Goal: Task Accomplishment & Management: Manage account settings

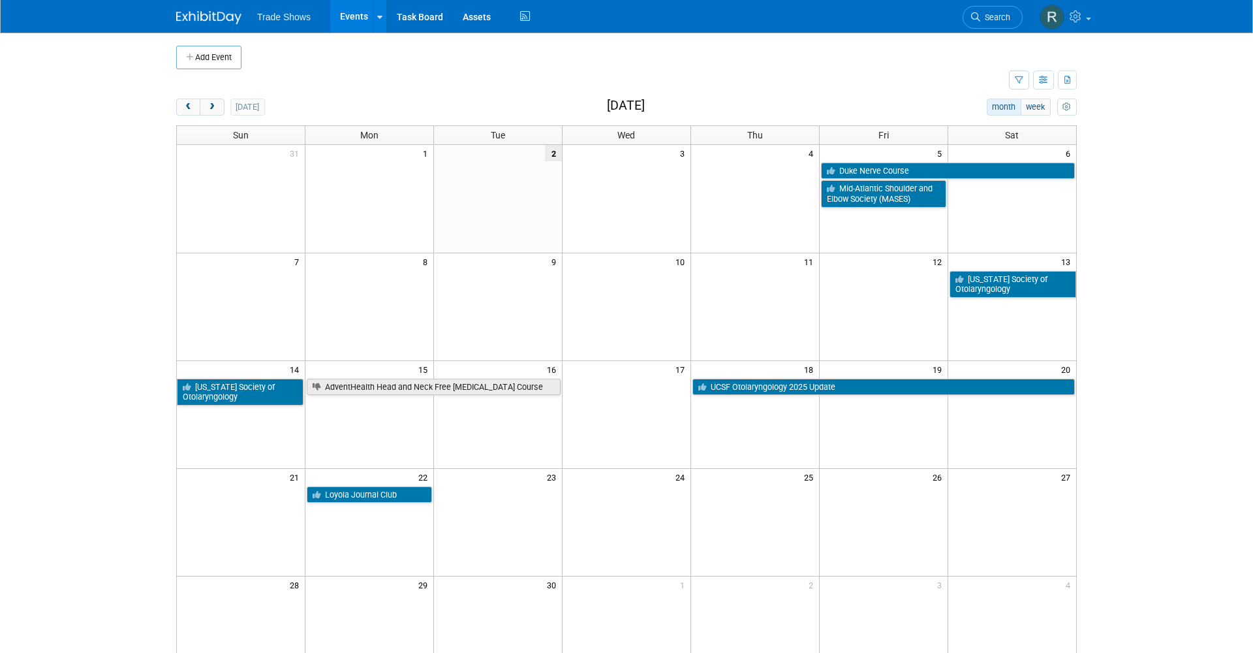
click at [710, 480] on td "25" at bounding box center [755, 476] width 129 height 16
click at [909, 164] on link "Duke Nerve Course" at bounding box center [948, 171] width 254 height 17
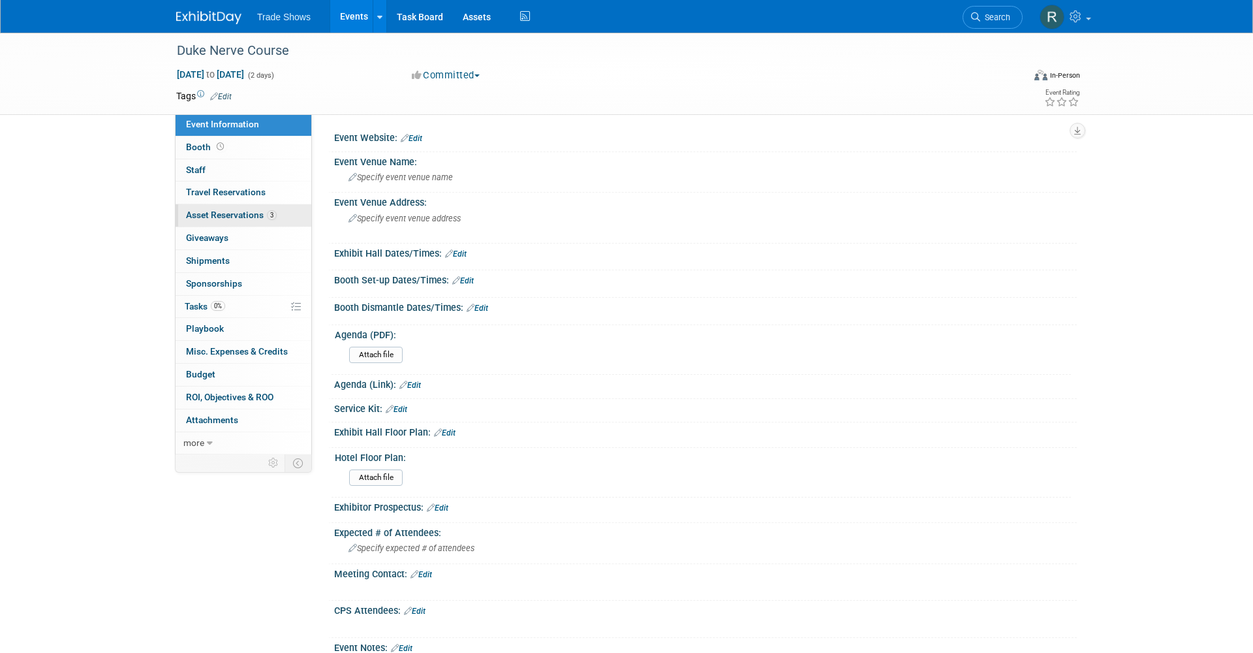
click at [255, 220] on link "3 Asset Reservations 3" at bounding box center [244, 215] width 136 height 22
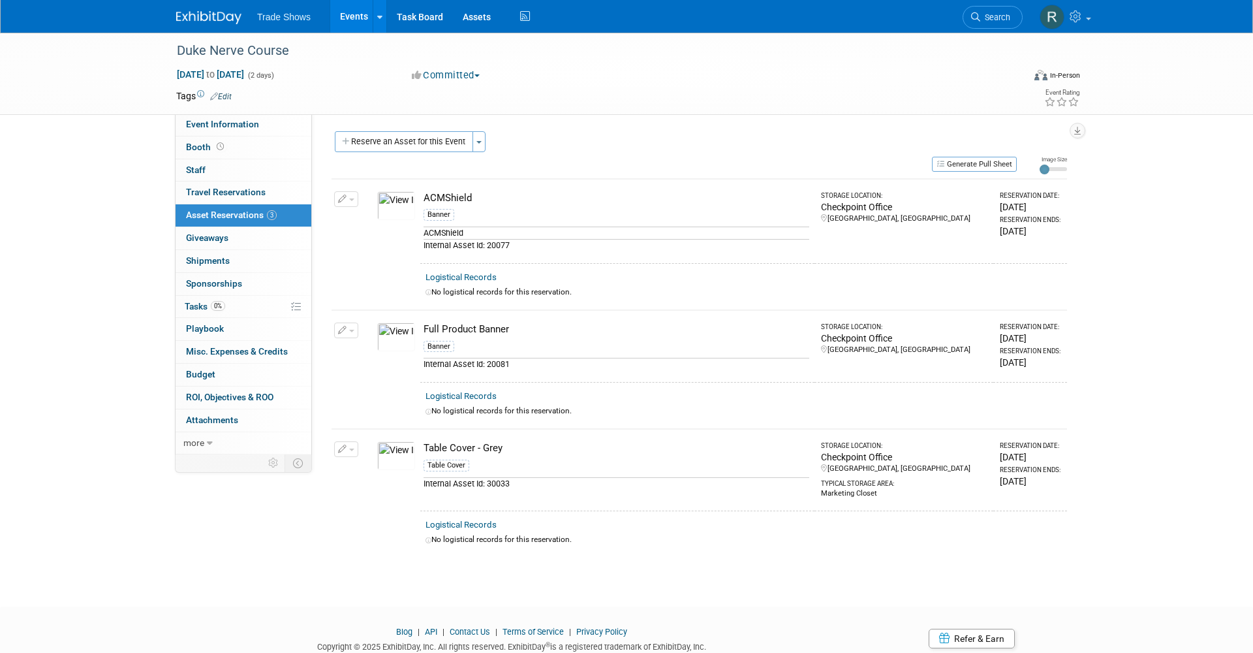
click at [335, 16] on link "Events" at bounding box center [354, 16] width 48 height 33
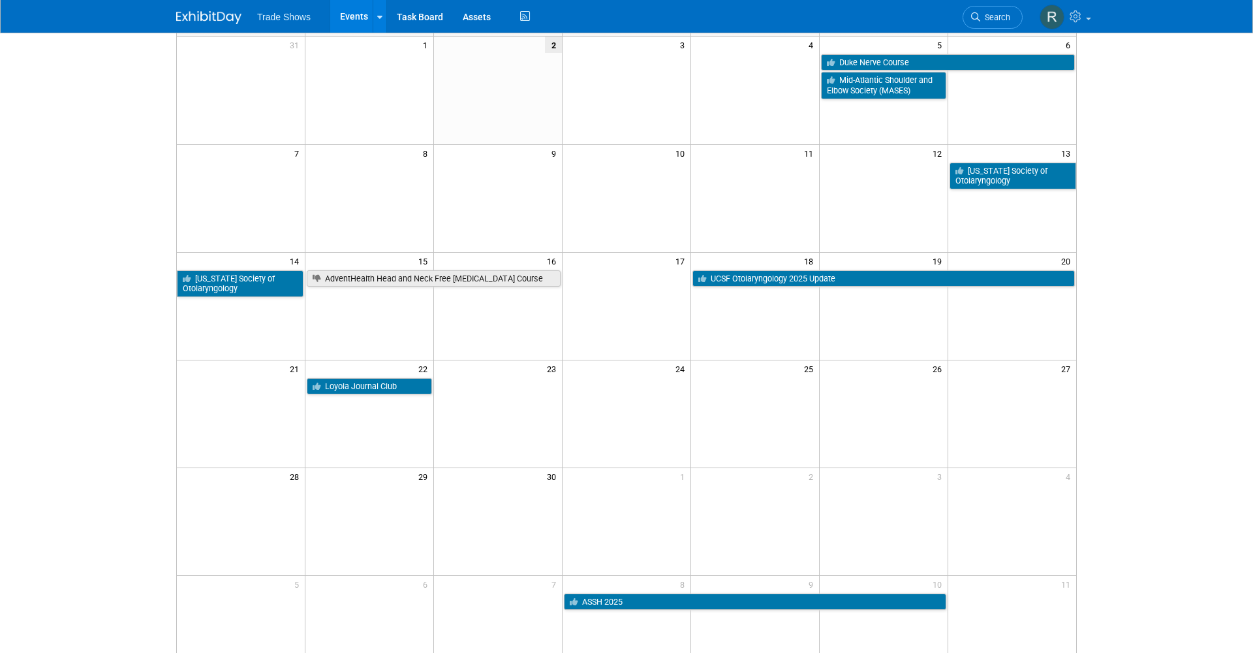
scroll to position [108, 0]
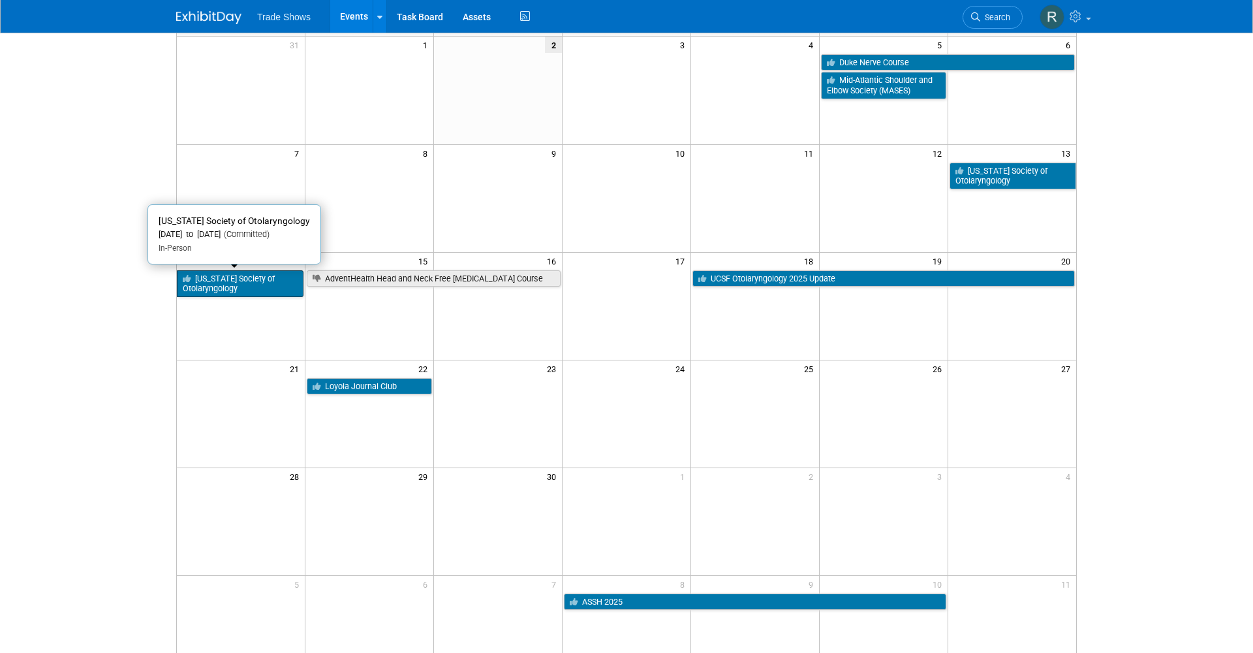
click at [199, 282] on link "[US_STATE] Society of Otolaryngology" at bounding box center [240, 283] width 127 height 27
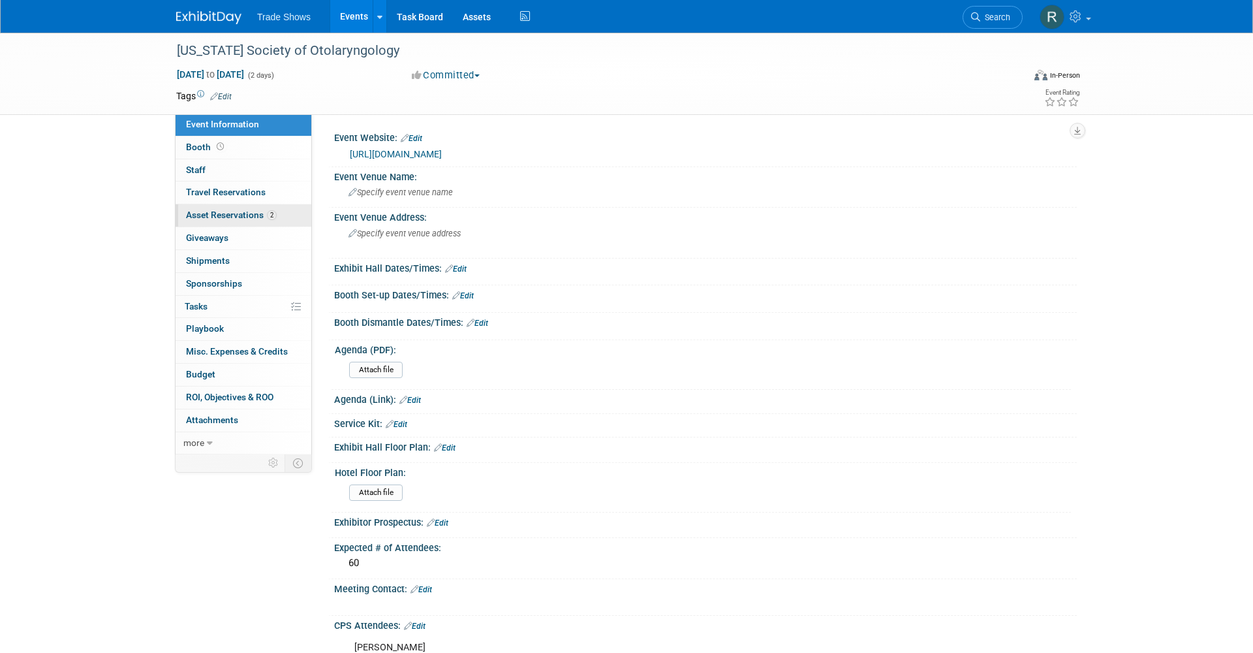
click at [277, 210] on link "2 Asset Reservations 2" at bounding box center [244, 215] width 136 height 22
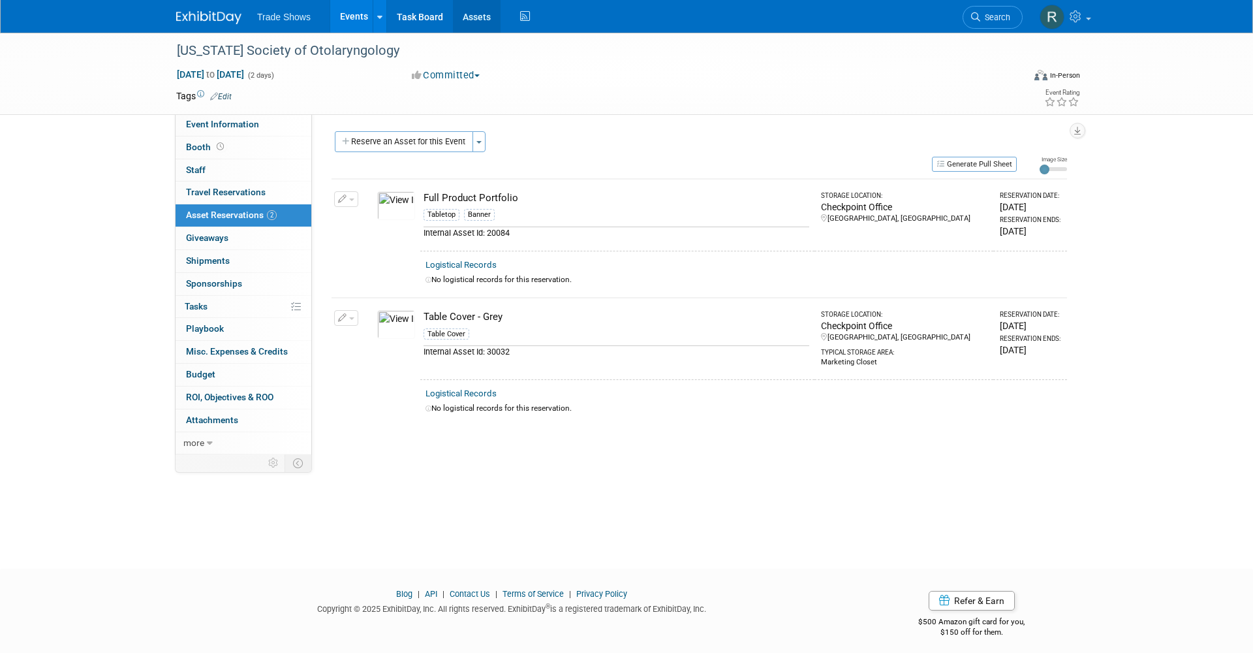
click at [468, 14] on link "Assets" at bounding box center [477, 16] width 48 height 33
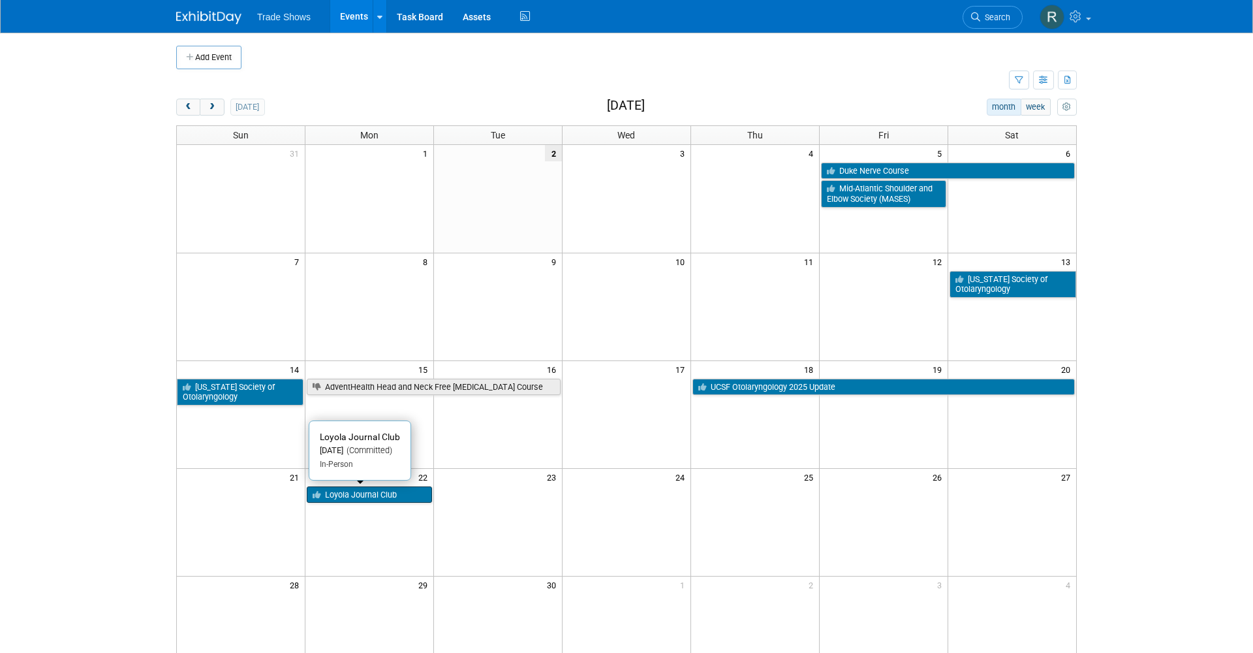
click at [364, 492] on link "Loyola Journal Club" at bounding box center [369, 494] width 125 height 17
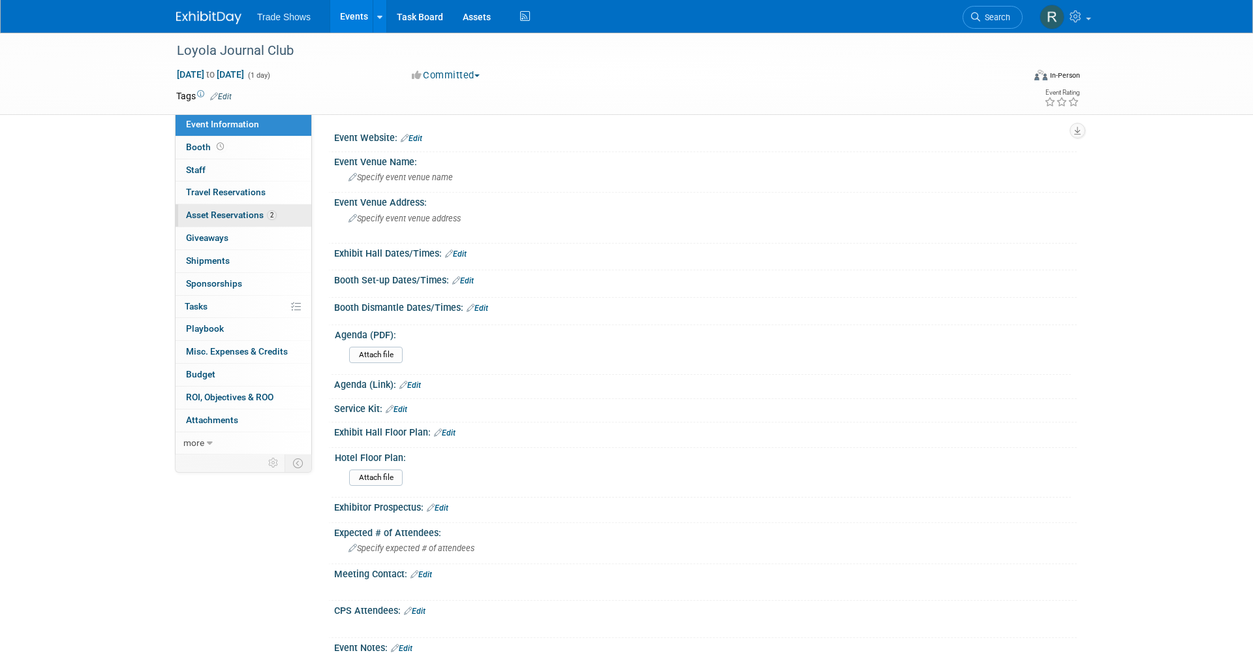
click at [245, 215] on span "Asset Reservations 2" at bounding box center [231, 215] width 91 height 10
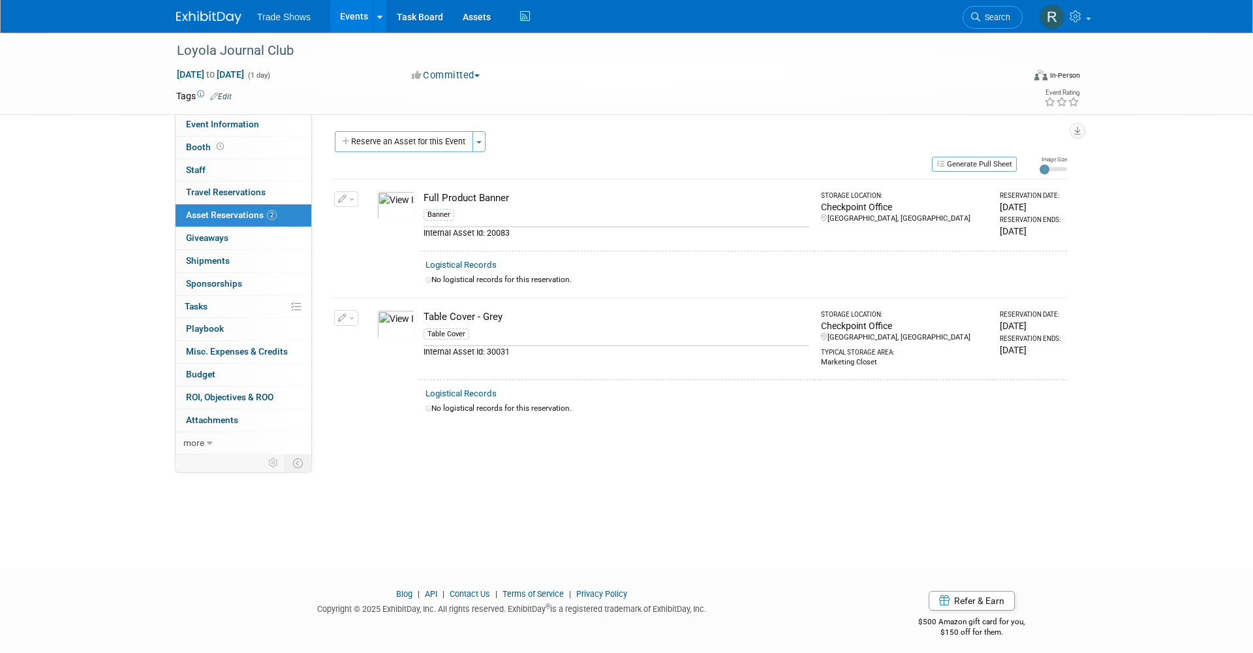
click at [351, 193] on button "button" at bounding box center [346, 199] width 24 height 16
click at [362, 265] on button "Cancel Reservation" at bounding box center [395, 261] width 108 height 18
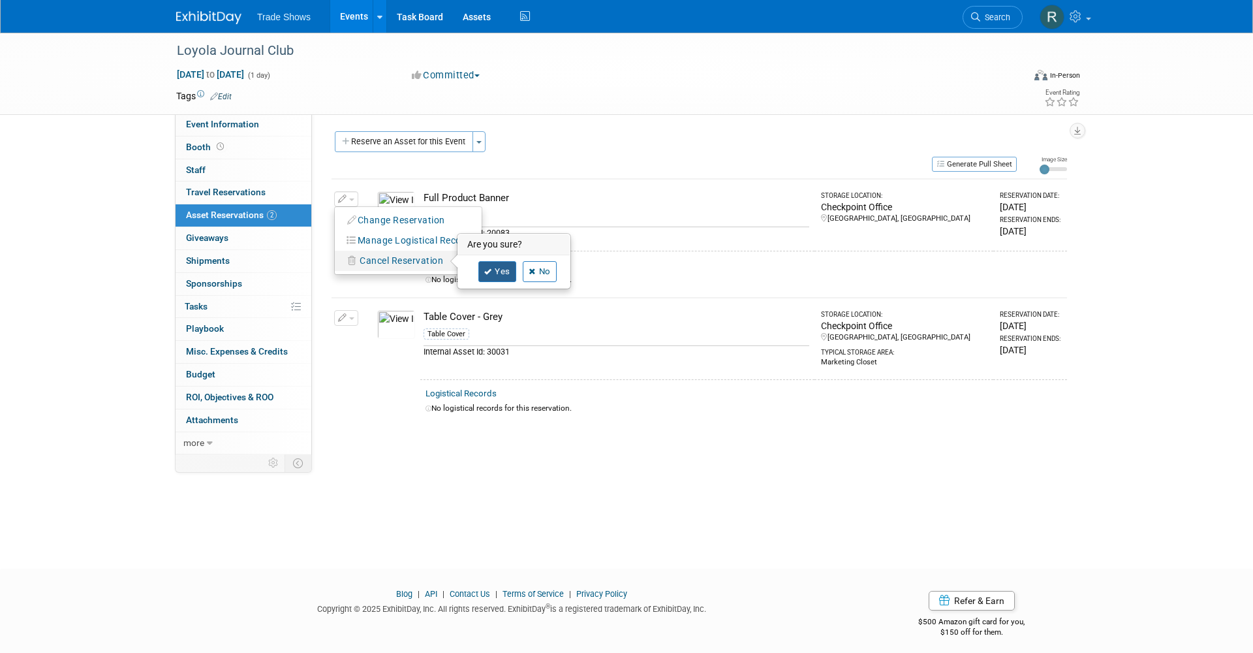
click at [498, 262] on link "Yes" at bounding box center [497, 271] width 38 height 21
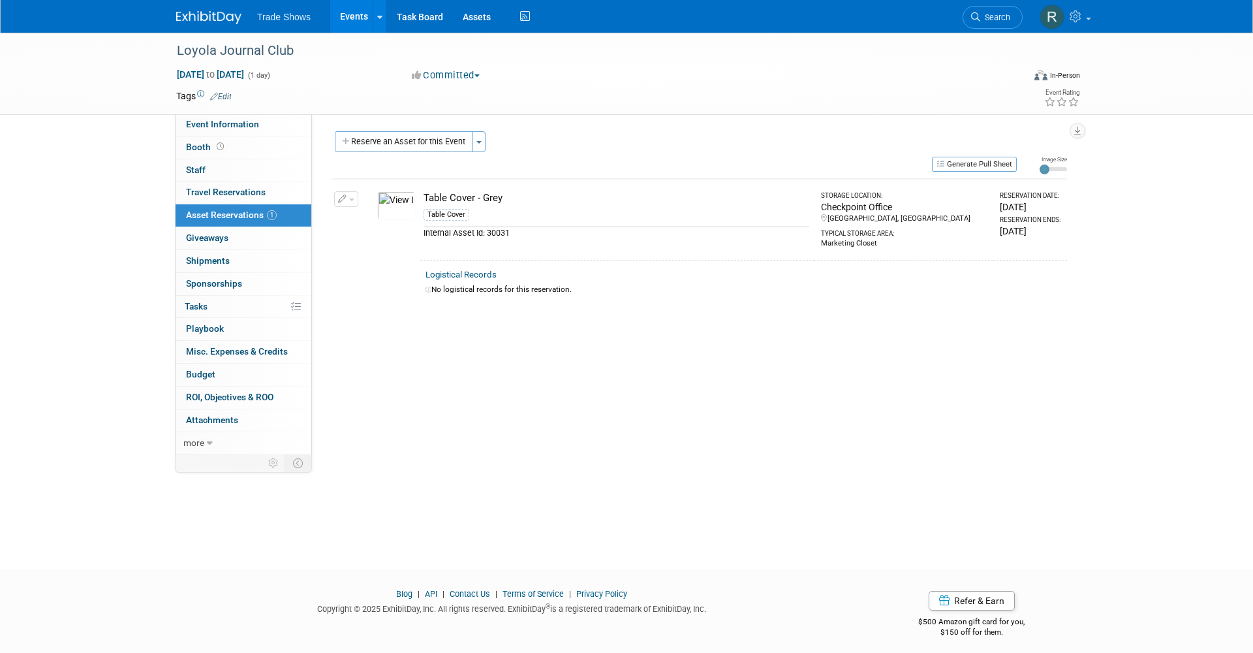
click at [345, 195] on icon "button" at bounding box center [342, 199] width 9 height 8
click at [377, 261] on span "Cancel Reservation" at bounding box center [402, 260] width 84 height 10
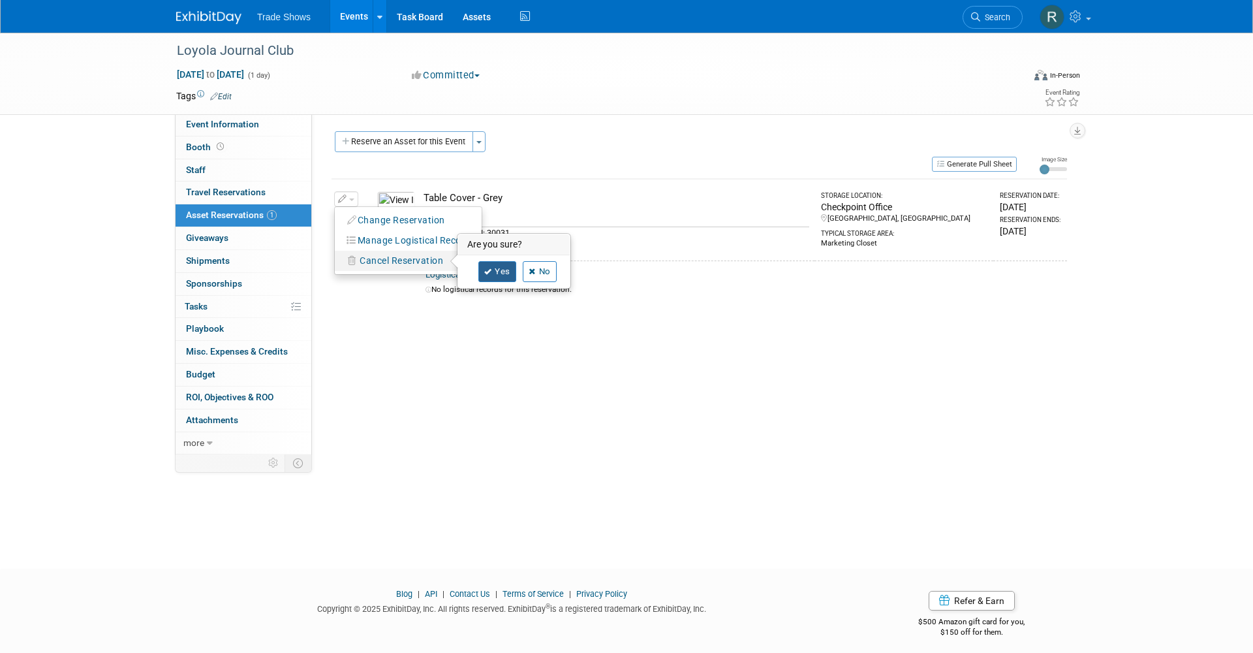
click at [495, 272] on link "Yes" at bounding box center [497, 271] width 38 height 21
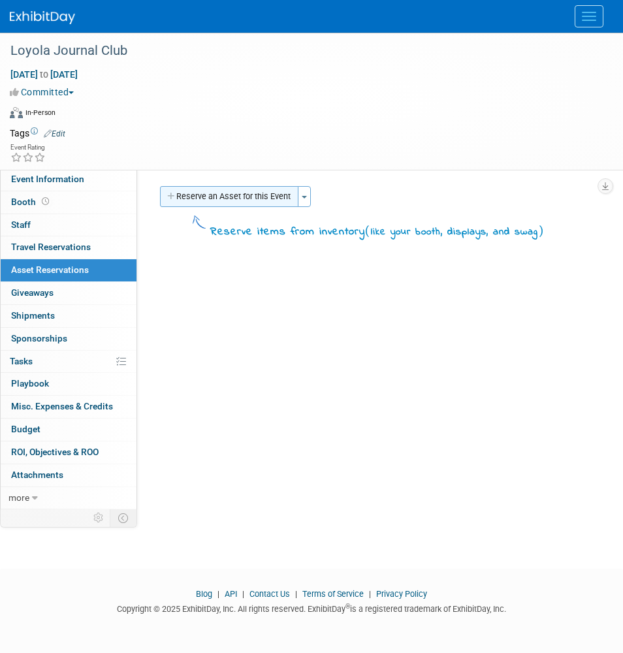
click at [216, 195] on button "Reserve an Asset for this Event" at bounding box center [229, 196] width 138 height 21
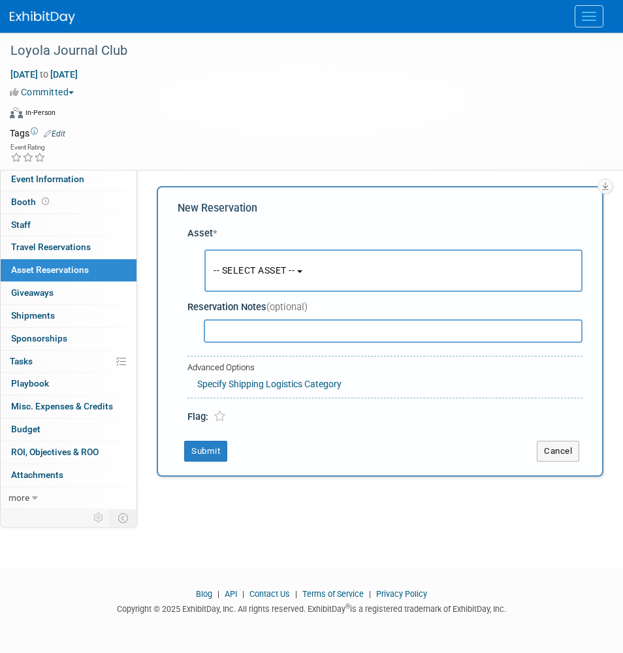
scroll to position [7, 0]
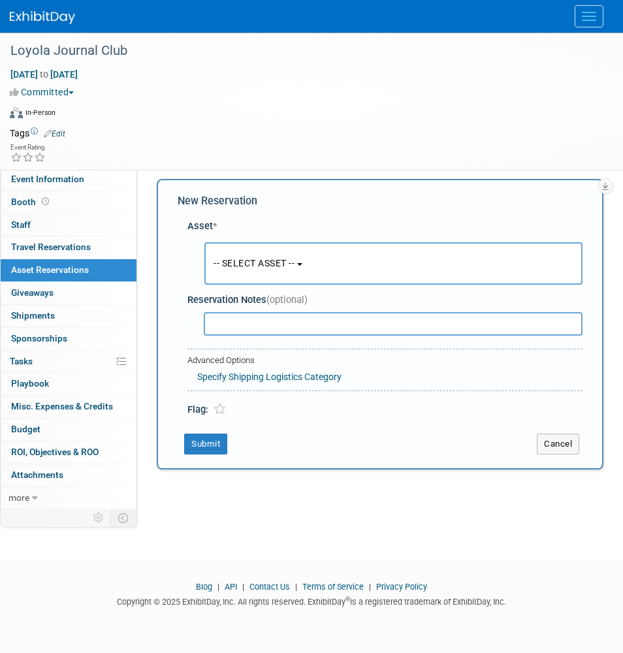
click at [228, 251] on button "-- SELECT ASSET --" at bounding box center [393, 263] width 378 height 42
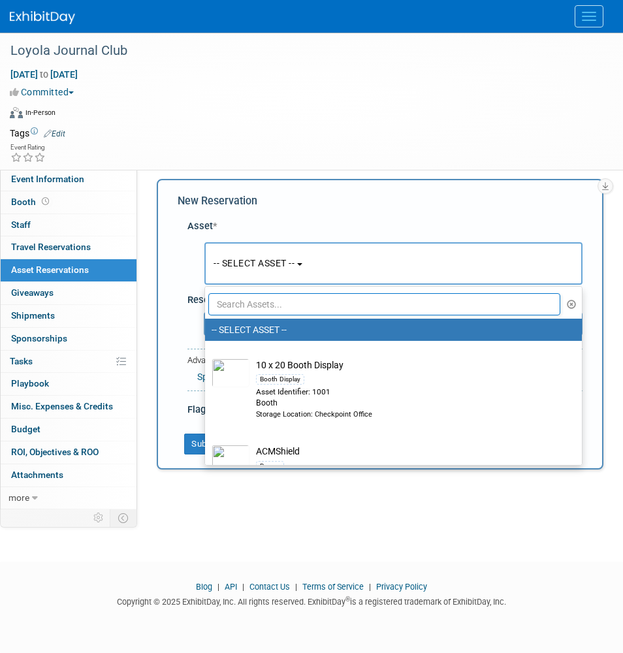
click at [248, 304] on input "text" at bounding box center [384, 304] width 352 height 22
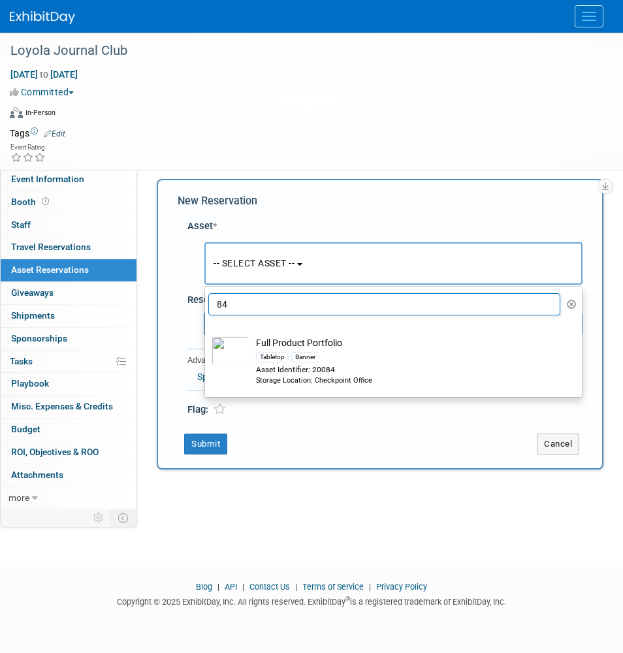
type input "84"
click at [343, 364] on div "Asset Identifier: 20084" at bounding box center [406, 369] width 300 height 11
click at [207, 334] on input "Full Product Portfolio Tabletop Banner Asset Identifier: 20084 Storage Location…" at bounding box center [202, 330] width 8 height 8
select select "10728626"
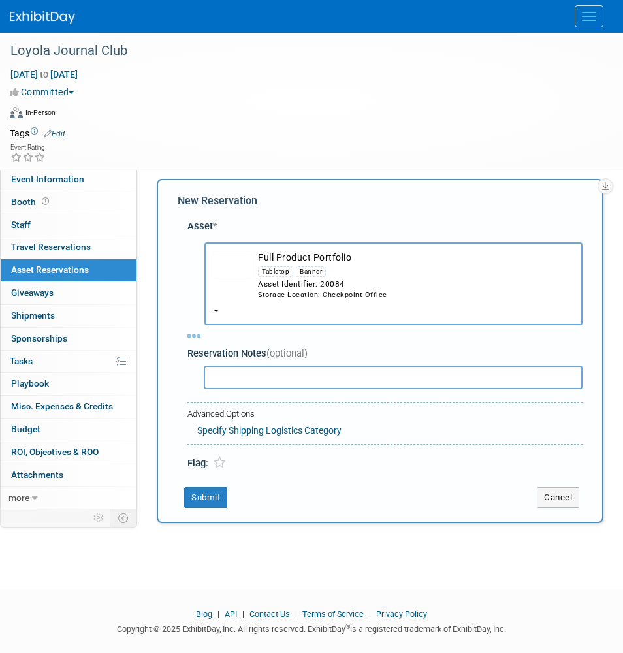
select select "8"
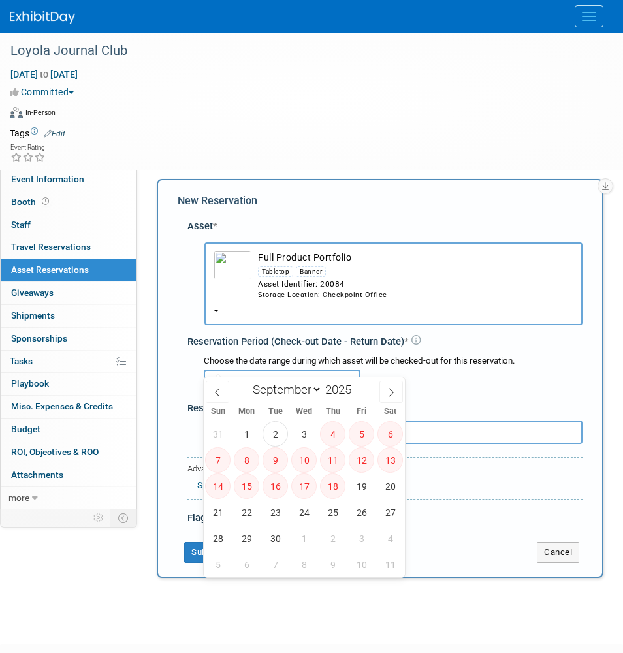
click at [256, 369] on input "text" at bounding box center [282, 381] width 157 height 24
click at [359, 486] on span "19" at bounding box center [361, 485] width 25 height 25
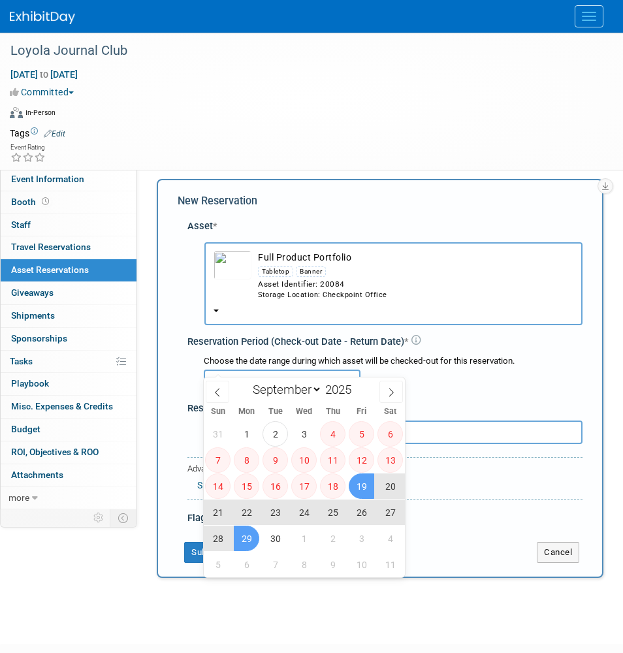
click at [246, 538] on span "29" at bounding box center [246, 537] width 25 height 25
type input "Sep 19, 2025 to Sep 29, 2025"
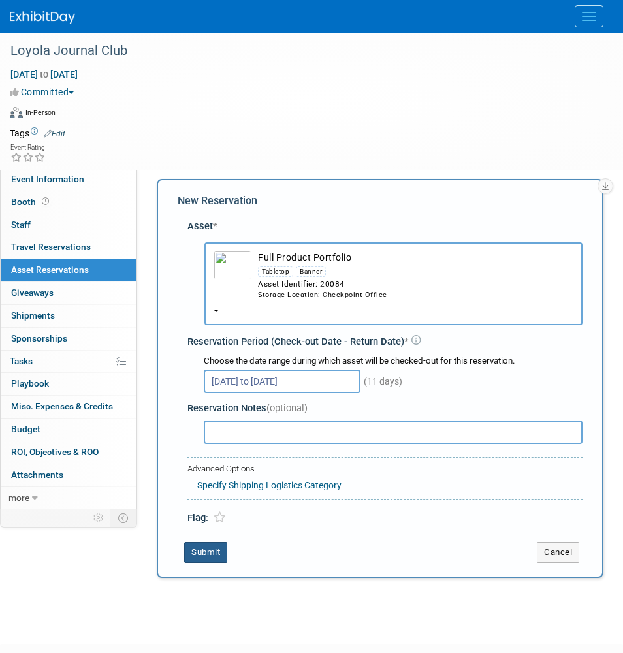
click at [198, 542] on button "Submit" at bounding box center [205, 552] width 43 height 21
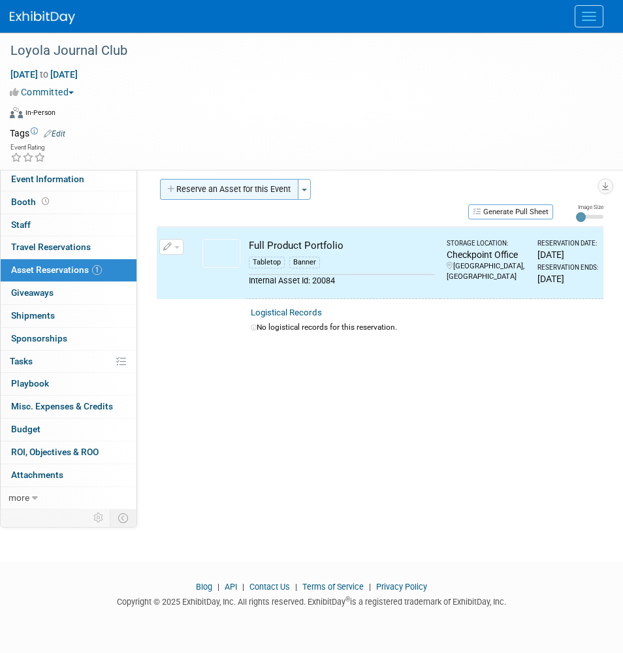
click at [225, 190] on button "Reserve an Asset for this Event" at bounding box center [229, 189] width 138 height 21
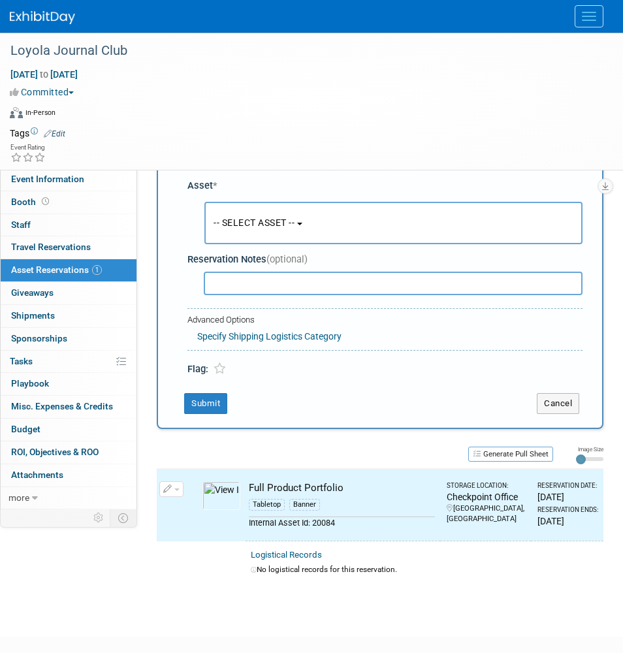
scroll to position [67, 0]
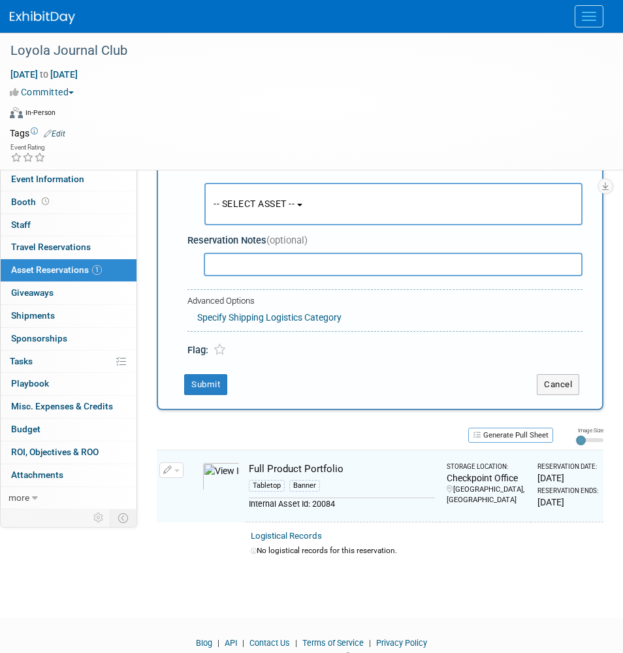
click at [234, 208] on button "-- SELECT ASSET --" at bounding box center [393, 204] width 378 height 42
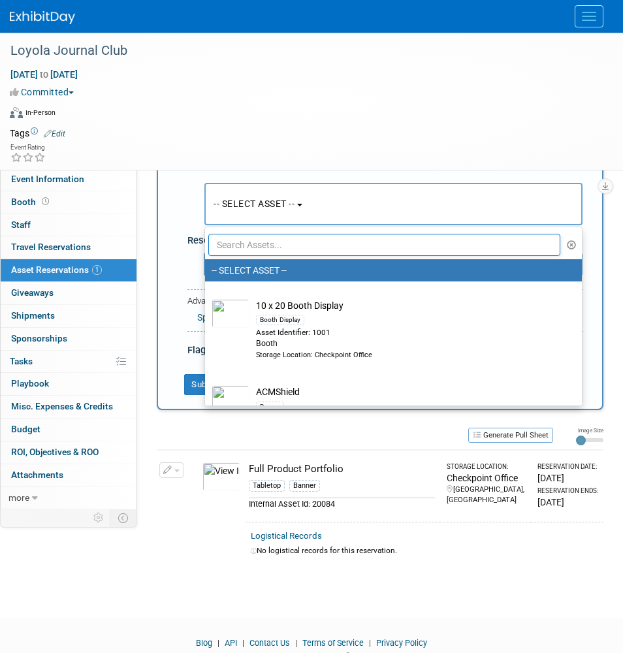
click at [242, 242] on input "text" at bounding box center [384, 245] width 352 height 22
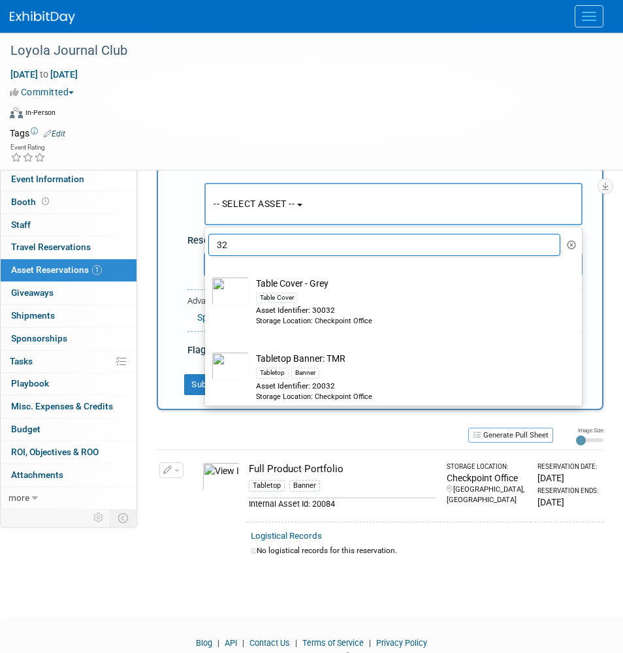
type input "32"
click at [332, 303] on div "Table Cover" at bounding box center [406, 297] width 300 height 15
click at [207, 275] on input "Table Cover - Grey Table Cover Asset Identifier: 30032 Storage Location: Checkp…" at bounding box center [202, 270] width 8 height 8
select select "10714869"
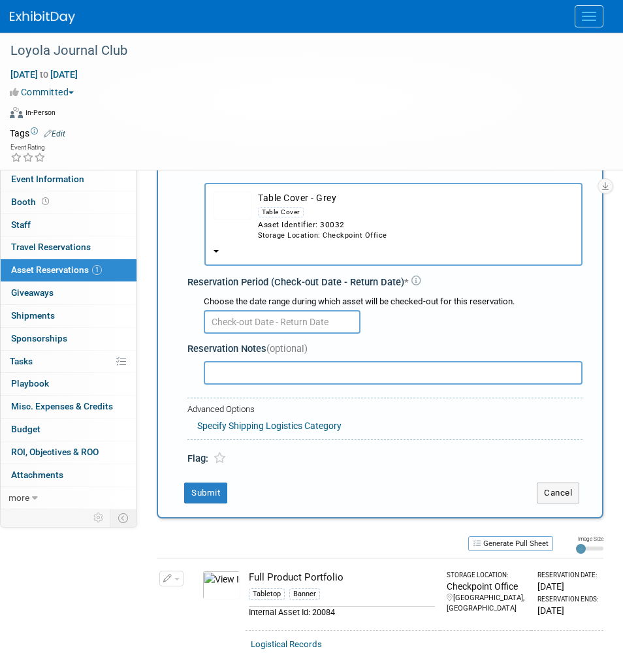
click at [305, 312] on input "text" at bounding box center [282, 322] width 157 height 24
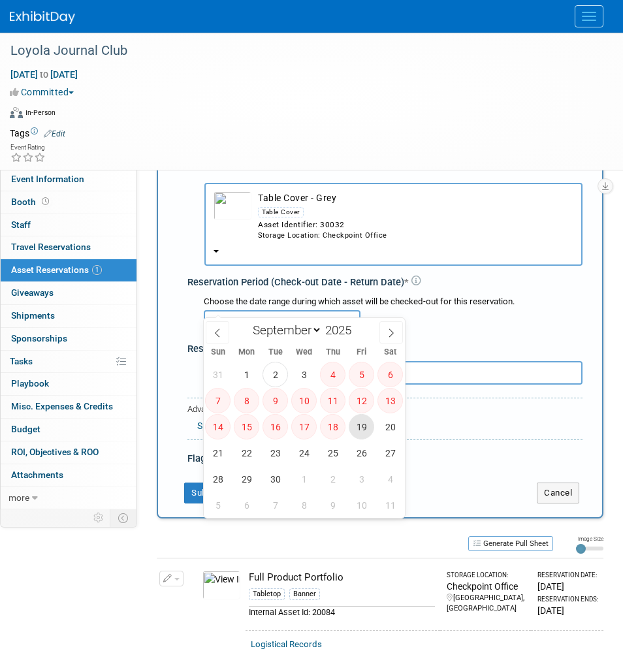
click at [356, 428] on span "19" at bounding box center [361, 426] width 25 height 25
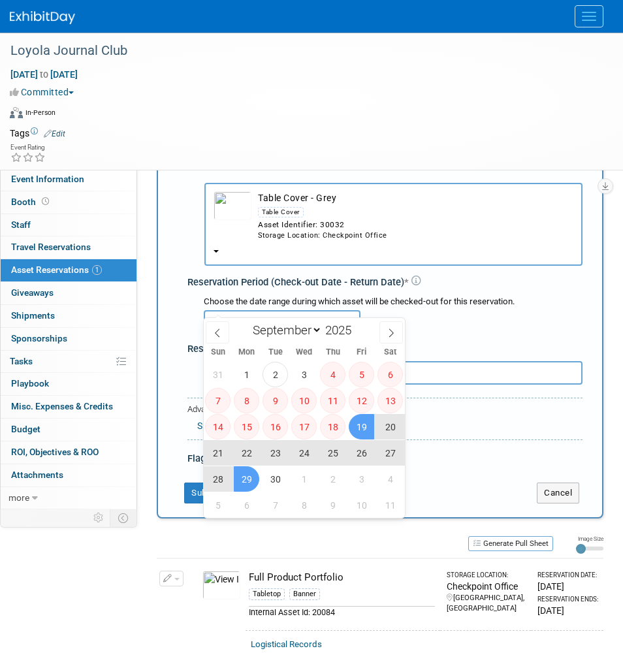
click at [241, 473] on span "29" at bounding box center [246, 478] width 25 height 25
type input "Sep 19, 2025 to Sep 29, 2025"
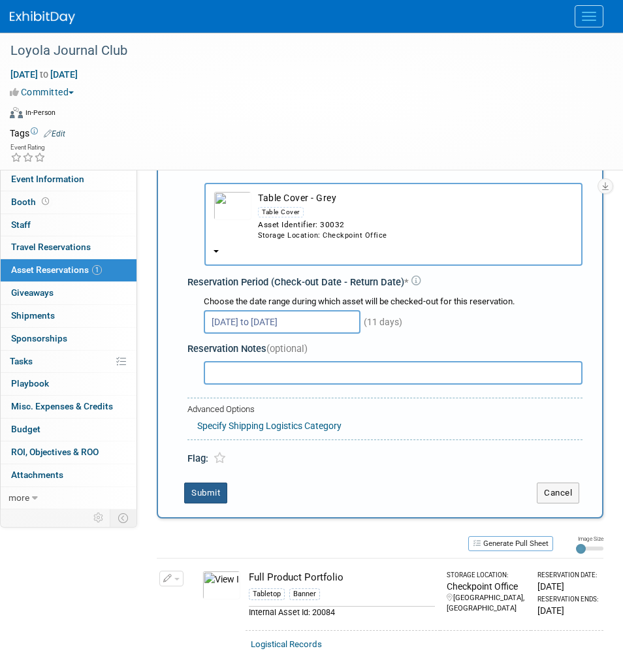
click at [208, 482] on button "Submit" at bounding box center [205, 492] width 43 height 21
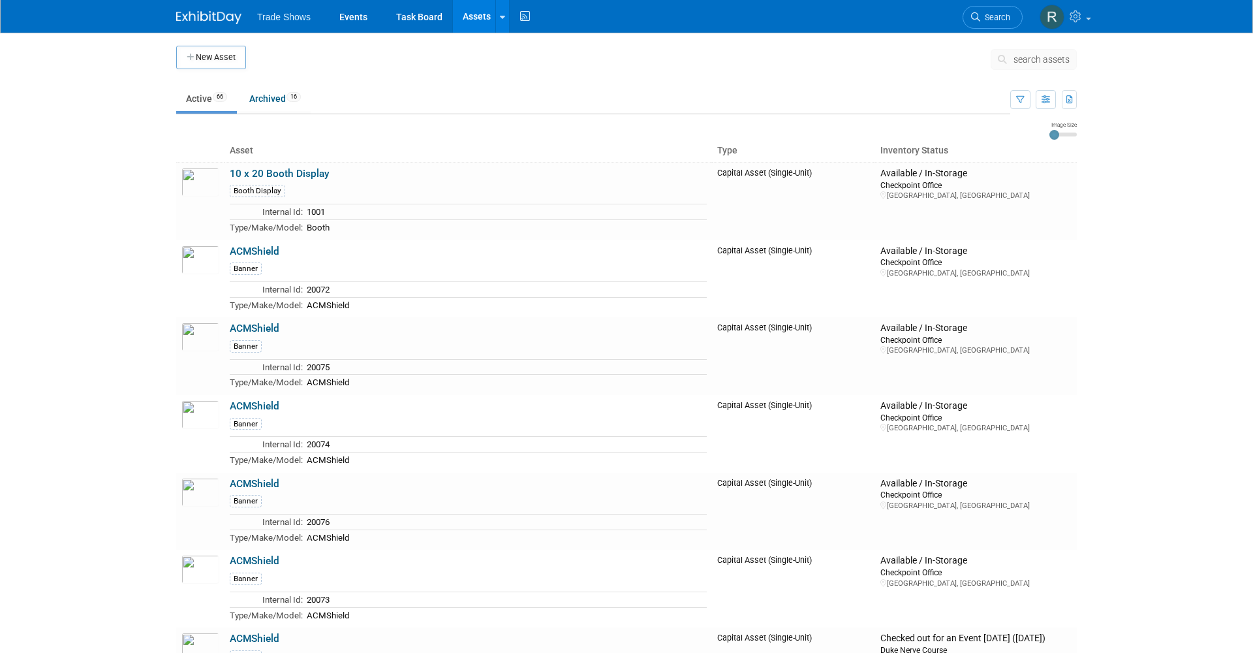
click at [1056, 71] on div "search assets" at bounding box center [1034, 63] width 86 height 29
click at [1041, 59] on span "search assets" at bounding box center [1042, 59] width 56 height 10
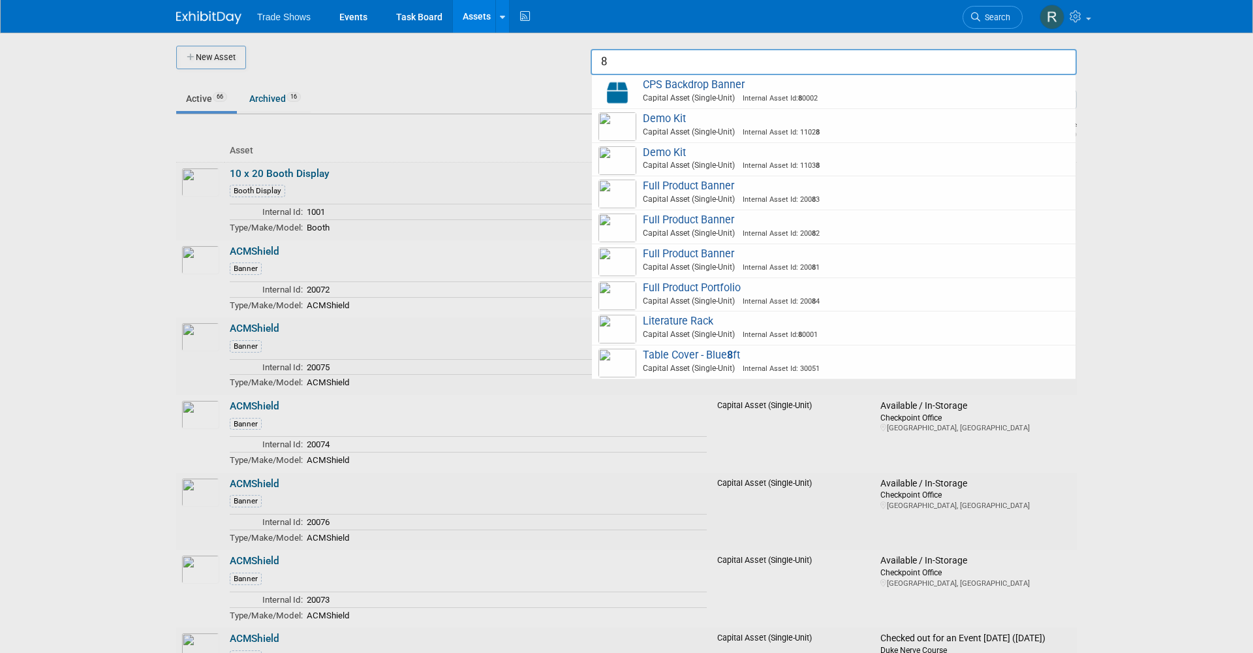
type input "83"
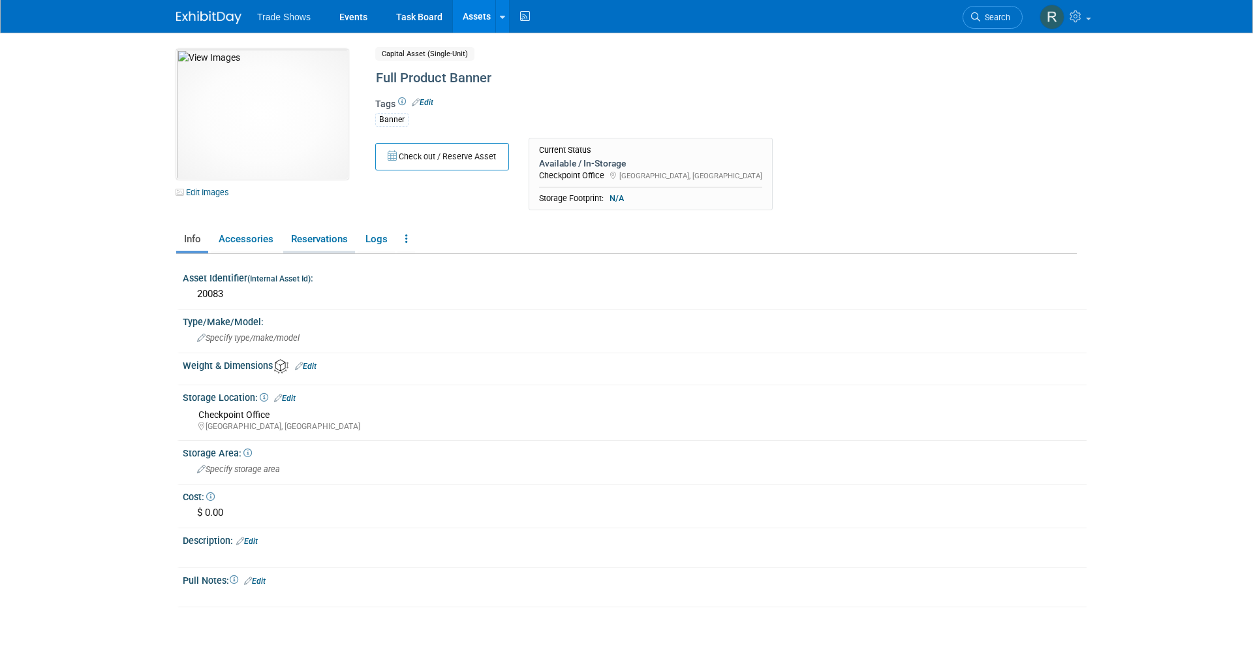
click at [347, 237] on link "Reservations" at bounding box center [319, 239] width 72 height 23
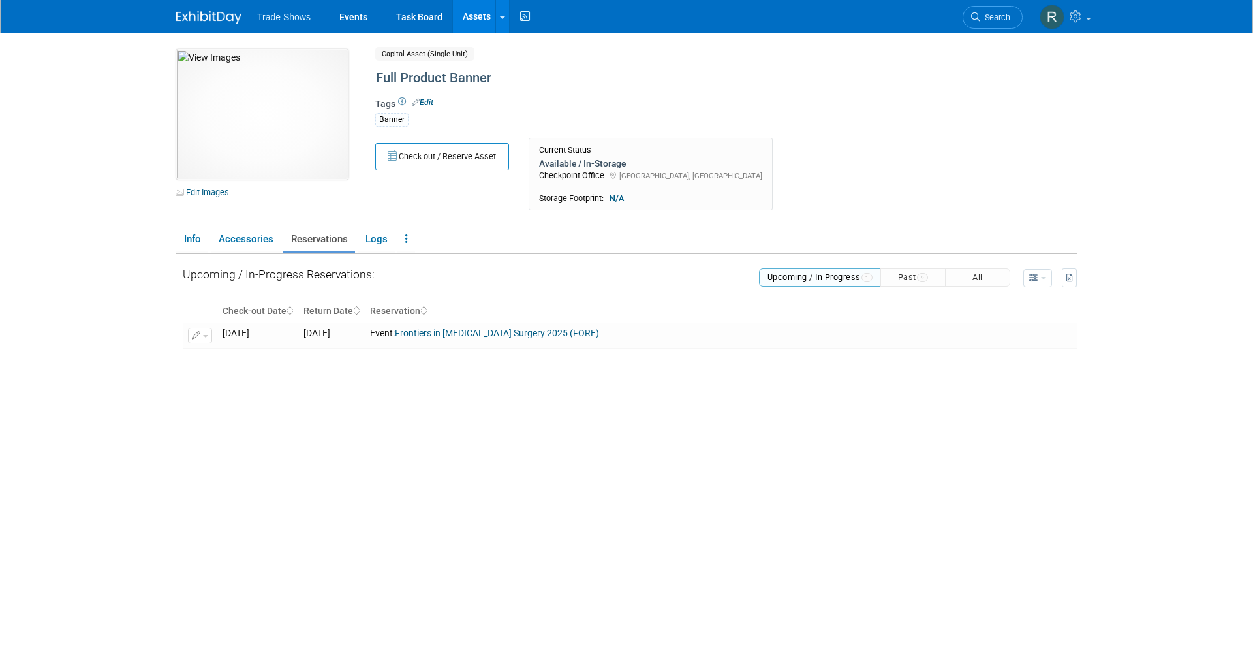
click at [920, 273] on span "9" at bounding box center [923, 277] width 12 height 8
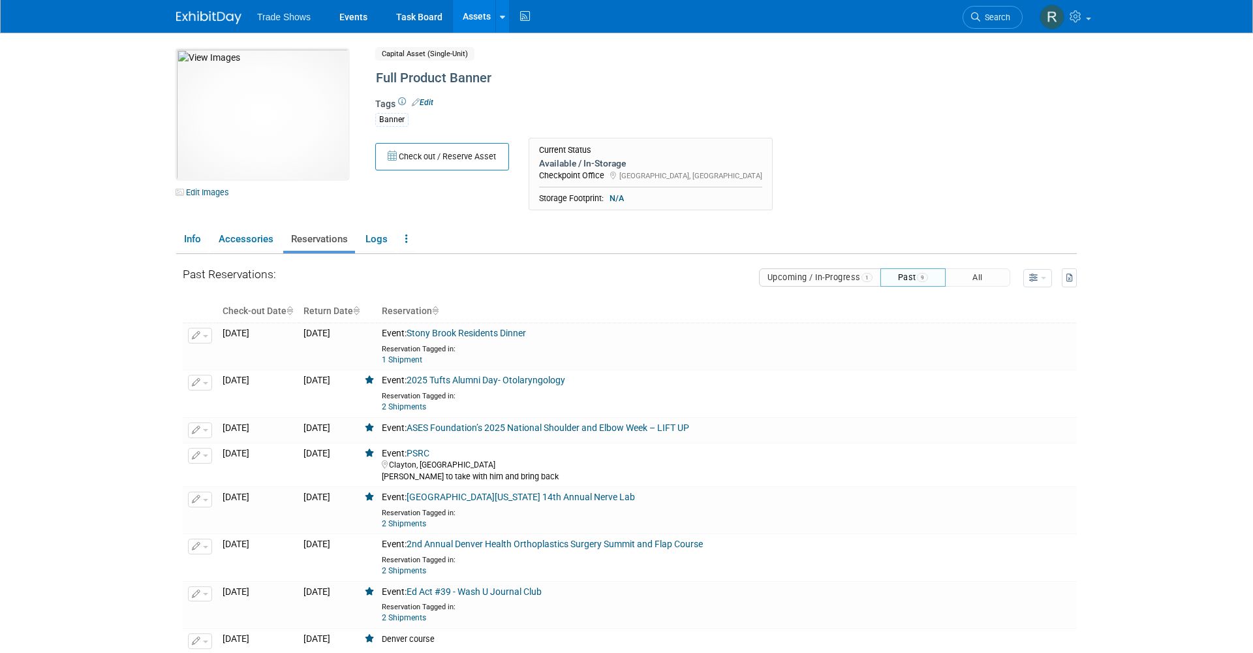
click at [827, 272] on button "Upcoming / In-Progress 1" at bounding box center [820, 277] width 123 height 18
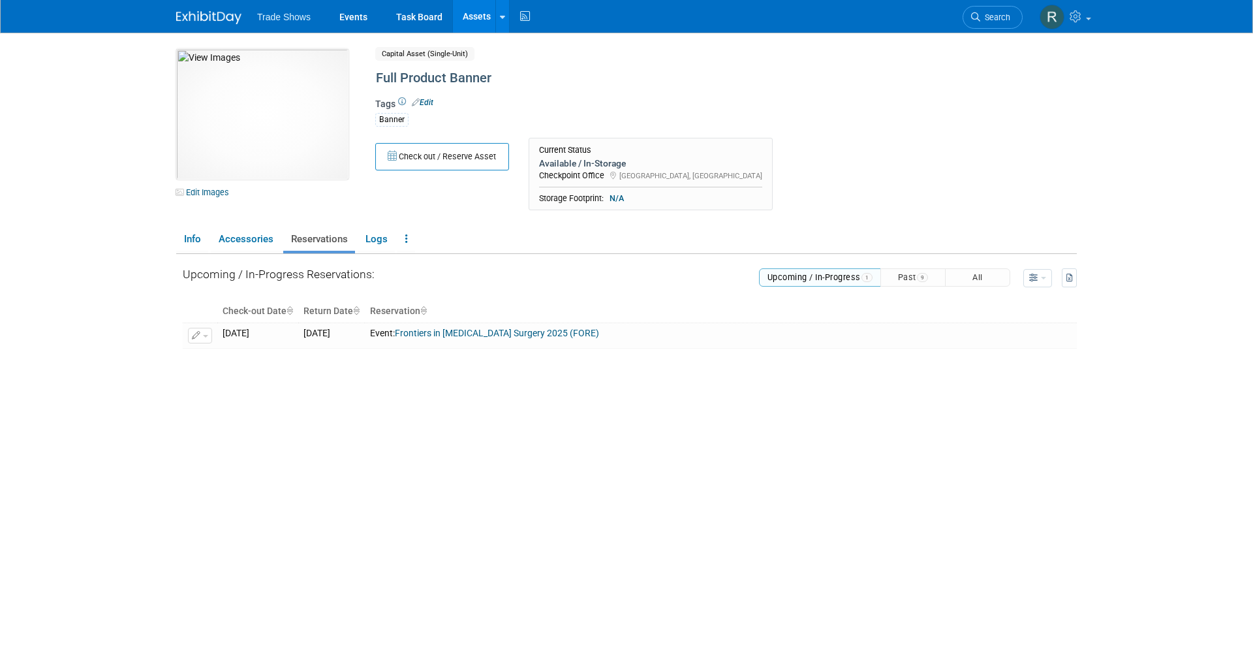
click at [937, 279] on button "Past 9" at bounding box center [913, 277] width 65 height 18
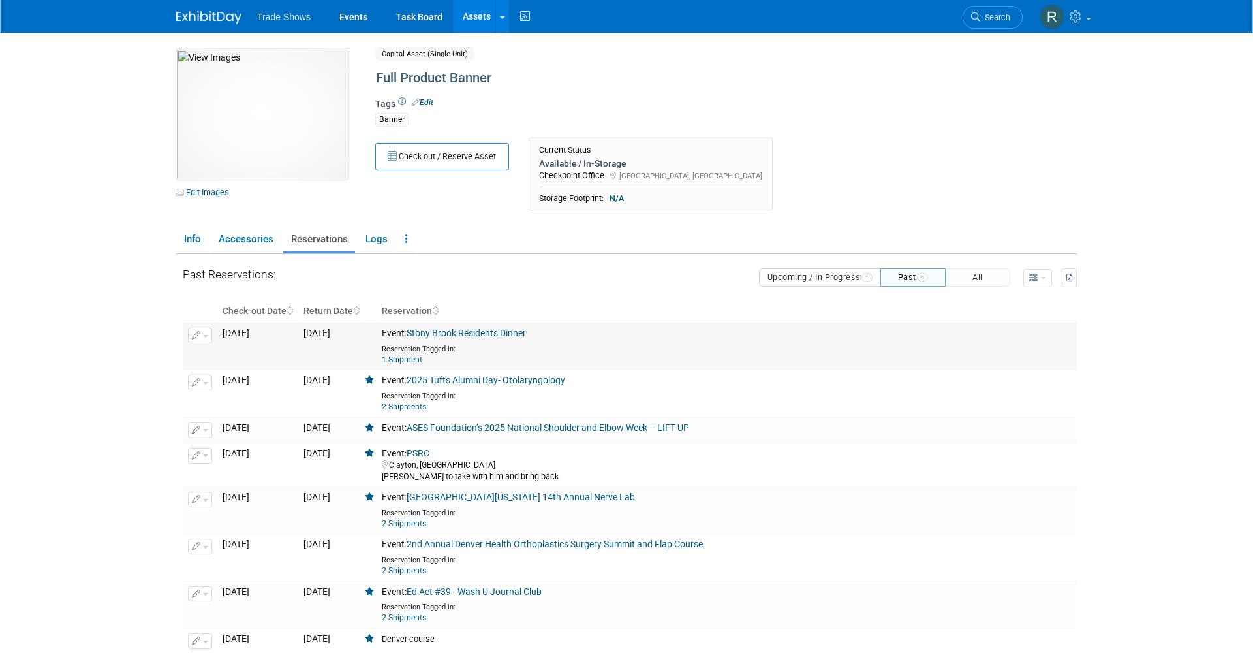
click at [194, 328] on button "button" at bounding box center [200, 336] width 24 height 16
click at [227, 351] on button "Change Reservation" at bounding box center [250, 357] width 110 height 18
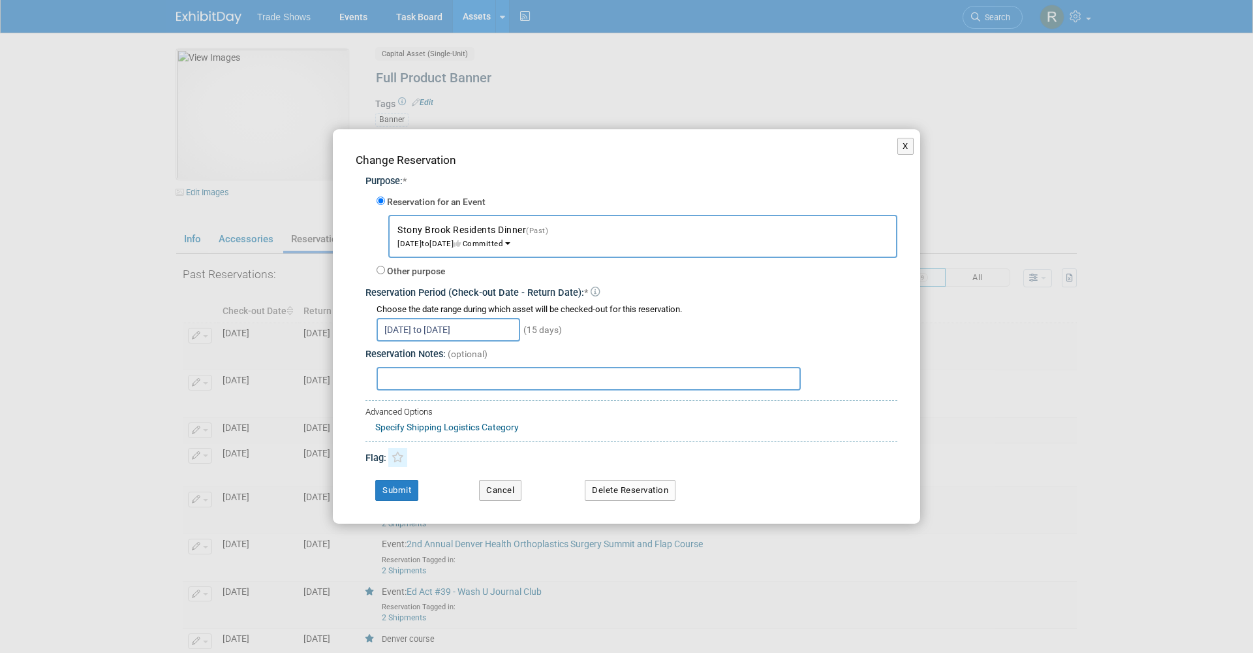
click at [399, 452] on icon at bounding box center [398, 457] width 12 height 11
click at [394, 499] on div "Change Reservation Purpose: * Reservation for an Event -- SELECT EVENT -- (Past…" at bounding box center [627, 326] width 588 height 394
click at [395, 486] on button "Submit" at bounding box center [396, 490] width 43 height 21
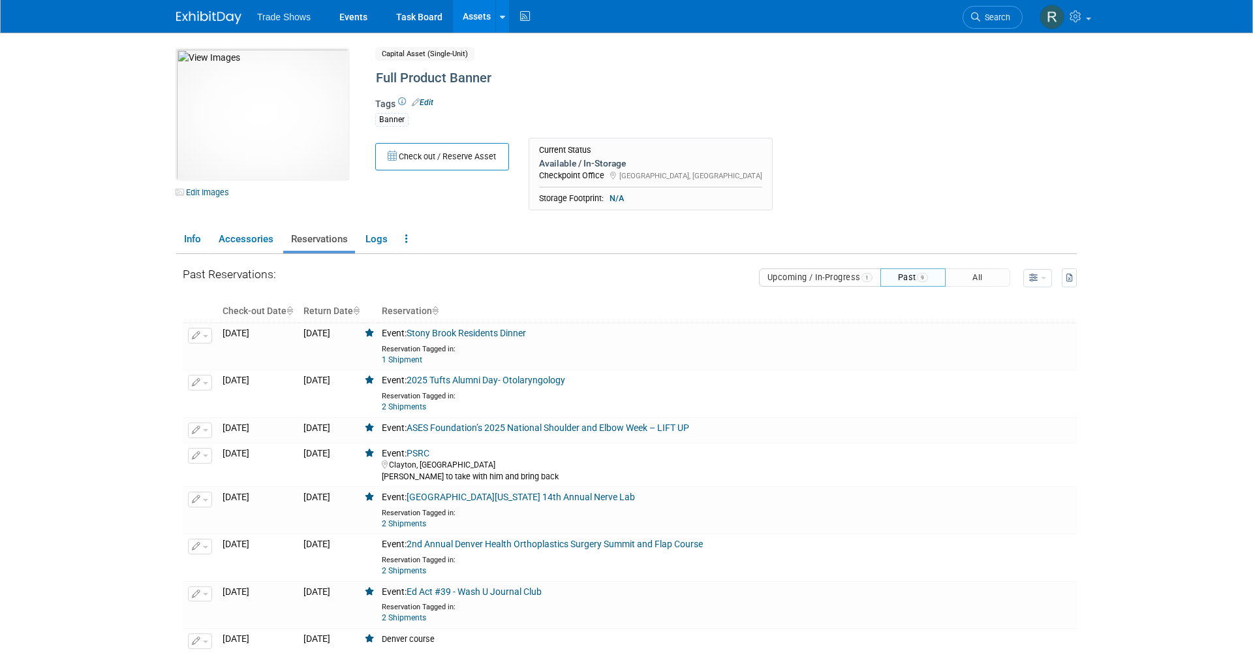
click at [821, 270] on button "Upcoming / In-Progress 1" at bounding box center [820, 277] width 123 height 18
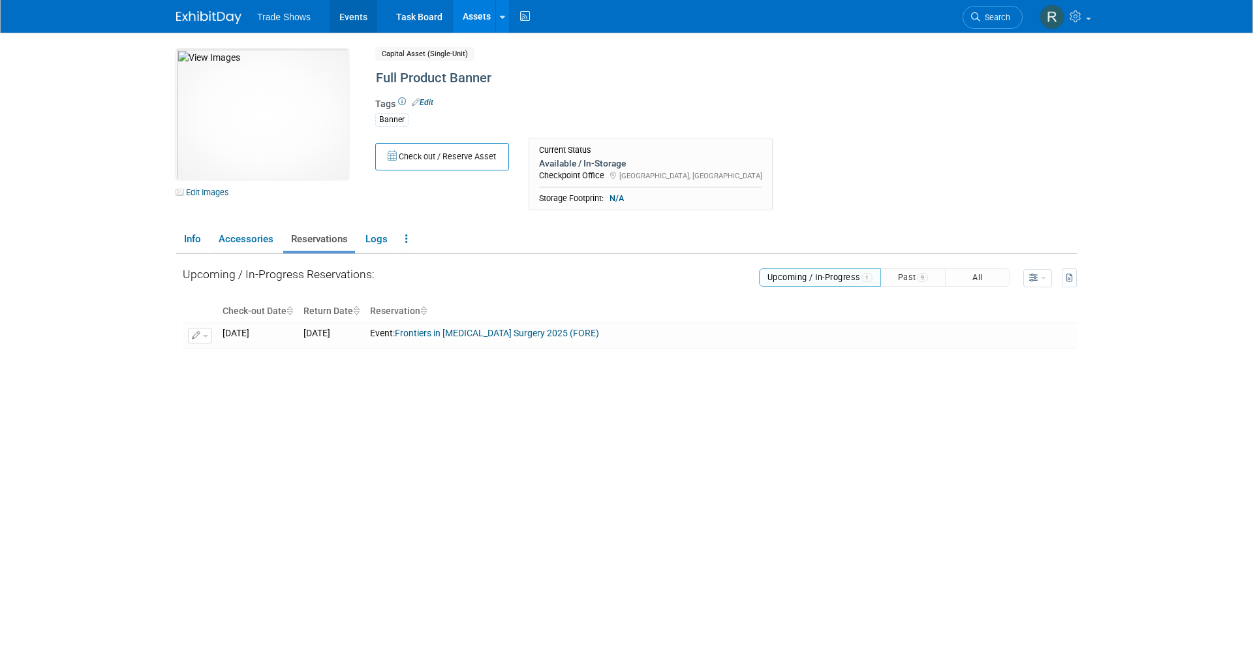
click at [362, 16] on link "Events" at bounding box center [354, 16] width 48 height 33
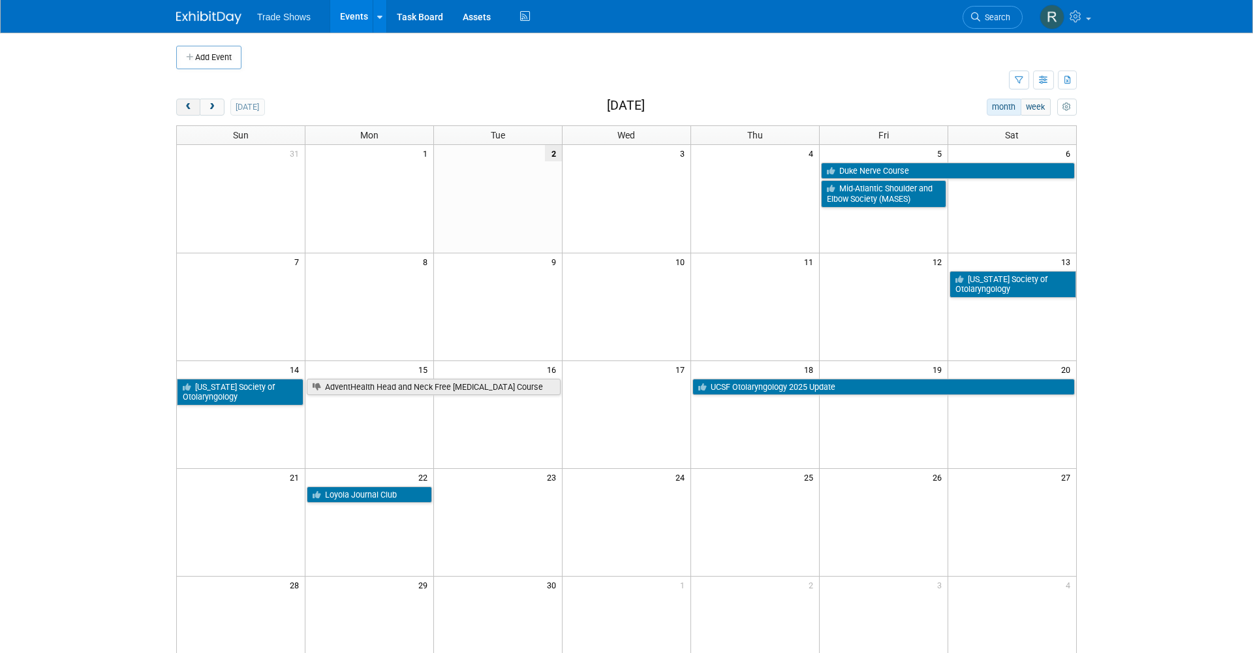
click at [185, 110] on span "prev" at bounding box center [188, 107] width 10 height 8
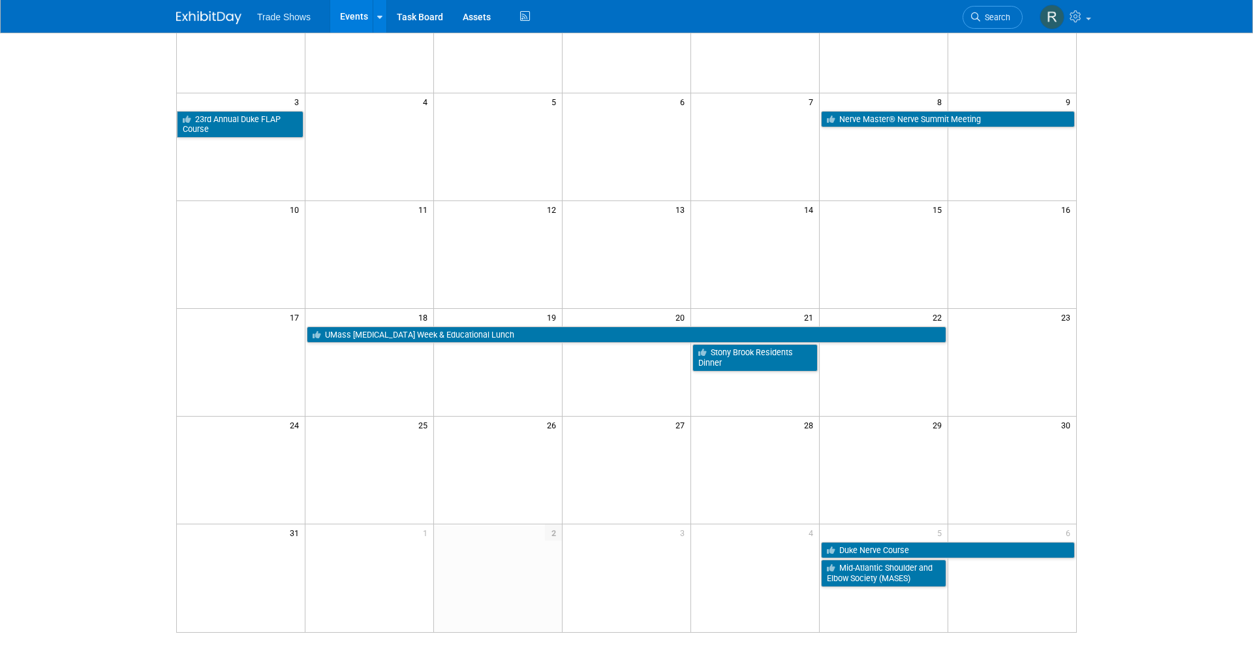
scroll to position [138, 0]
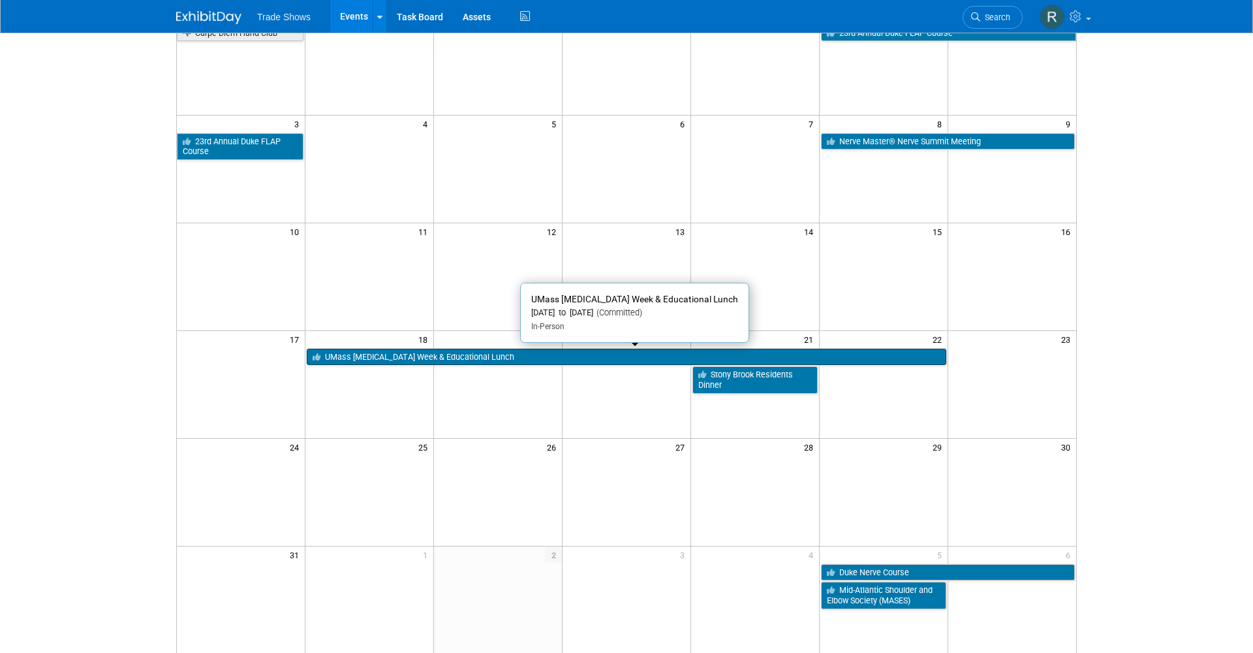
click at [450, 349] on link "UMass [MEDICAL_DATA] Week & Educational Lunch" at bounding box center [626, 357] width 639 height 17
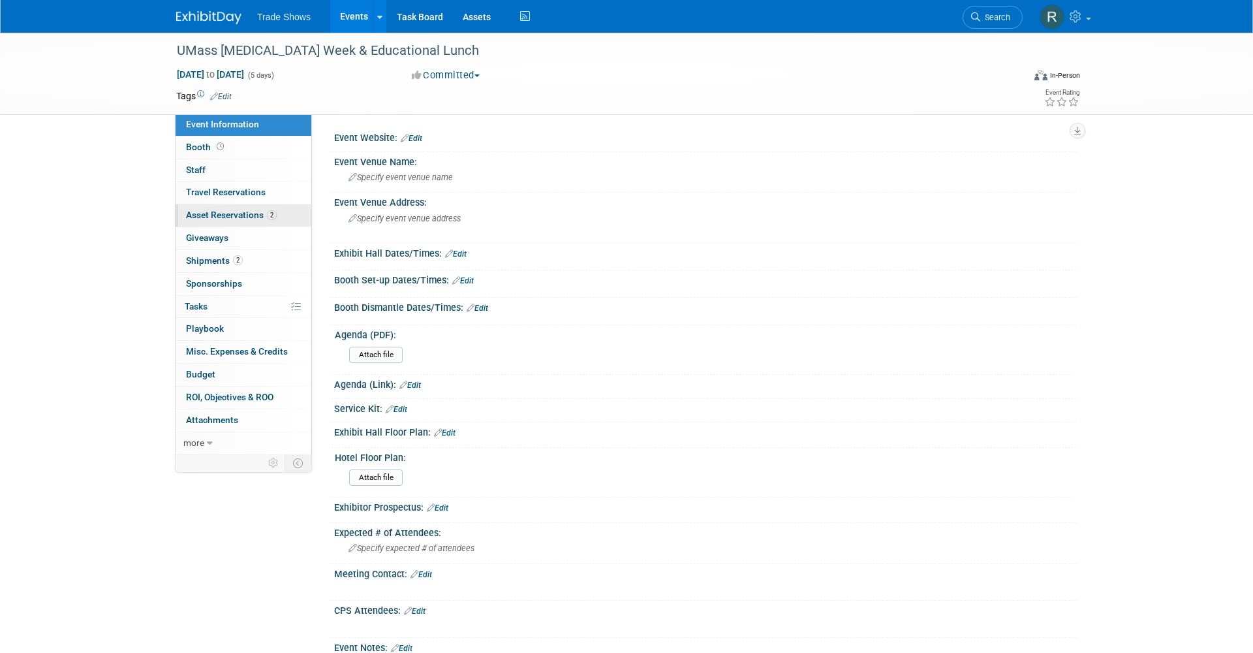
click at [241, 210] on span "Asset Reservations 2" at bounding box center [231, 215] width 91 height 10
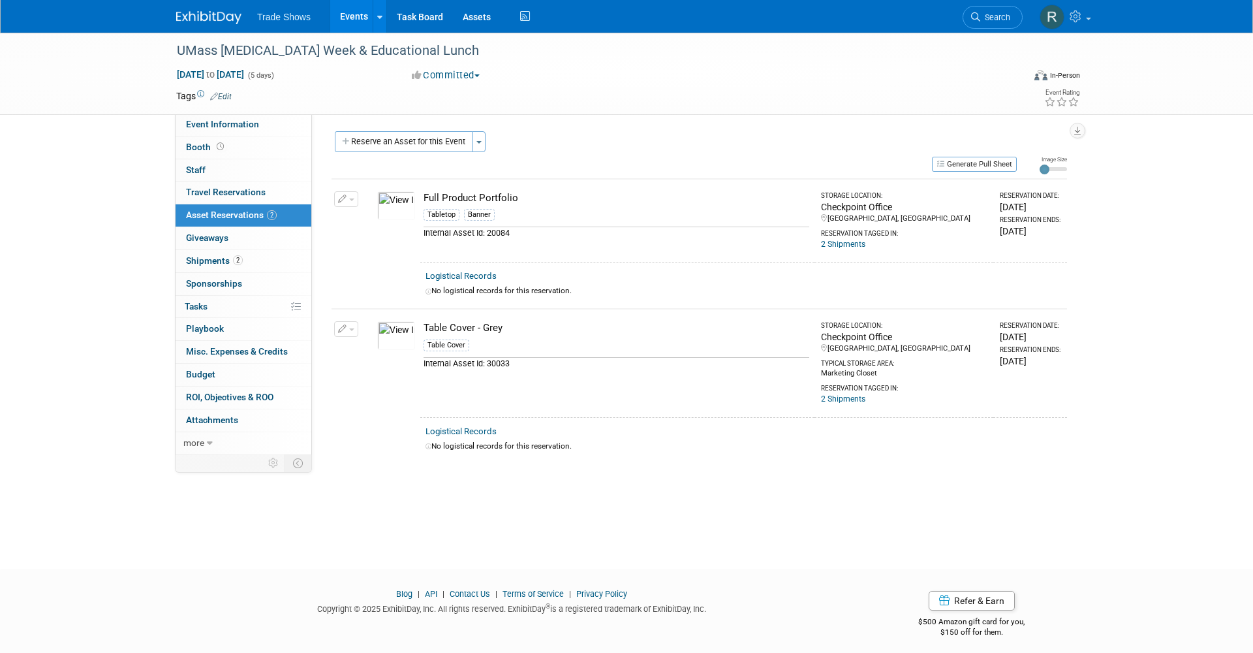
click at [347, 191] on button "button" at bounding box center [346, 199] width 24 height 16
click at [349, 215] on icon "button" at bounding box center [352, 219] width 10 height 9
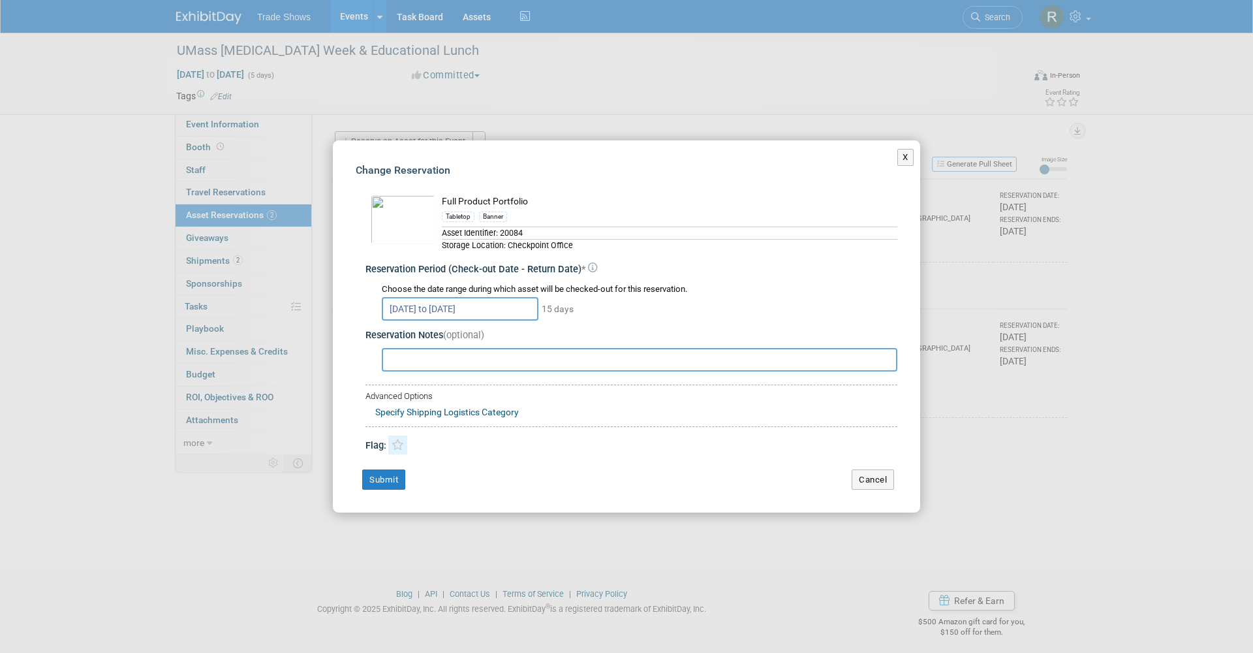
click at [393, 443] on icon at bounding box center [398, 444] width 12 height 11
click at [392, 476] on button "Submit" at bounding box center [383, 479] width 43 height 21
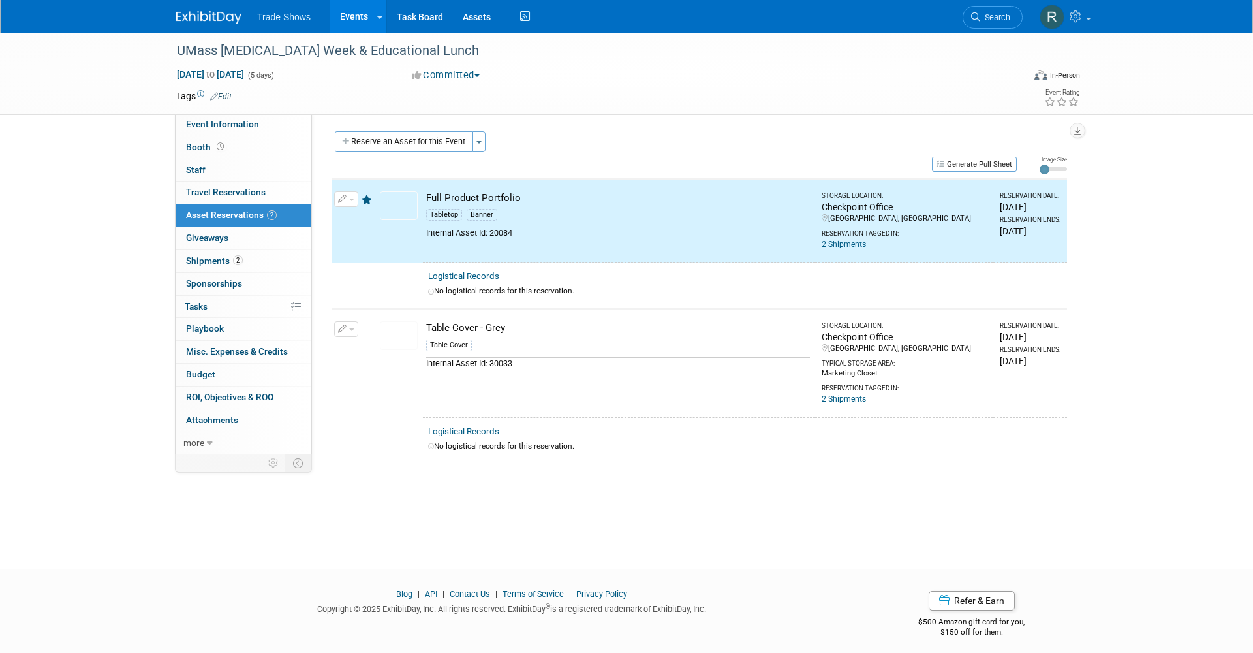
click at [343, 328] on icon "button" at bounding box center [342, 329] width 9 height 8
click at [358, 360] on li "Manage Logistical Records" at bounding box center [408, 370] width 147 height 20
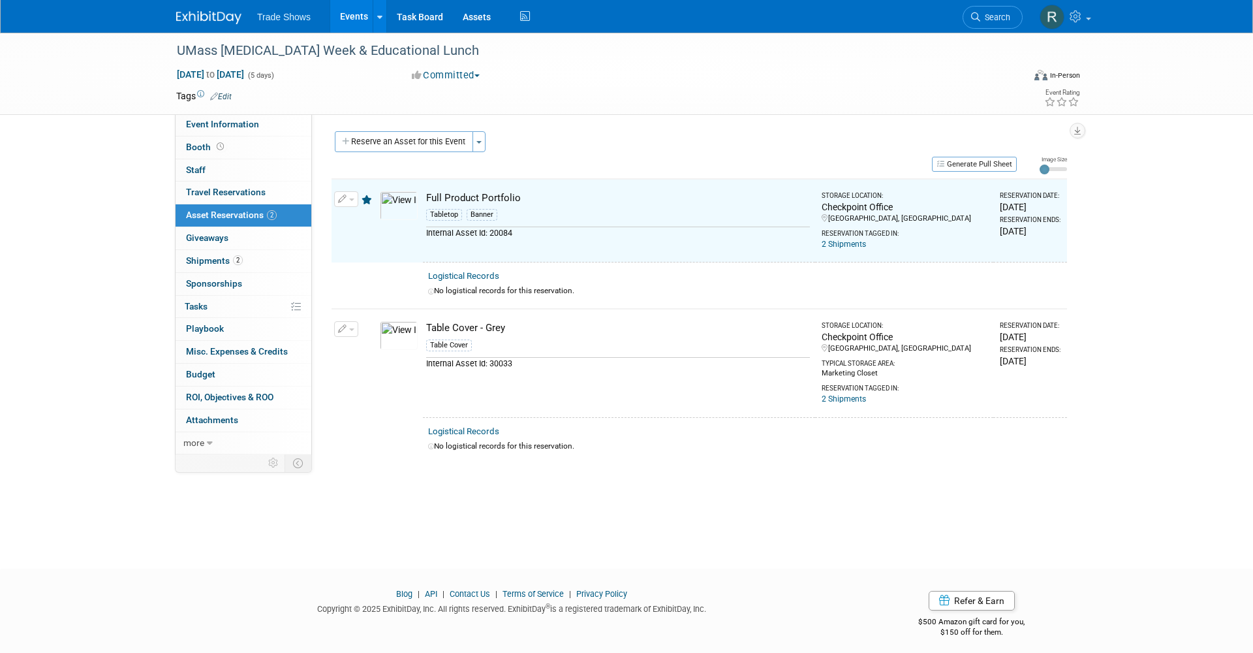
click at [341, 326] on icon "button" at bounding box center [342, 329] width 9 height 8
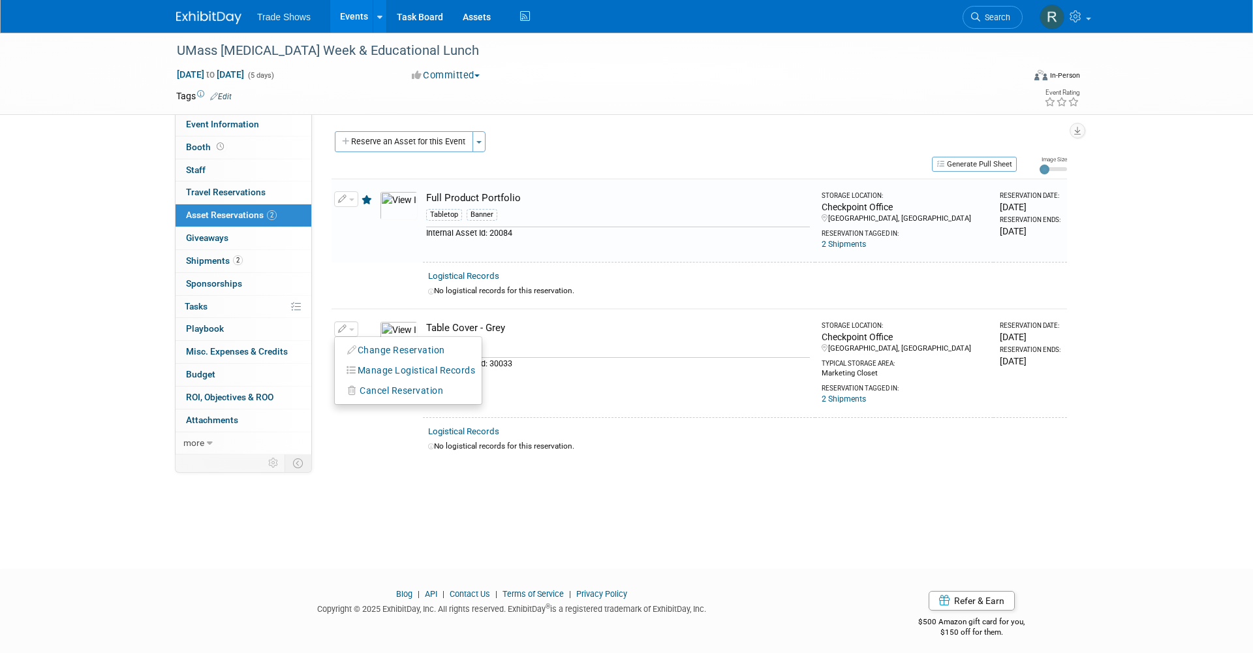
click at [362, 336] on ul "Change Reservation Manage Logistical Records Cancel Reservation" at bounding box center [408, 370] width 148 height 69
click at [354, 328] on button "button" at bounding box center [346, 329] width 24 height 16
click at [357, 342] on button "Change Reservation" at bounding box center [396, 350] width 110 height 18
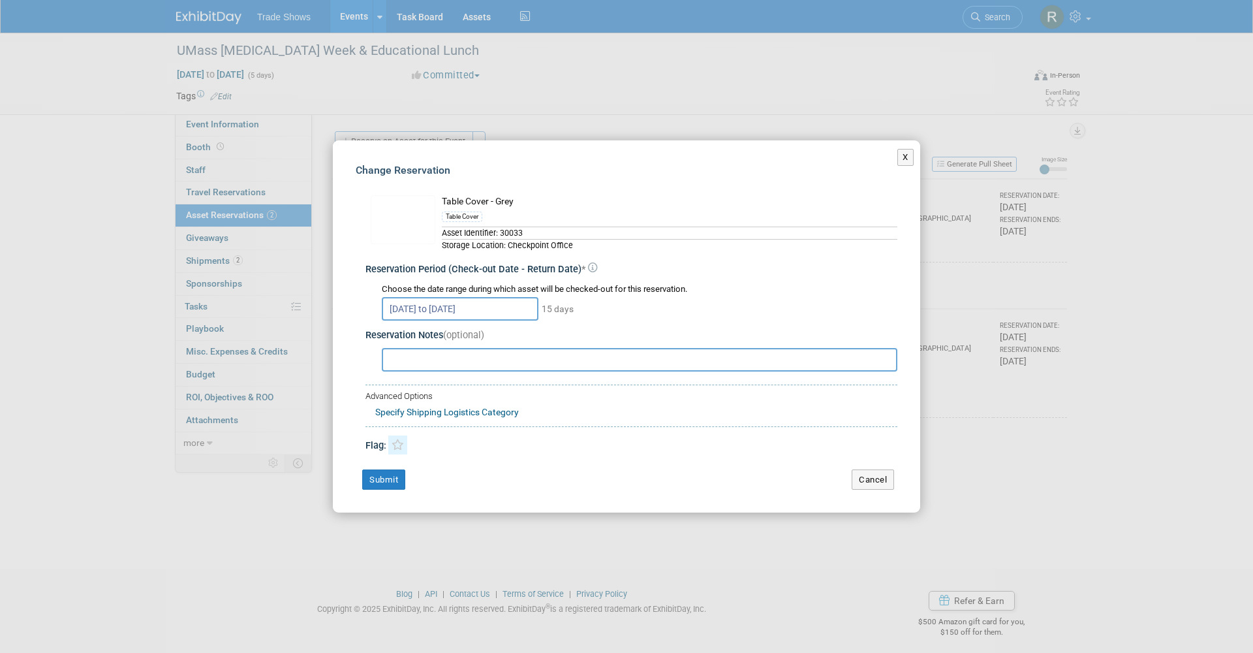
click at [400, 445] on icon at bounding box center [398, 444] width 12 height 11
click at [371, 476] on button "Submit" at bounding box center [383, 479] width 43 height 21
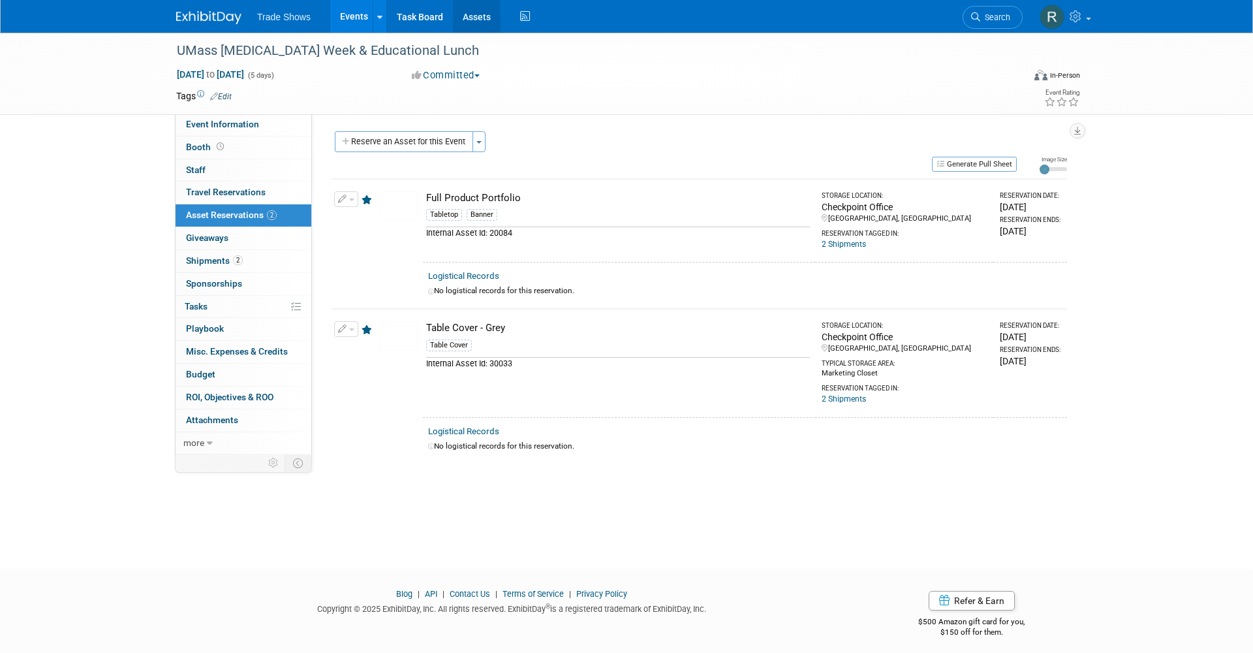
click at [473, 22] on link "Assets" at bounding box center [477, 16] width 48 height 33
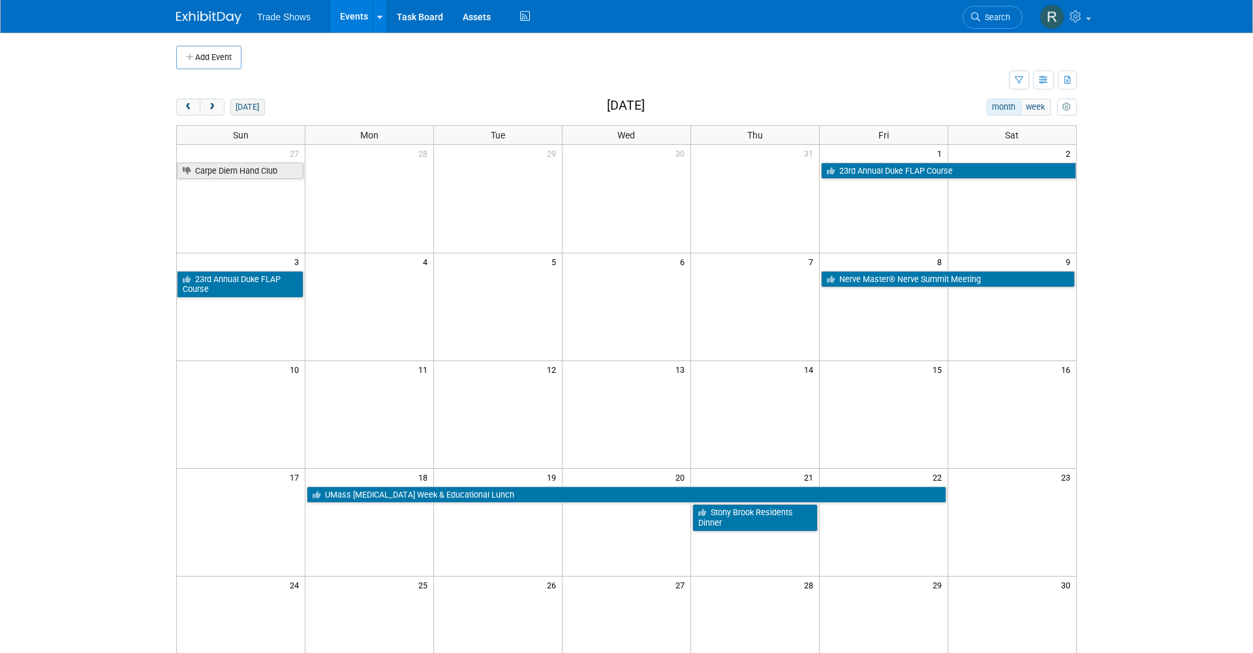
click at [245, 112] on button "[DATE]" at bounding box center [247, 107] width 35 height 17
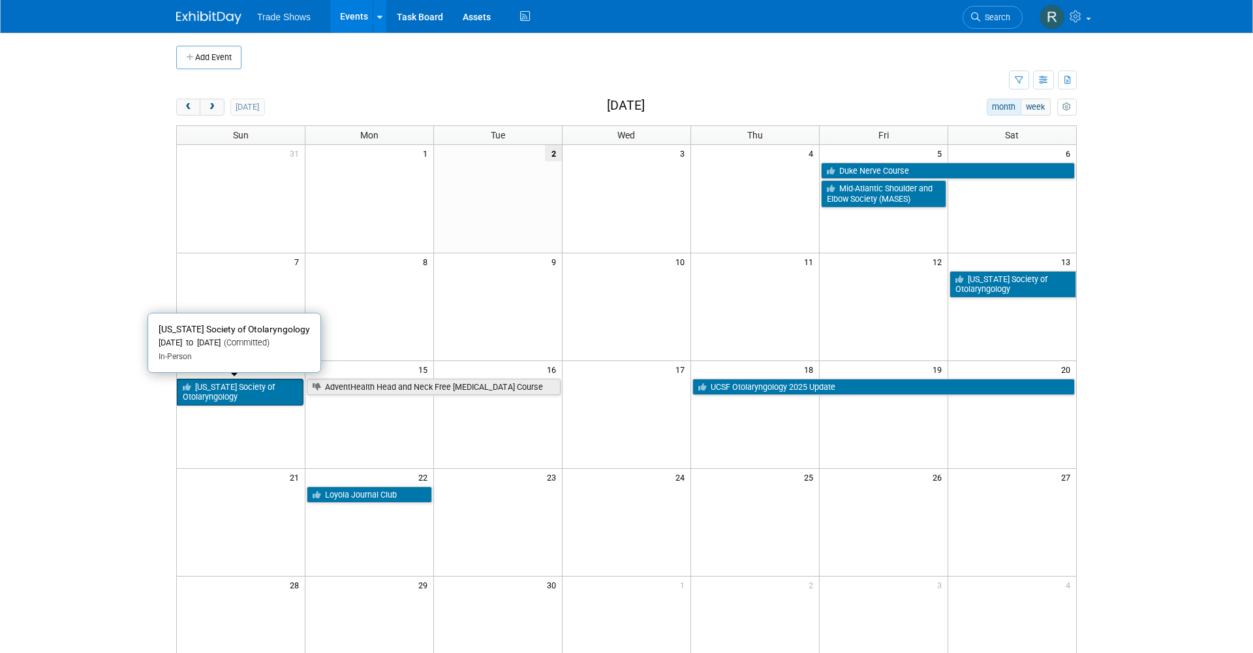
click at [219, 394] on link "[US_STATE] Society of Otolaryngology" at bounding box center [240, 392] width 127 height 27
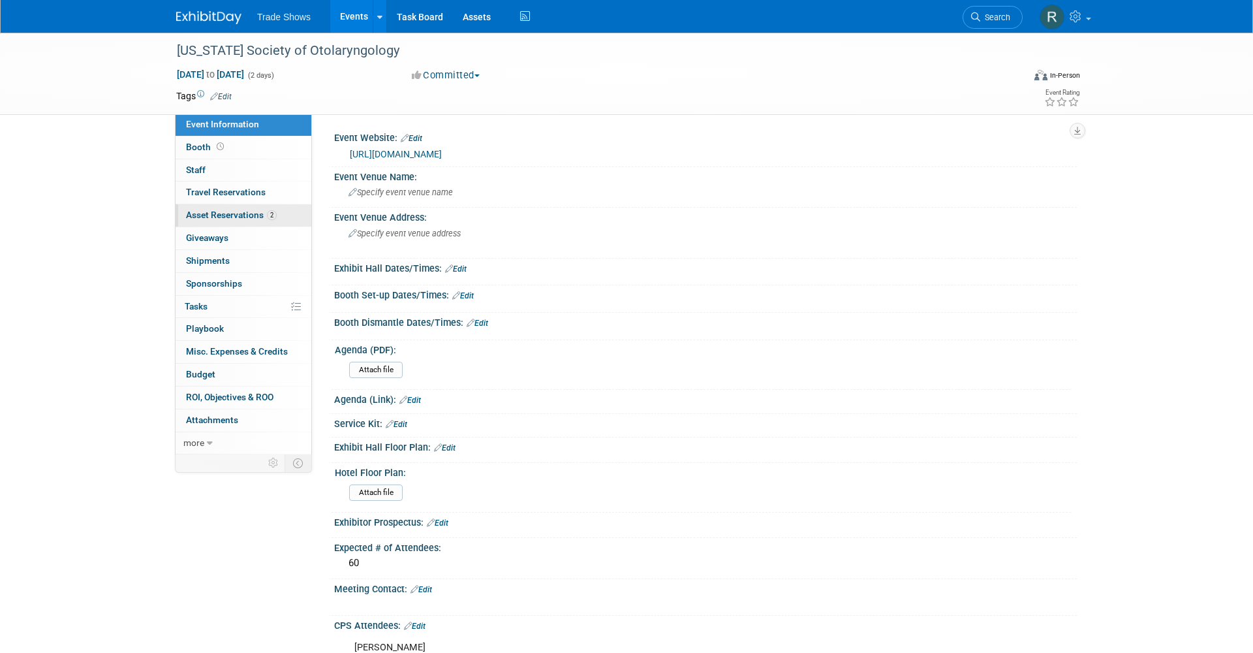
click at [258, 210] on span "Asset Reservations 2" at bounding box center [231, 215] width 91 height 10
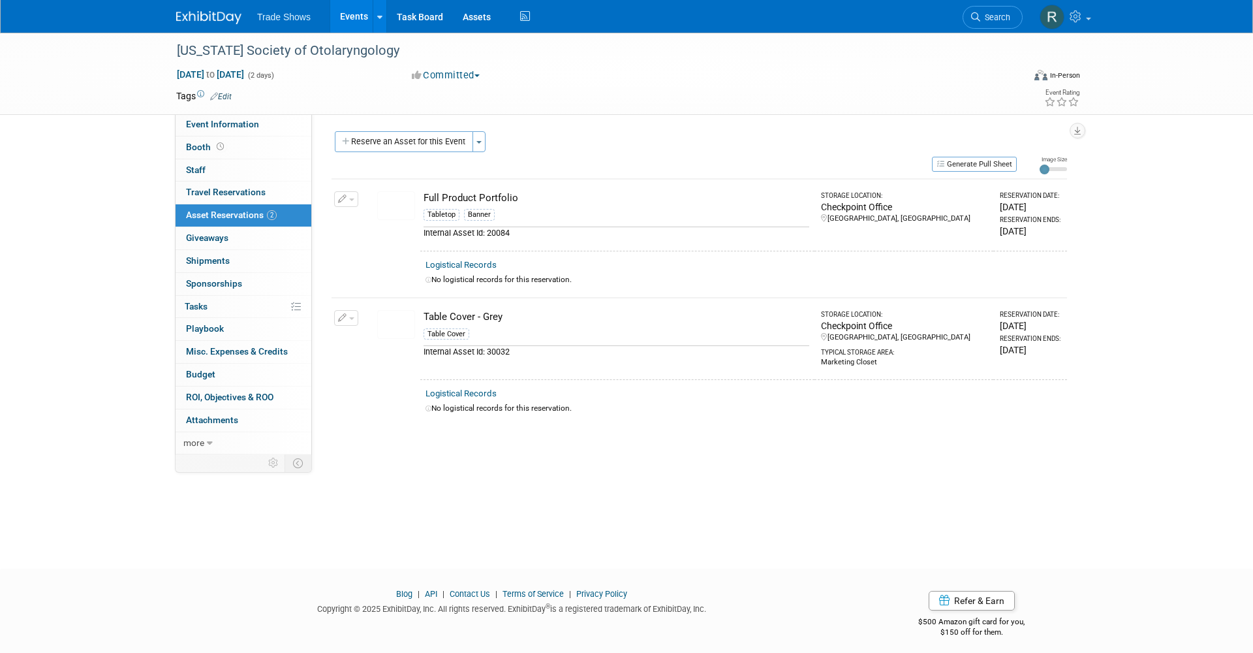
click at [344, 314] on icon "button" at bounding box center [342, 318] width 9 height 8
click at [364, 380] on span "Cancel Reservation" at bounding box center [402, 379] width 84 height 10
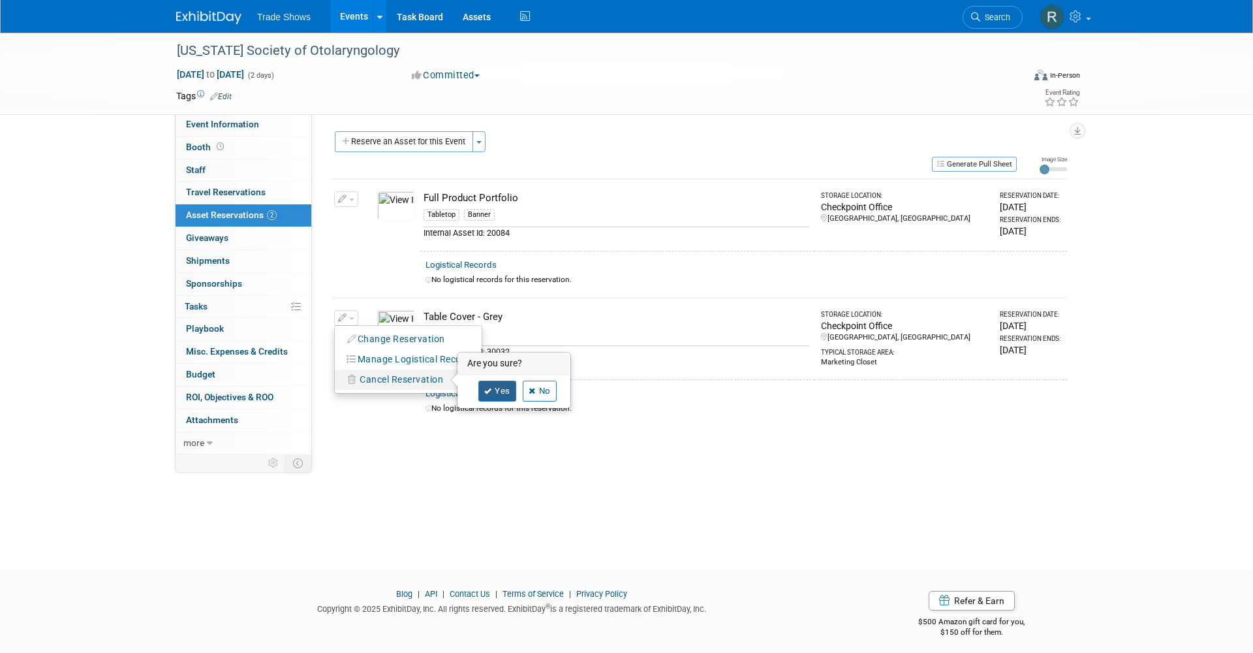
click at [492, 381] on link "Yes" at bounding box center [497, 391] width 38 height 21
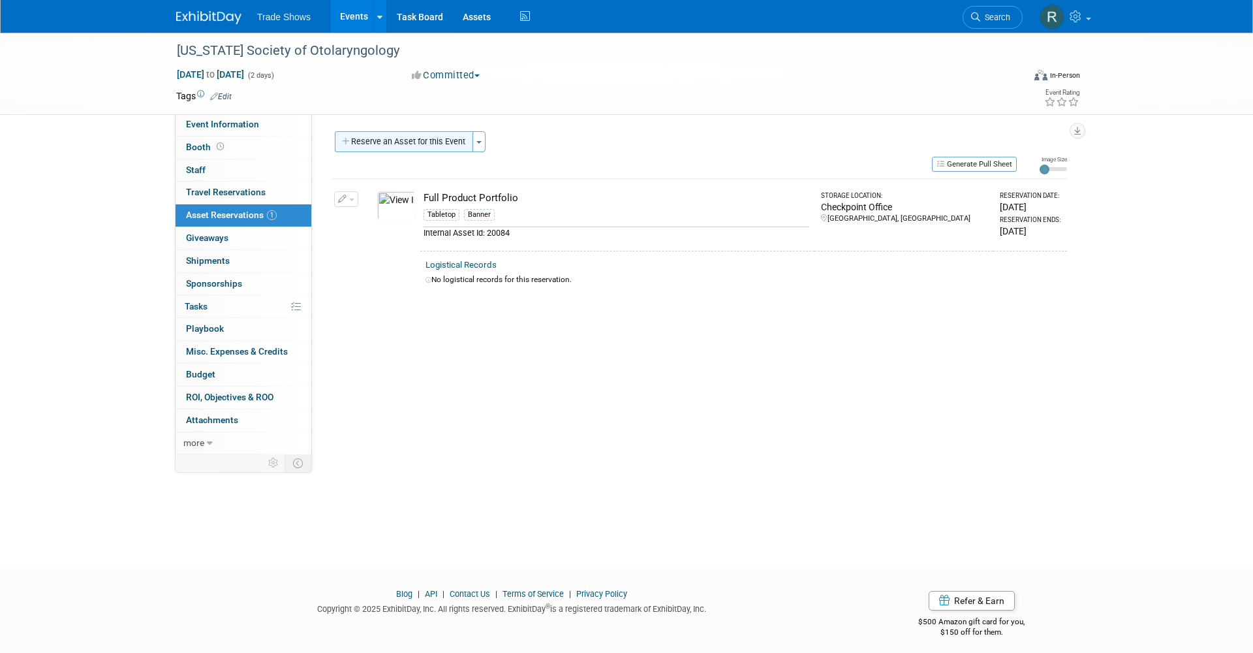
click at [392, 146] on button "Reserve an Asset for this Event" at bounding box center [404, 141] width 138 height 21
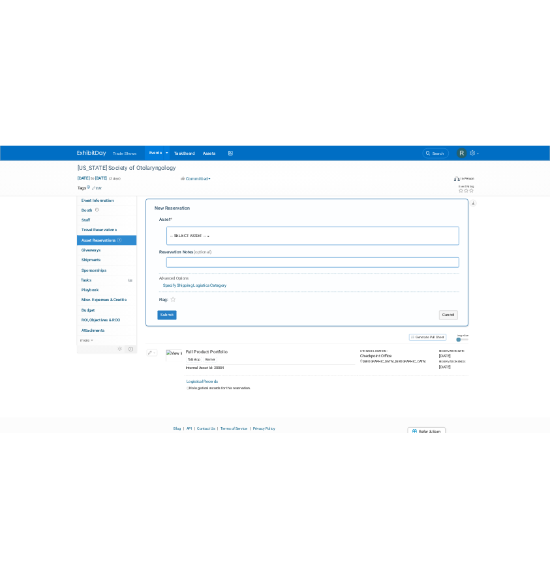
scroll to position [12, 0]
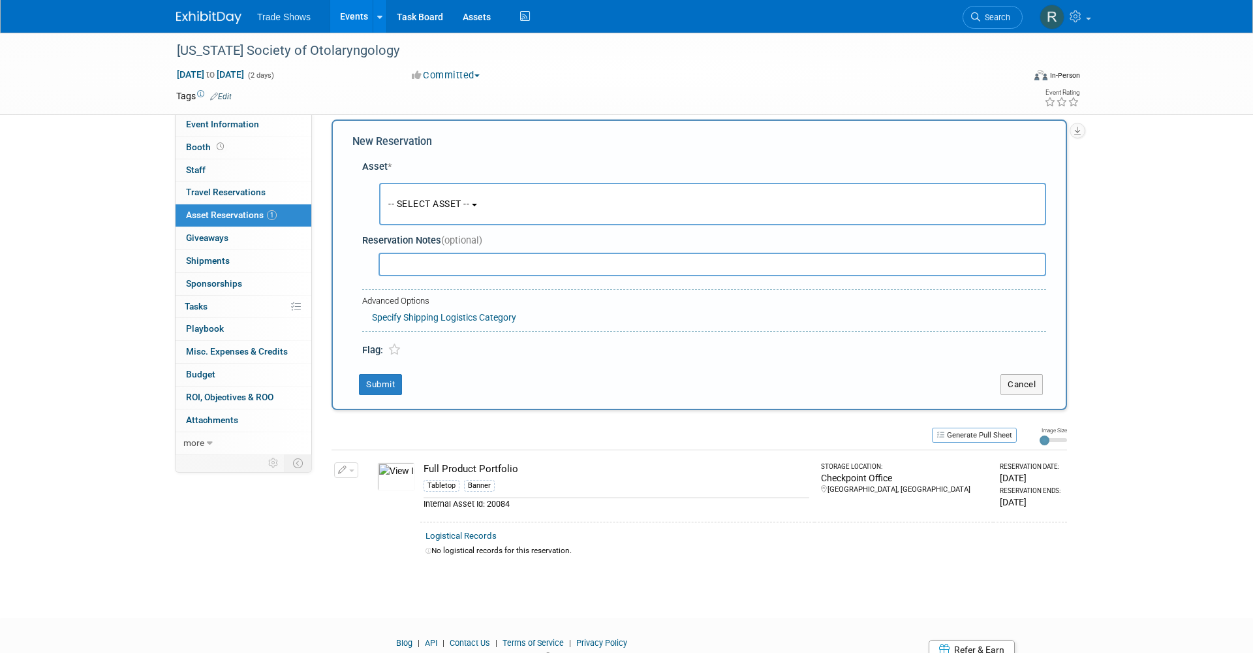
click at [398, 201] on span "-- SELECT ASSET --" at bounding box center [428, 203] width 81 height 10
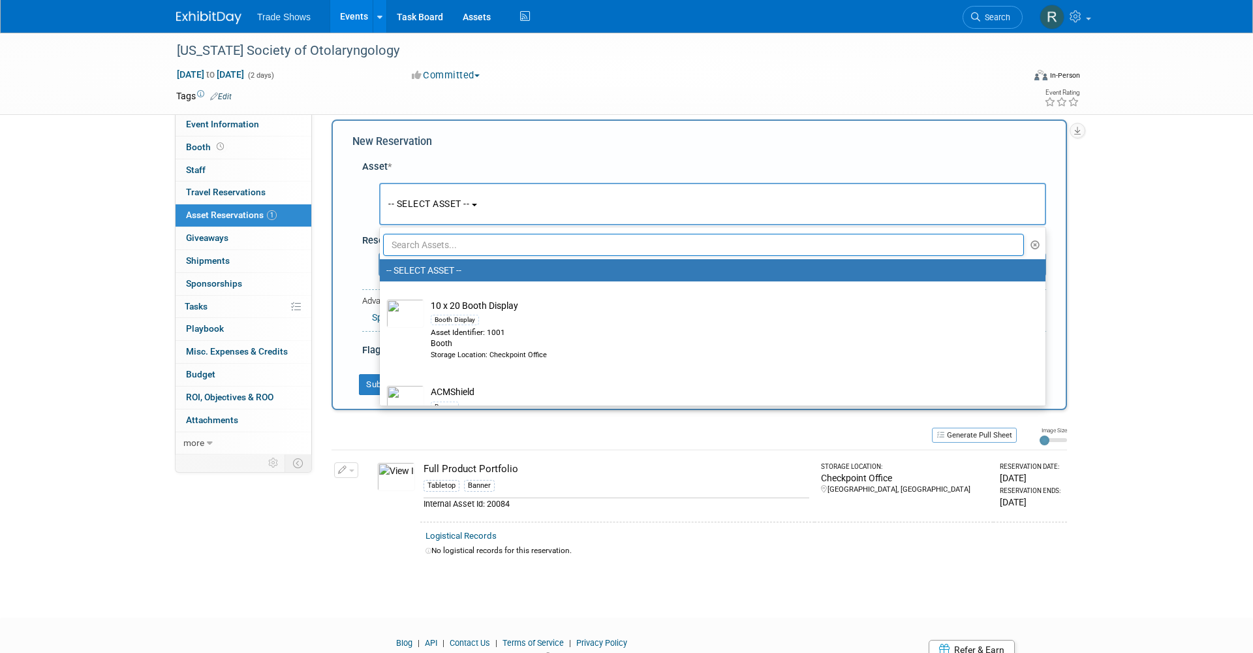
click at [429, 244] on input "text" at bounding box center [703, 245] width 641 height 22
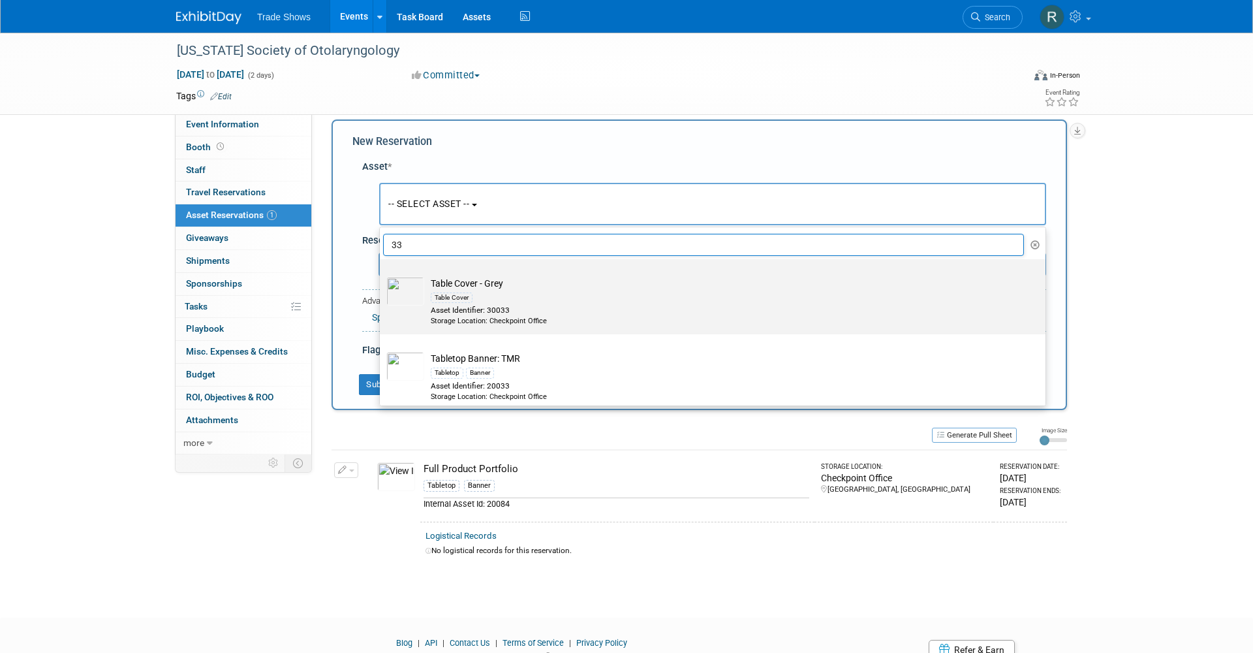
type input "33"
click at [488, 291] on div "Table Cover" at bounding box center [725, 297] width 589 height 15
click at [382, 275] on input "Table Cover - Grey Table Cover Asset Identifier: 30033 Storage Location: Checkp…" at bounding box center [377, 270] width 8 height 8
select select "10715220"
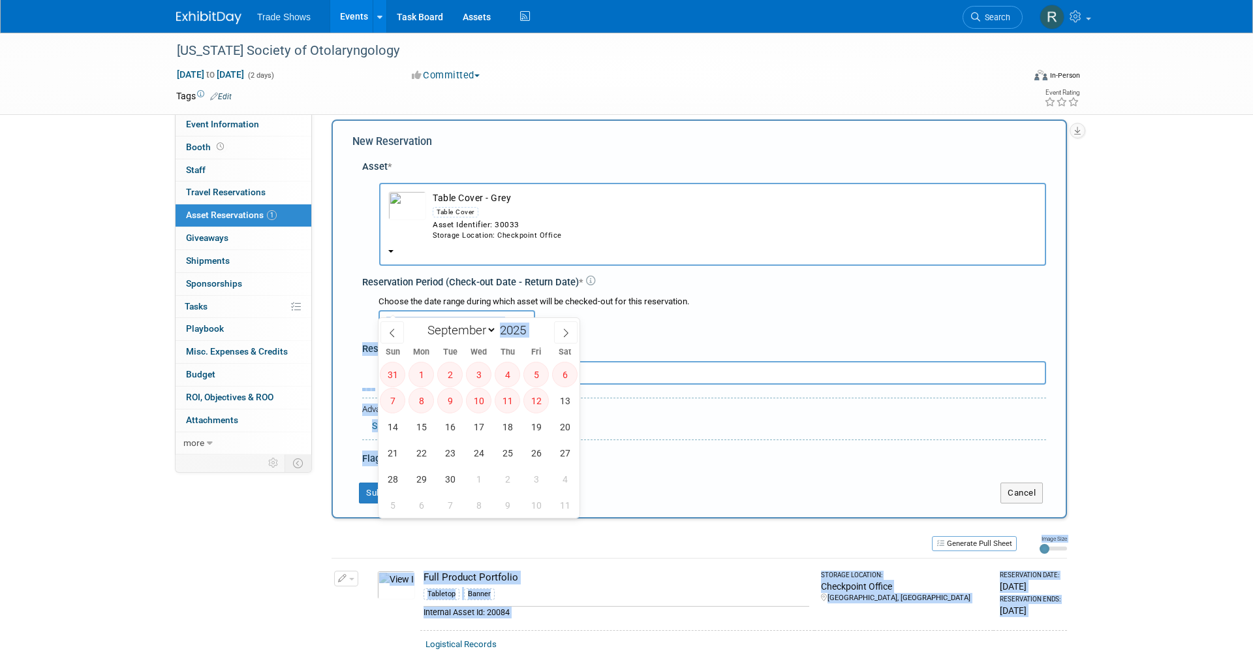
click at [446, 310] on input "text" at bounding box center [457, 322] width 157 height 24
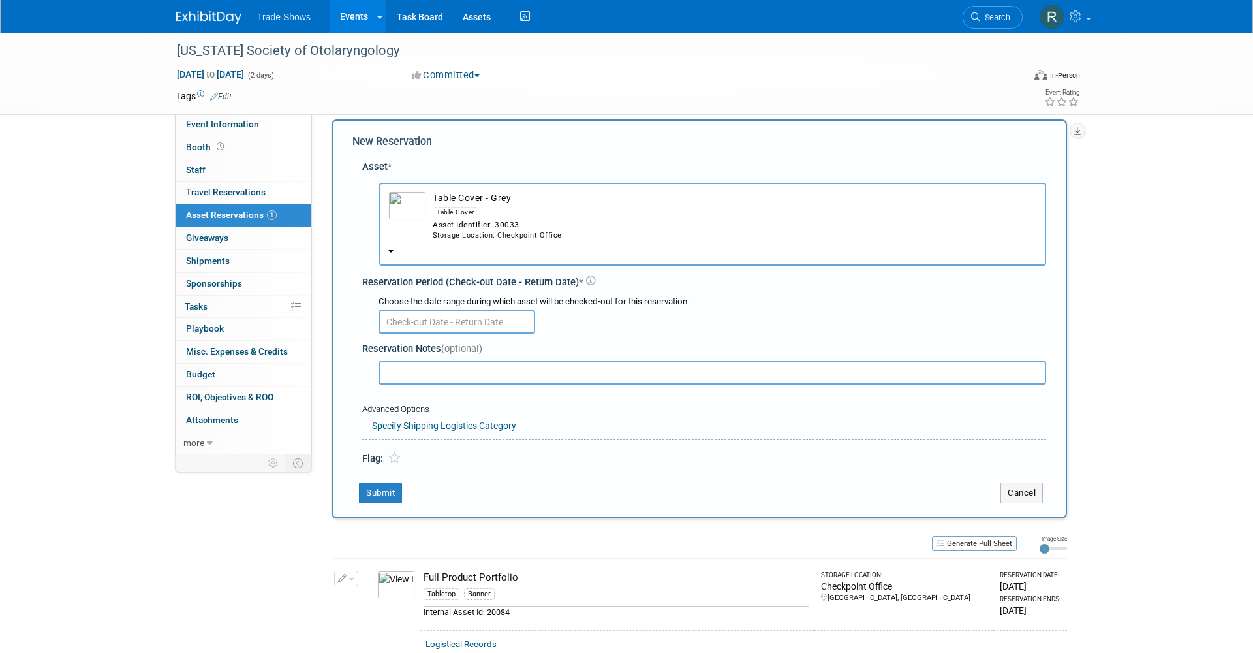
click at [727, 177] on div "-- SELECT ASSET -- <table style='display: inline-block; border-style:none;'><tr…" at bounding box center [707, 221] width 679 height 95
click at [583, 207] on button "Table Cover - Grey Table Cover Asset Identifier: 30033 Storage Location: Checkp…" at bounding box center [712, 224] width 667 height 83
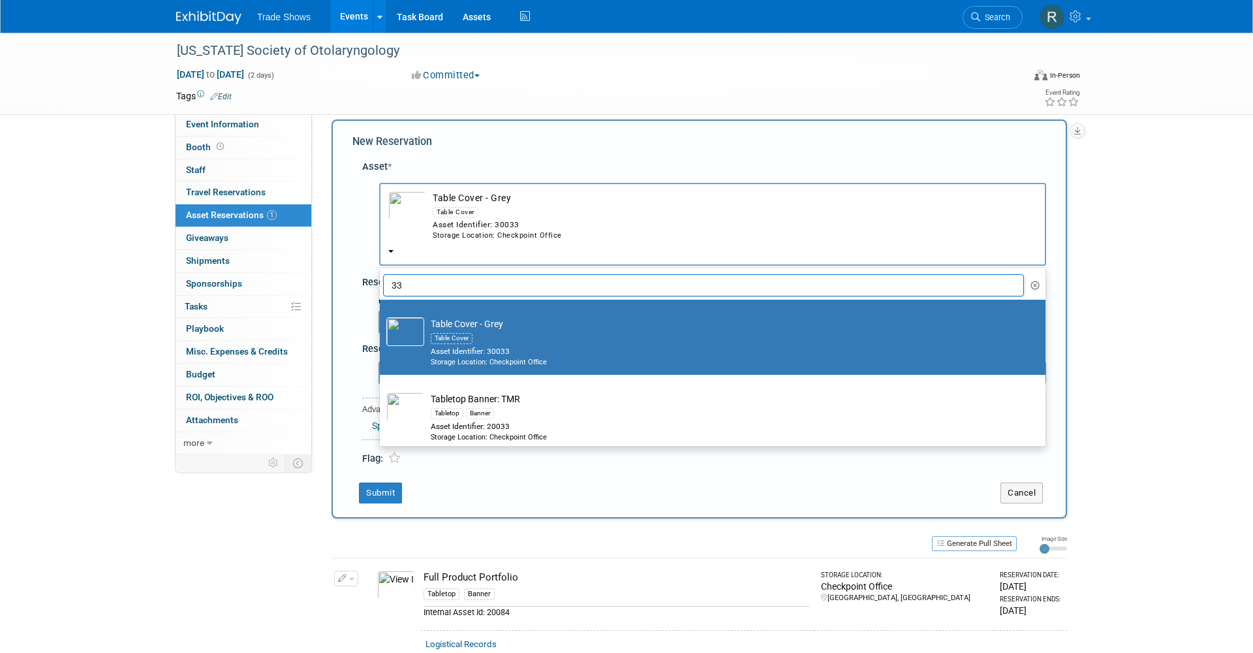
click at [469, 317] on td "Table Cover - Grey Table Cover Asset Identifier: 30033 Storage Location: Checkp…" at bounding box center [721, 342] width 595 height 50
click at [382, 307] on input "Table Cover - Grey Table Cover Asset Identifier: 30033 Storage Location: Checkp…" at bounding box center [377, 311] width 8 height 8
click at [595, 330] on div "Table Cover" at bounding box center [725, 337] width 589 height 15
click at [382, 315] on input "Table Cover - Grey Table Cover Asset Identifier: 30033 Storage Location: Checkp…" at bounding box center [377, 311] width 8 height 8
click at [634, 133] on div "New Reservation Asset * -- SELECT ASSET --" at bounding box center [700, 318] width 736 height 399
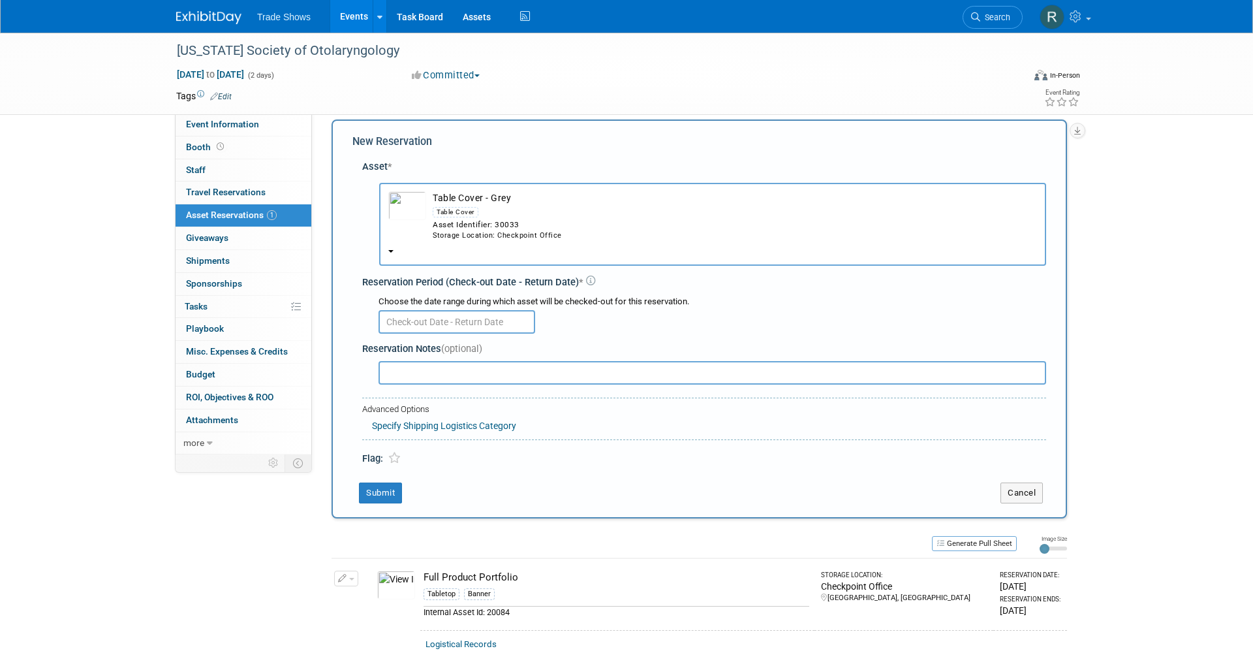
click at [640, 78] on div "Committed Committed Considering Not Going Attending, not exhibit Consider Walki…" at bounding box center [551, 76] width 289 height 14
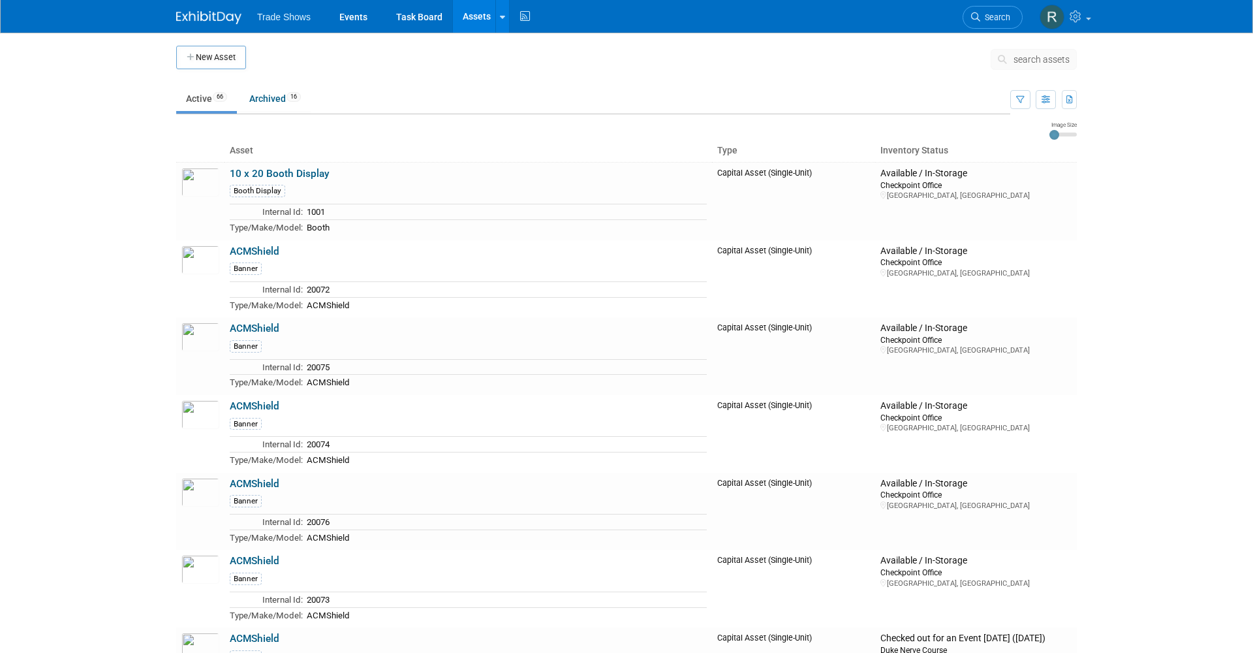
click at [1035, 67] on button "search assets" at bounding box center [1034, 59] width 86 height 21
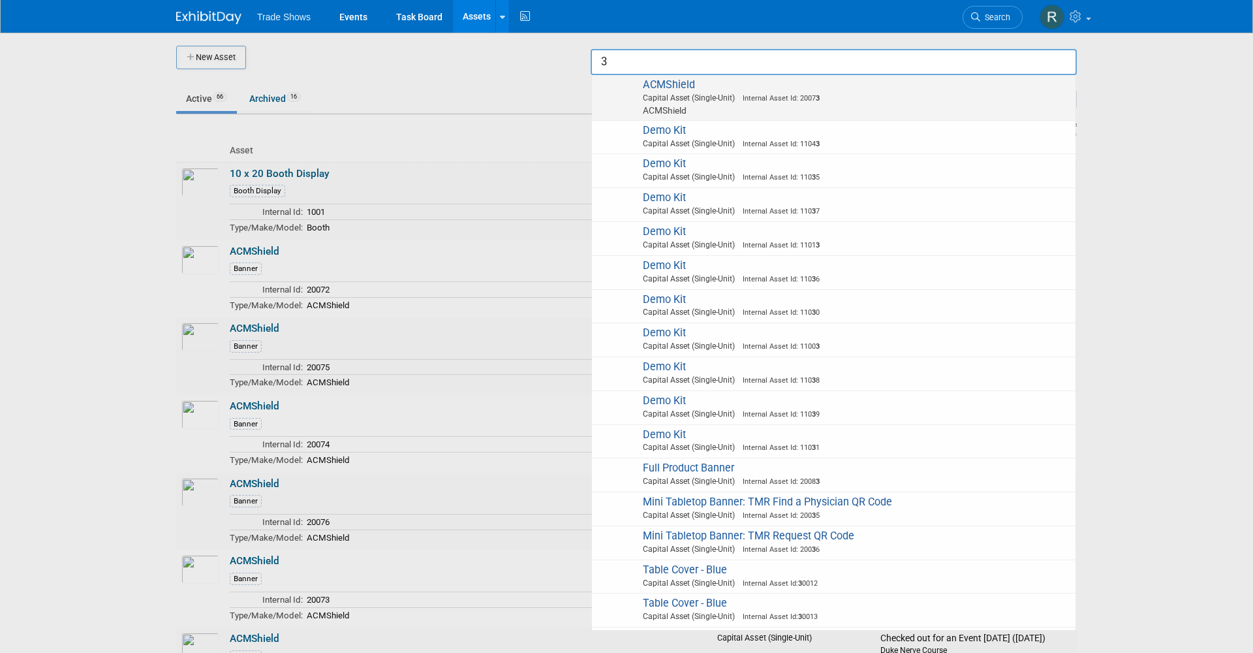
type input "33"
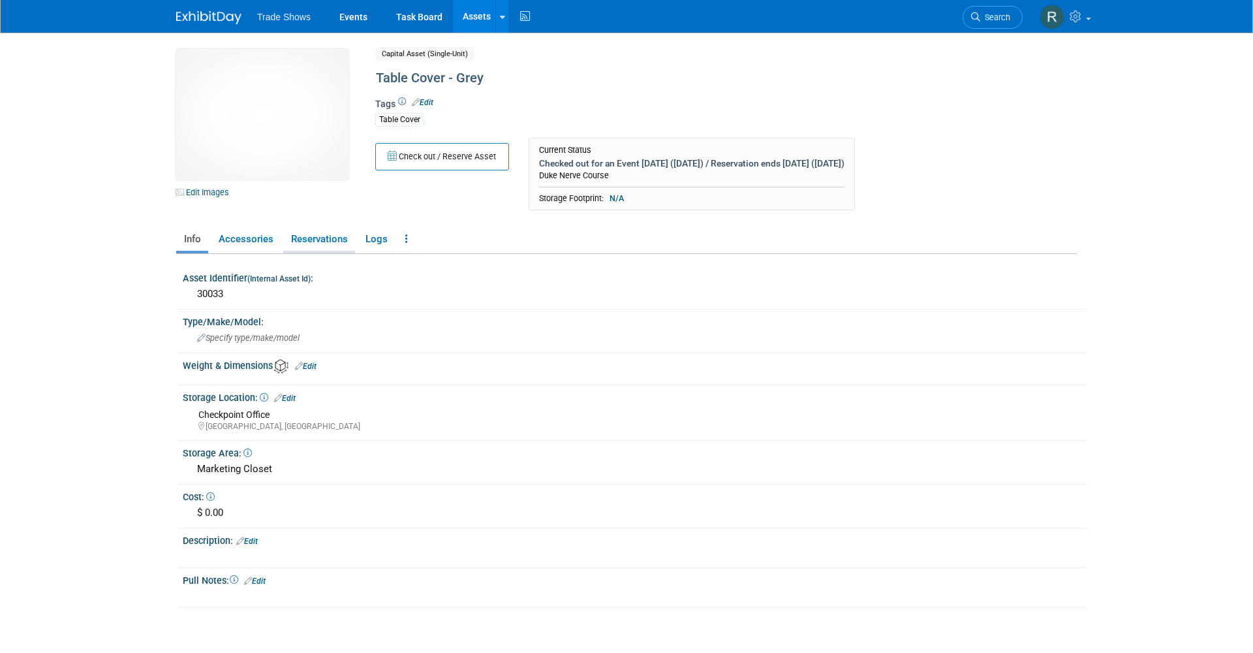
click at [309, 235] on link "Reservations" at bounding box center [319, 239] width 72 height 23
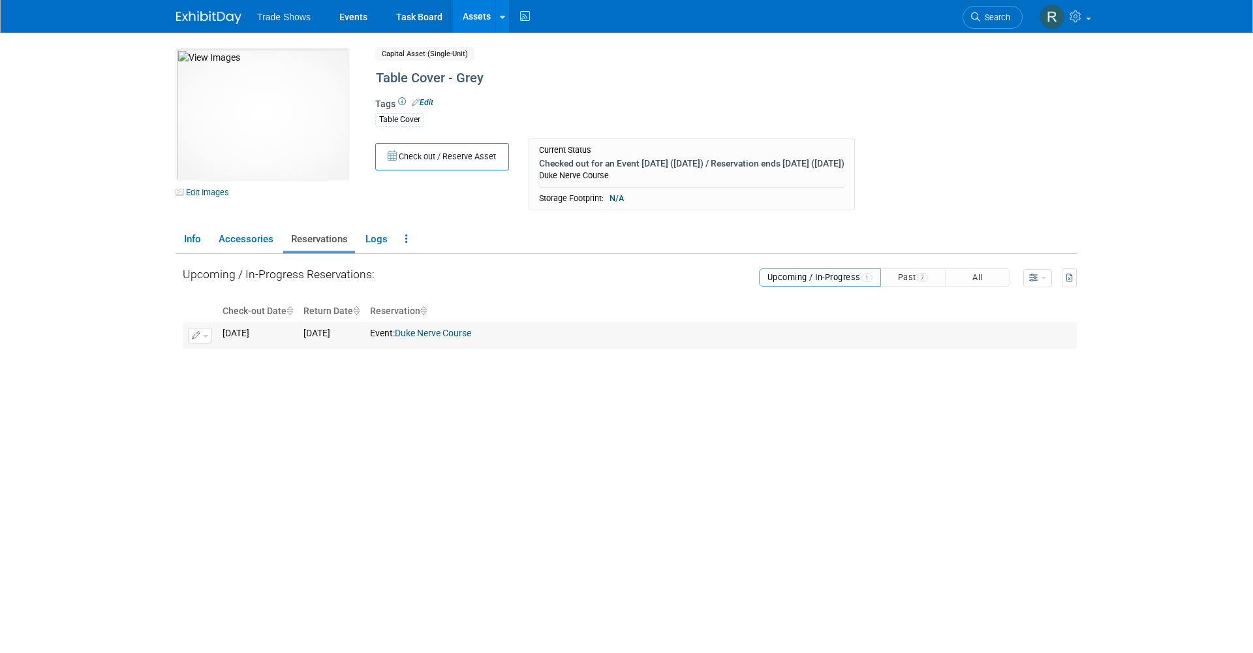
click at [210, 330] on button "button" at bounding box center [200, 336] width 24 height 16
click at [365, 21] on link "Events" at bounding box center [354, 16] width 48 height 33
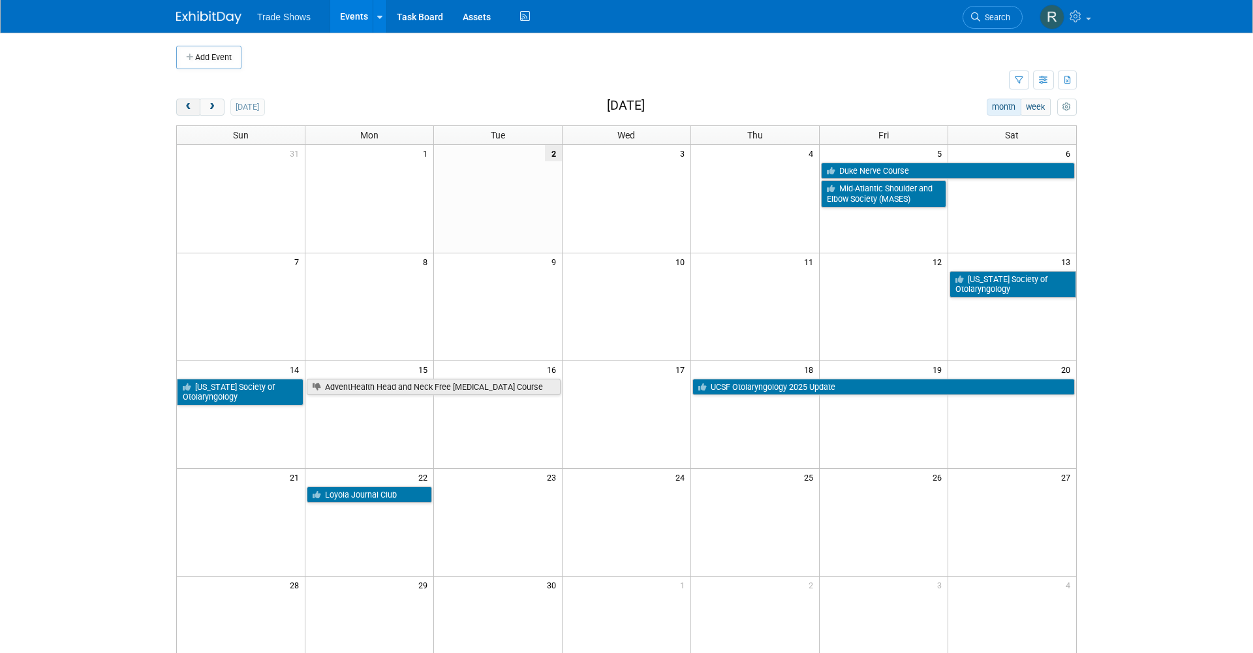
click at [187, 105] on span "prev" at bounding box center [188, 107] width 10 height 8
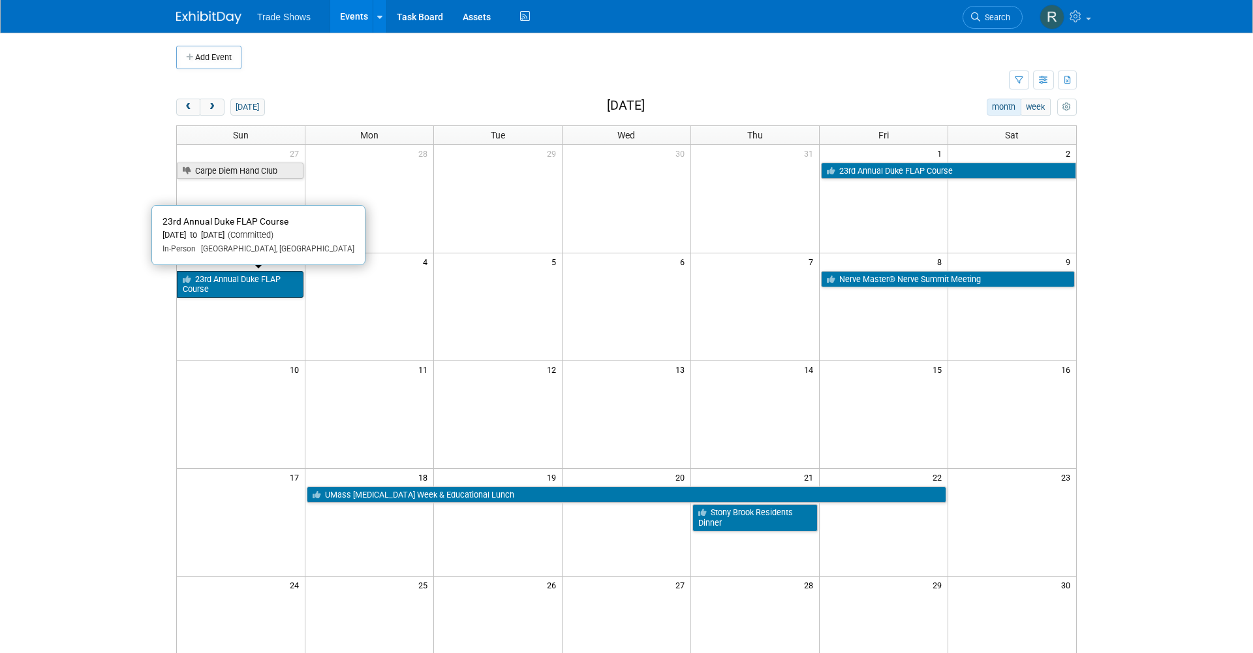
click at [291, 281] on link "23rd Annual Duke FLAP Course" at bounding box center [240, 284] width 127 height 27
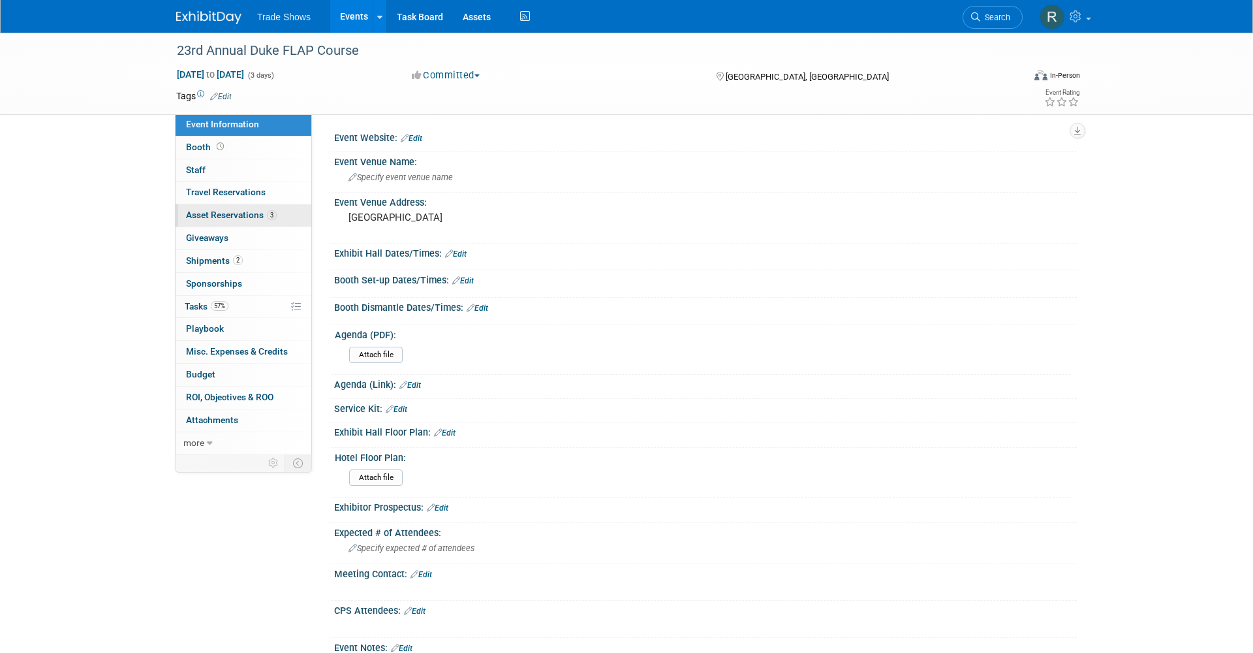
click at [277, 217] on link "3 Asset Reservations 3" at bounding box center [244, 215] width 136 height 22
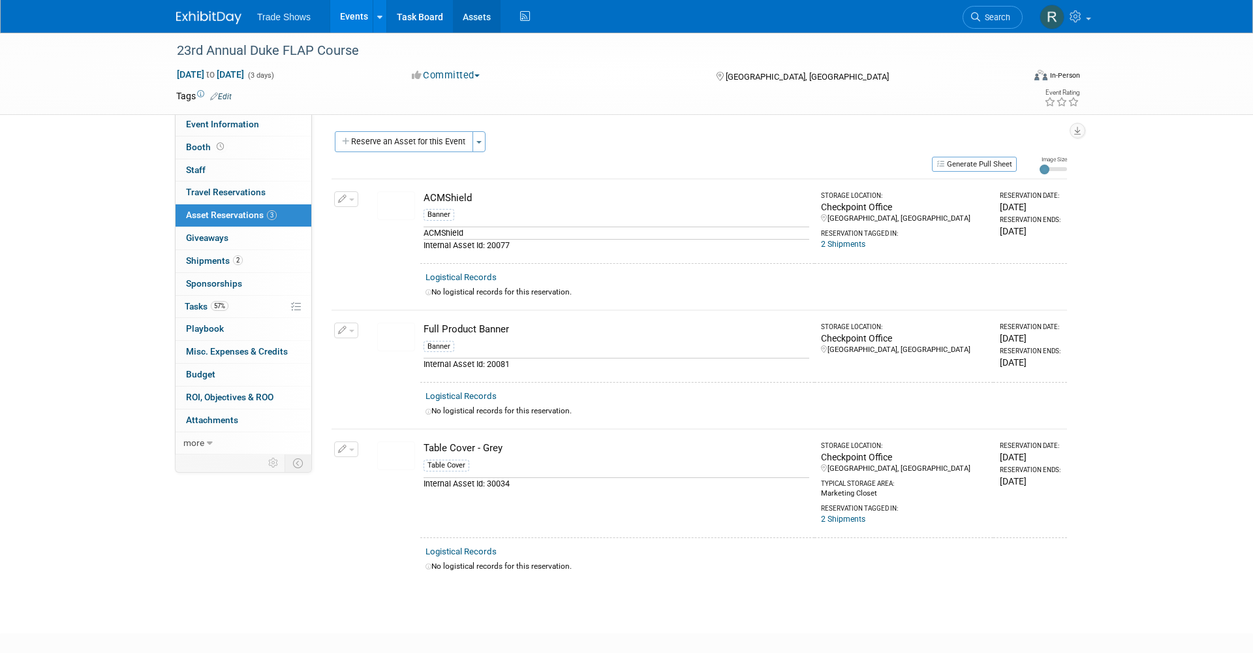
click at [472, 17] on link "Assets" at bounding box center [477, 16] width 48 height 33
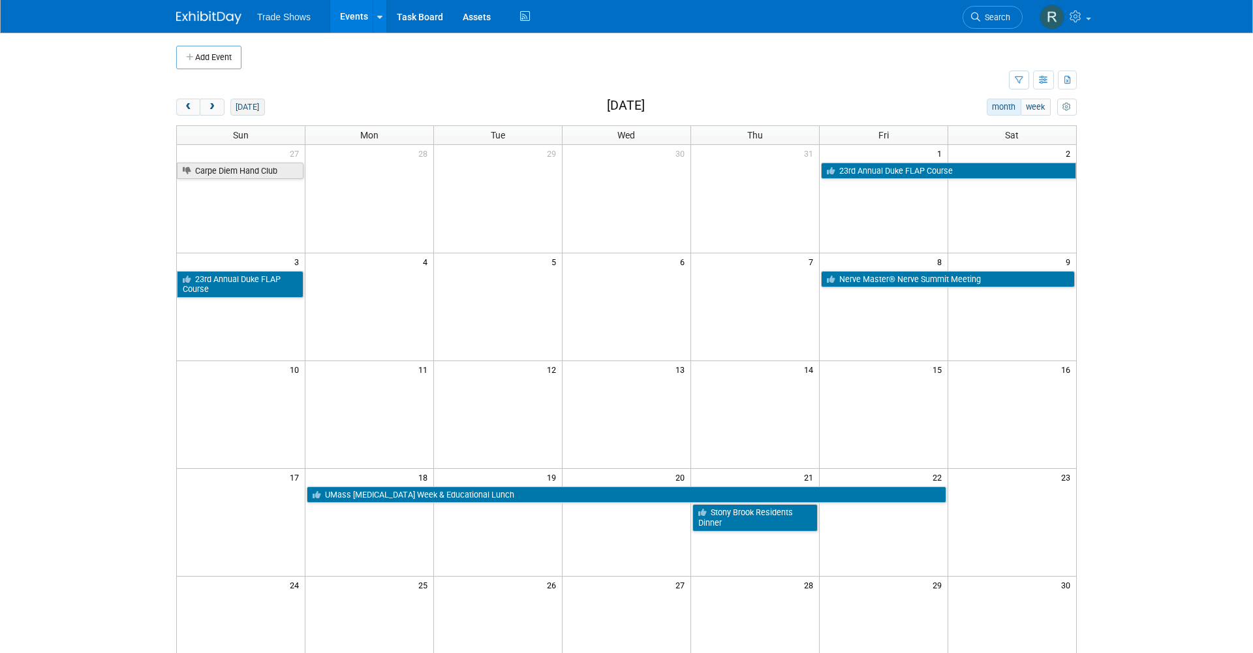
click at [247, 106] on button "[DATE]" at bounding box center [247, 107] width 35 height 17
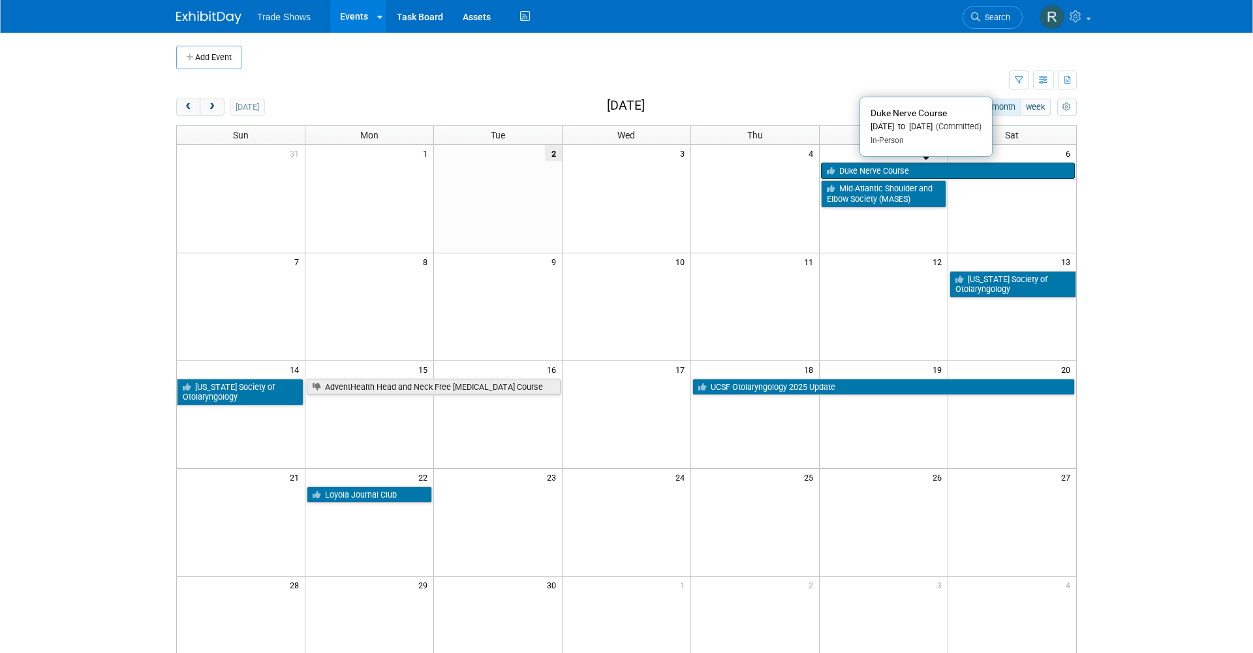
click at [858, 170] on link "Duke Nerve Course" at bounding box center [948, 171] width 254 height 17
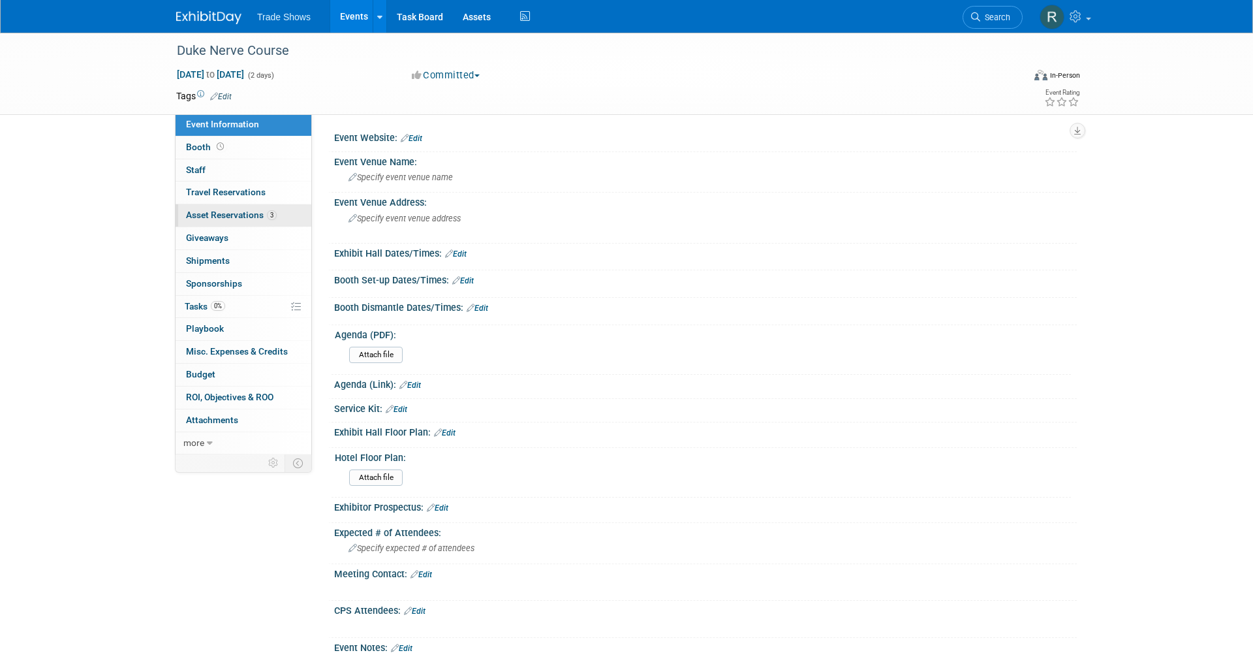
click at [285, 213] on link "3 Asset Reservations 3" at bounding box center [244, 215] width 136 height 22
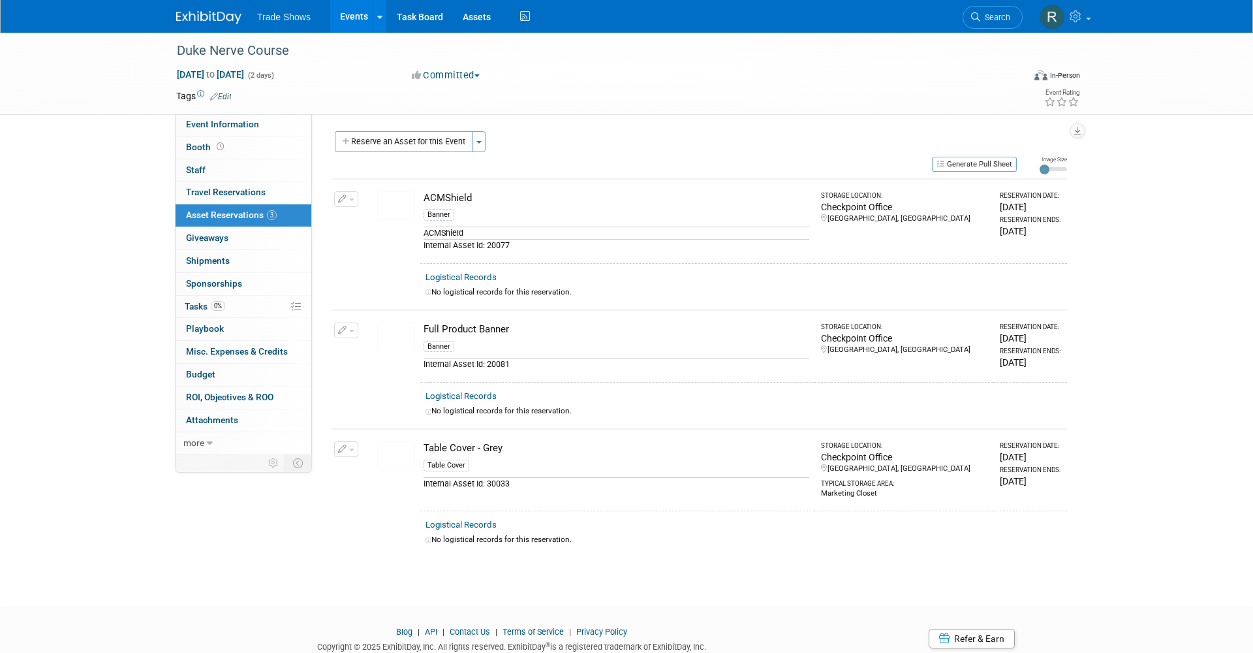
click at [347, 445] on button "button" at bounding box center [346, 449] width 24 height 16
click at [367, 505] on span "Cancel Reservation" at bounding box center [402, 510] width 84 height 10
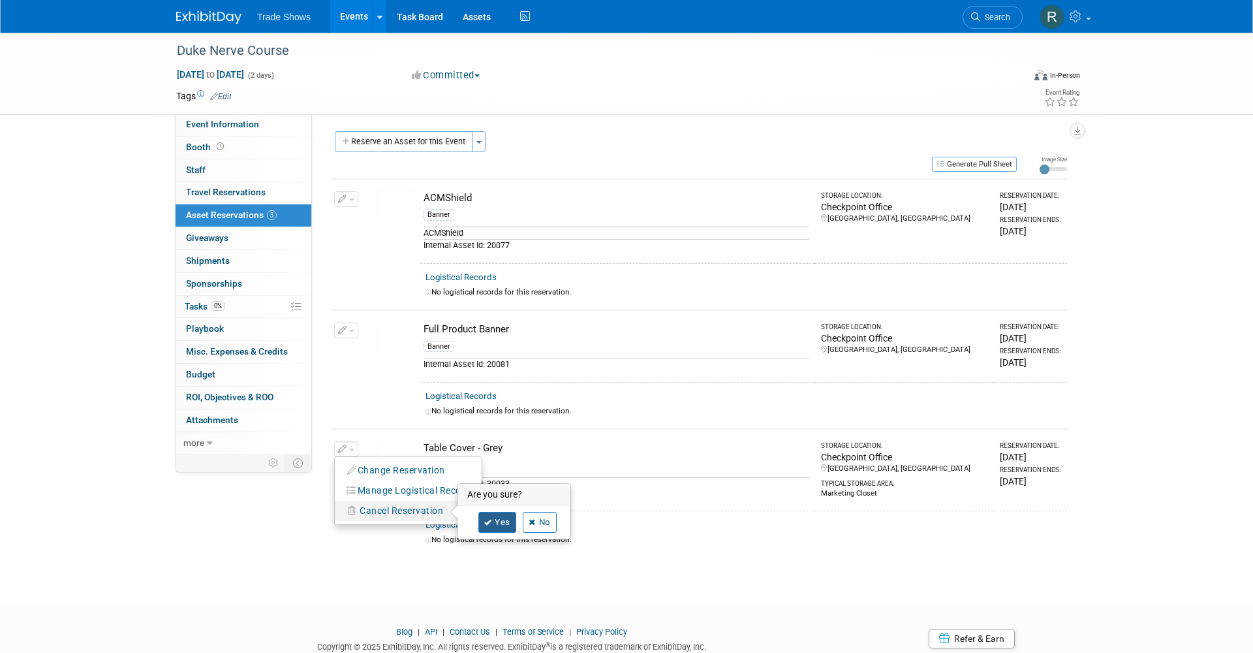
click at [497, 512] on link "Yes" at bounding box center [497, 522] width 38 height 21
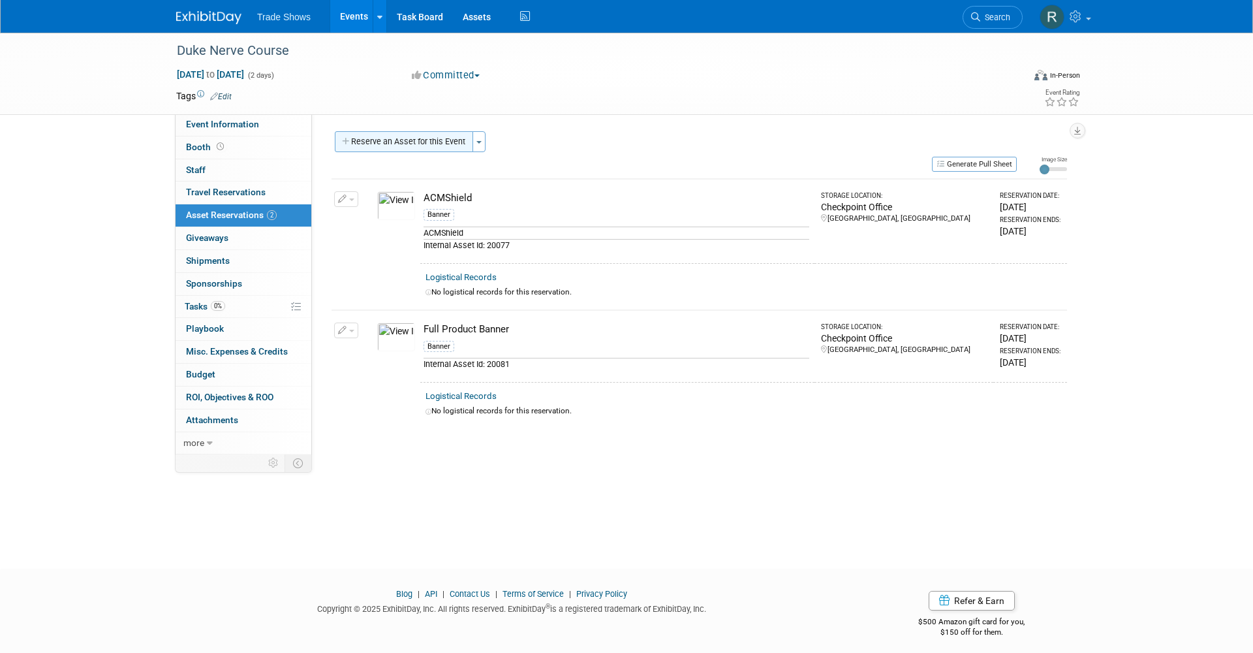
click at [421, 133] on button "Reserve an Asset for this Event" at bounding box center [404, 141] width 138 height 21
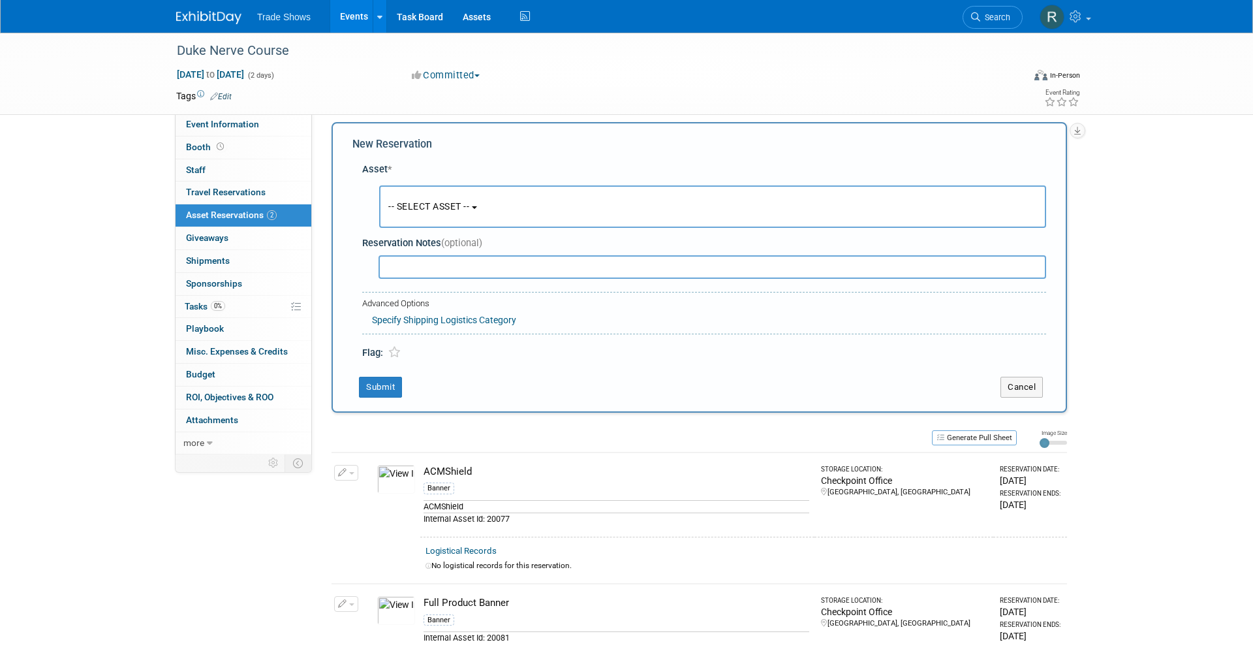
scroll to position [12, 0]
click at [420, 200] on span "-- SELECT ASSET --" at bounding box center [428, 203] width 81 height 10
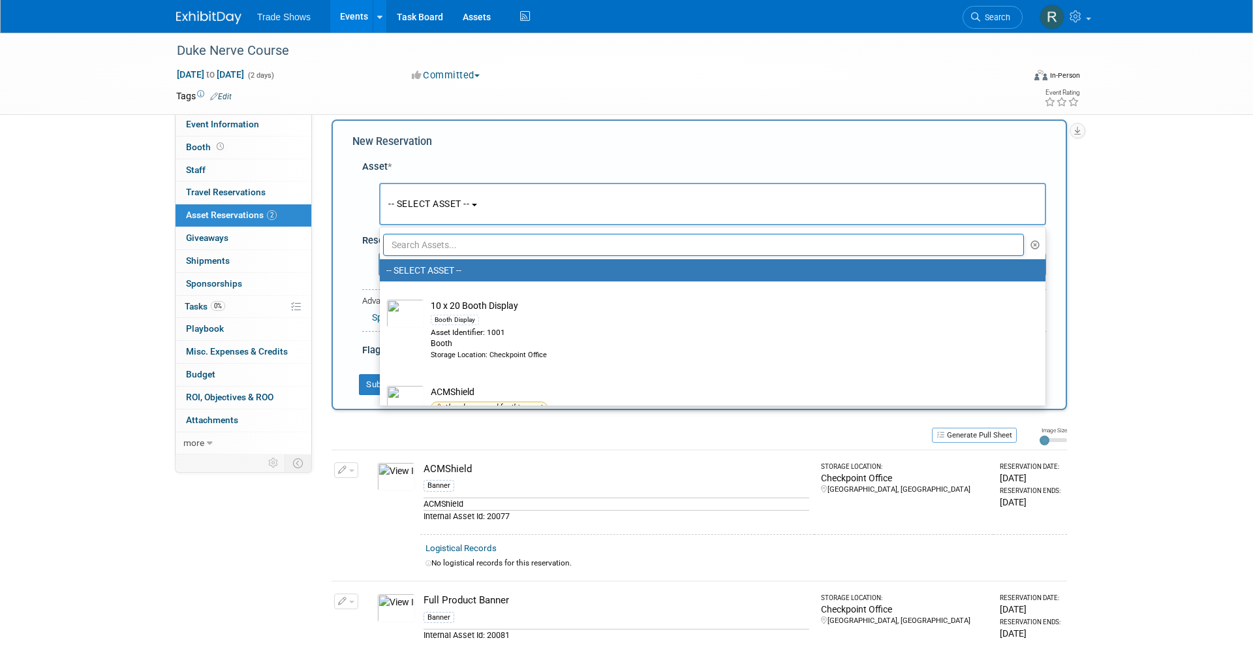
click at [433, 250] on input "text" at bounding box center [703, 245] width 641 height 22
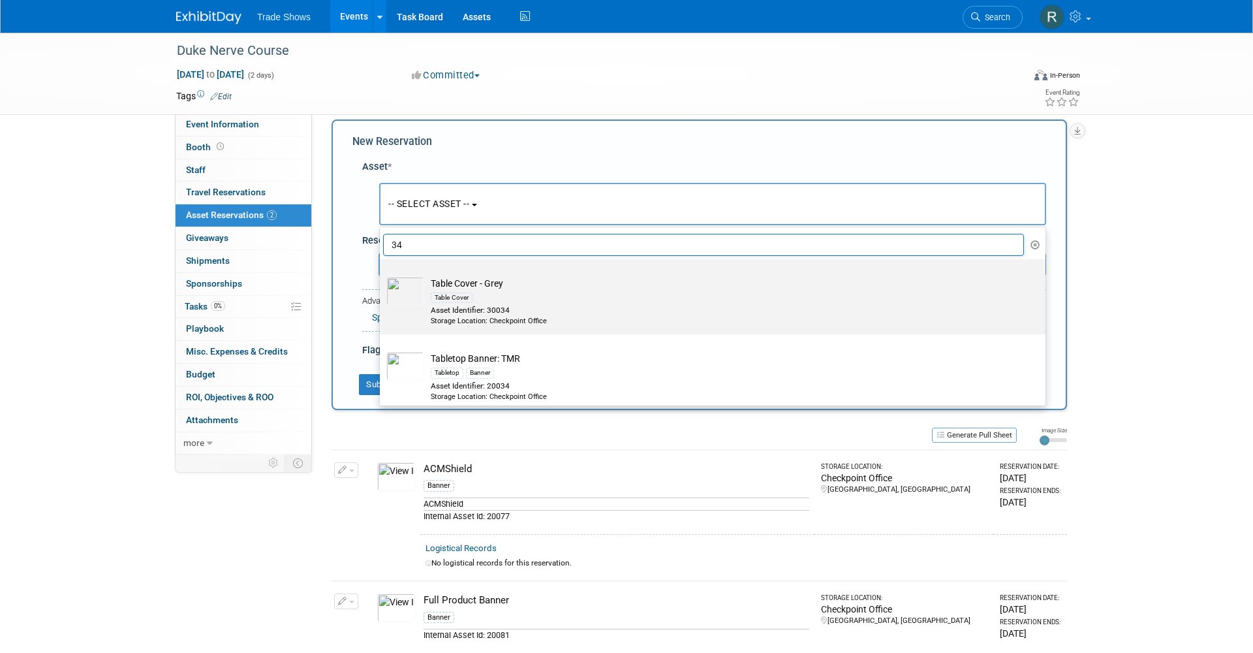
type input "34"
click at [496, 288] on td "Table Cover - Grey Table Cover Asset Identifier: 30034 Storage Location: Checkp…" at bounding box center [721, 302] width 595 height 50
click at [382, 275] on input "Table Cover - Grey Table Cover Asset Identifier: 30034 Storage Location: Checkp…" at bounding box center [377, 270] width 8 height 8
select select "10716589"
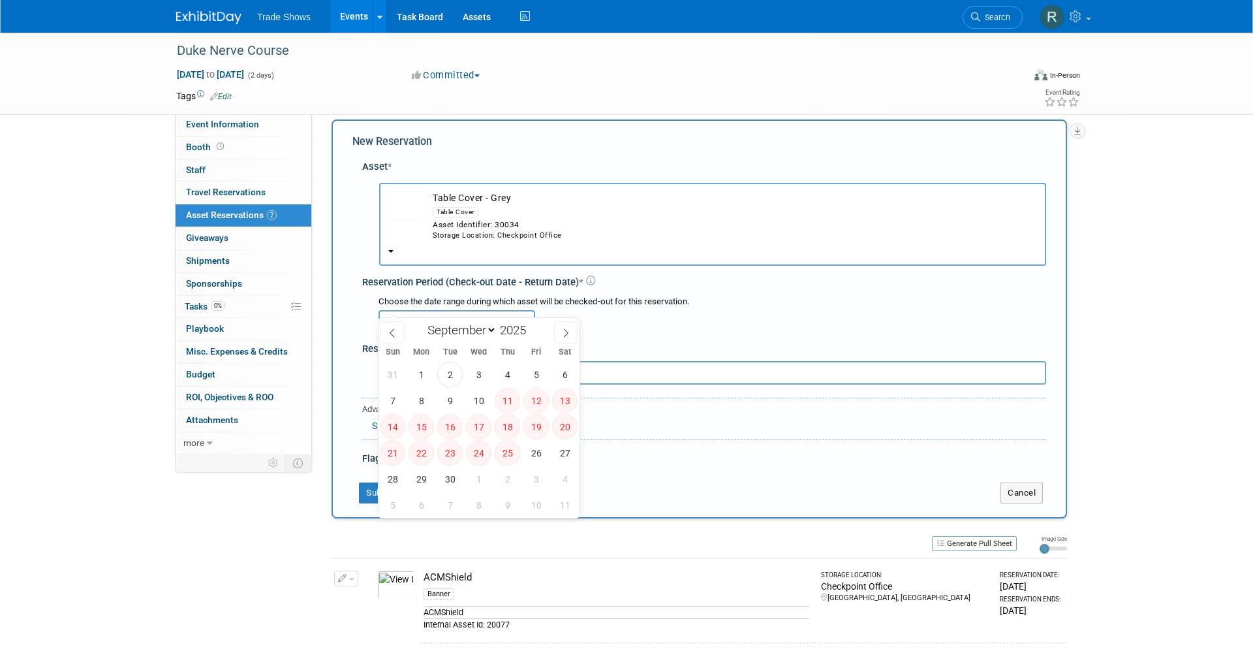
click at [443, 310] on input "text" at bounding box center [457, 322] width 157 height 24
click at [393, 335] on icon at bounding box center [392, 332] width 9 height 9
select select "7"
click at [538, 480] on span "29" at bounding box center [536, 478] width 25 height 25
type input "Aug 29, 2025"
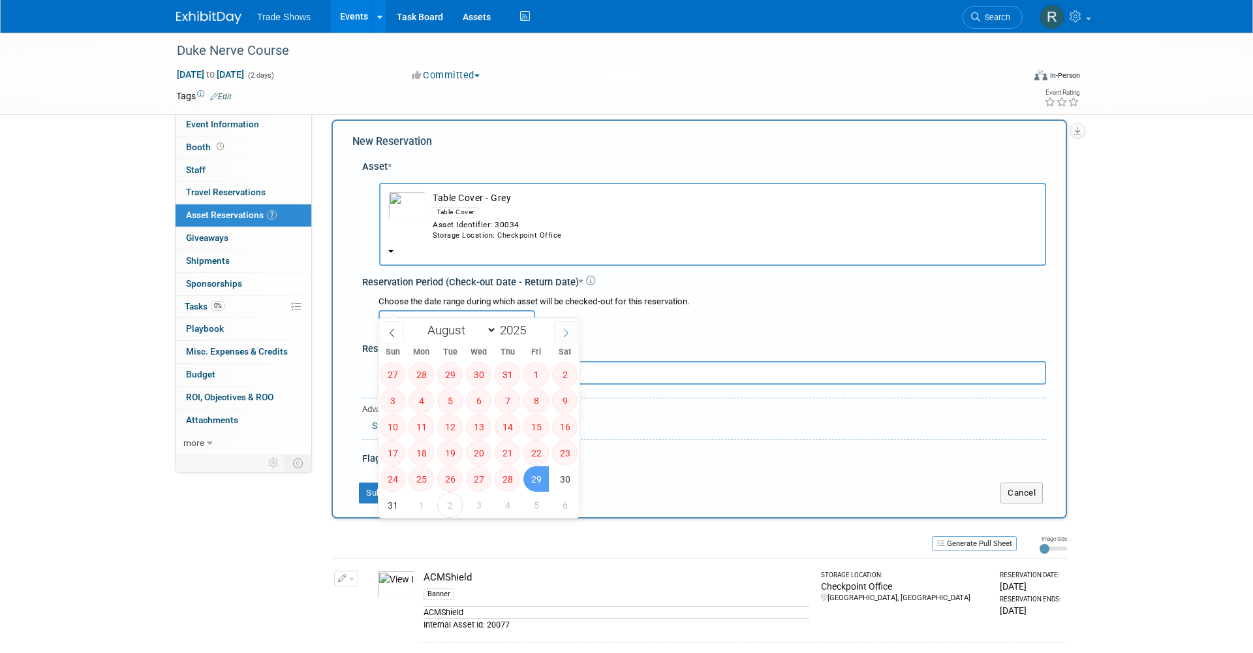
click at [565, 328] on icon at bounding box center [565, 332] width 9 height 9
select select "8"
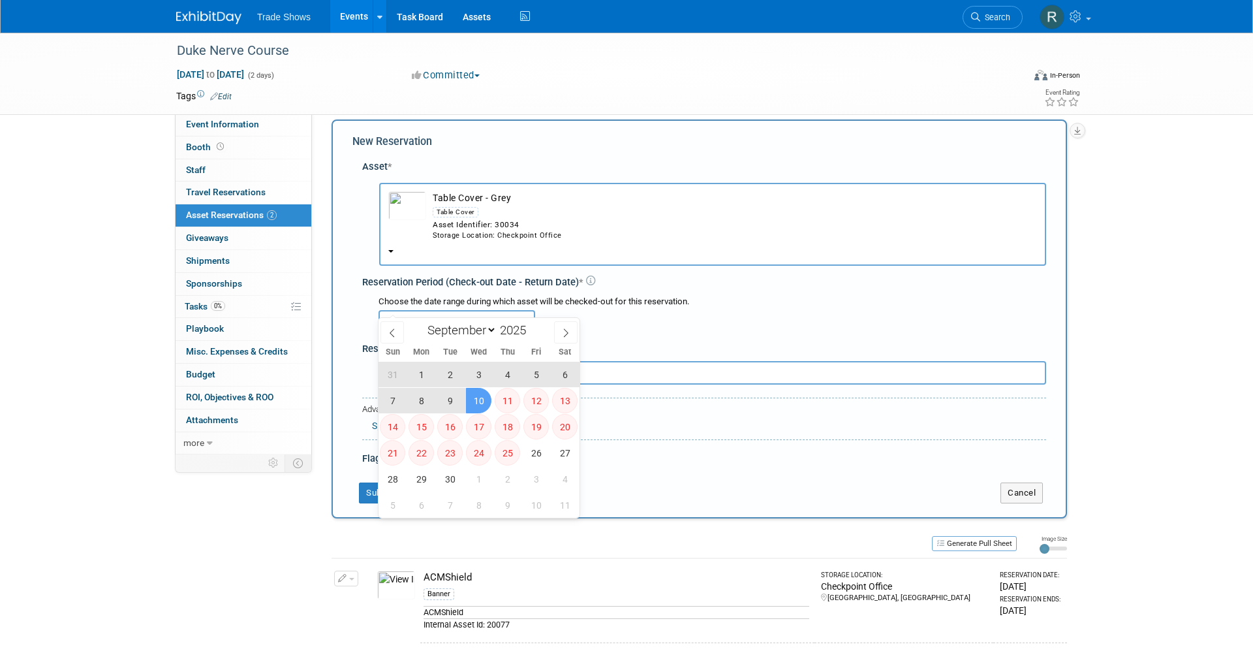
click at [477, 401] on span "10" at bounding box center [478, 400] width 25 height 25
type input "Aug 29, 2025 to Sep 10, 2025"
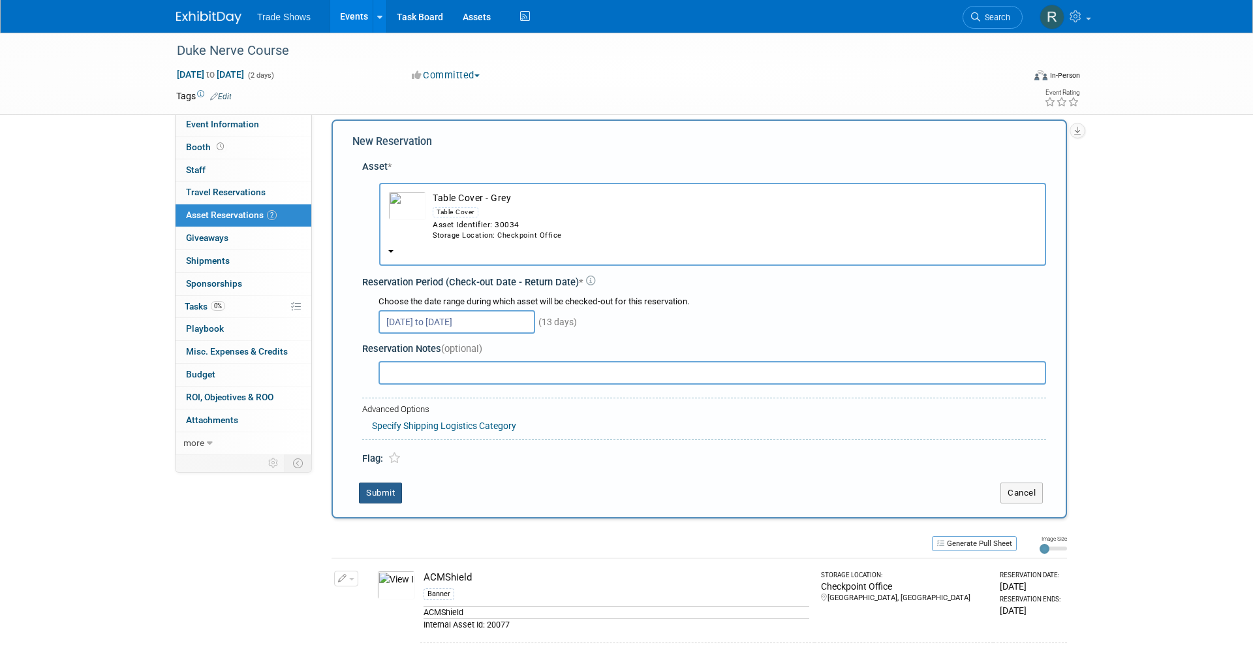
click at [370, 482] on button "Submit" at bounding box center [380, 492] width 43 height 21
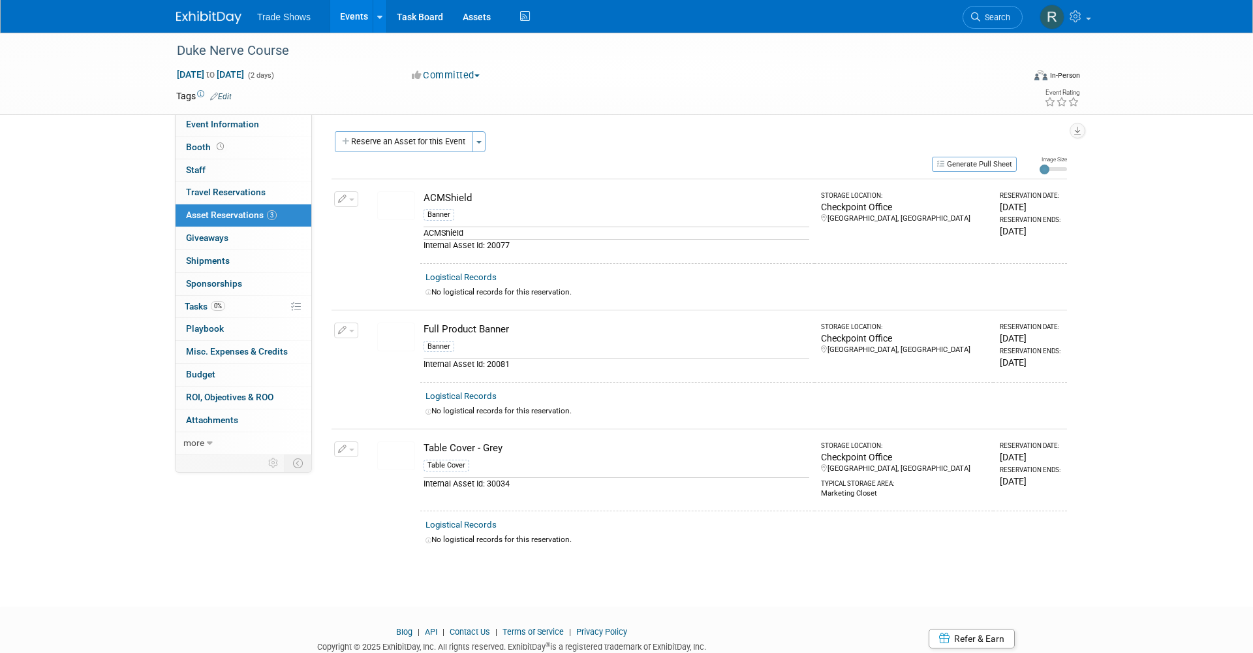
scroll to position [0, 0]
click at [476, 20] on link "Assets" at bounding box center [477, 16] width 48 height 33
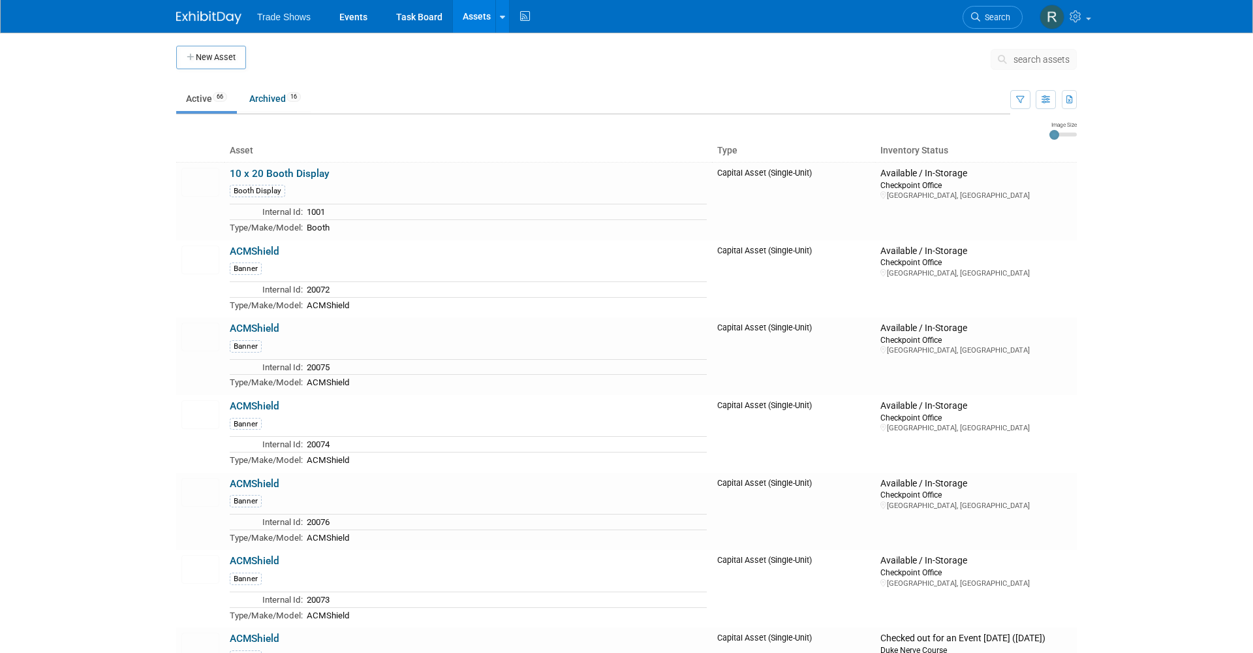
click at [1022, 63] on span "search assets" at bounding box center [1042, 59] width 56 height 10
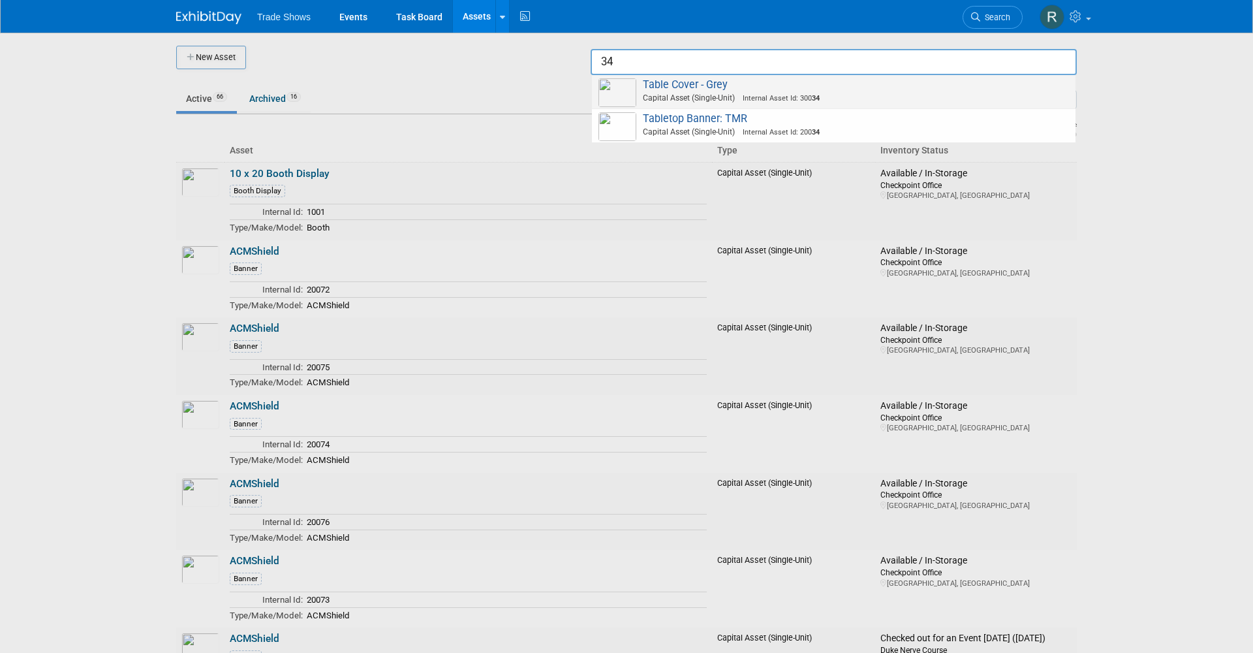
click at [769, 97] on span "Internal Asset Id: 300 34" at bounding box center [777, 98] width 85 height 8
type input "Table Cover - Grey"
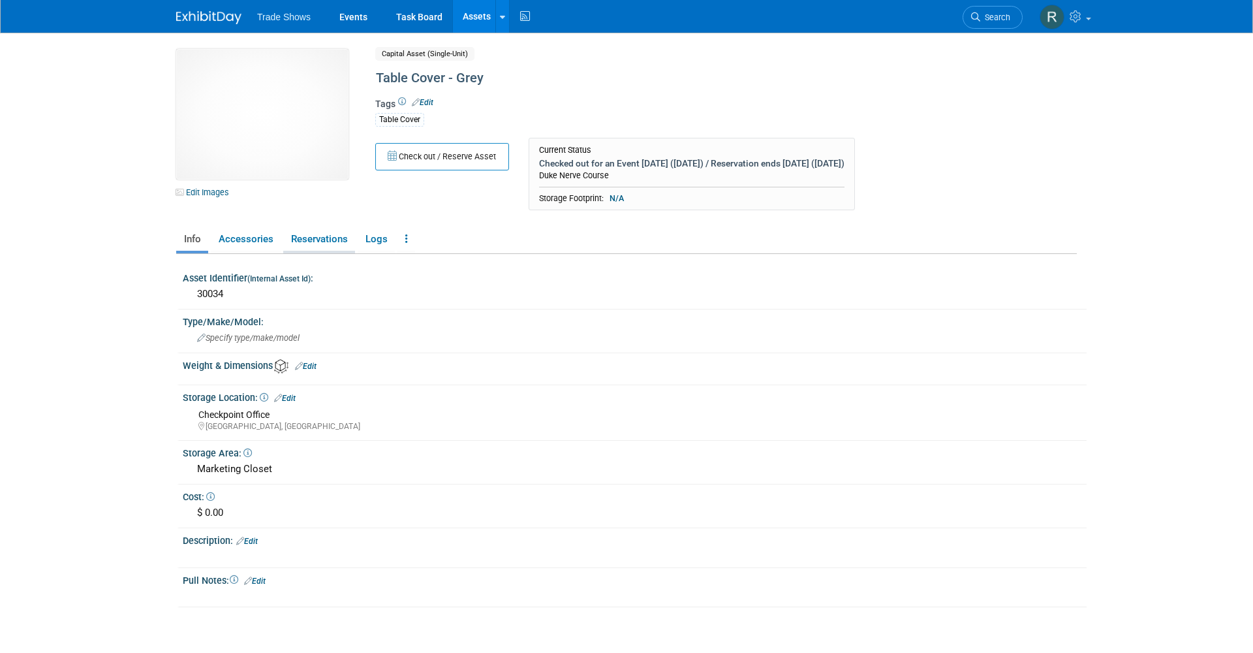
click at [300, 238] on link "Reservations" at bounding box center [319, 239] width 72 height 23
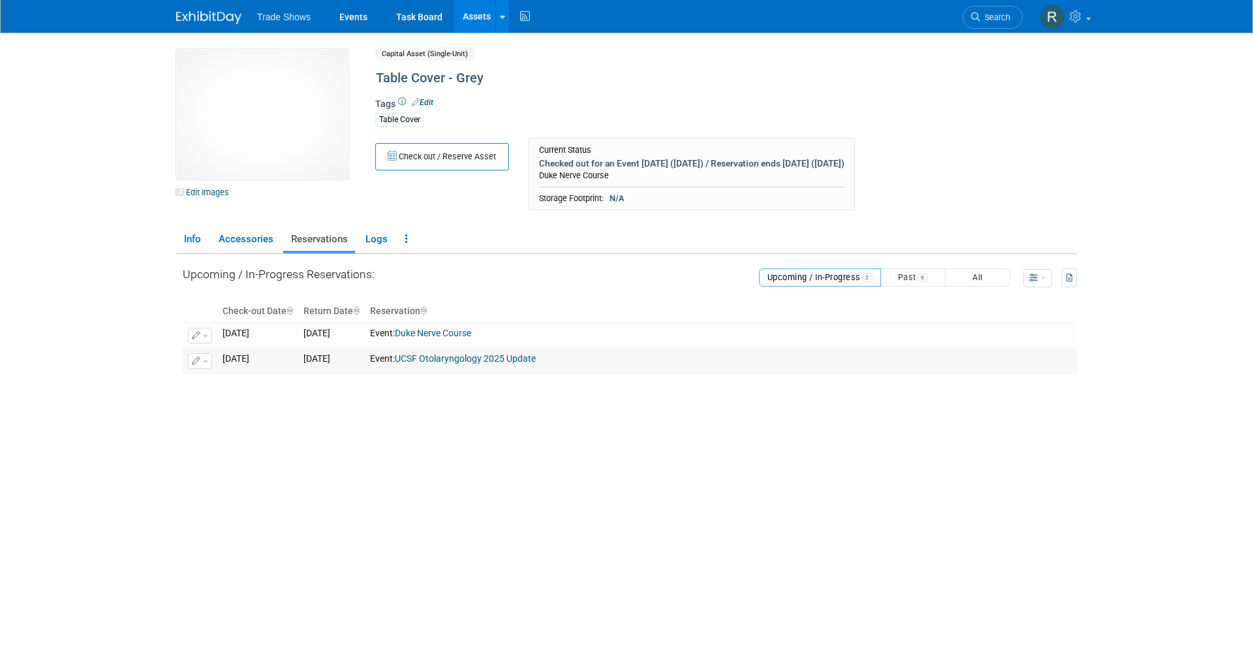
click at [201, 363] on button "button" at bounding box center [200, 361] width 24 height 16
click at [204, 377] on icon "button" at bounding box center [206, 381] width 10 height 9
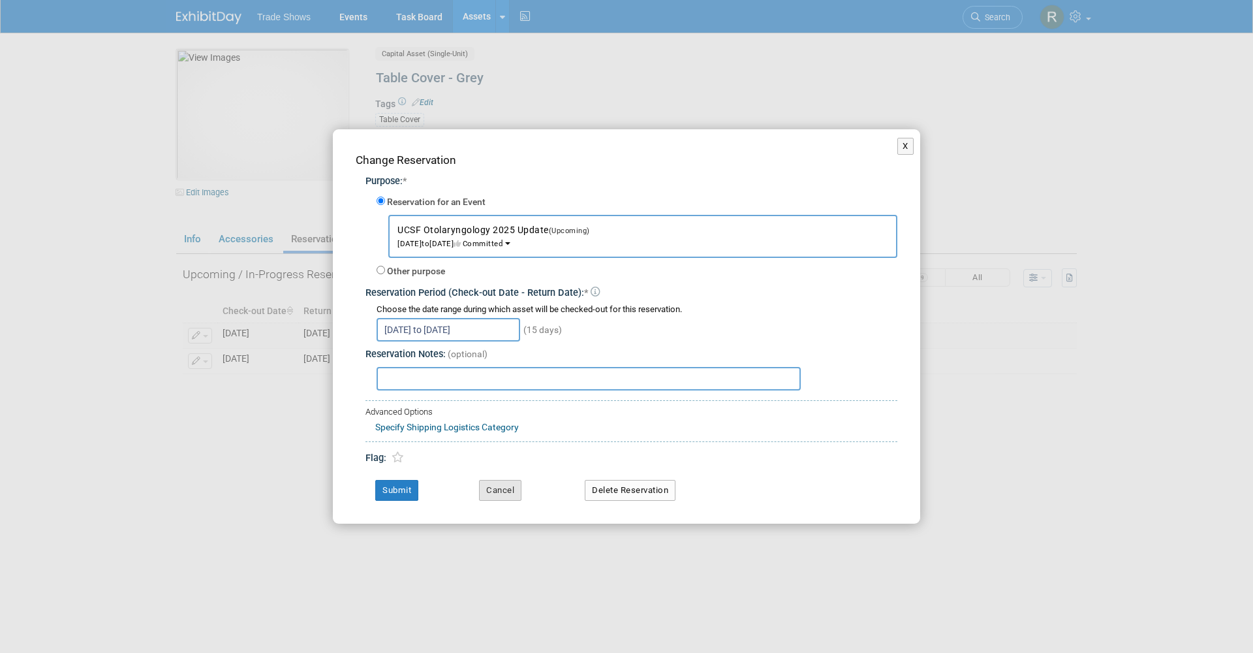
click at [495, 485] on button "Cancel" at bounding box center [500, 490] width 42 height 21
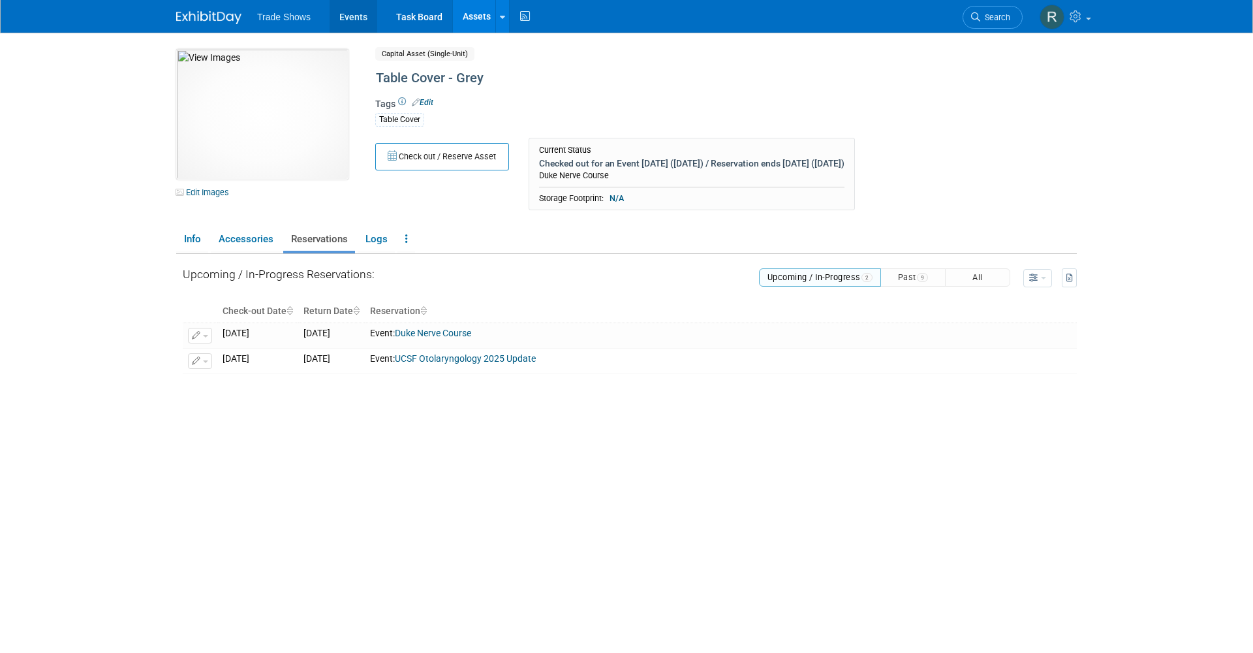
click at [351, 10] on link "Events" at bounding box center [354, 16] width 48 height 33
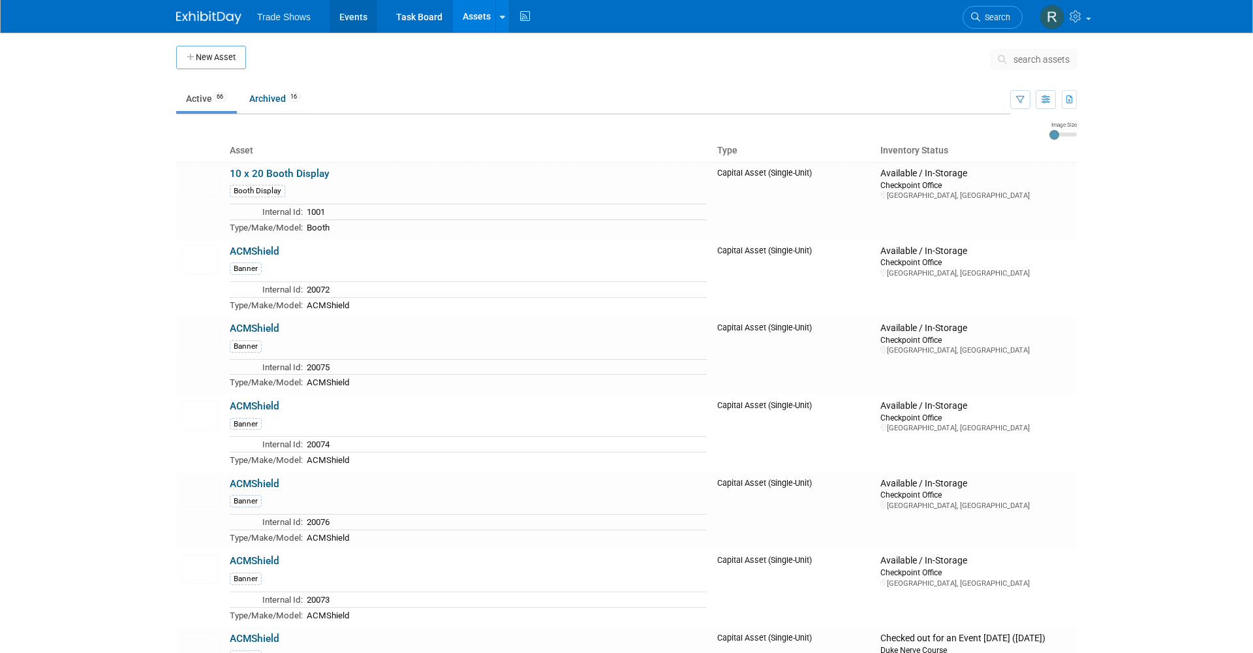
click at [349, 21] on link "Events" at bounding box center [354, 16] width 48 height 33
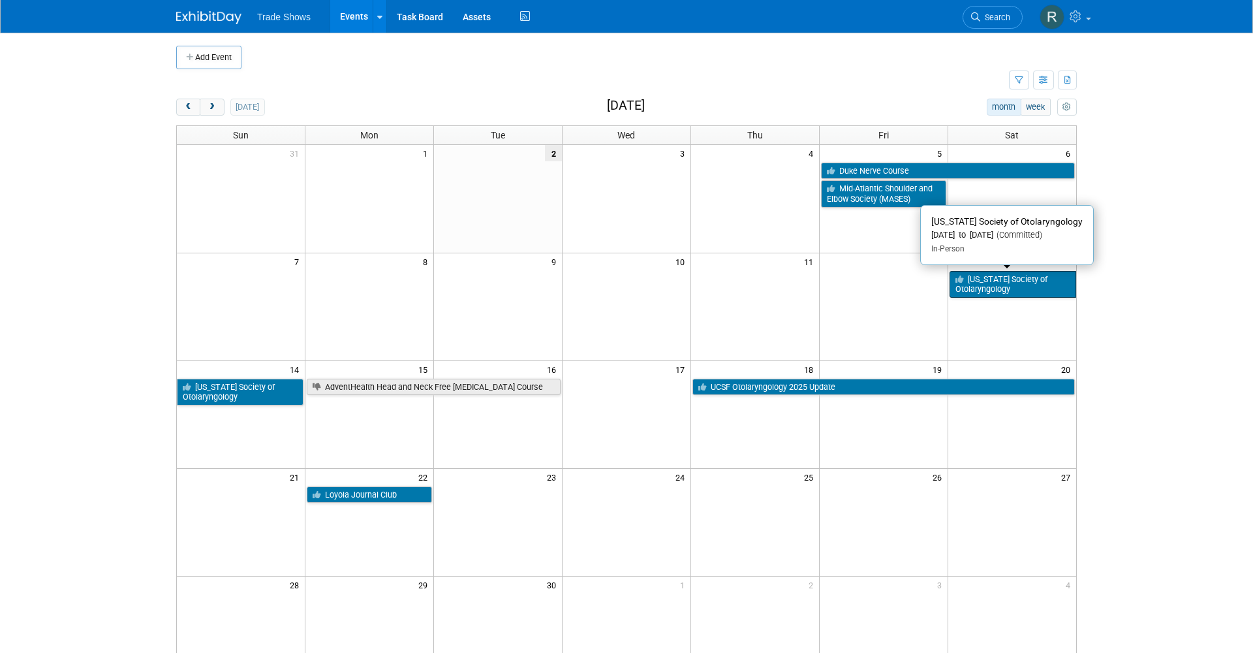
click at [989, 276] on link "[US_STATE] Society of Otolaryngology" at bounding box center [1013, 284] width 127 height 27
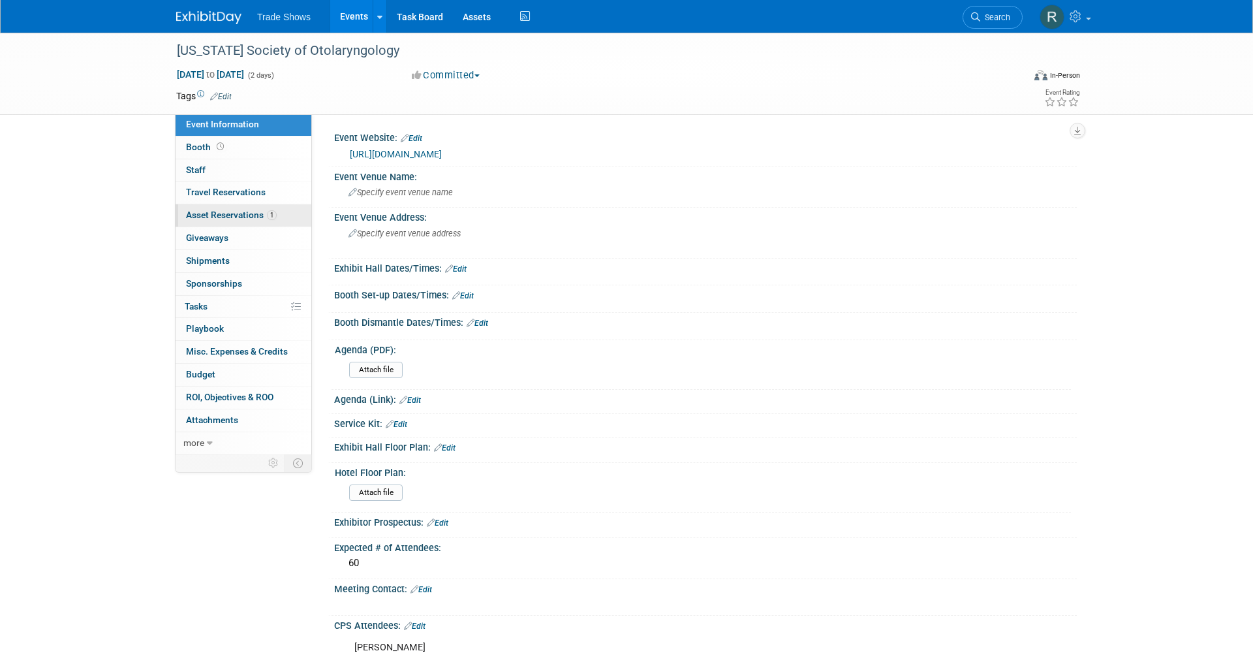
click at [292, 220] on link "1 Asset Reservations 1" at bounding box center [244, 215] width 136 height 22
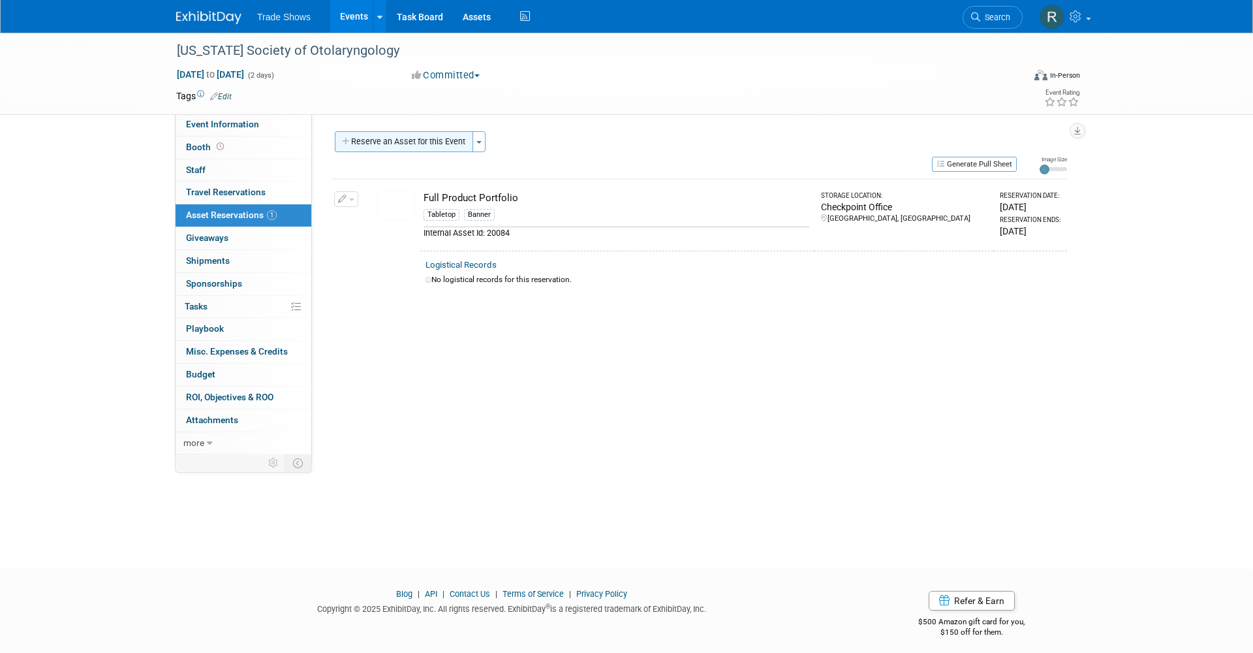
click at [427, 139] on button "Reserve an Asset for this Event" at bounding box center [404, 141] width 138 height 21
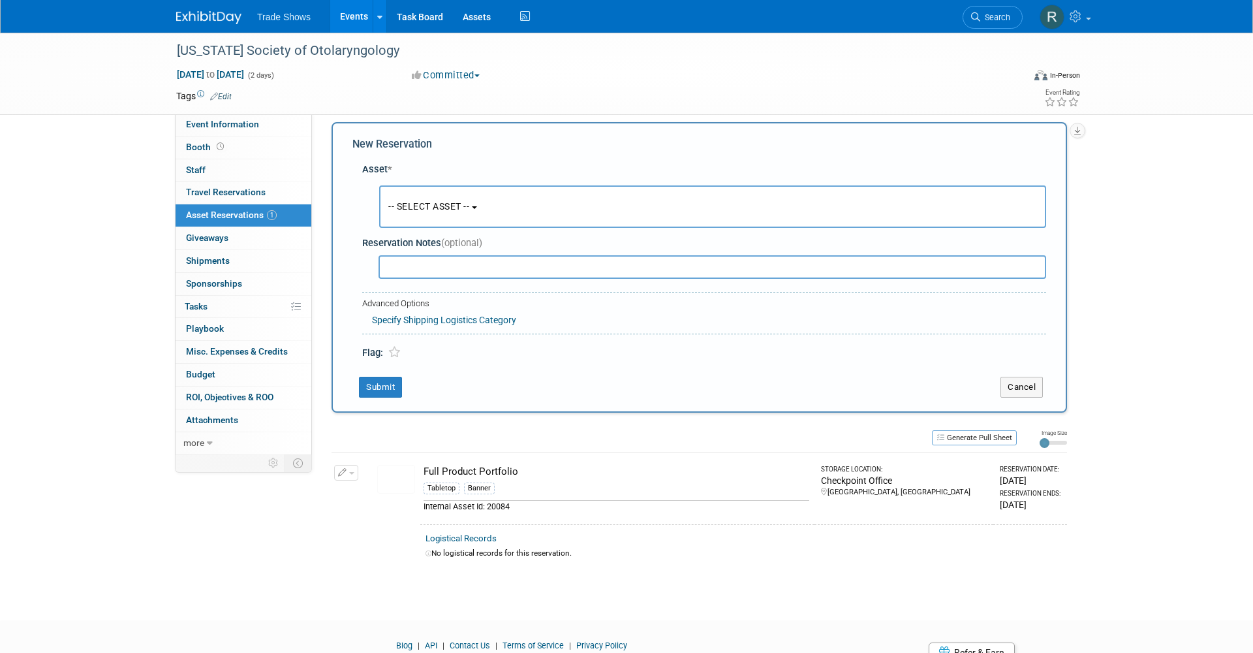
scroll to position [12, 0]
click at [515, 199] on button "-- SELECT ASSET --" at bounding box center [712, 204] width 667 height 42
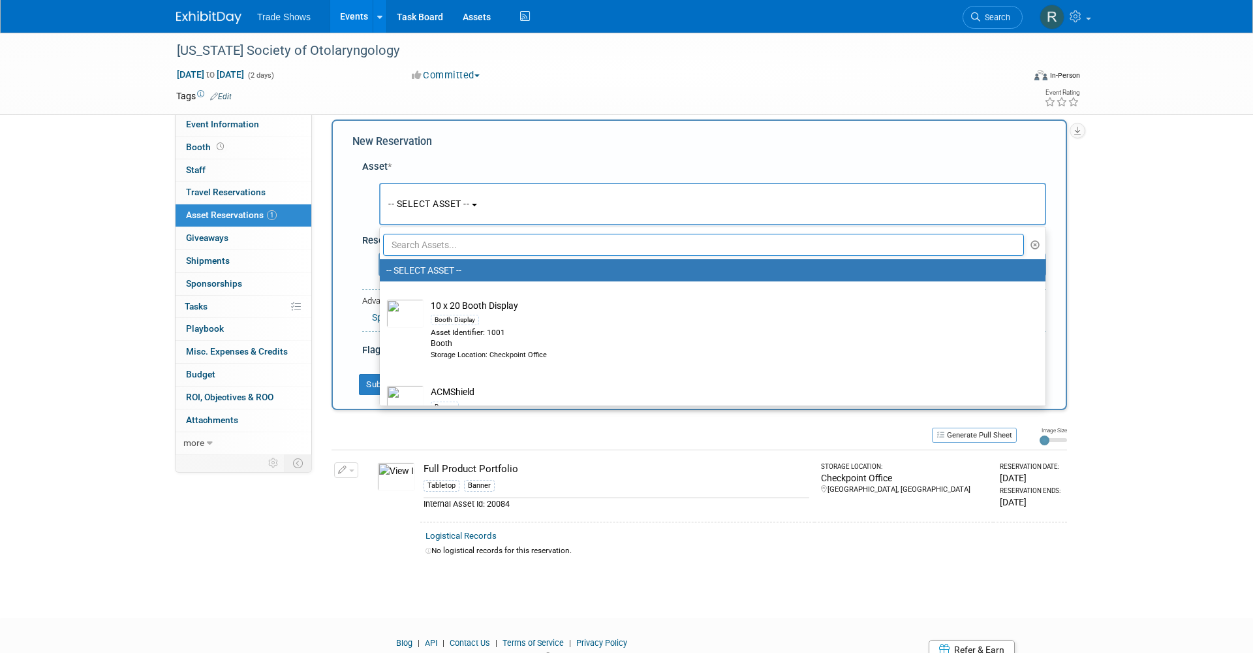
click at [438, 246] on input "text" at bounding box center [703, 245] width 641 height 22
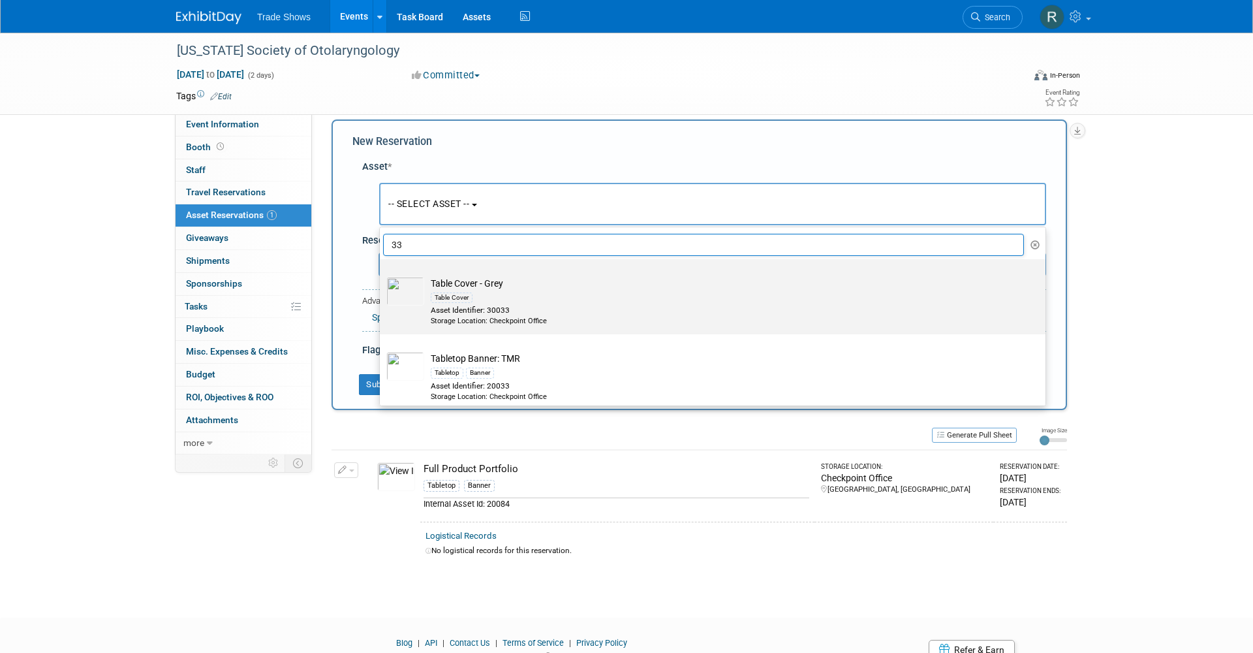
type input "33"
click at [499, 290] on div "Table Cover" at bounding box center [725, 297] width 589 height 15
click at [382, 275] on input "Table Cover - Grey Table Cover Asset Identifier: 30033 Storage Location: Checkp…" at bounding box center [377, 270] width 8 height 8
select select "10715220"
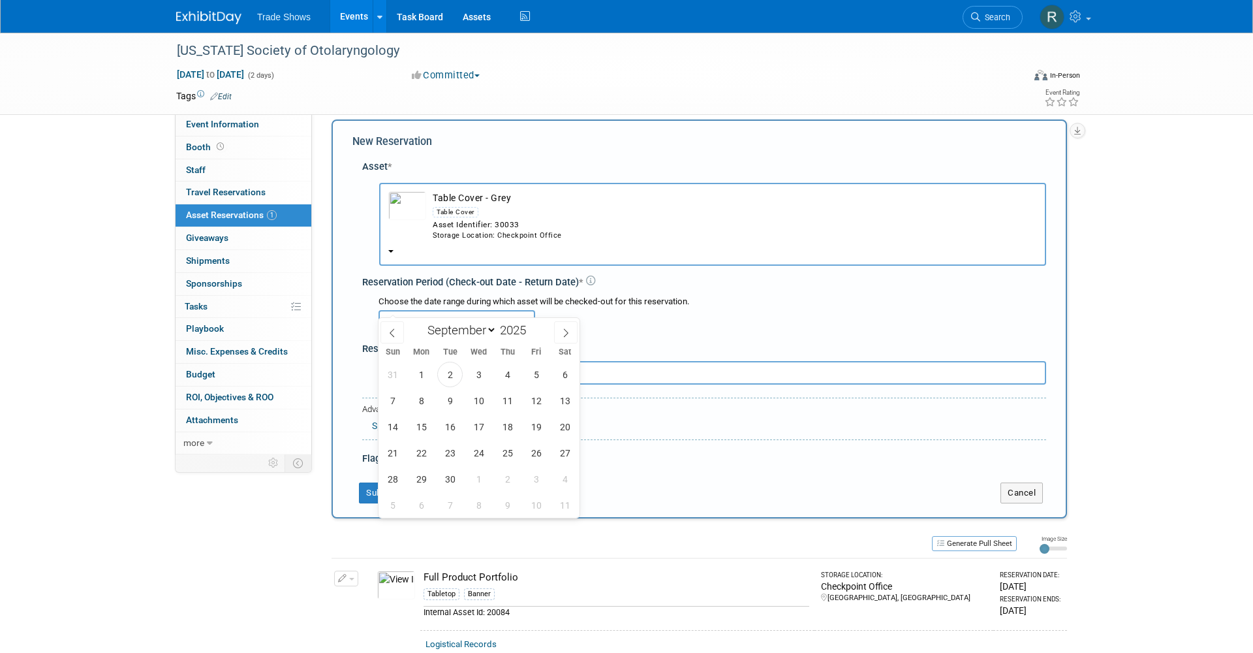
click at [437, 310] on input "text" at bounding box center [457, 322] width 157 height 24
click at [448, 376] on span "2" at bounding box center [449, 374] width 25 height 25
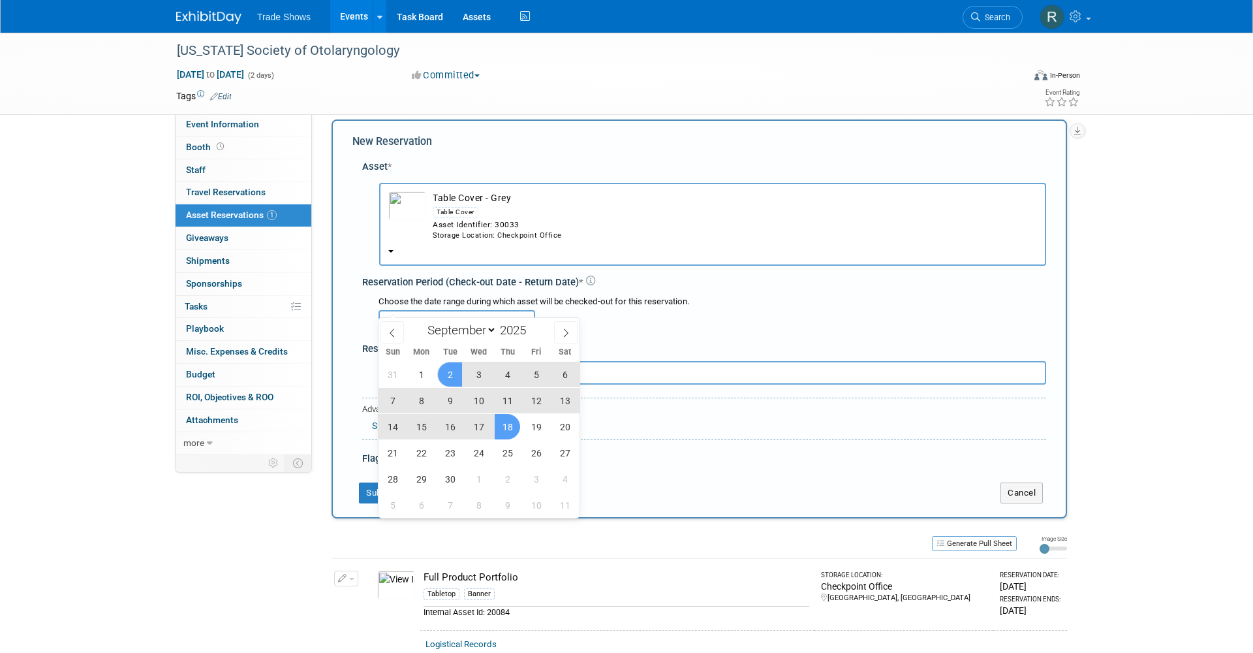
click at [510, 434] on span "18" at bounding box center [507, 426] width 25 height 25
type input "Sep 2, 2025 to Sep 18, 2025"
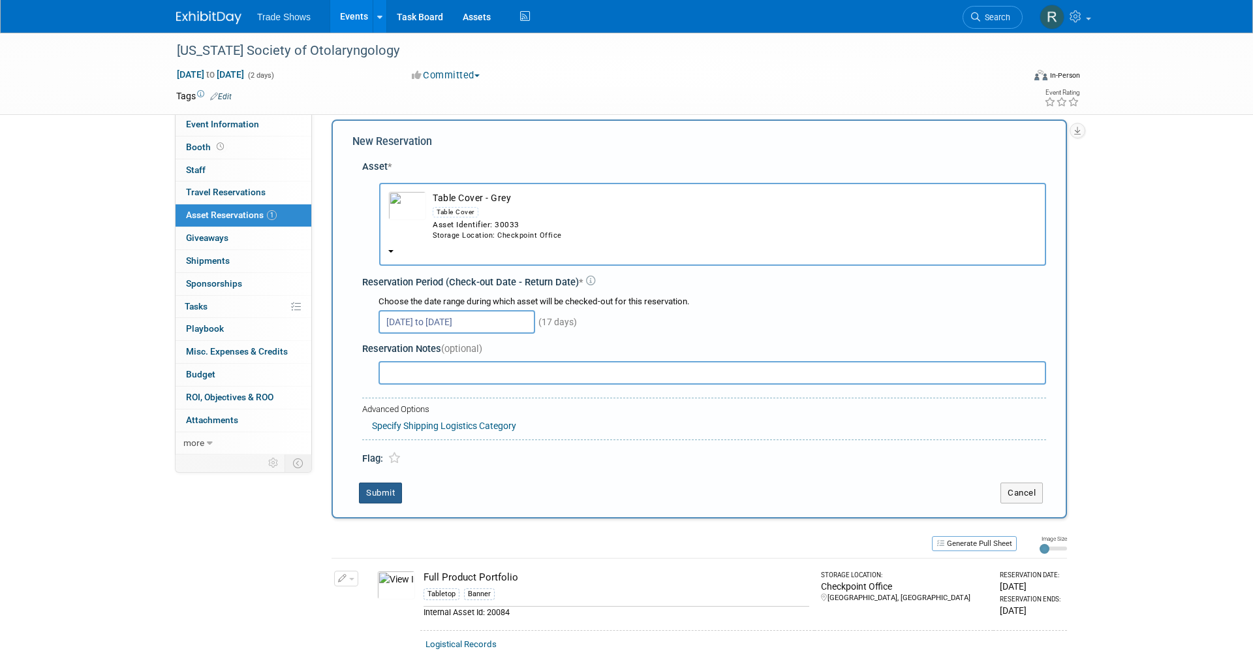
click at [384, 482] on button "Submit" at bounding box center [380, 492] width 43 height 21
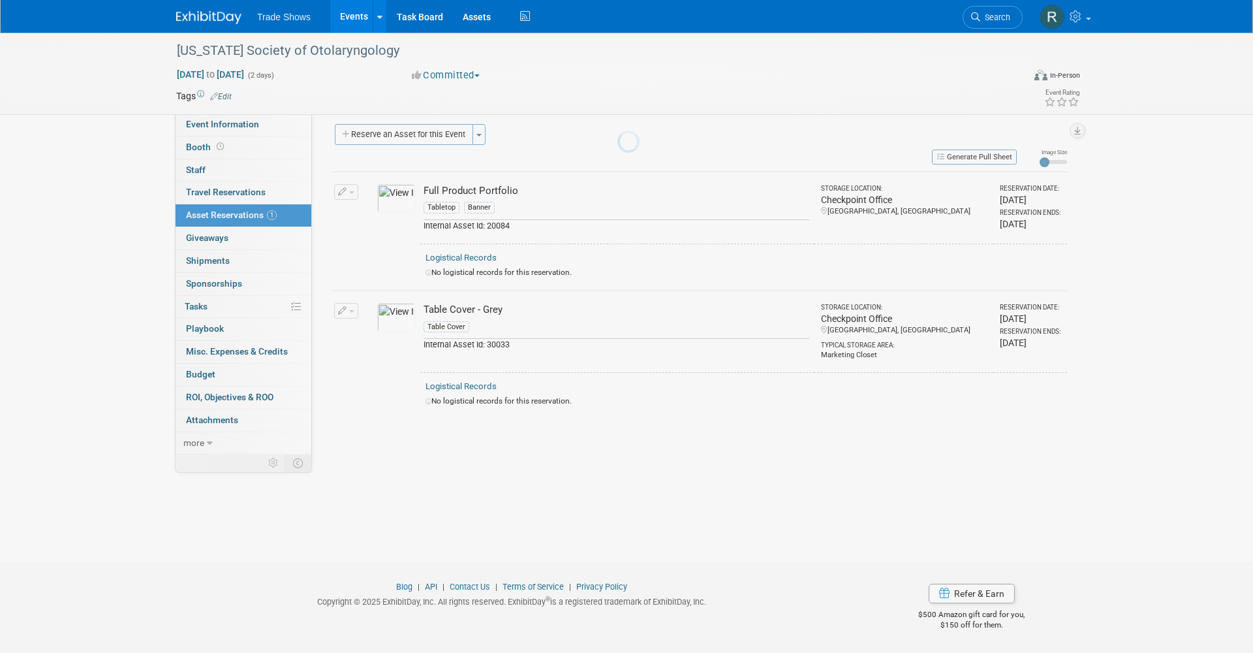
scroll to position [7, 0]
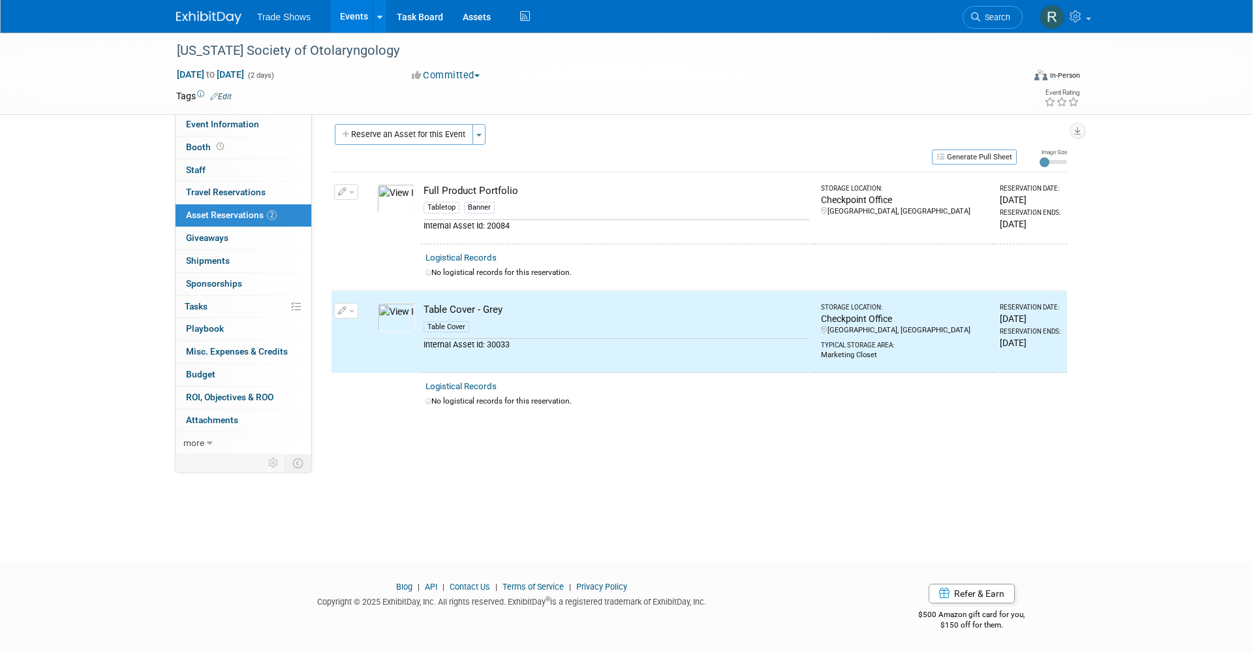
click at [357, 18] on link "Events" at bounding box center [354, 16] width 48 height 33
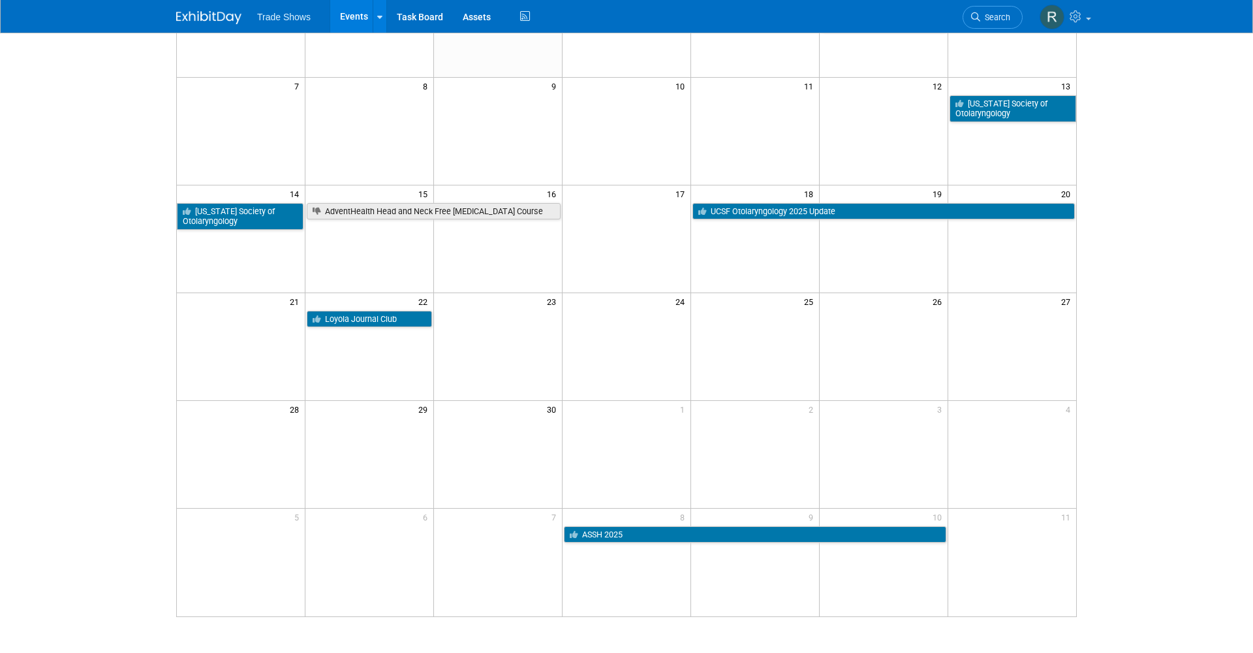
scroll to position [177, 0]
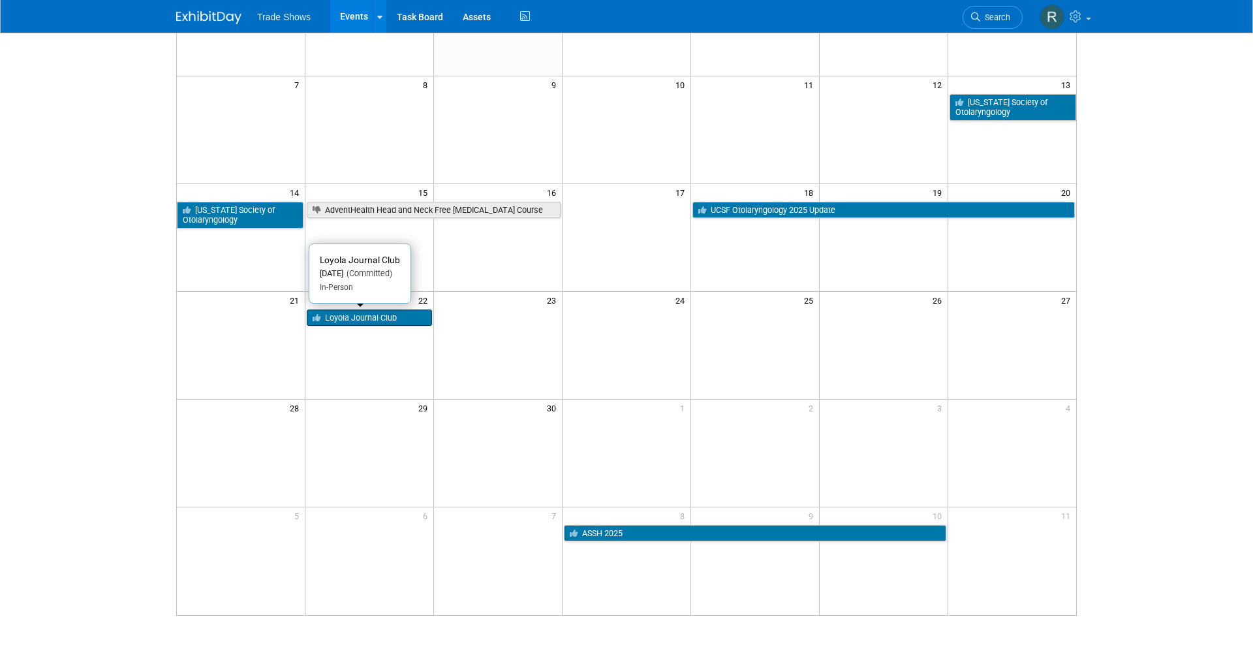
click at [409, 313] on link "Loyola Journal Club" at bounding box center [369, 317] width 125 height 17
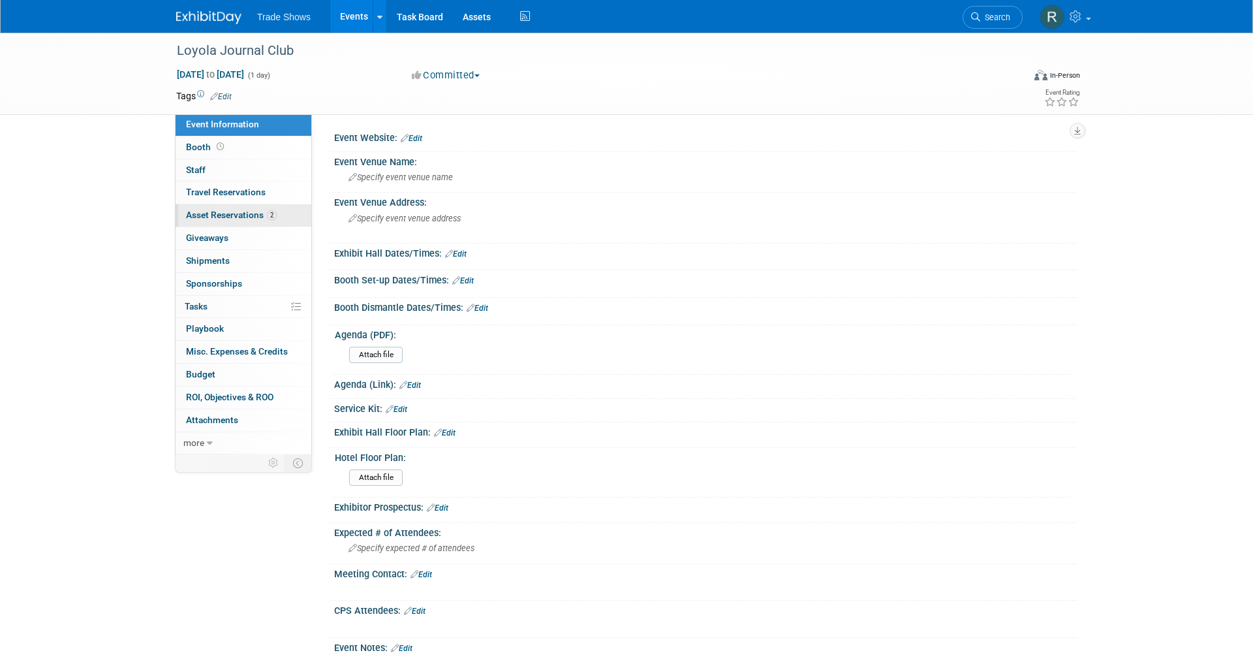
click at [257, 212] on span "Asset Reservations 2" at bounding box center [231, 215] width 91 height 10
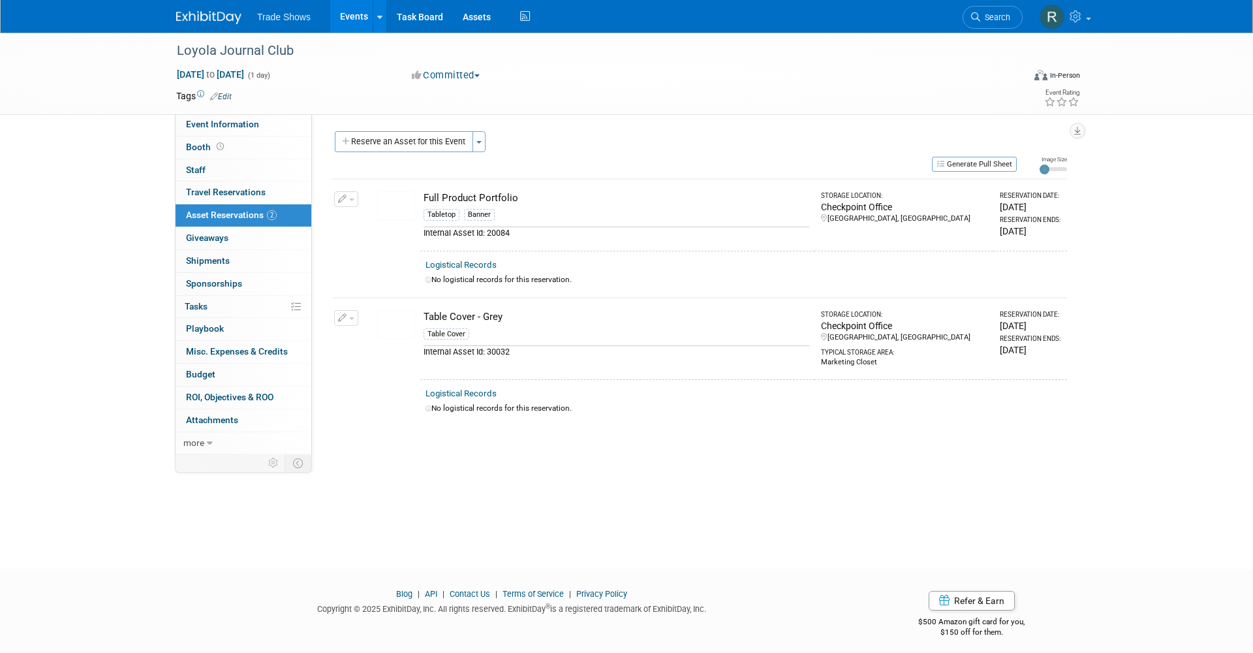
click at [342, 314] on icon "button" at bounding box center [342, 318] width 9 height 8
click at [350, 375] on icon "button" at bounding box center [353, 379] width 10 height 9
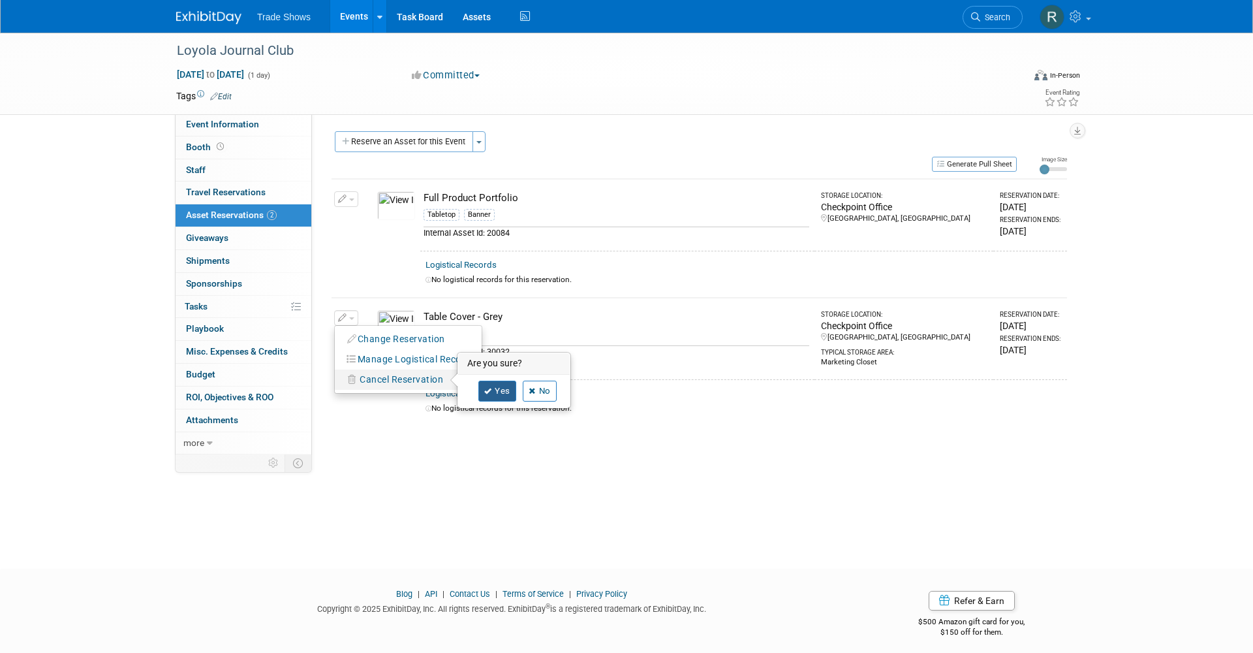
click at [495, 388] on link "Yes" at bounding box center [497, 391] width 38 height 21
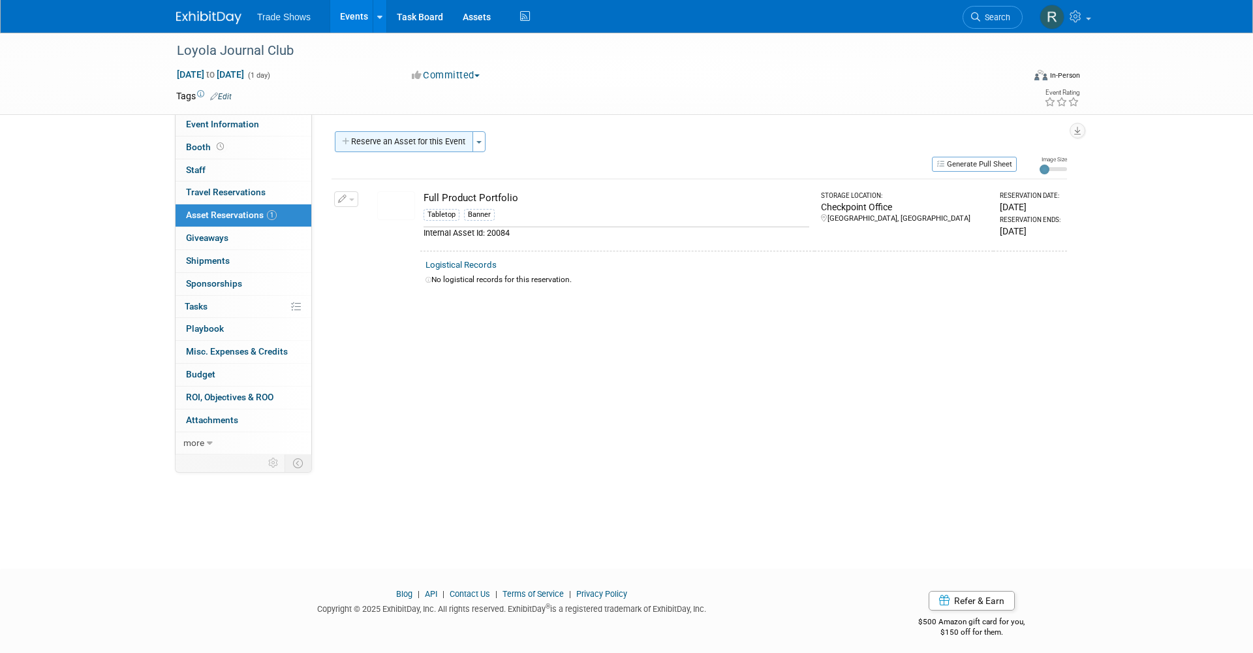
click at [380, 142] on button "Reserve an Asset for this Event" at bounding box center [404, 141] width 138 height 21
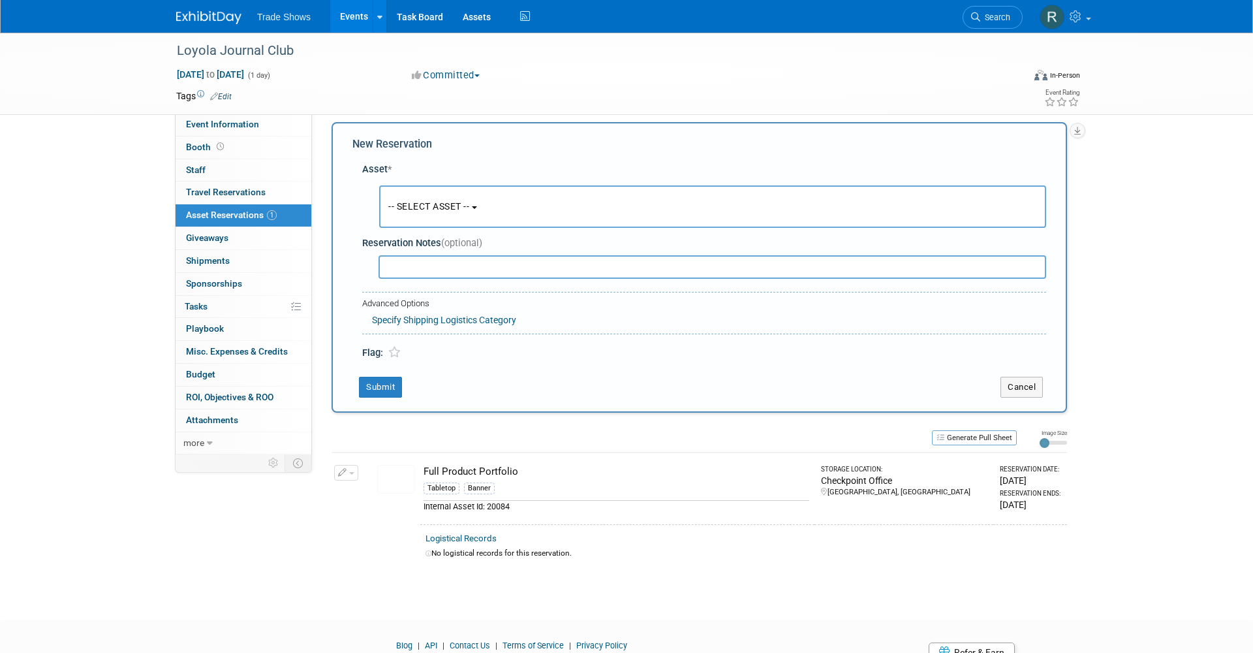
scroll to position [12, 0]
click at [438, 211] on button "-- SELECT ASSET --" at bounding box center [712, 204] width 667 height 42
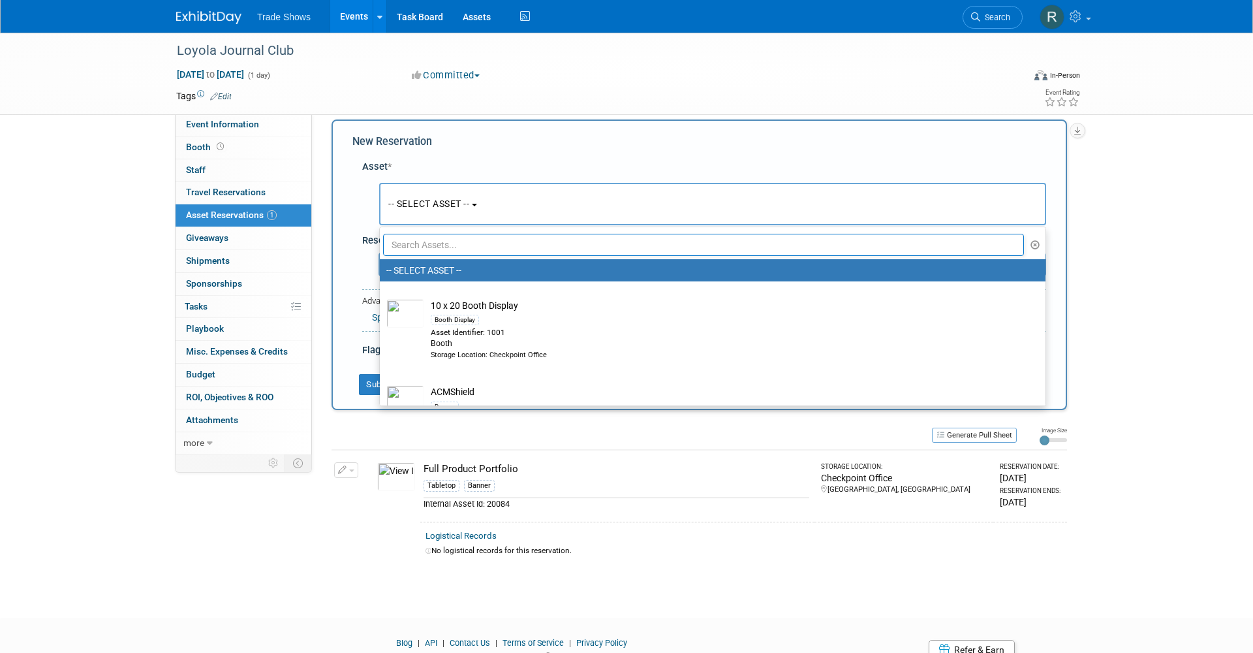
click at [433, 245] on input "text" at bounding box center [703, 245] width 641 height 22
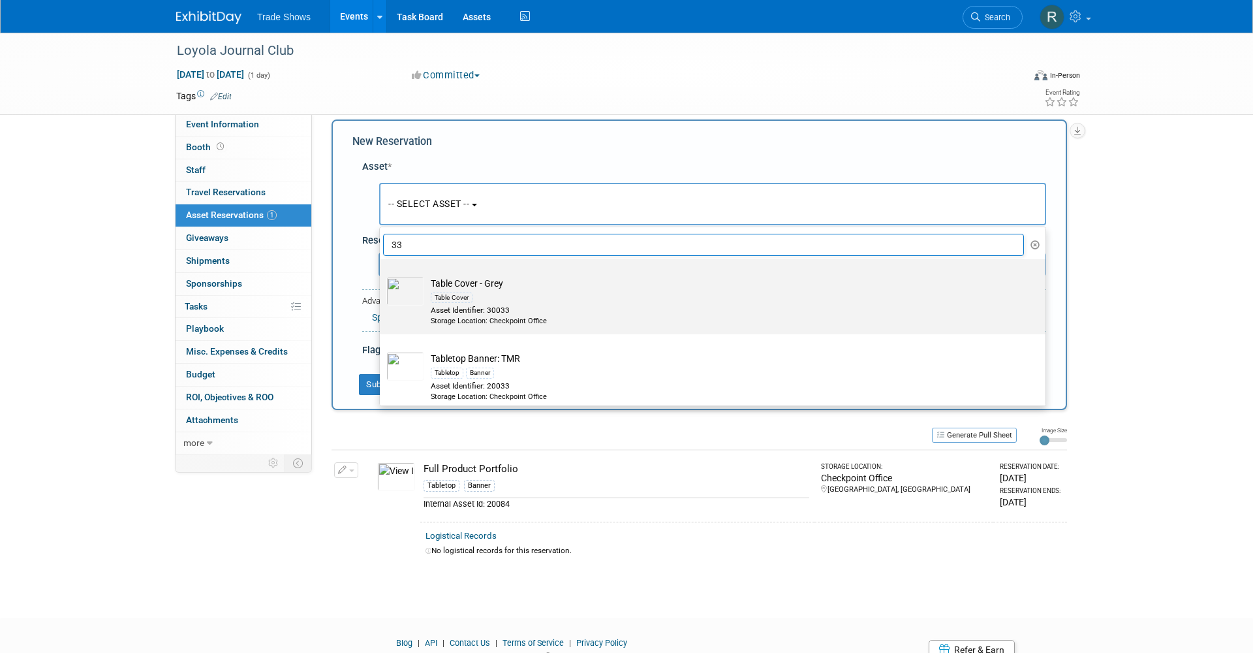
type input "33"
click at [454, 285] on td "Table Cover - Grey Table Cover Asset Identifier: 30033 Storage Location: Checkp…" at bounding box center [721, 302] width 595 height 50
click at [382, 275] on input "Table Cover - Grey Table Cover Asset Identifier: 30033 Storage Location: Checkp…" at bounding box center [377, 270] width 8 height 8
select select "10715220"
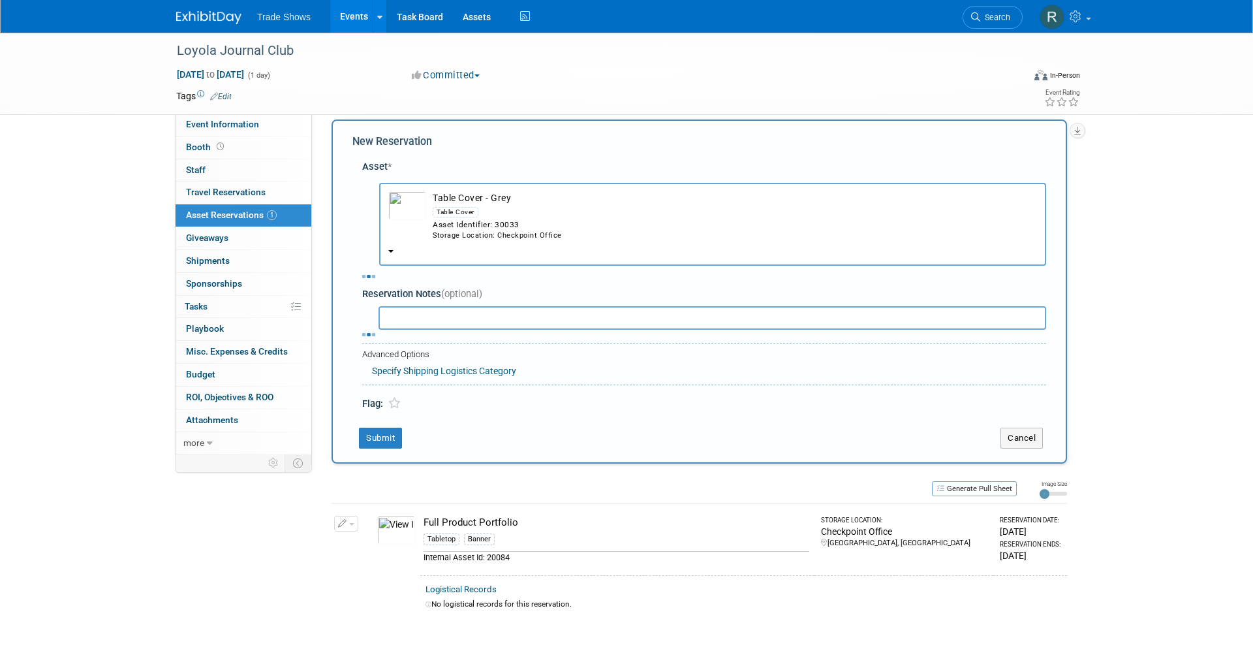
select select "8"
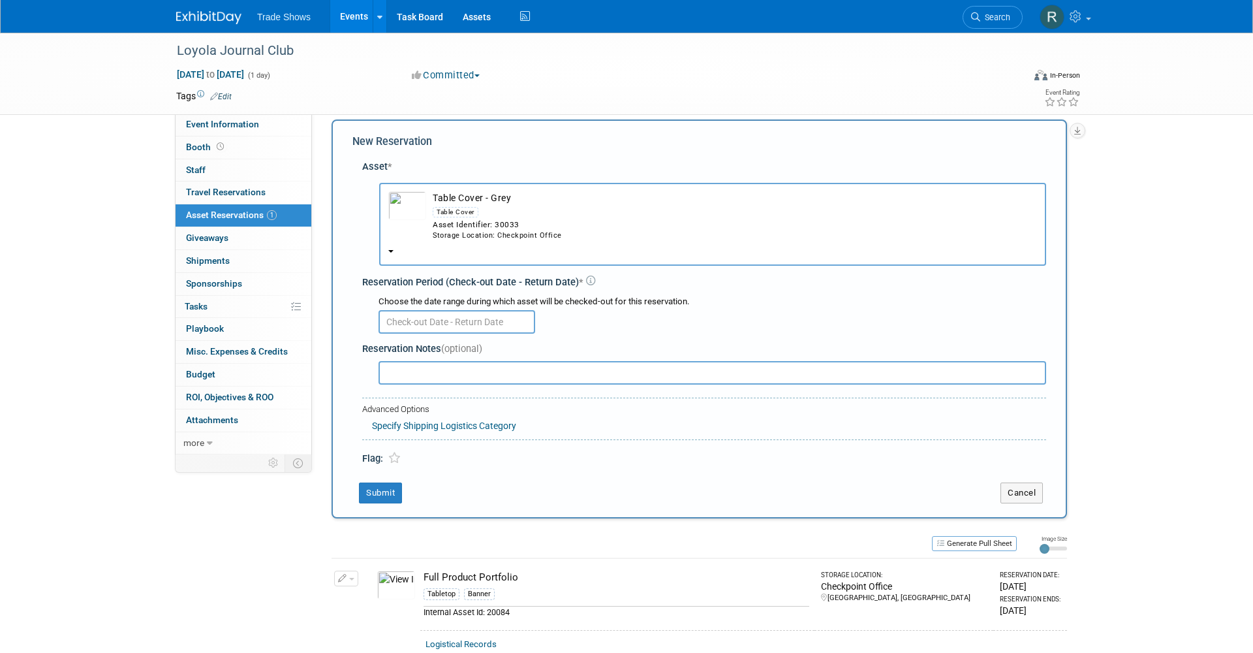
click at [439, 310] on input "text" at bounding box center [457, 322] width 157 height 24
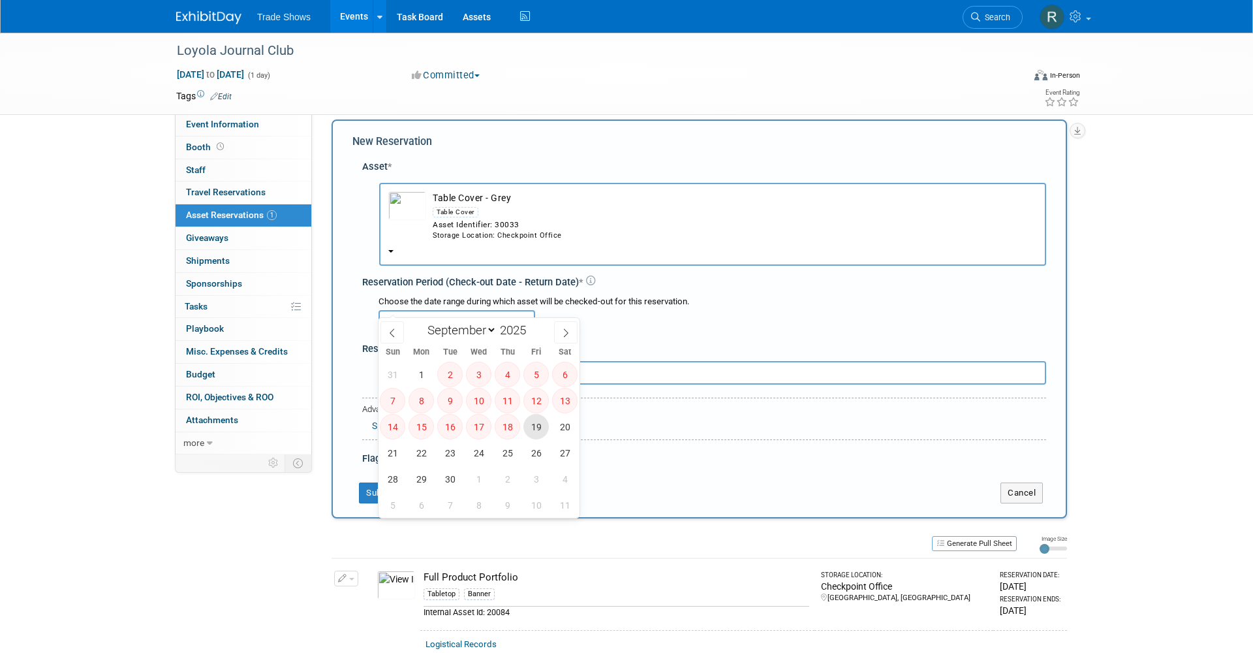
click at [544, 433] on span "19" at bounding box center [536, 426] width 25 height 25
click at [419, 477] on span "29" at bounding box center [421, 478] width 25 height 25
type input "Sep 19, 2025 to Sep 29, 2025"
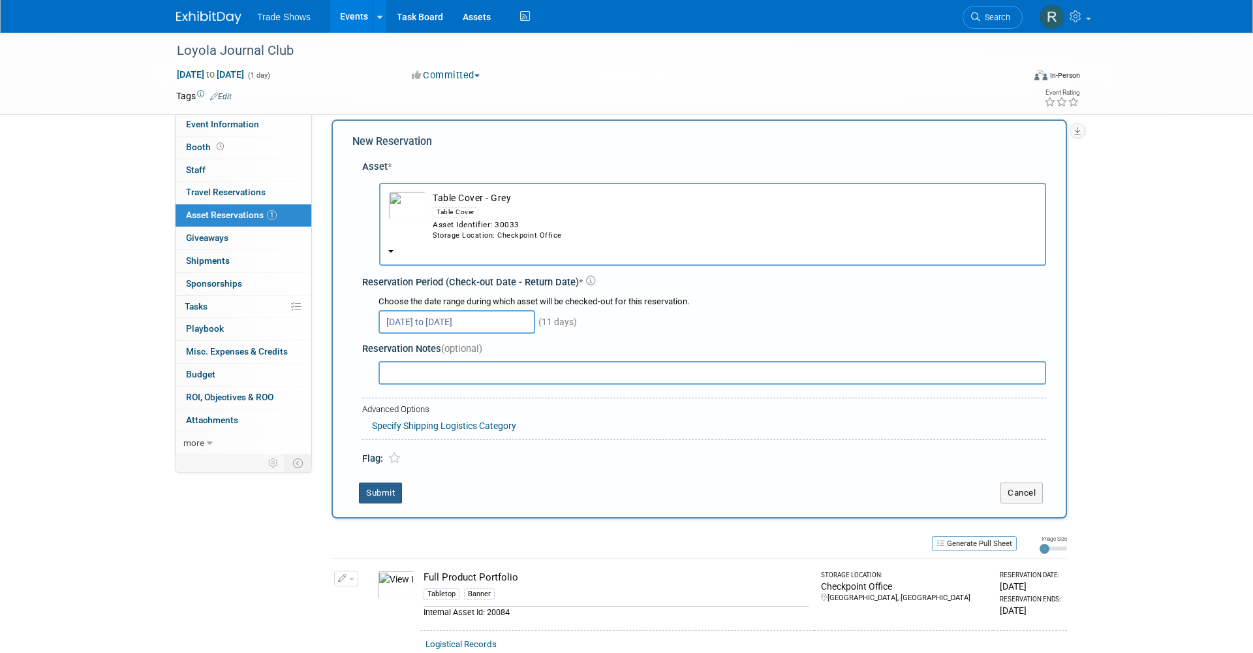
click at [385, 482] on button "Submit" at bounding box center [380, 492] width 43 height 21
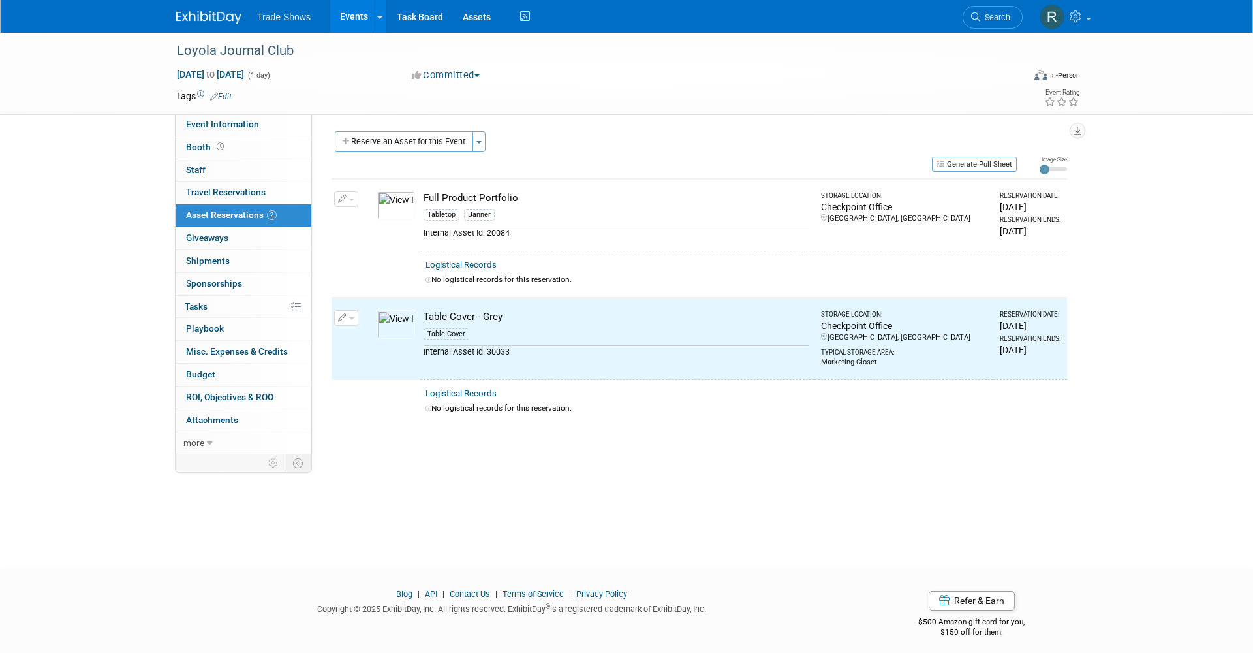
scroll to position [0, 0]
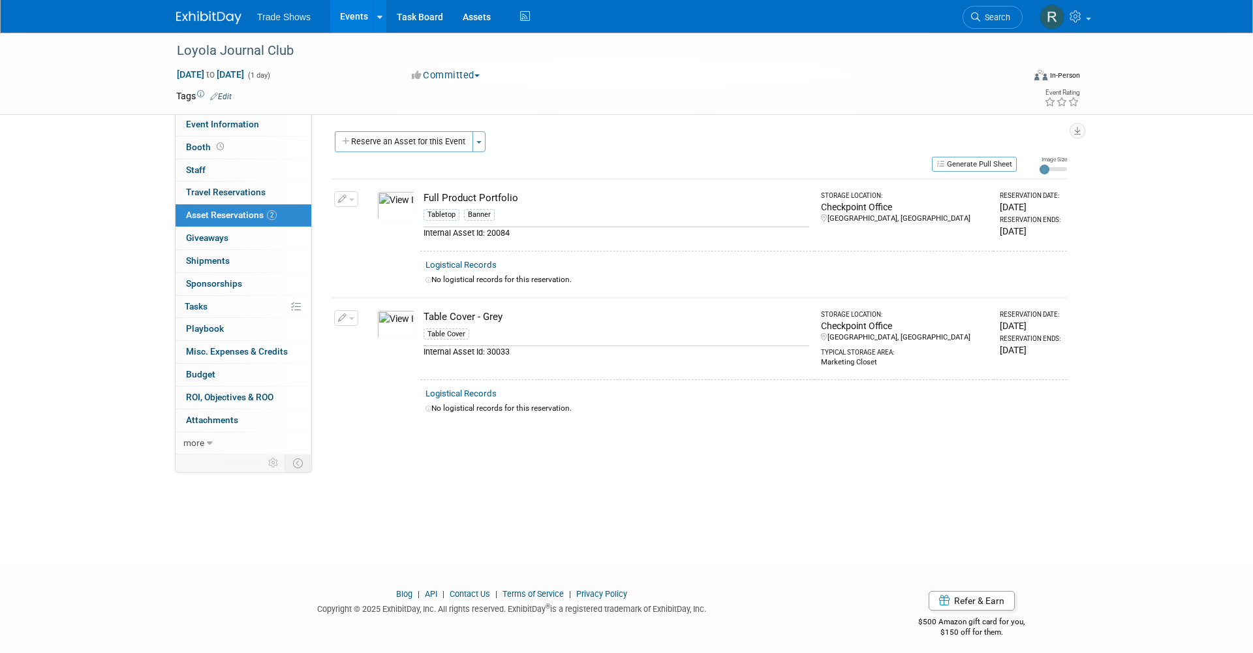
click at [570, 1] on div "Trade Shows Events Add Event Bulk Upload Events Shareable Event Boards Recently…" at bounding box center [626, 16] width 901 height 33
click at [489, 466] on div "Loyola Journal Club Sep 22, 2025 to Sep 22, 2025 (1 day) Sep 22, 2025 to Sep 22…" at bounding box center [626, 289] width 1253 height 512
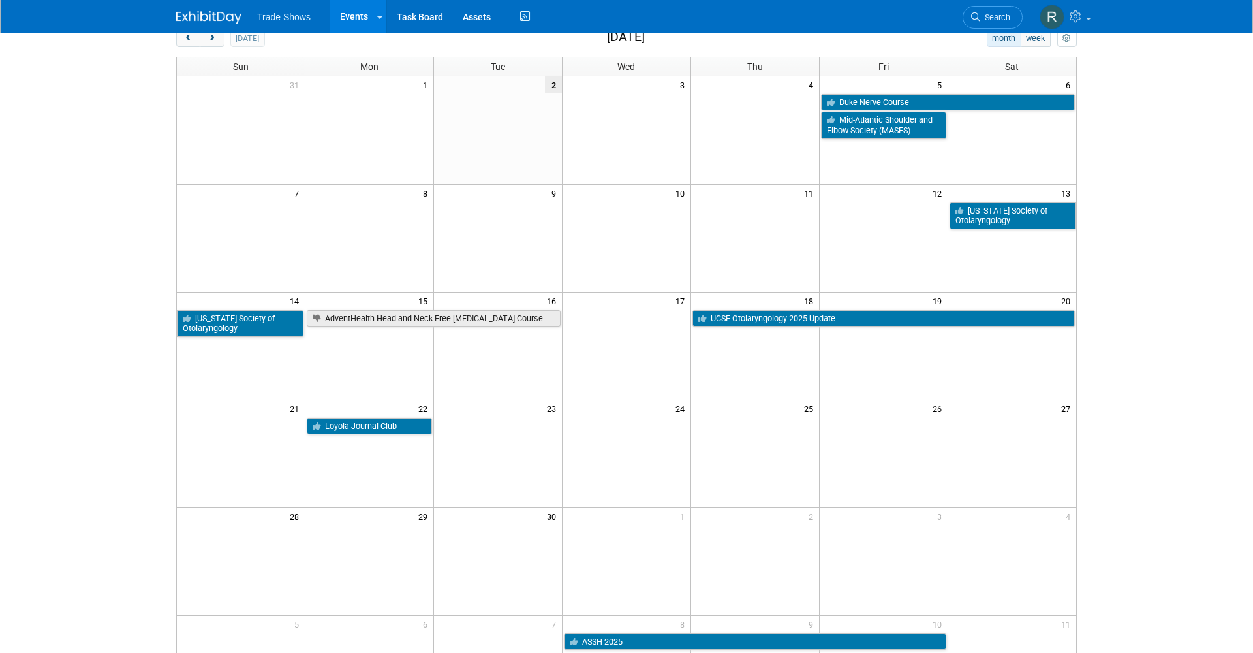
scroll to position [103, 0]
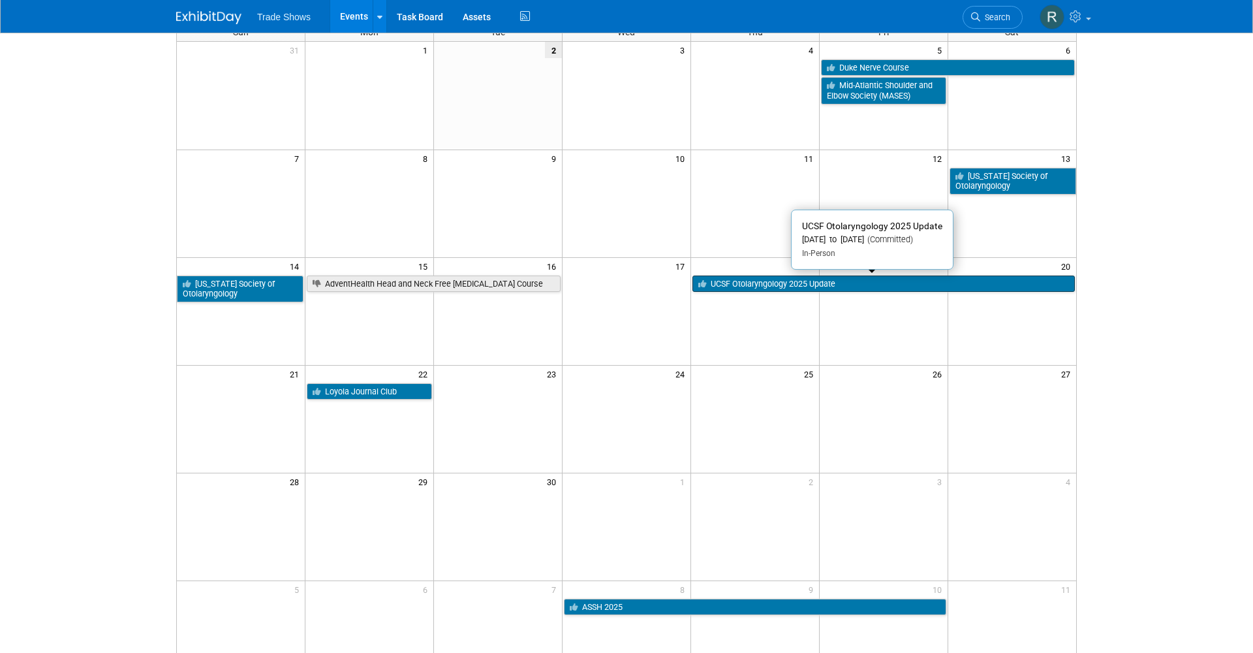
click at [707, 281] on icon at bounding box center [704, 284] width 12 height 8
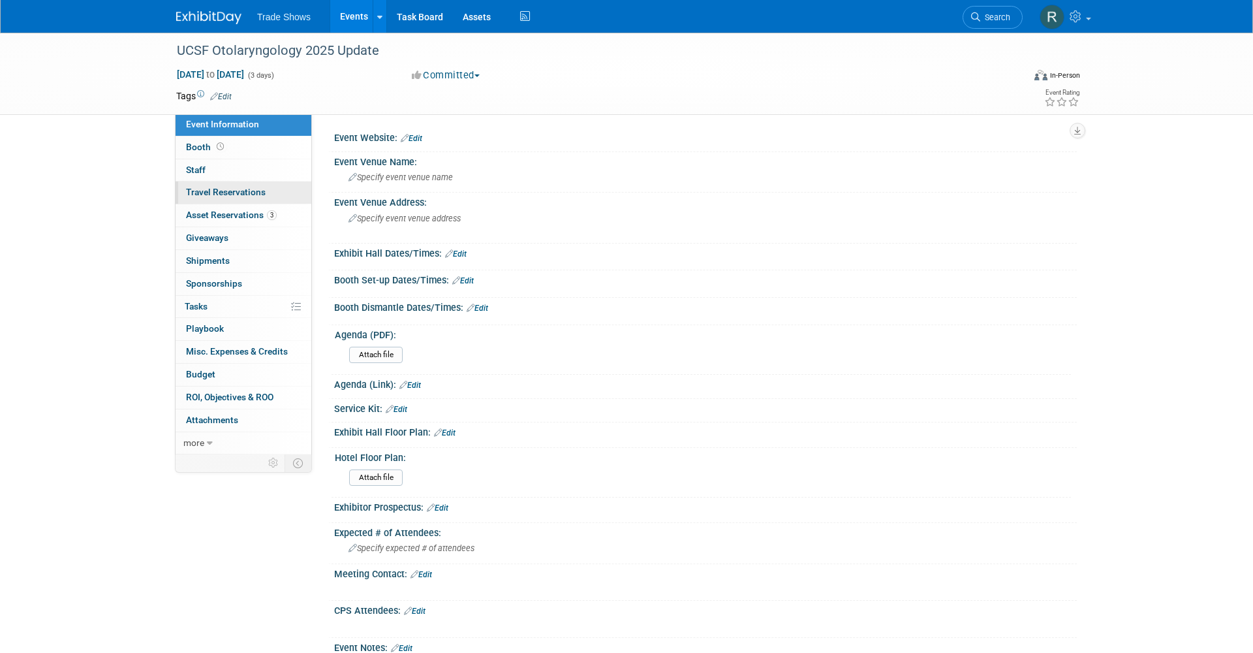
click at [251, 196] on link "0 Travel Reservations 0" at bounding box center [244, 192] width 136 height 22
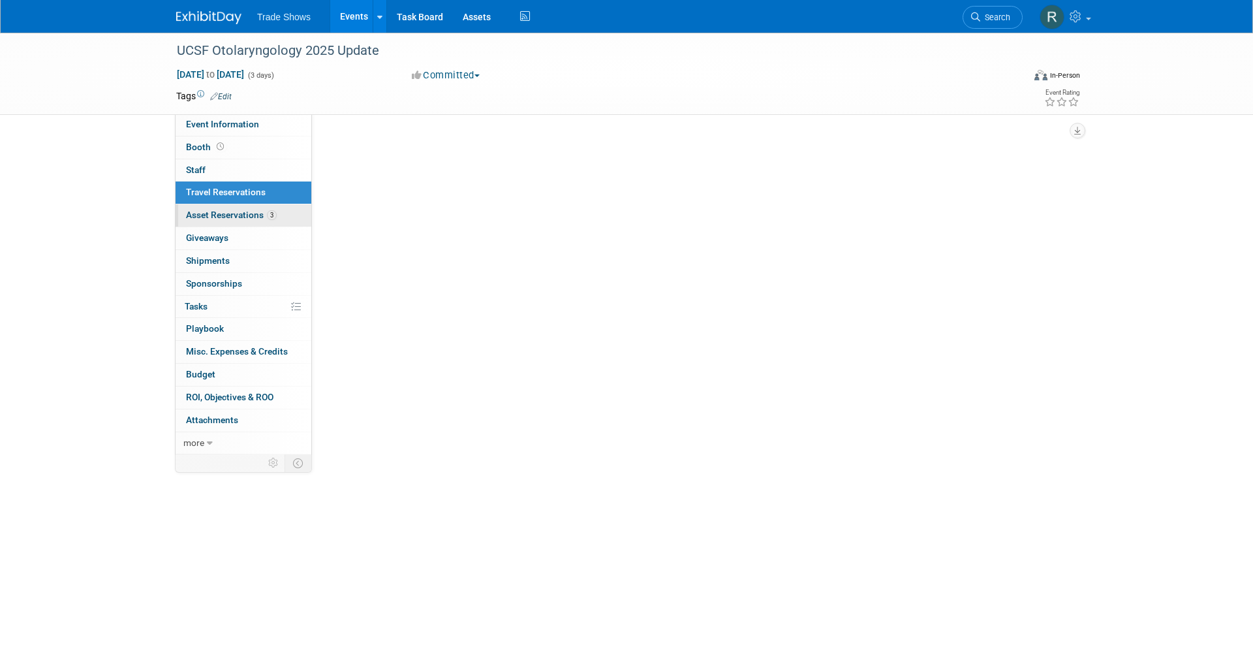
click at [251, 210] on span "Asset Reservations 3" at bounding box center [231, 215] width 91 height 10
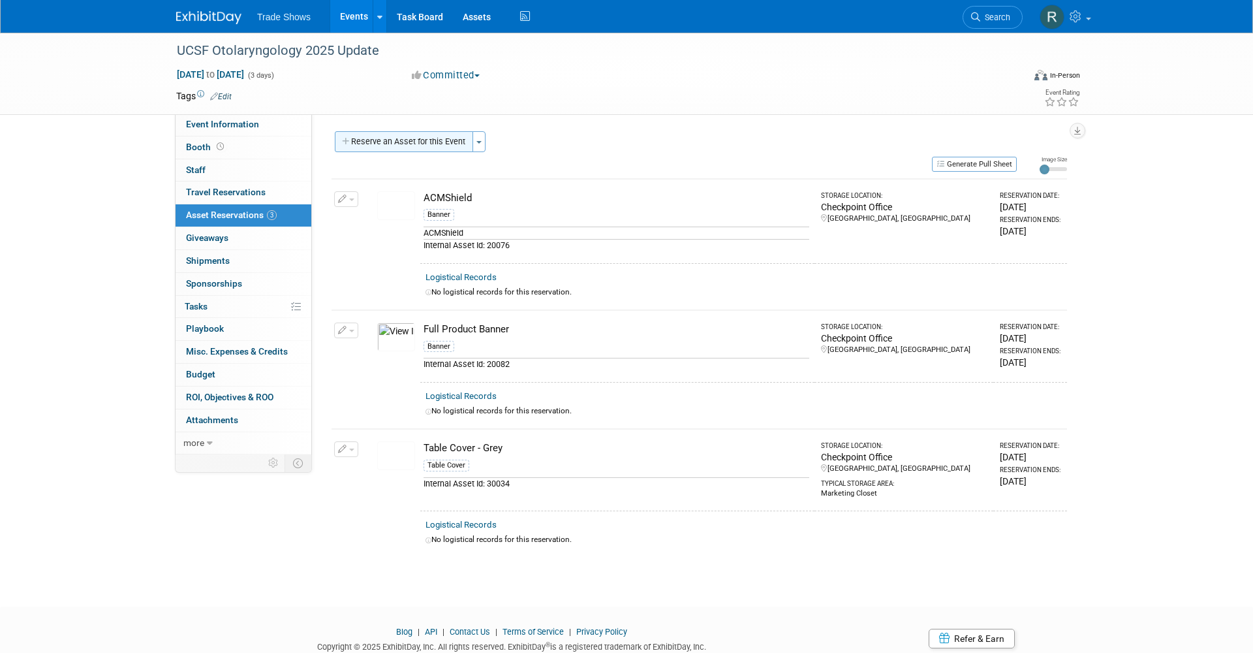
click at [400, 146] on button "Reserve an Asset for this Event" at bounding box center [404, 141] width 138 height 21
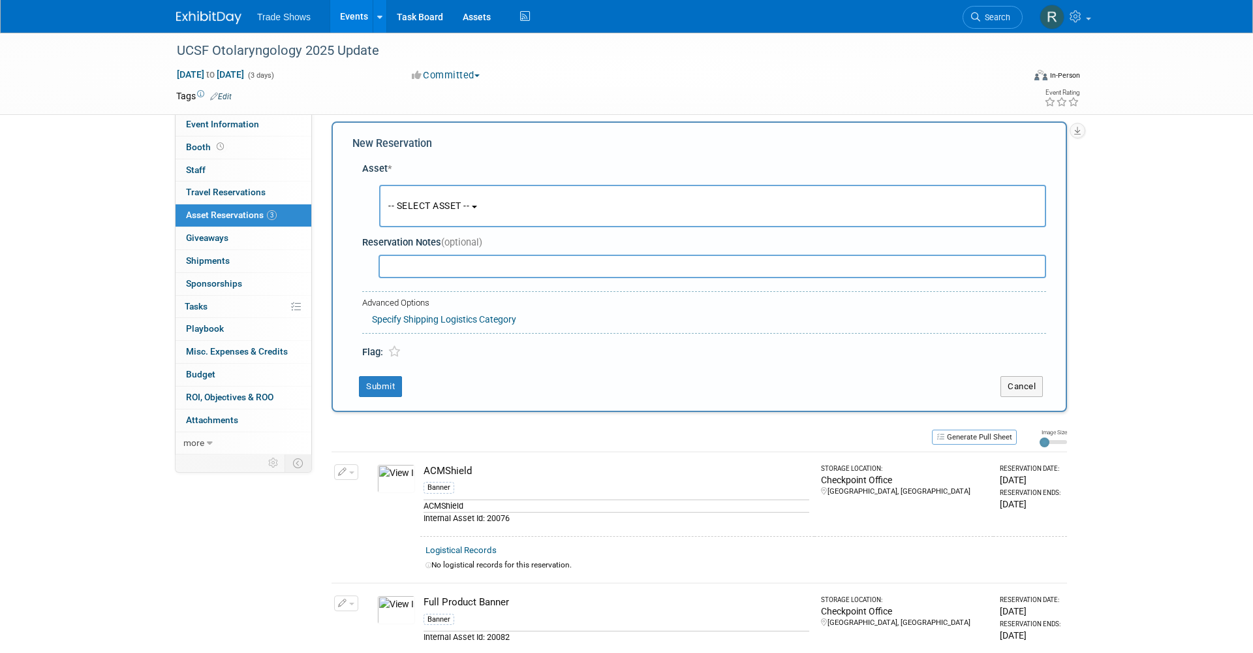
scroll to position [12, 0]
click at [412, 193] on button "-- SELECT ASSET --" at bounding box center [712, 204] width 667 height 42
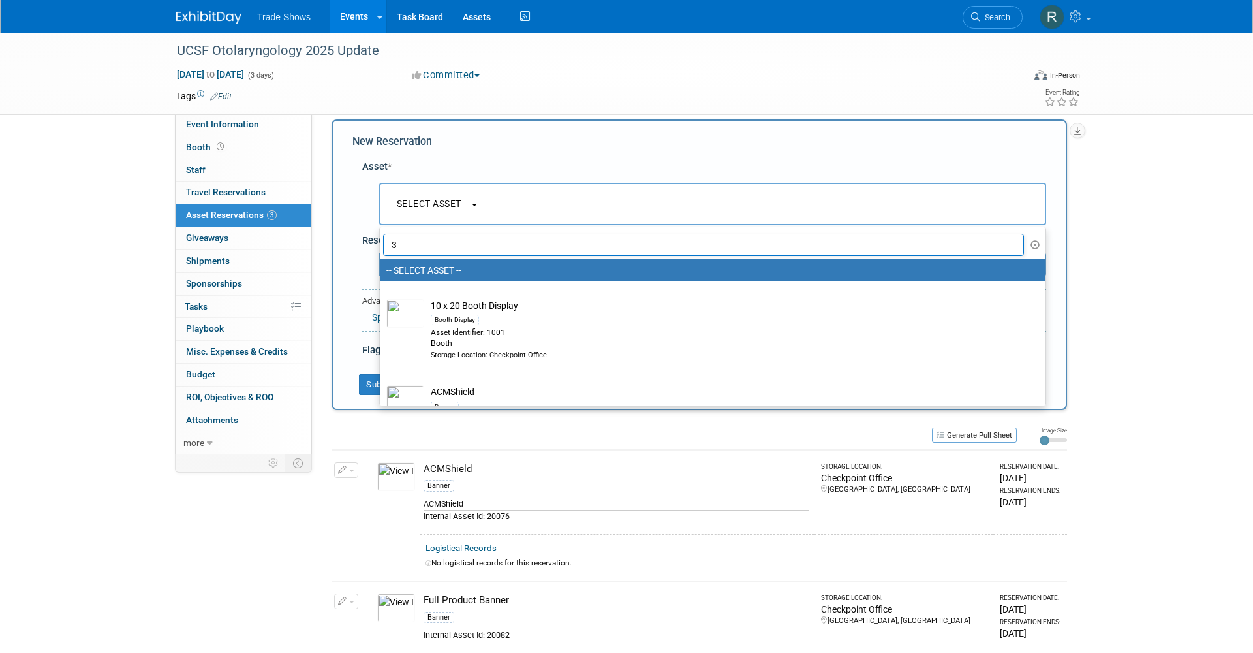
click at [411, 245] on input "3" at bounding box center [703, 245] width 641 height 22
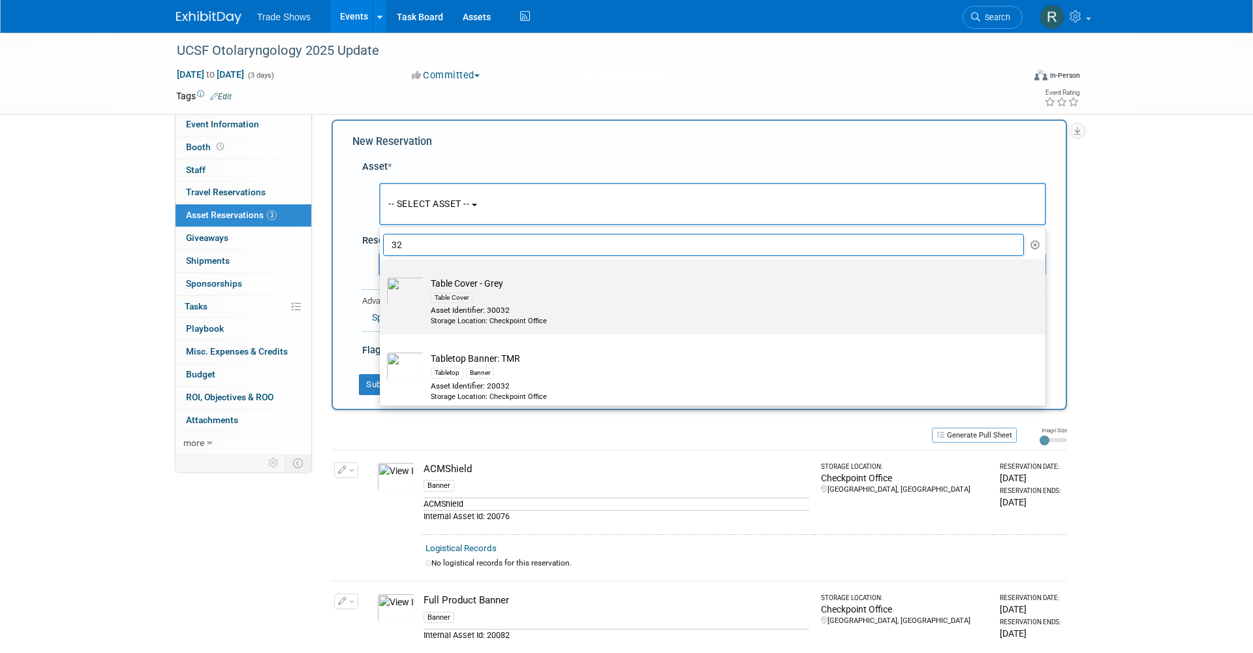
type input "32"
click at [488, 295] on div "Table Cover" at bounding box center [725, 297] width 589 height 15
click at [382, 275] on input "Table Cover - Grey Table Cover Asset Identifier: 30032 Storage Location: Checkp…" at bounding box center [377, 270] width 8 height 8
select select "10714869"
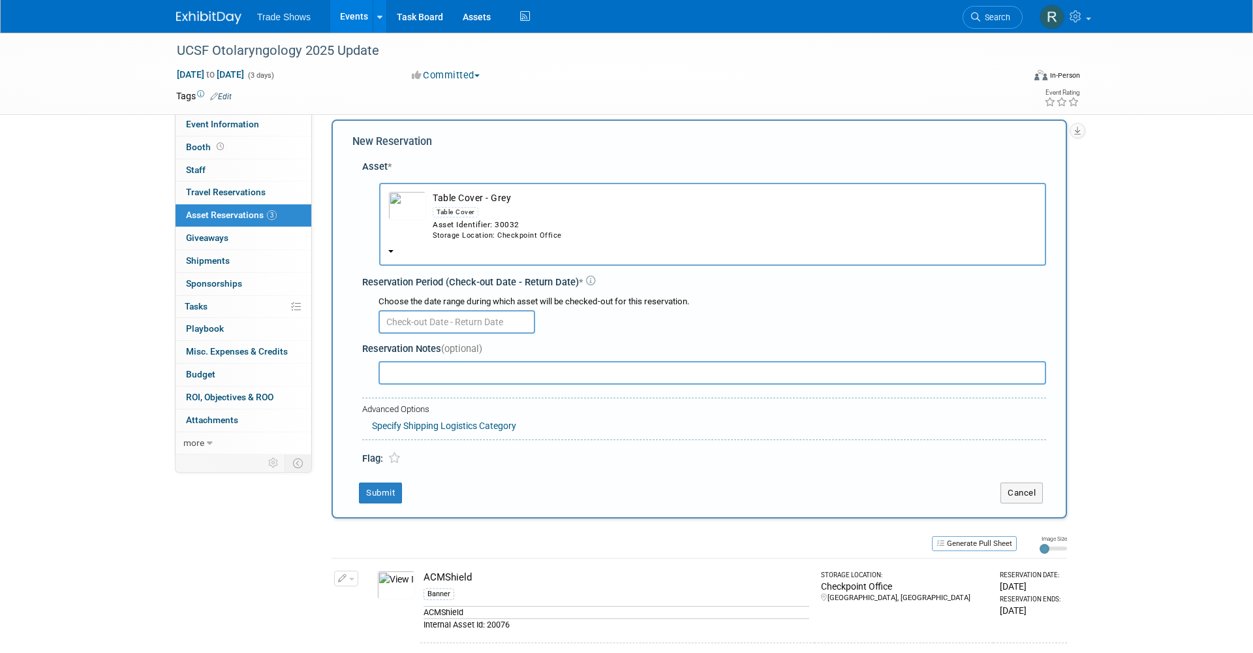
click at [481, 310] on input "text" at bounding box center [457, 322] width 157 height 24
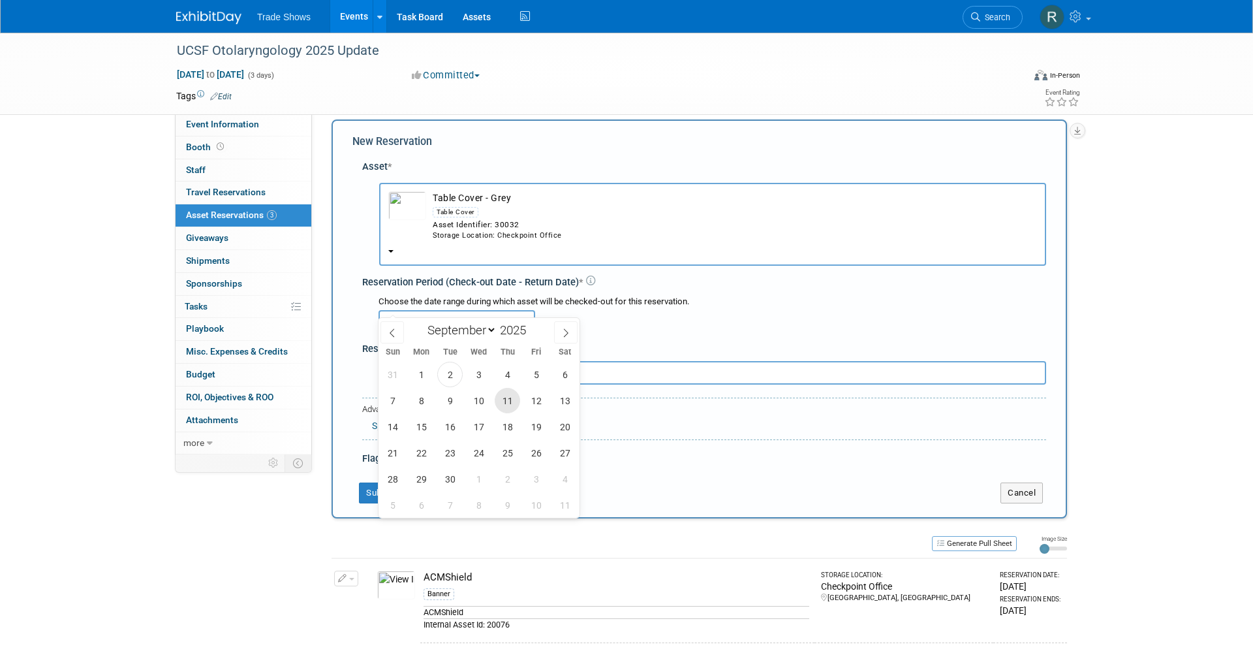
click at [511, 399] on span "11" at bounding box center [507, 400] width 25 height 25
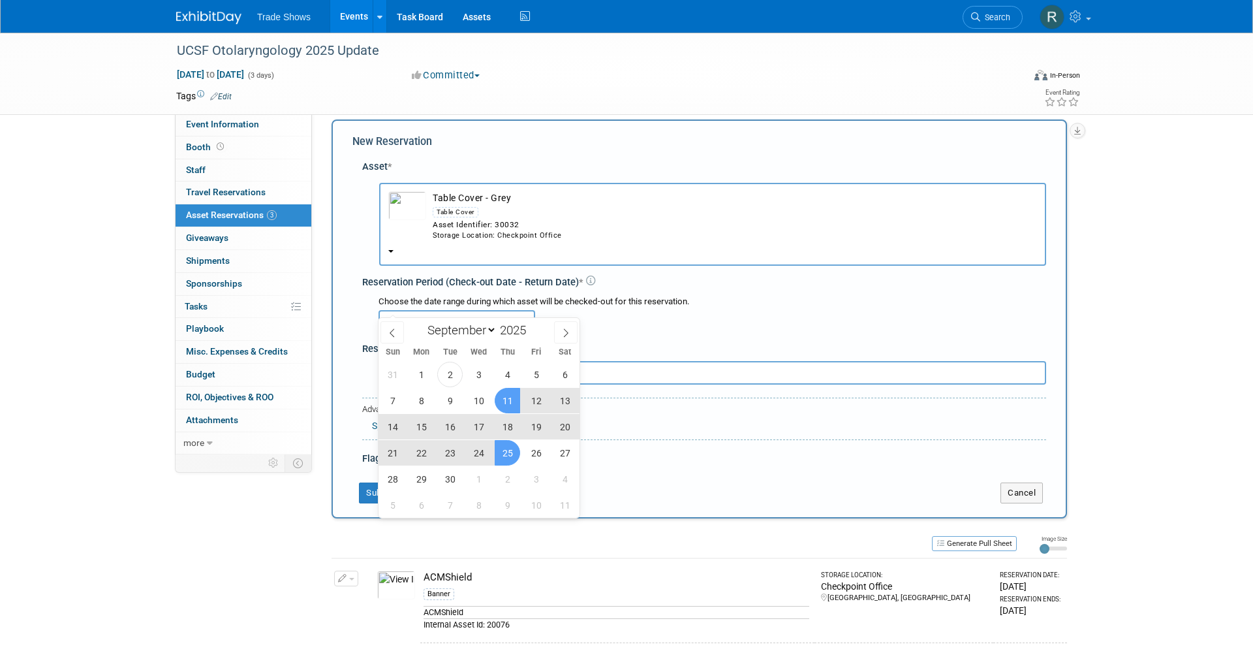
click at [503, 447] on span "25" at bounding box center [507, 452] width 25 height 25
type input "Sep 11, 2025 to Sep 25, 2025"
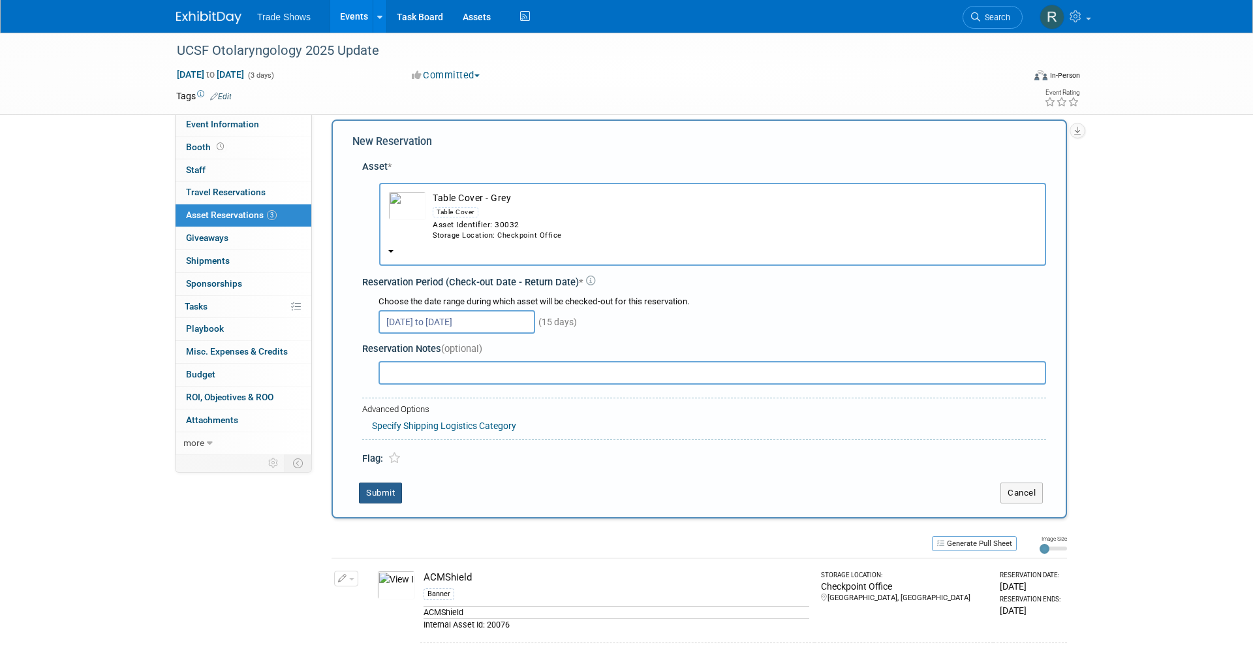
click at [394, 482] on button "Submit" at bounding box center [380, 492] width 43 height 21
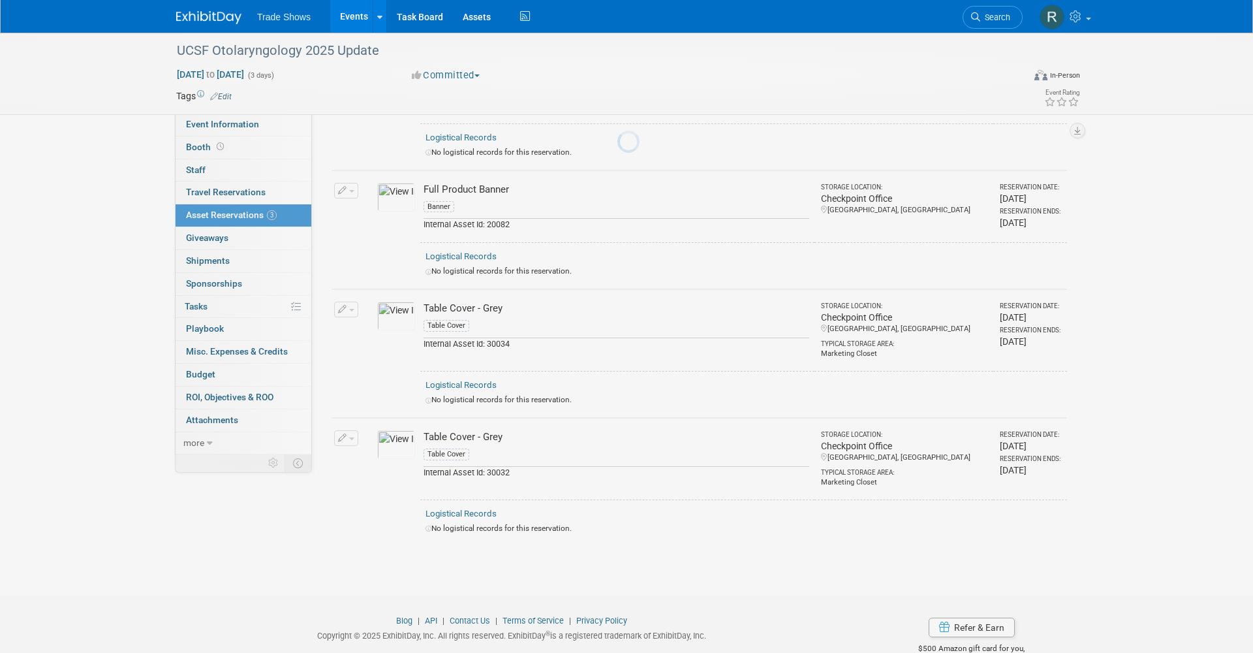
scroll to position [159, 0]
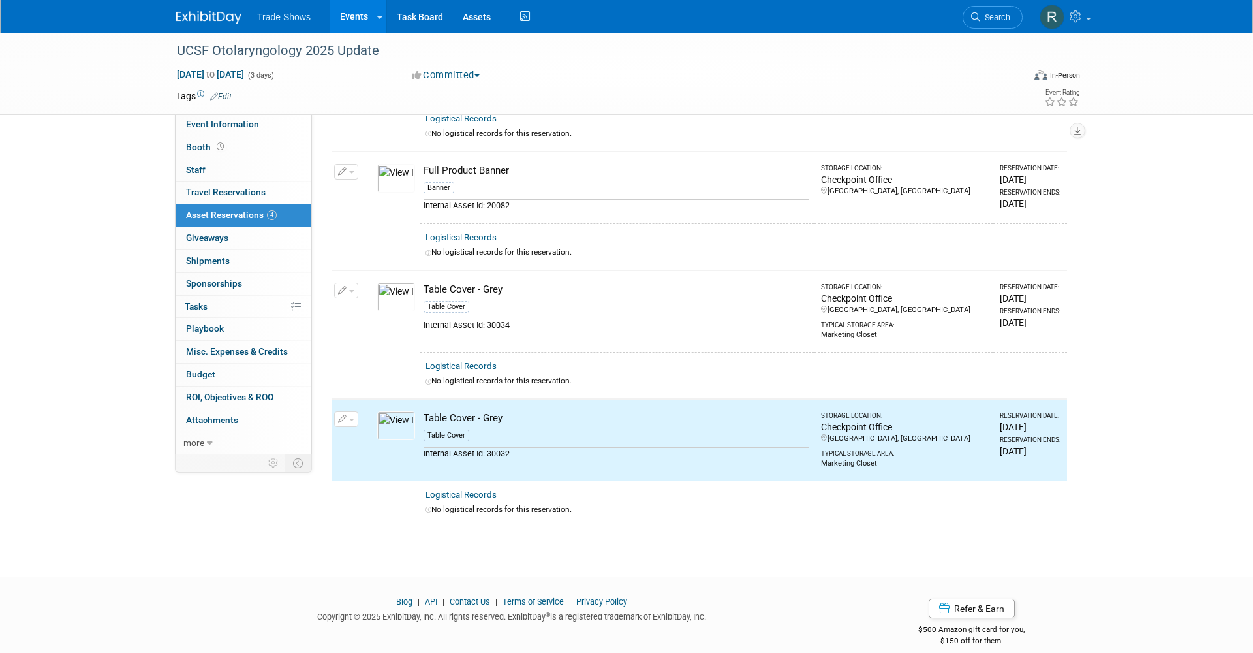
drag, startPoint x: 350, startPoint y: 281, endPoint x: 350, endPoint y: 298, distance: 16.3
click at [350, 283] on button "button" at bounding box center [346, 291] width 24 height 16
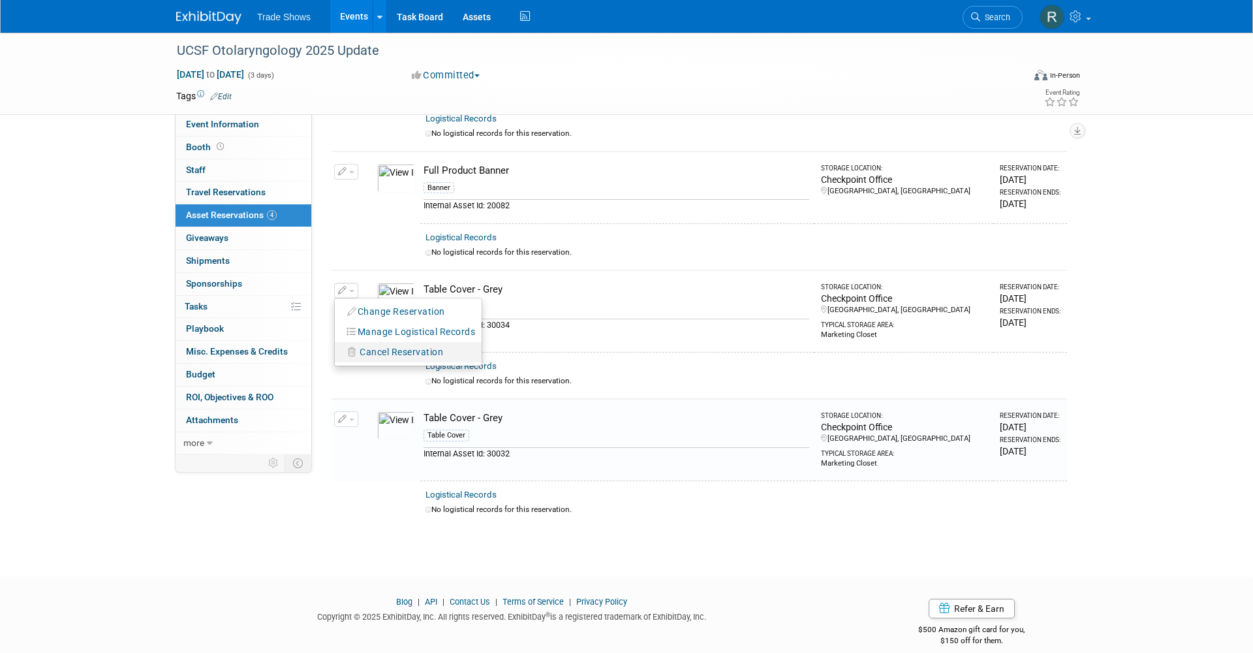
click at [350, 347] on icon "button" at bounding box center [353, 351] width 10 height 9
click at [505, 357] on link "Yes" at bounding box center [497, 363] width 38 height 21
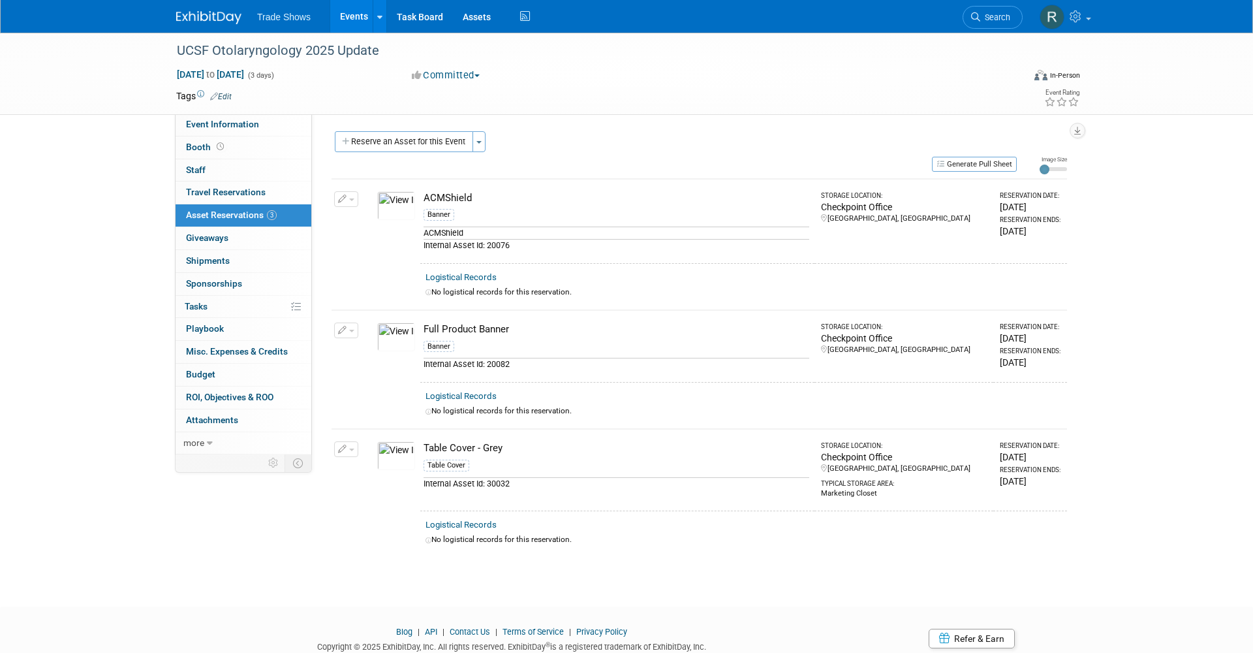
scroll to position [0, 0]
click at [358, 27] on link "Events" at bounding box center [354, 16] width 48 height 33
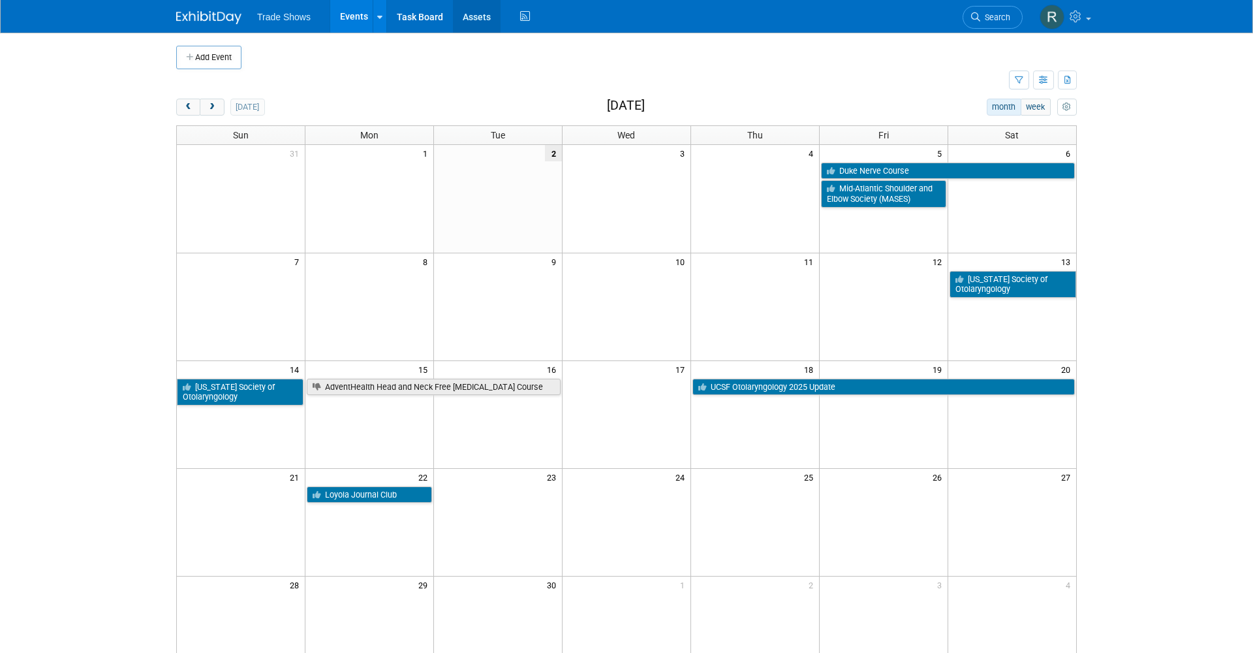
click at [486, 20] on link "Assets" at bounding box center [477, 16] width 48 height 33
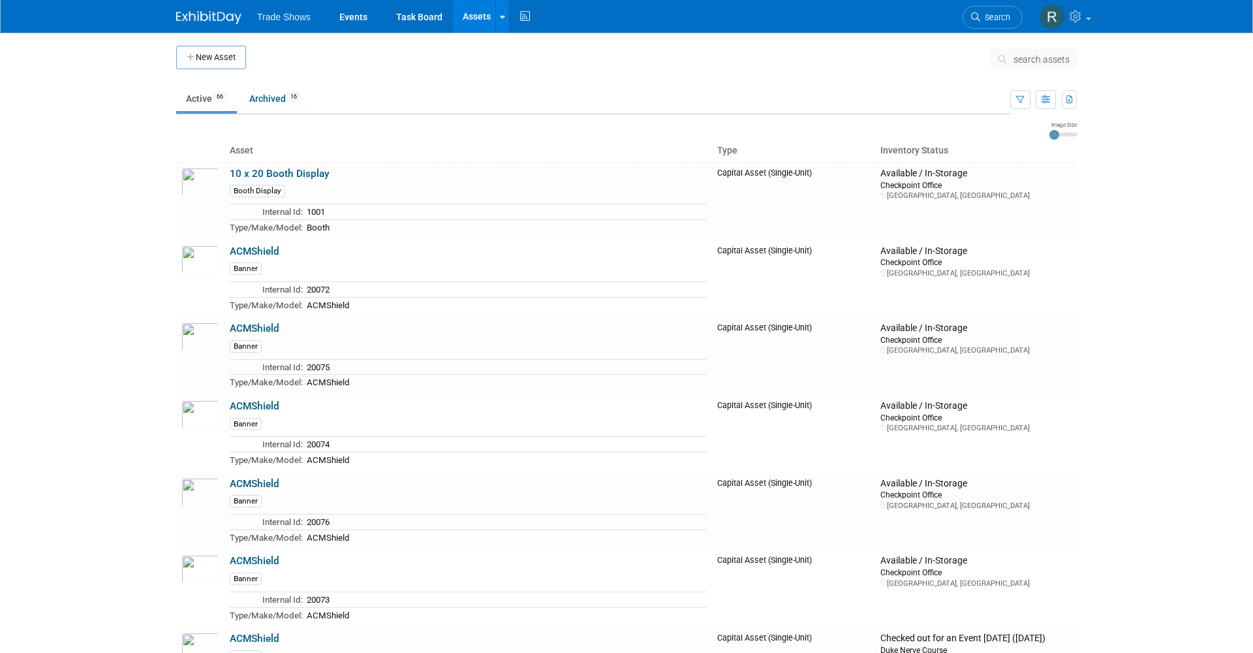
click at [1045, 61] on span "search assets" at bounding box center [1042, 59] width 56 height 10
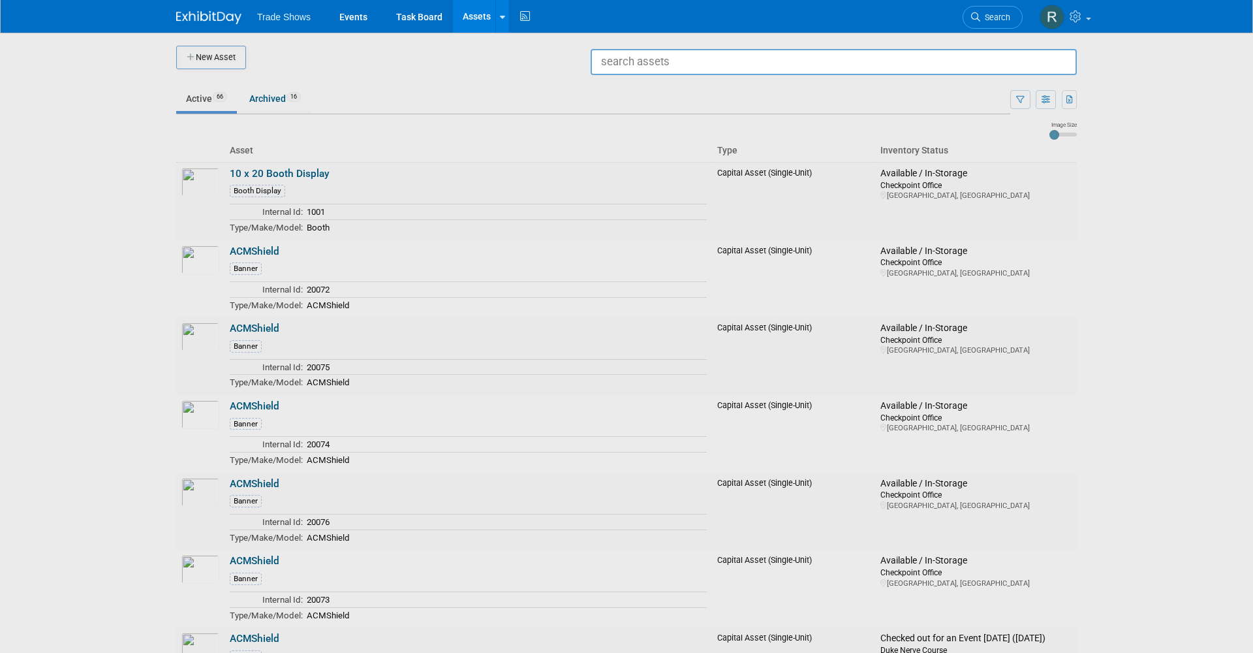
click at [950, 65] on input "text" at bounding box center [834, 62] width 486 height 26
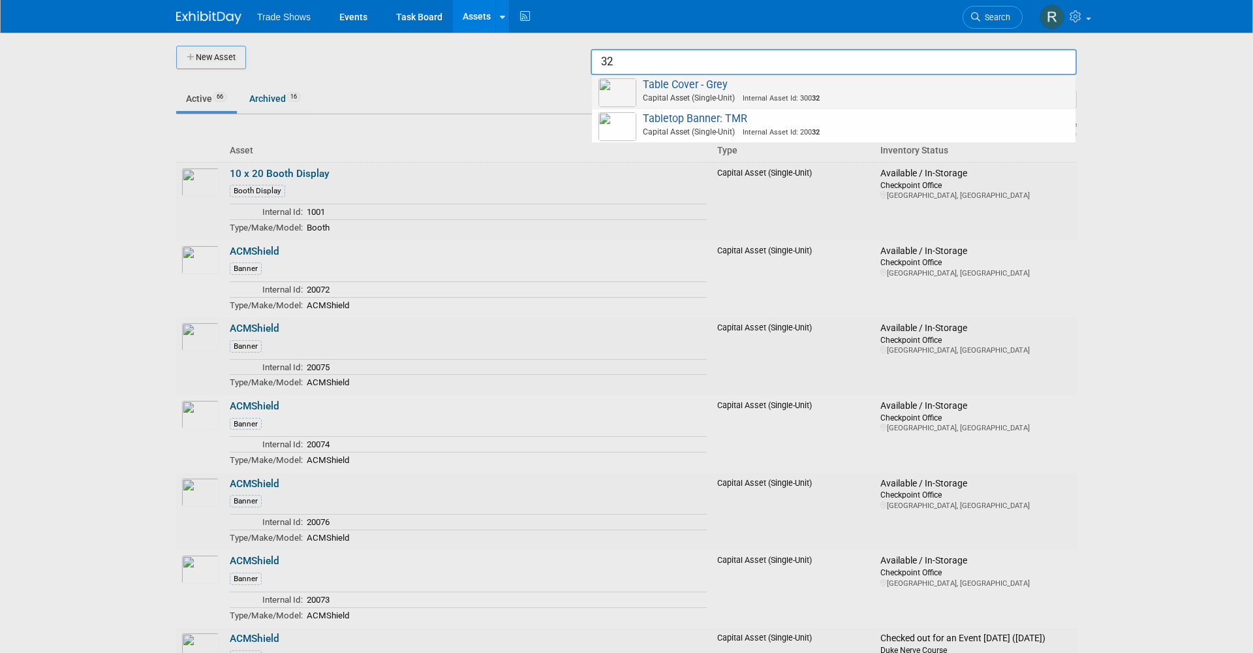
click at [708, 98] on span "Capital Asset (Single-Unit) Internal Asset Id: 300 32" at bounding box center [836, 98] width 467 height 12
type input "Table Cover - Grey"
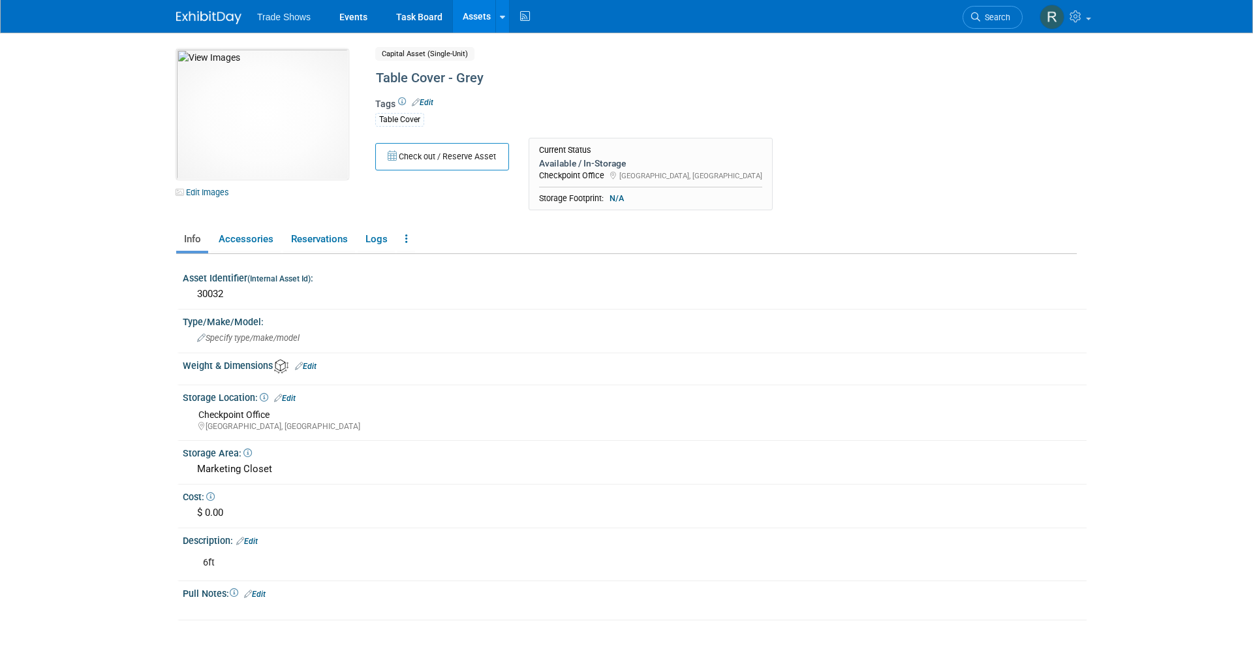
click at [308, 222] on div "10032408-10714869-3504dfa0-a9cc-4e89-8932-d648288cf955.jpg Edit Images Capital …" at bounding box center [626, 343] width 901 height 588
click at [308, 242] on link "Reservations" at bounding box center [319, 239] width 72 height 23
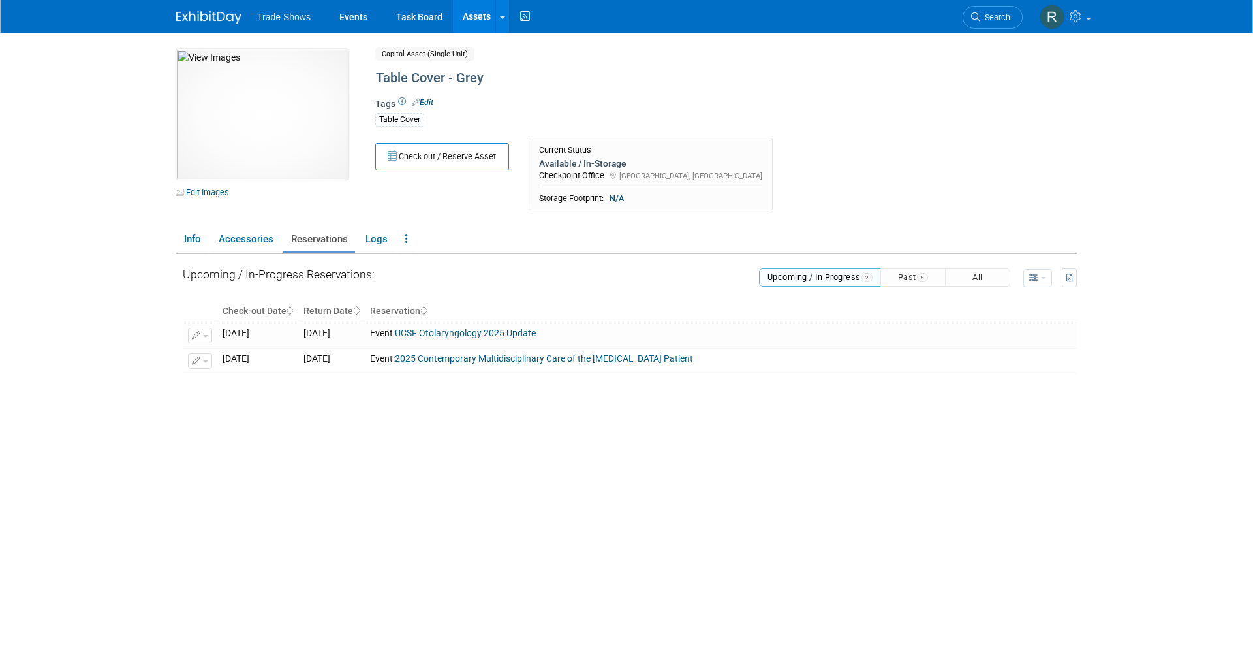
click at [900, 275] on button "Past 6" at bounding box center [913, 277] width 65 height 18
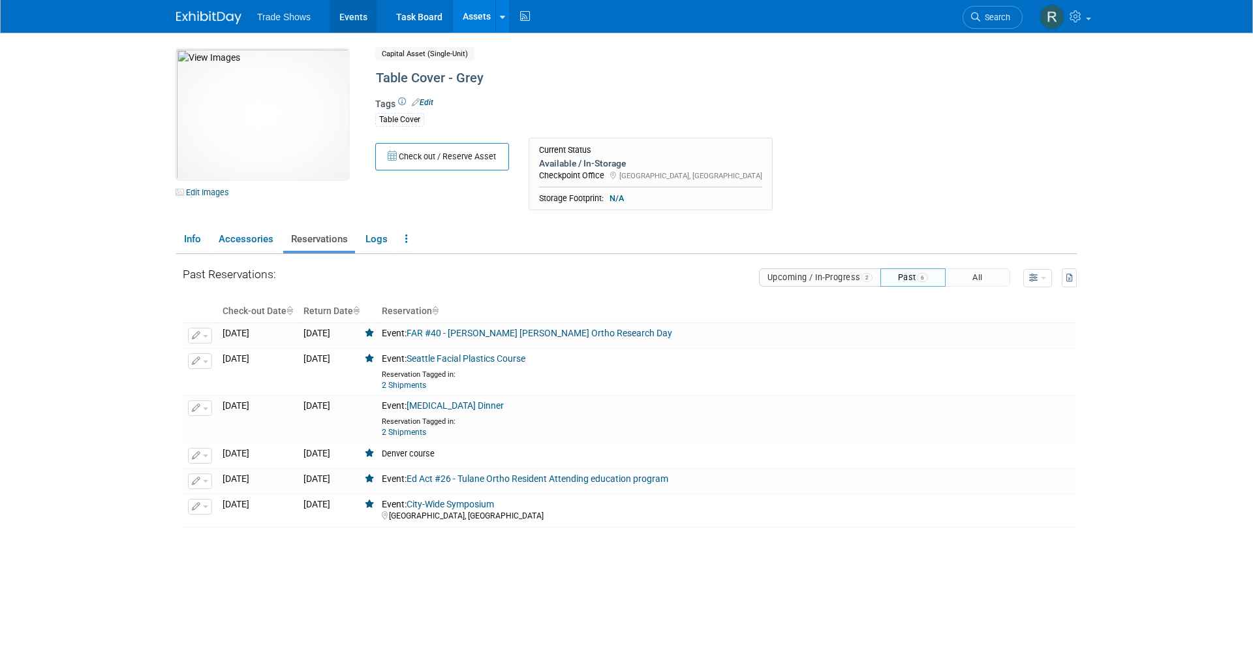
click at [355, 11] on link "Events" at bounding box center [354, 16] width 48 height 33
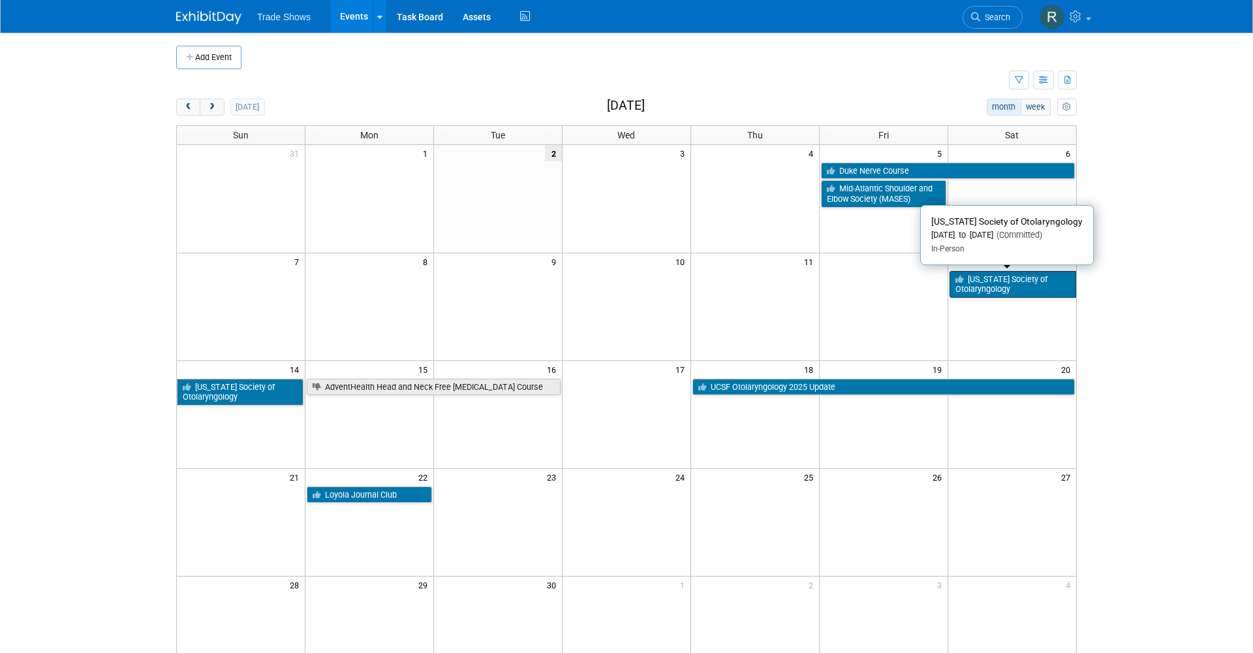
click at [995, 282] on link "[US_STATE] Society of Otolaryngology" at bounding box center [1013, 284] width 127 height 27
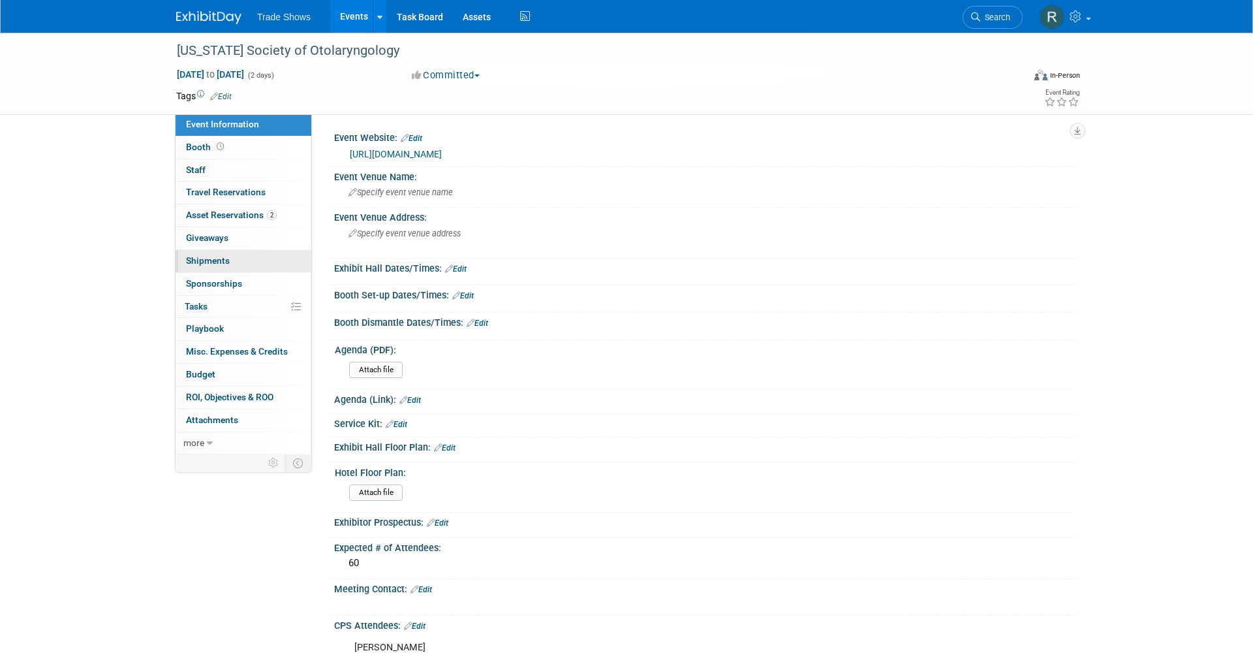
click at [230, 253] on link "0 Shipments 0" at bounding box center [244, 261] width 136 height 22
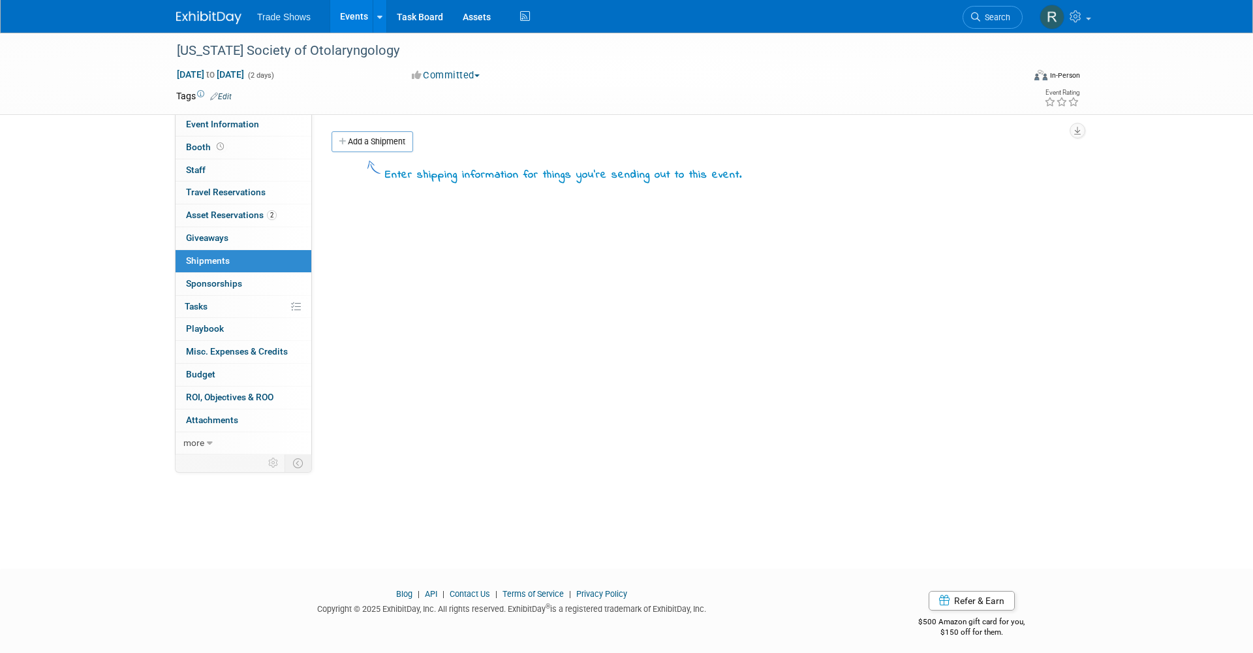
click at [381, 132] on link "Add a Shipment" at bounding box center [373, 141] width 82 height 21
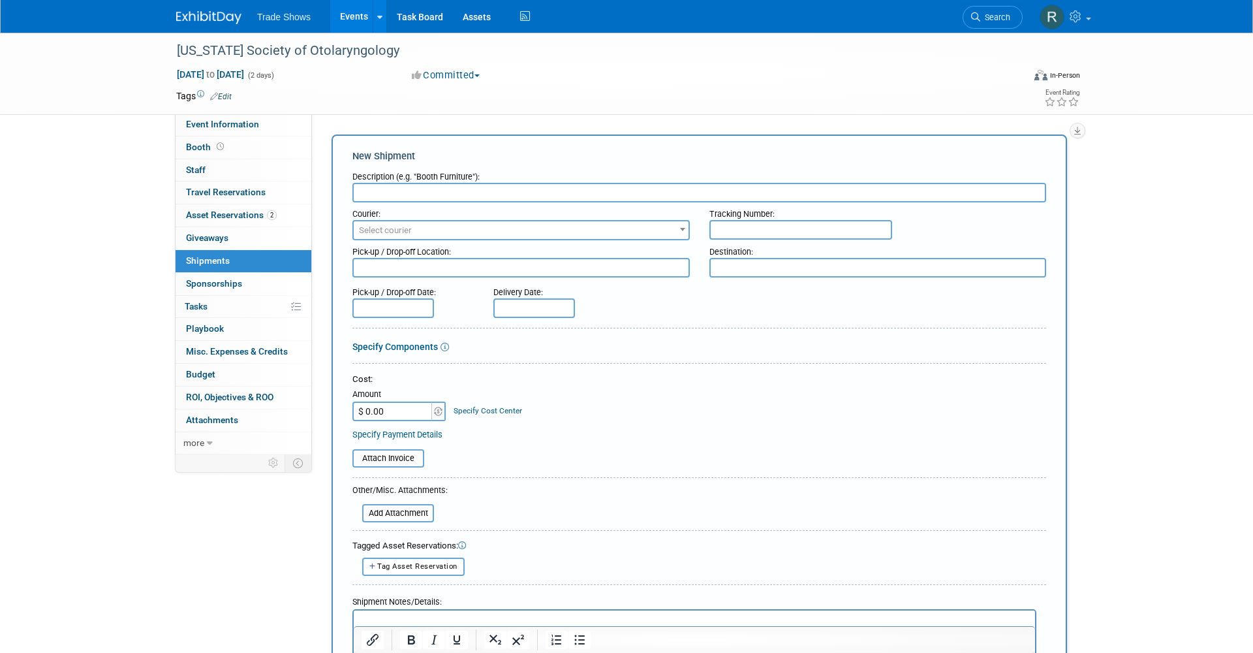
click at [395, 184] on input "text" at bounding box center [700, 193] width 694 height 20
type input "MKT Materials"
type input "f"
click at [644, 224] on span "Select courier" at bounding box center [521, 230] width 335 height 18
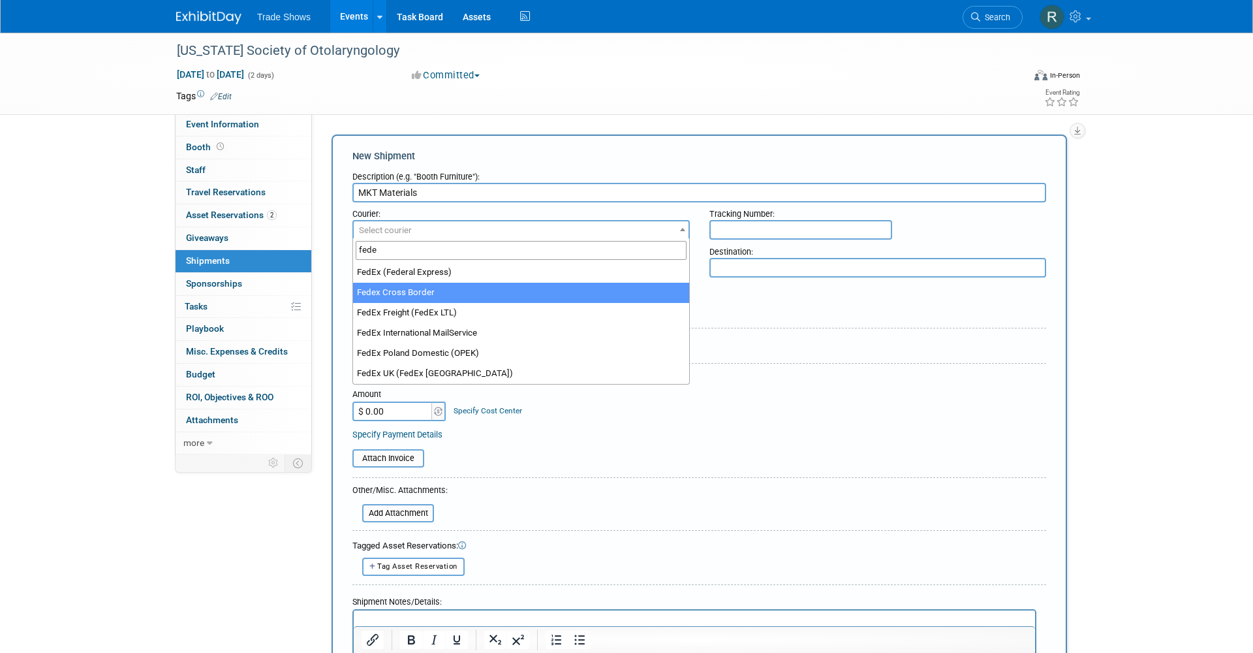
type input "fede"
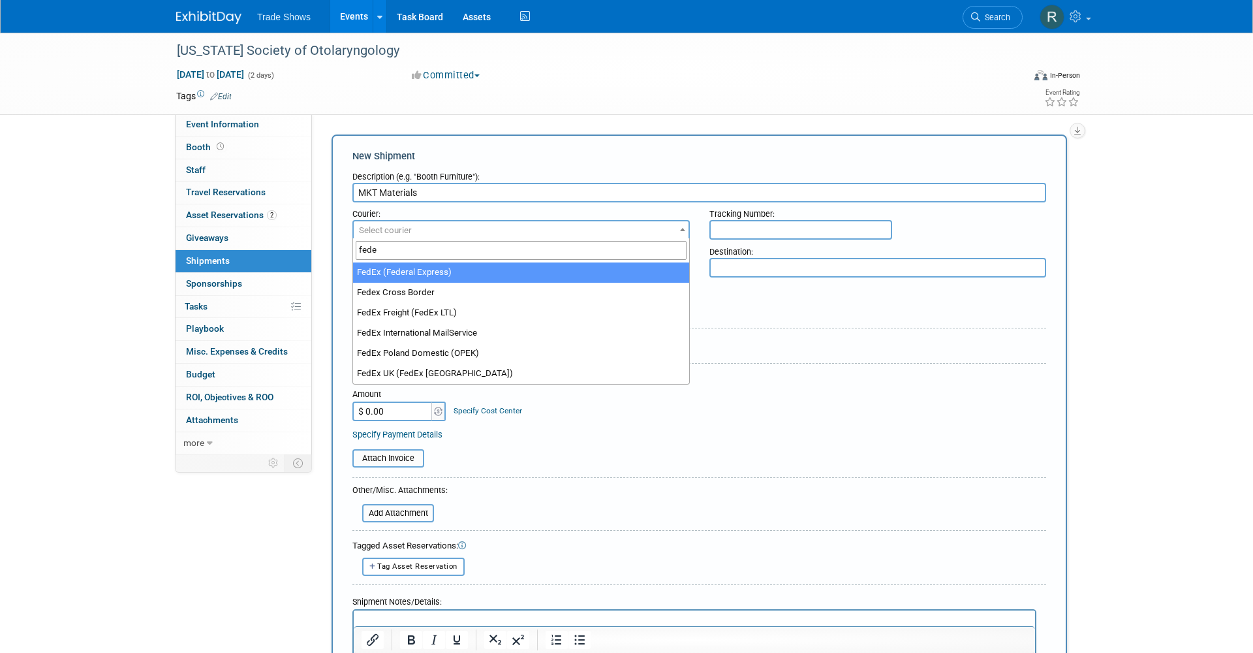
select select "206"
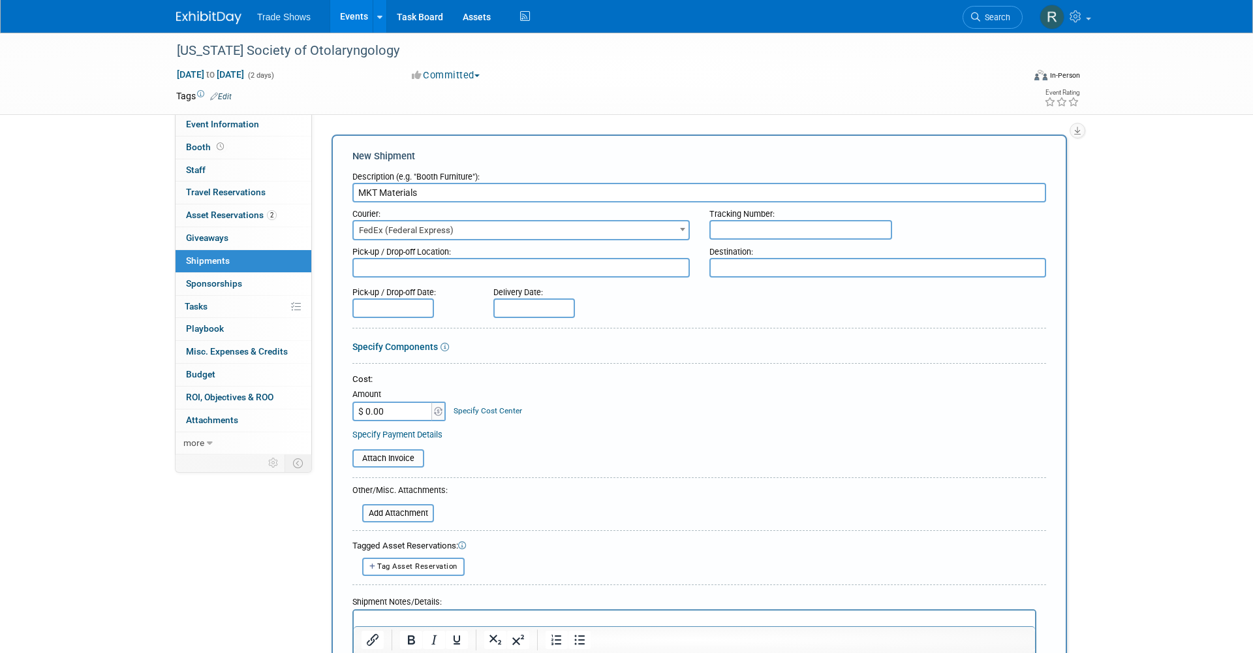
click at [822, 277] on div at bounding box center [700, 278] width 694 height 3
click at [806, 262] on textarea at bounding box center [878, 268] width 337 height 20
type textarea "[PERSON_NAME]"
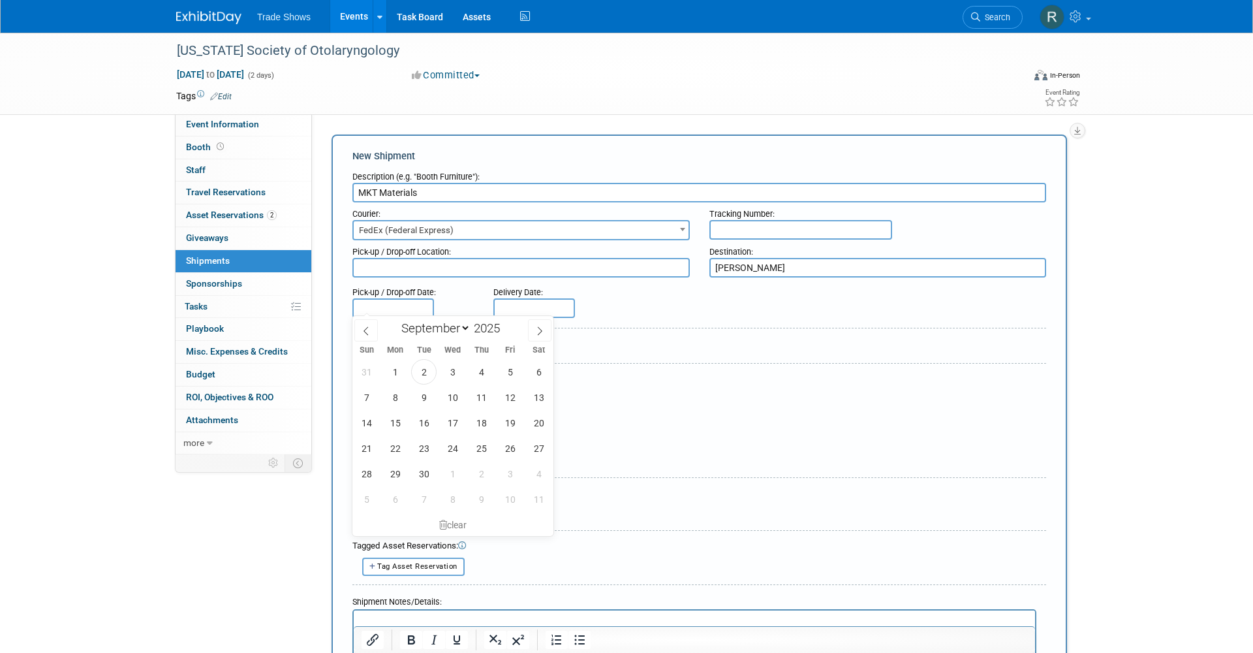
click at [546, 306] on input "text" at bounding box center [535, 308] width 82 height 20
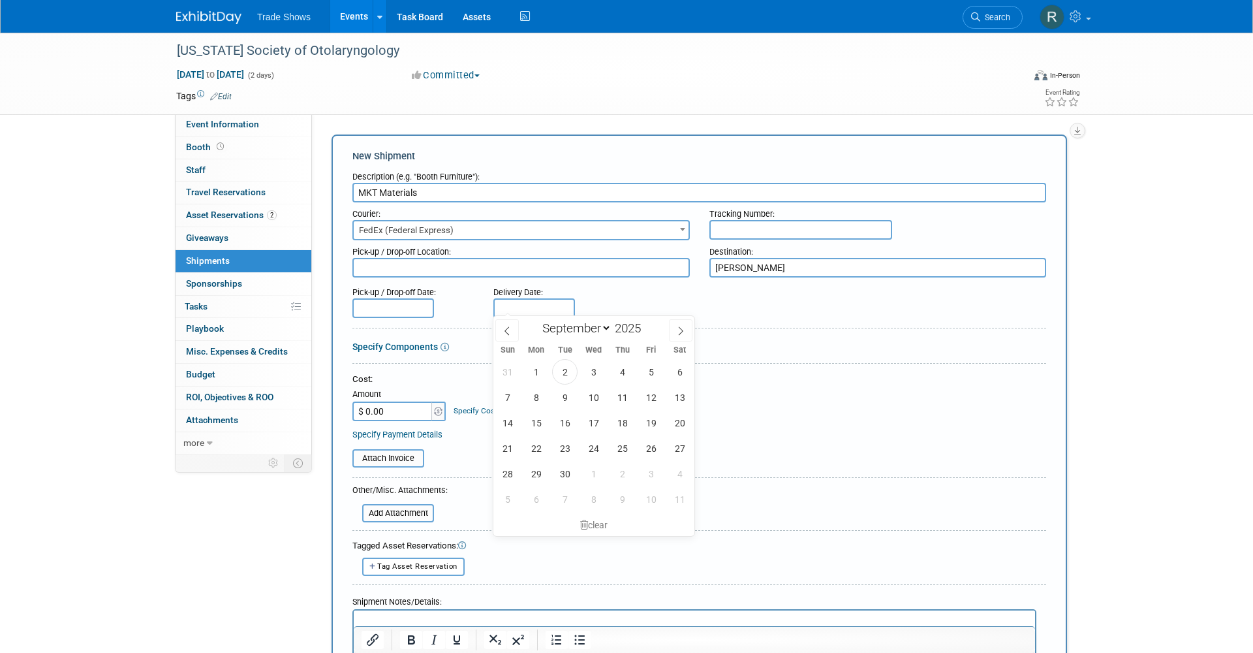
click at [369, 286] on div "Pick-up / Drop-off Date:" at bounding box center [413, 290] width 121 height 18
click at [372, 303] on input "text" at bounding box center [394, 308] width 82 height 20
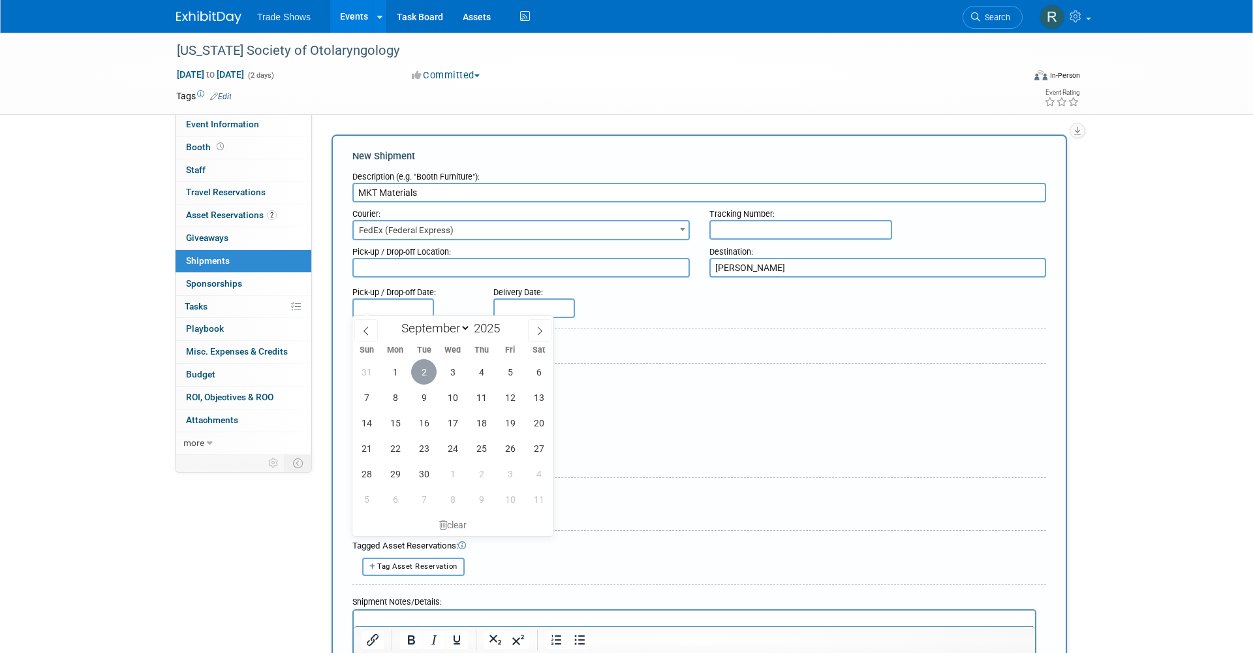
click at [431, 374] on span "2" at bounding box center [423, 371] width 25 height 25
type input "[DATE]"
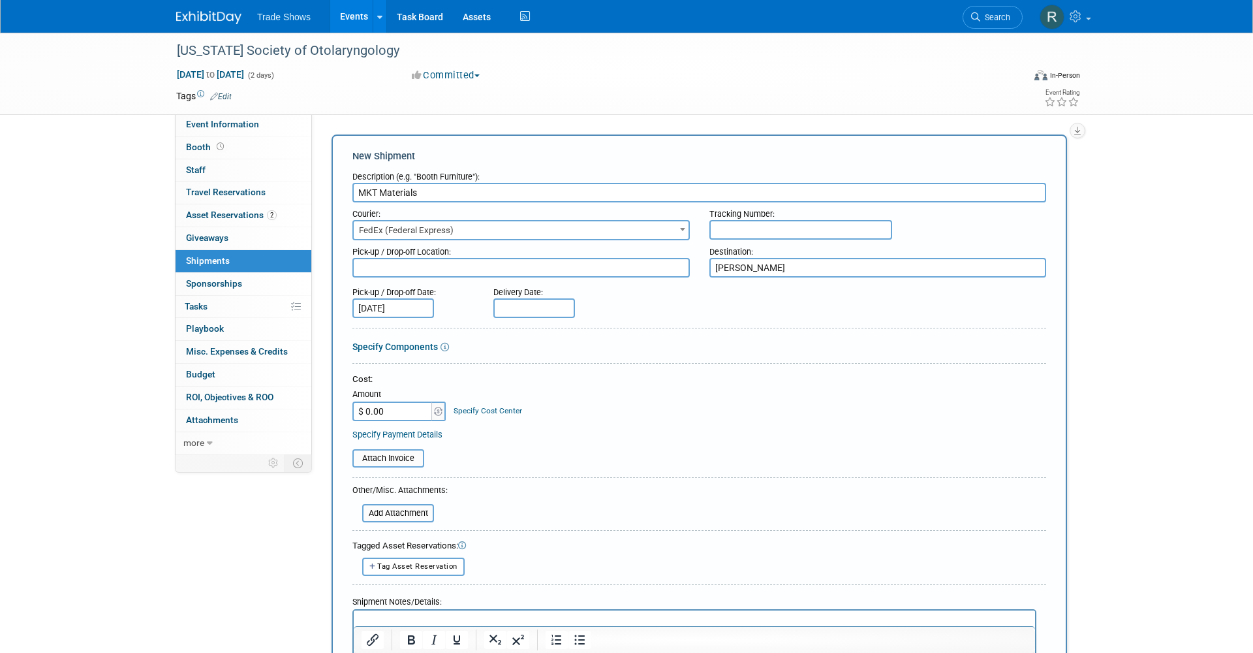
click at [576, 282] on div "Delivery Date:" at bounding box center [573, 290] width 159 height 18
click at [550, 299] on input "text" at bounding box center [535, 308] width 82 height 20
click at [597, 374] on span "3" at bounding box center [593, 371] width 25 height 25
click at [557, 302] on input "[DATE]" at bounding box center [535, 308] width 82 height 20
click at [627, 373] on span "4" at bounding box center [622, 371] width 25 height 25
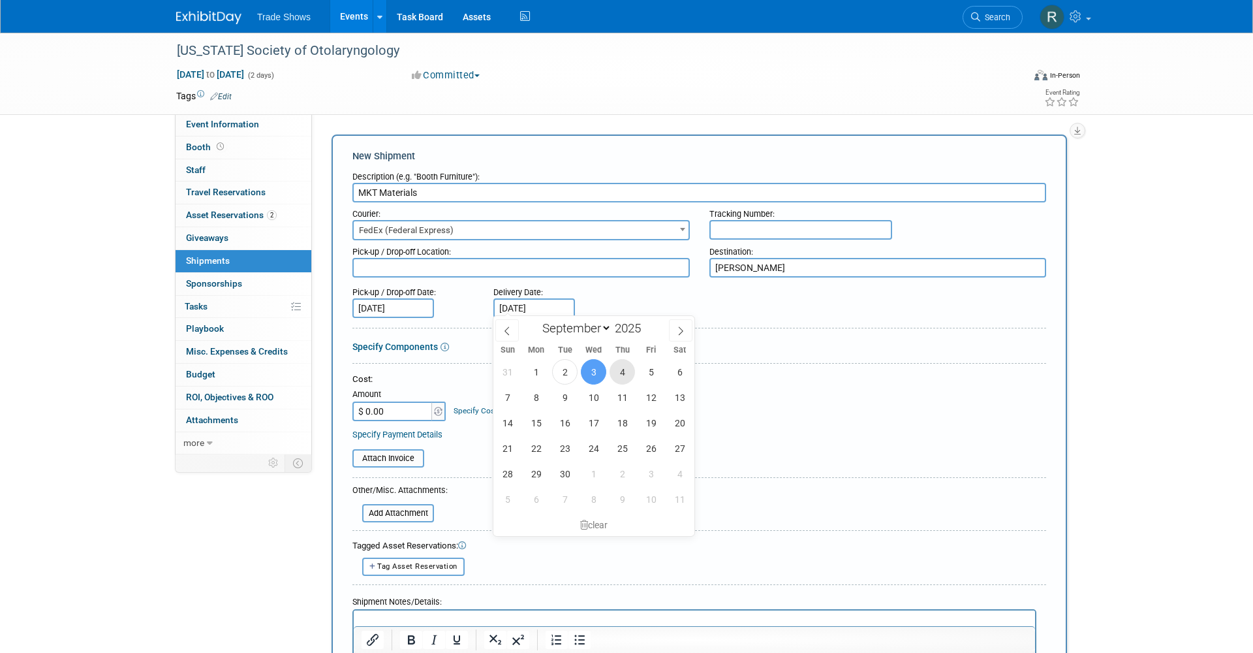
type input "[DATE]"
click at [439, 373] on div "Cost:" at bounding box center [700, 379] width 694 height 12
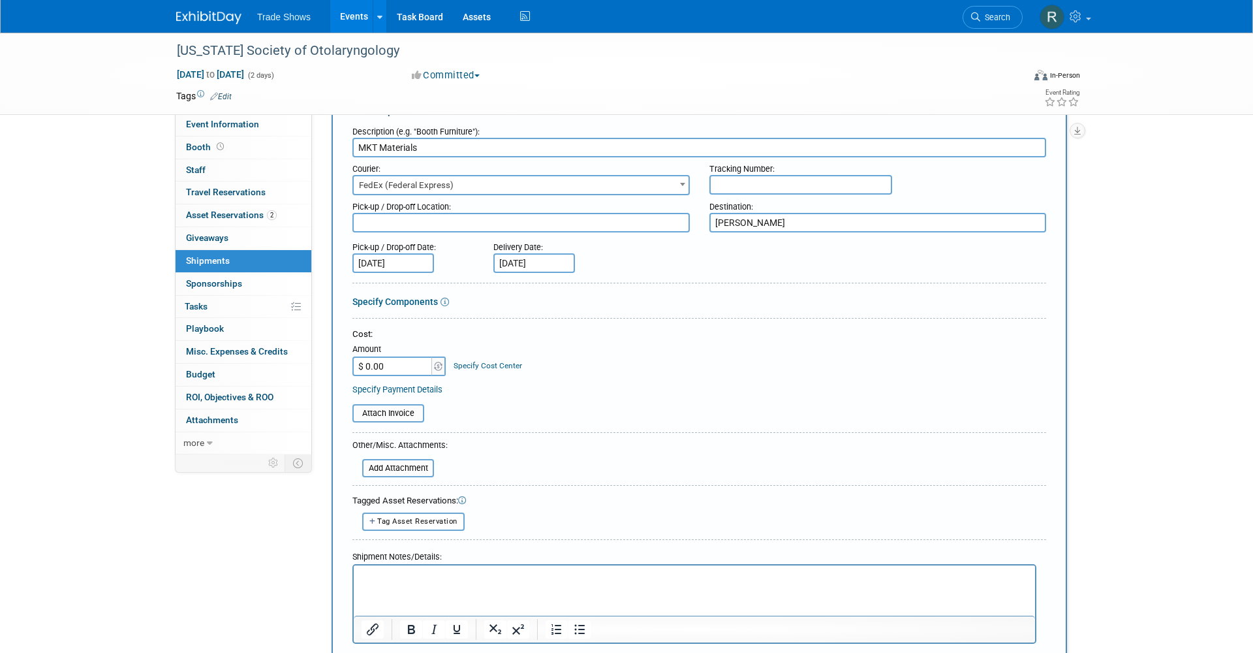
scroll to position [47, 0]
click at [416, 510] on button "Tag Asset Reservation" at bounding box center [413, 519] width 102 height 18
select select
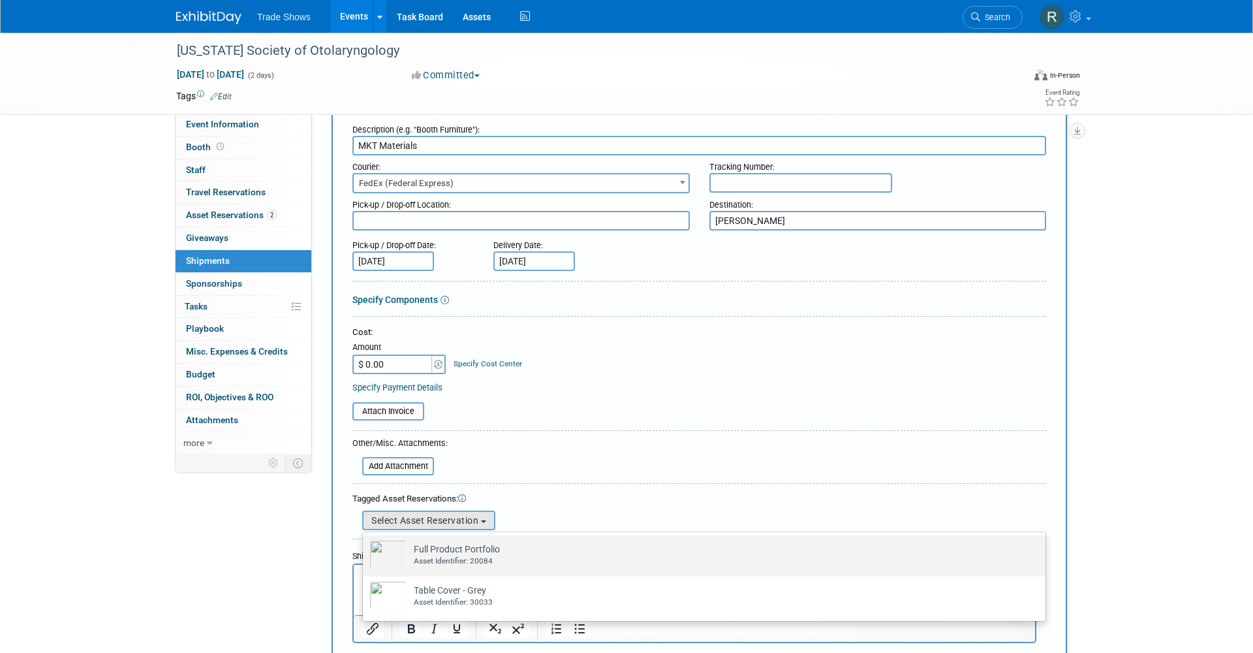
click at [415, 544] on td "Full Product Portfolio Already tagged in this shipment Asset Identifier: 20084" at bounding box center [713, 554] width 612 height 29
click at [365, 544] on input "Full Product Portfolio Already tagged in this shipment Asset Identifier: 20084" at bounding box center [360, 546] width 8 height 8
select select "1_15651469"
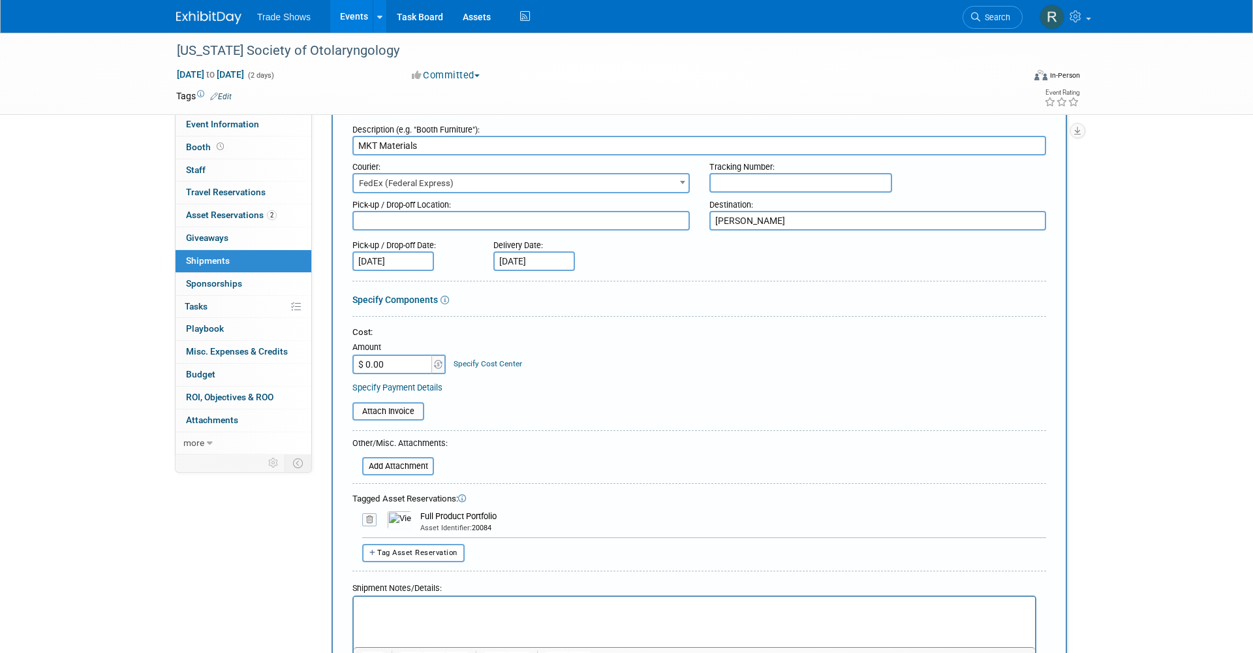
click at [411, 556] on form "Description (e.g. "Booth Furniture"): MKT Materials Courier: 007EX 17 Post Serv…" at bounding box center [700, 416] width 694 height 597
click at [413, 548] on span "Tag Asset Reservation" at bounding box center [417, 552] width 80 height 8
select select
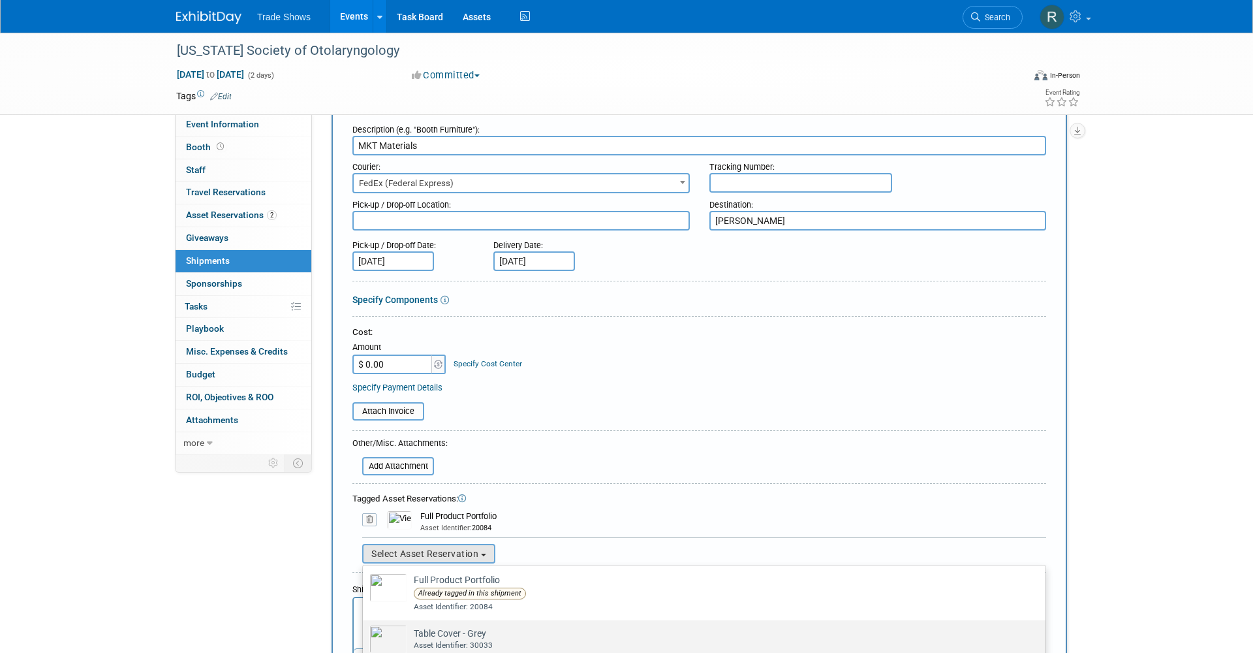
click at [441, 640] on div "Asset Identifier: 30033" at bounding box center [717, 645] width 606 height 11
click at [365, 636] on input "Table Cover - Grey Already tagged in this shipment Asset Identifier: 30033" at bounding box center [360, 631] width 8 height 8
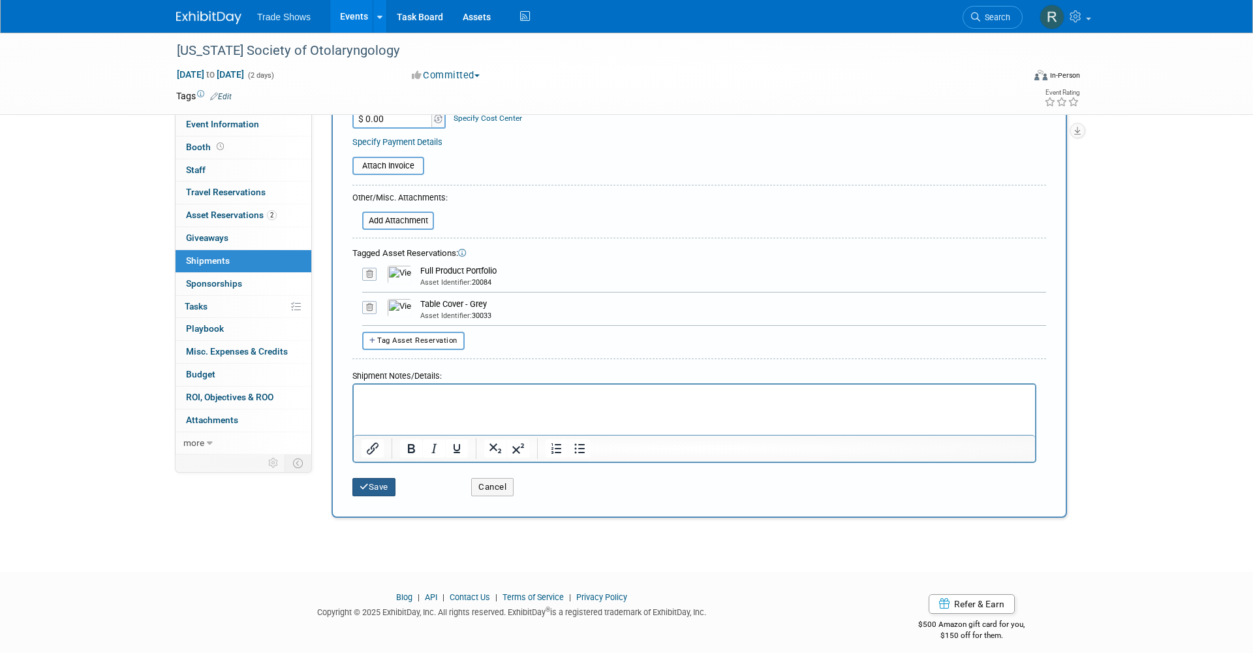
click at [389, 478] on button "Save" at bounding box center [374, 487] width 43 height 18
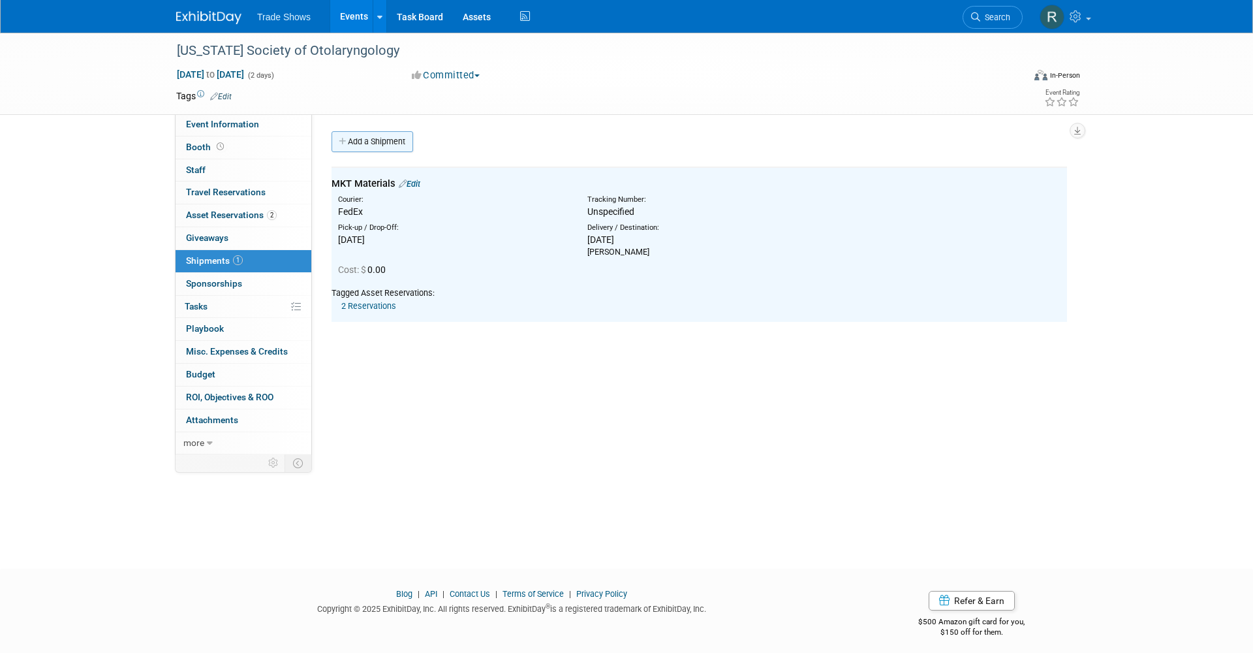
scroll to position [0, 0]
click at [385, 144] on link "Add a Shipment" at bounding box center [373, 141] width 82 height 21
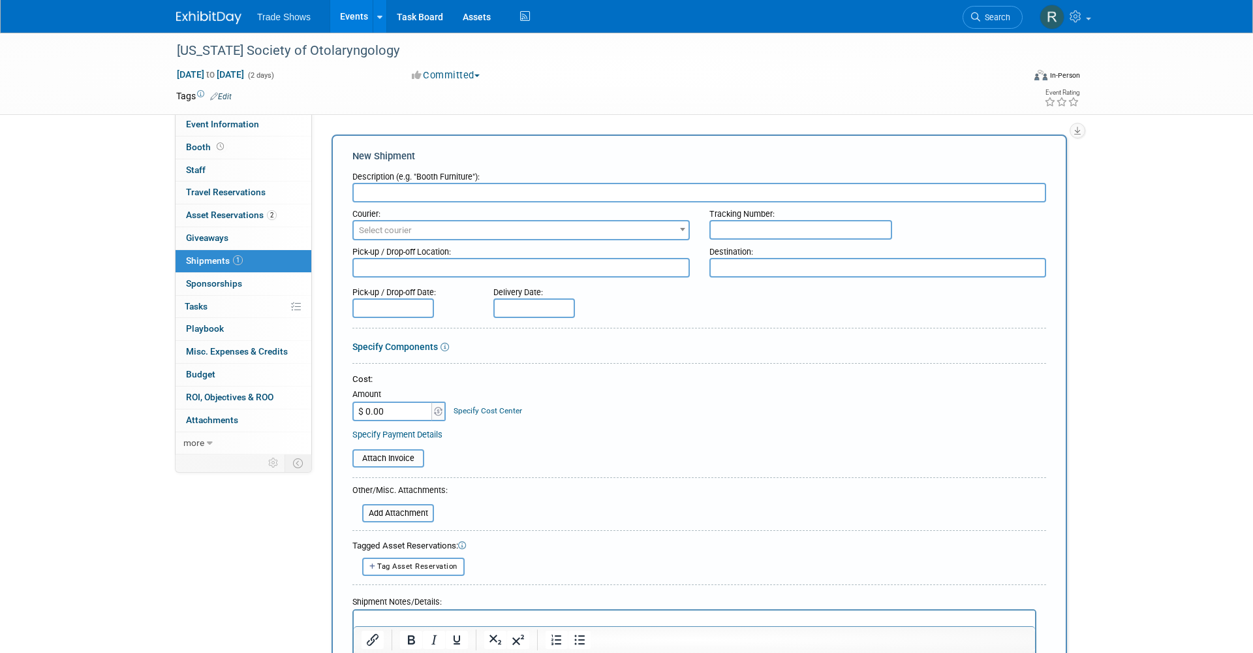
click at [407, 183] on input "text" at bounding box center [700, 193] width 694 height 20
click at [487, 197] on input "RETURN - MKT Materiasl" at bounding box center [700, 193] width 694 height 20
type input "RETURN - MKT Materias"
click at [481, 244] on div "Pick-up / Drop-off Location:" at bounding box center [521, 249] width 337 height 18
click at [481, 254] on div "Pick-up / Drop-off Location:" at bounding box center [521, 249] width 337 height 18
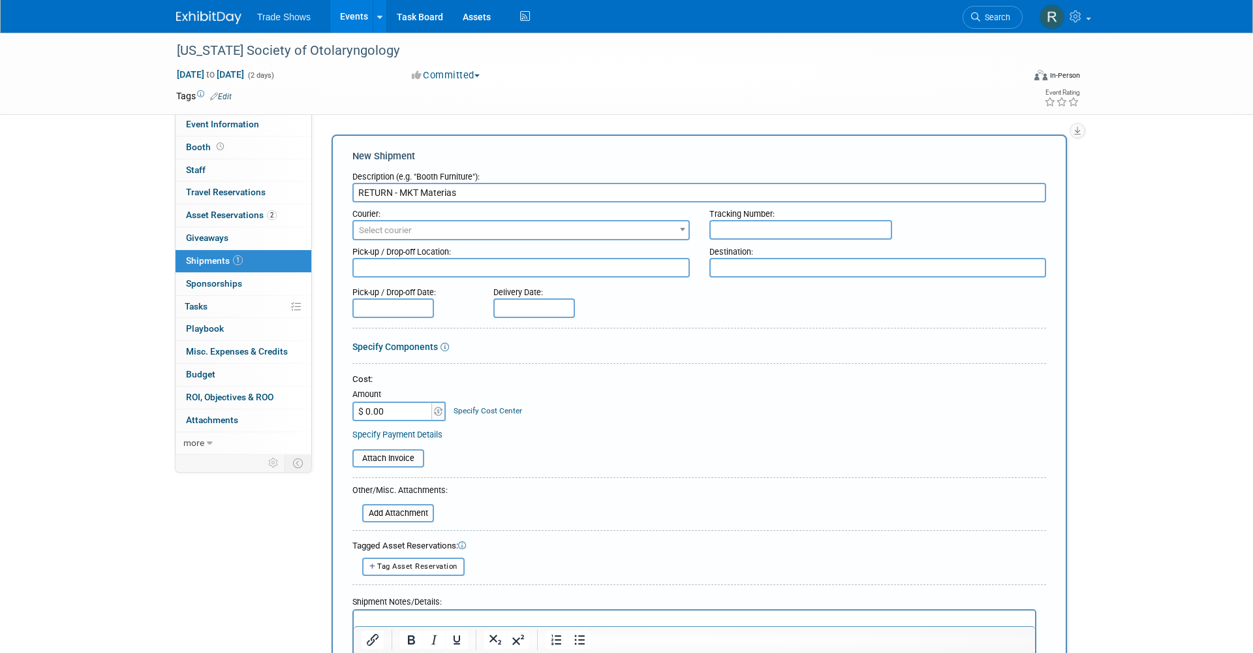
click at [465, 274] on textarea at bounding box center [521, 268] width 337 height 20
click at [808, 274] on textarea at bounding box center [878, 268] width 337 height 20
type textarea "R"
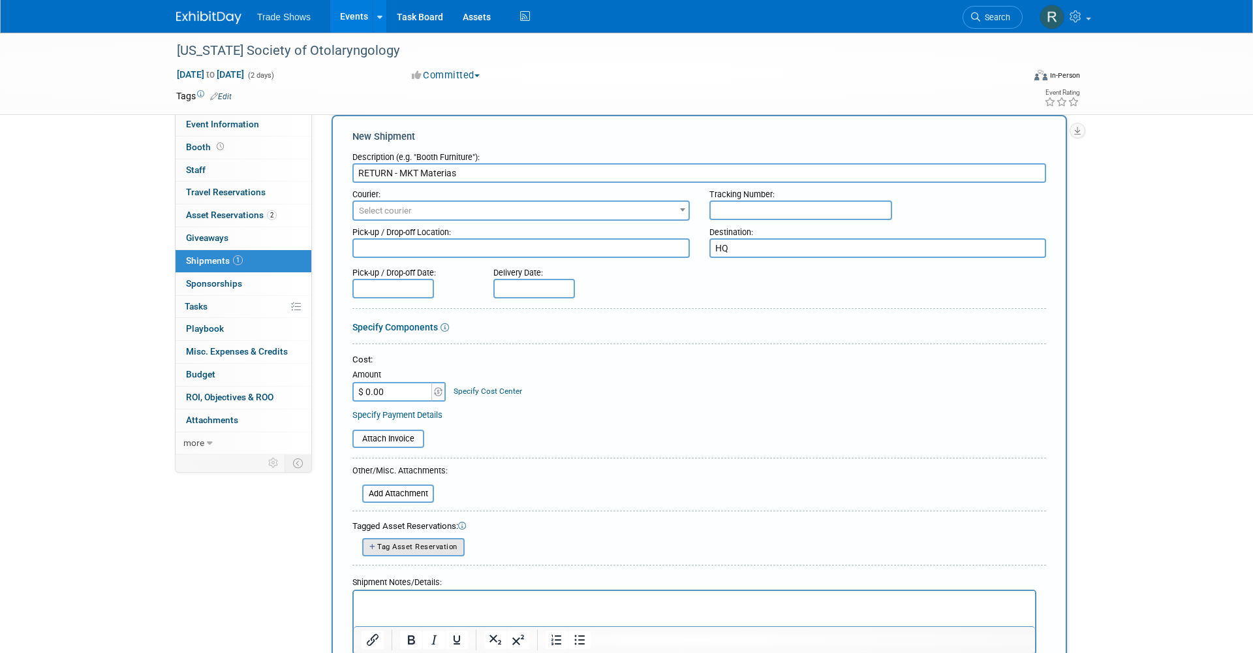
type textarea "HQ"
click at [428, 538] on button "Tag Asset Reservation" at bounding box center [413, 547] width 102 height 18
select select
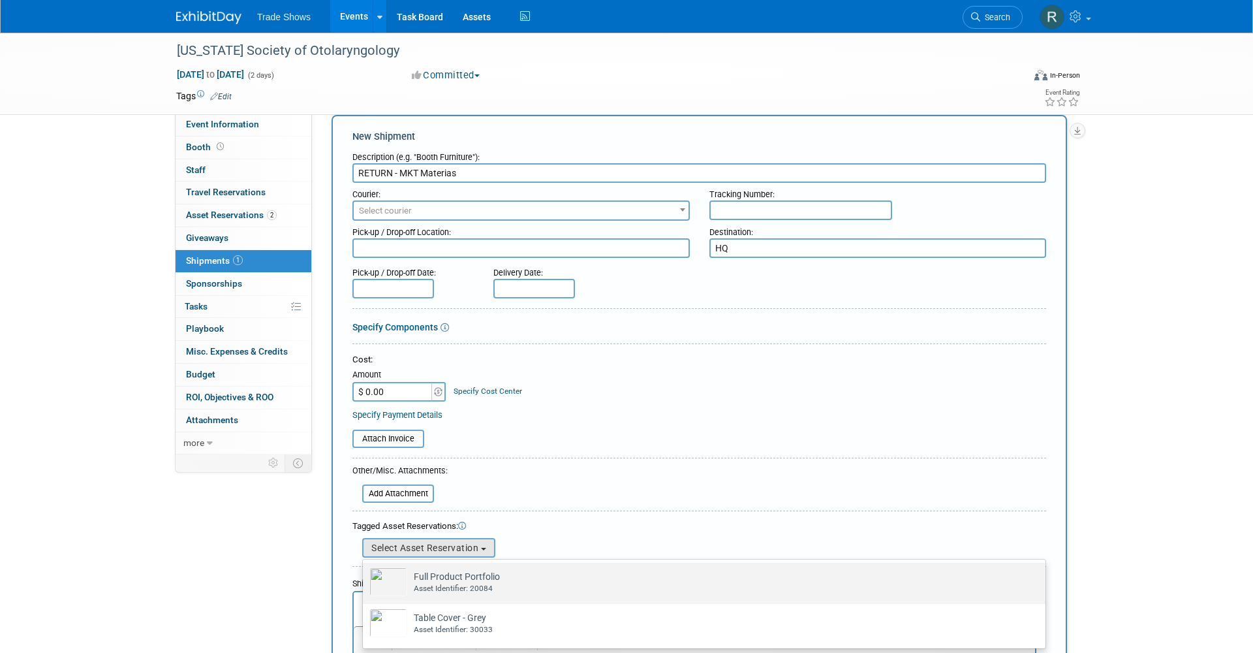
click at [435, 572] on td "Full Product Portfolio Already tagged in this shipment Asset Identifier: 20084" at bounding box center [713, 581] width 612 height 29
click at [365, 572] on input "Full Product Portfolio Already tagged in this shipment Asset Identifier: 20084" at bounding box center [360, 574] width 8 height 8
select select "1_15651469"
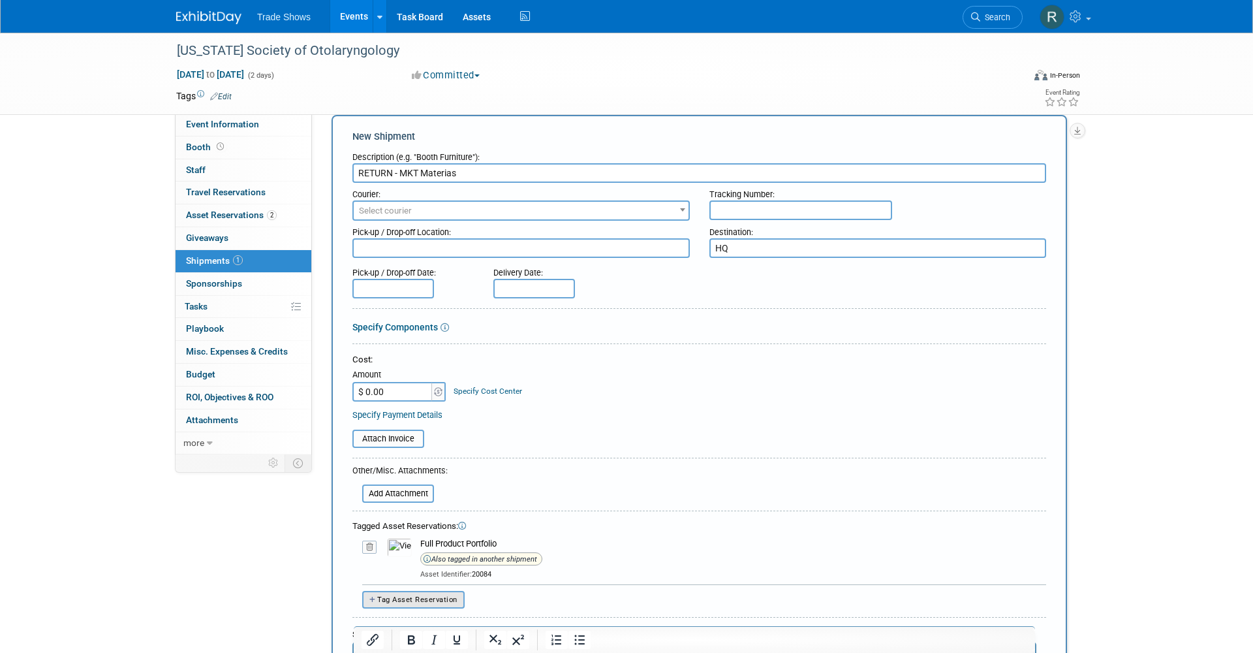
click at [435, 595] on span "Tag Asset Reservation" at bounding box center [417, 599] width 80 height 8
select select
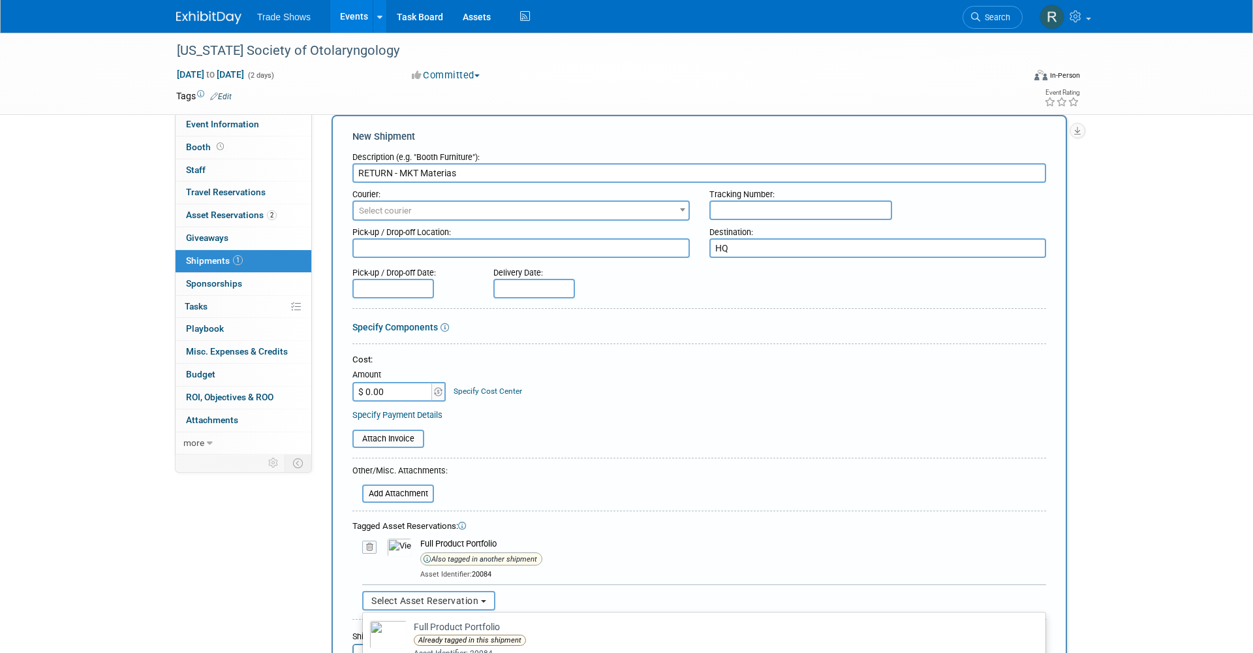
scroll to position [177, 0]
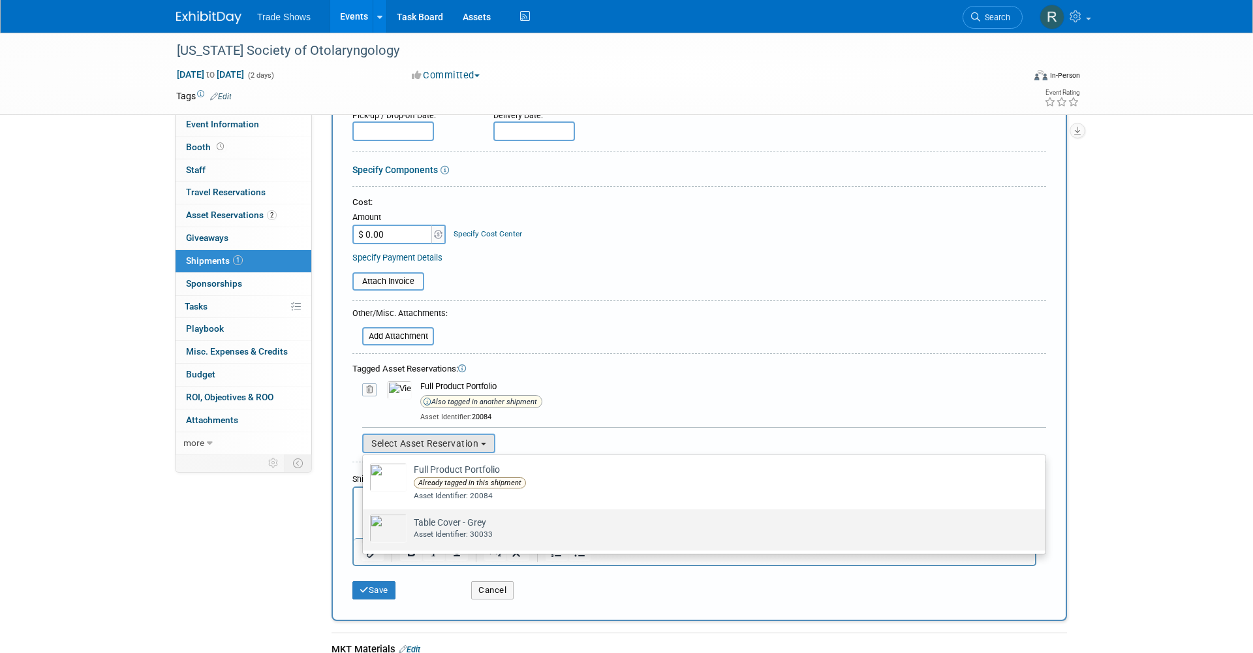
click at [431, 518] on td "Table Cover - Grey Already tagged in this shipment Asset Identifier: 30033" at bounding box center [713, 528] width 612 height 29
click at [365, 518] on input "Table Cover - Grey Already tagged in this shipment Asset Identifier: 30033" at bounding box center [360, 520] width 8 height 8
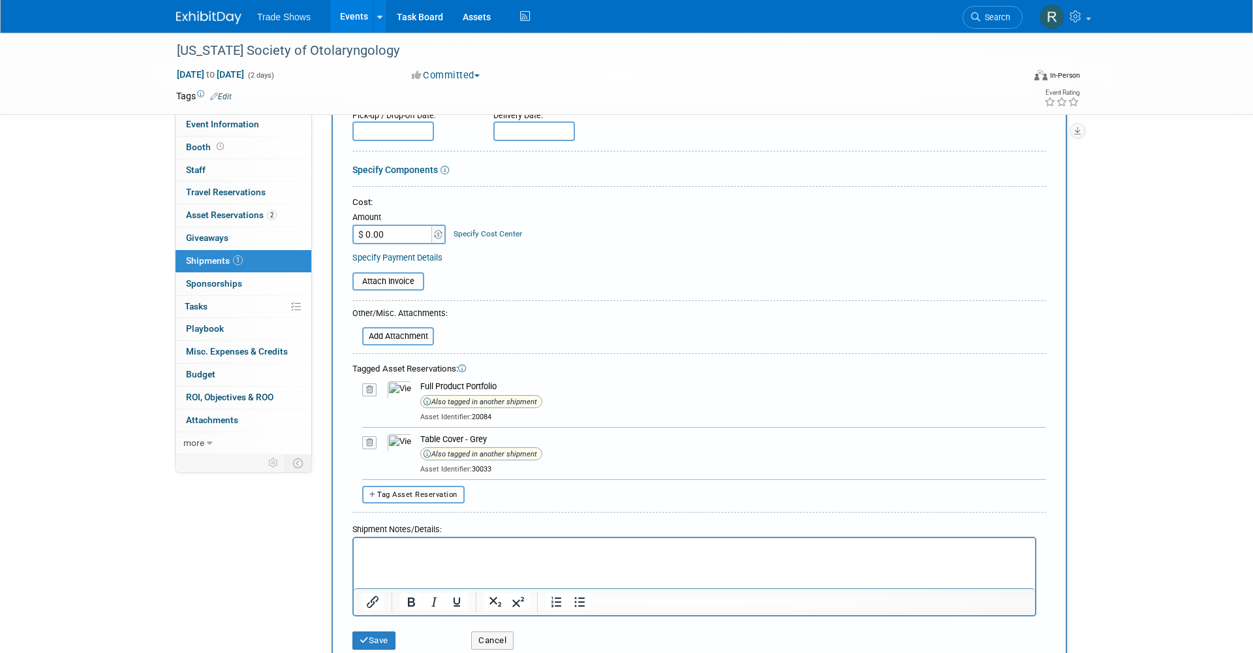
click at [989, 2] on li "Search" at bounding box center [993, 16] width 60 height 32
click at [402, 234] on input "$ 0.00" at bounding box center [394, 235] width 82 height 20
drag, startPoint x: 398, startPoint y: 231, endPoint x: 343, endPoint y: 230, distance: 54.8
click at [343, 231] on div "New Shipment Description (e.g. "Booth Furniture"): RETURN - MKT Materias Courie…" at bounding box center [700, 315] width 736 height 714
type input "$ 13.61"
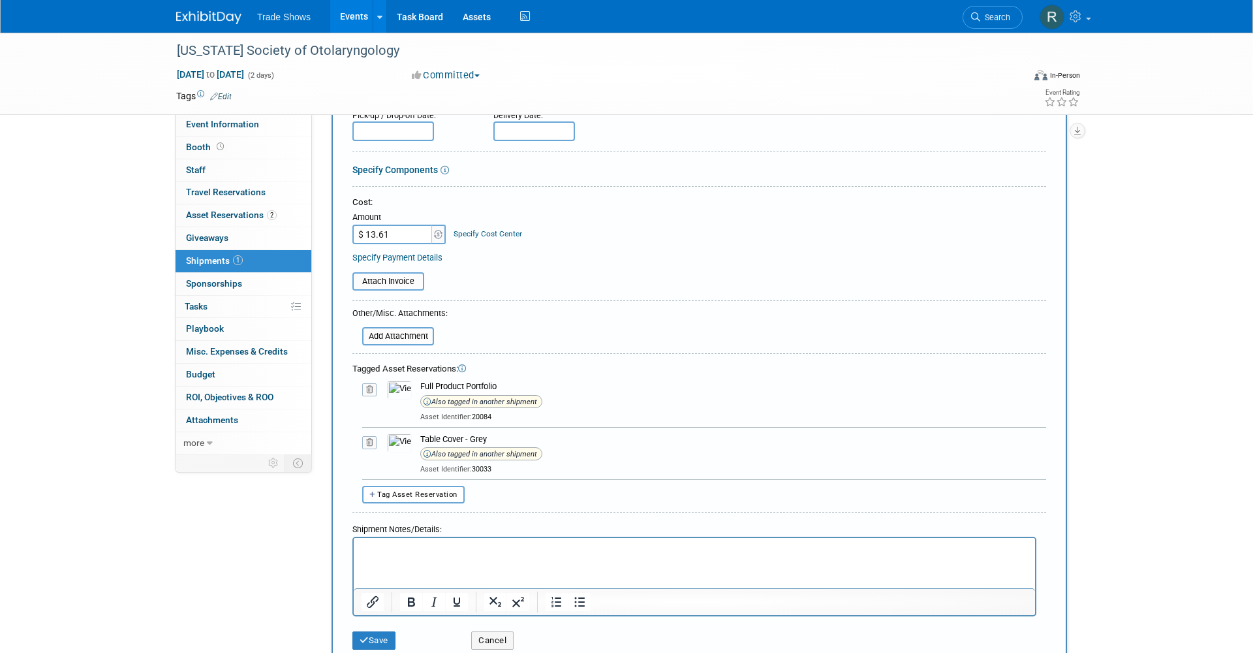
click at [678, 251] on div "Specify Payment Details" at bounding box center [700, 258] width 694 height 14
click at [384, 631] on button "Save" at bounding box center [374, 640] width 43 height 18
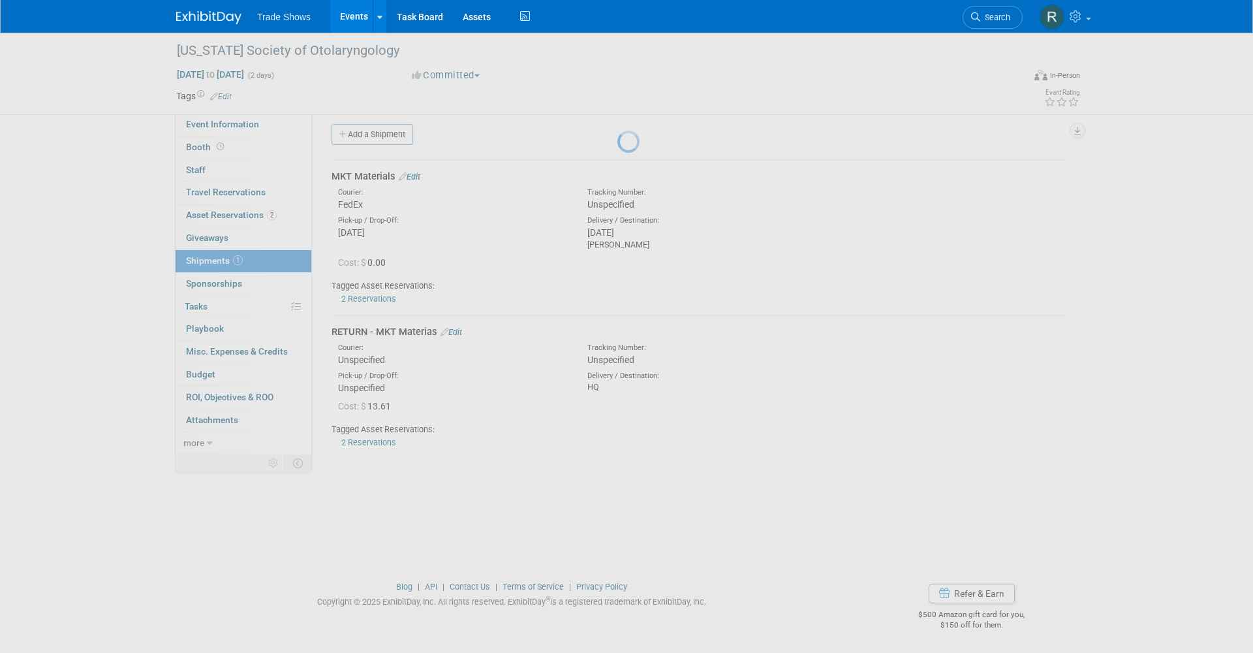
scroll to position [7, 0]
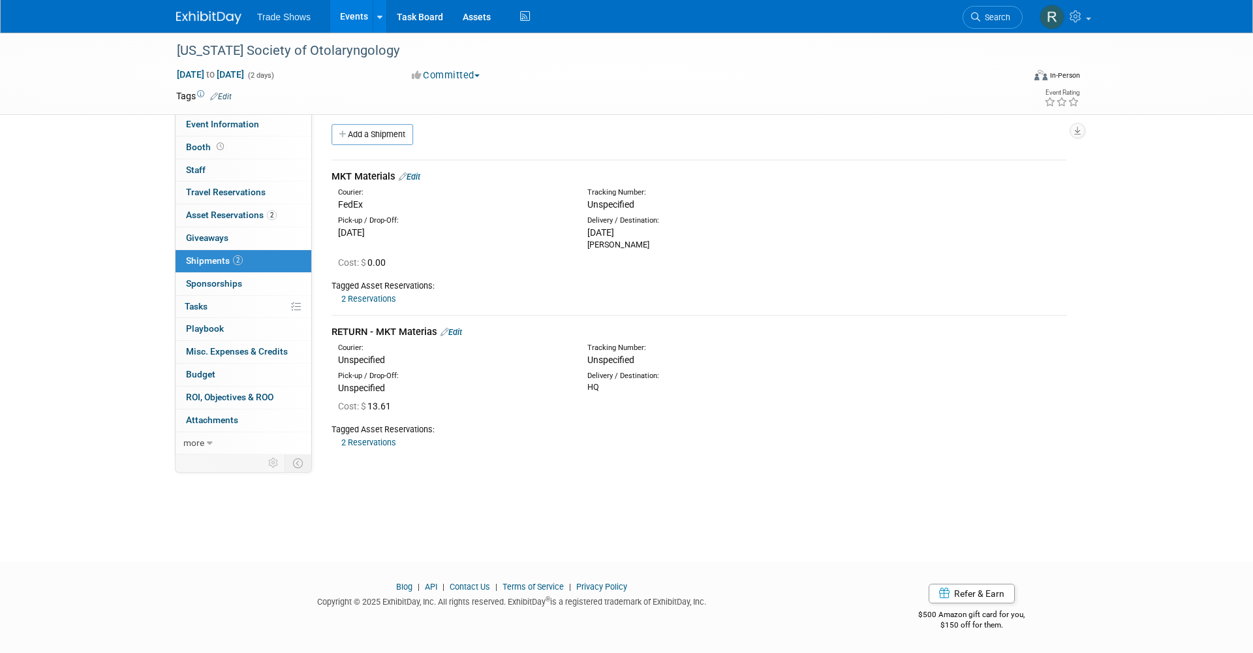
click at [410, 179] on link "Edit" at bounding box center [410, 177] width 22 height 10
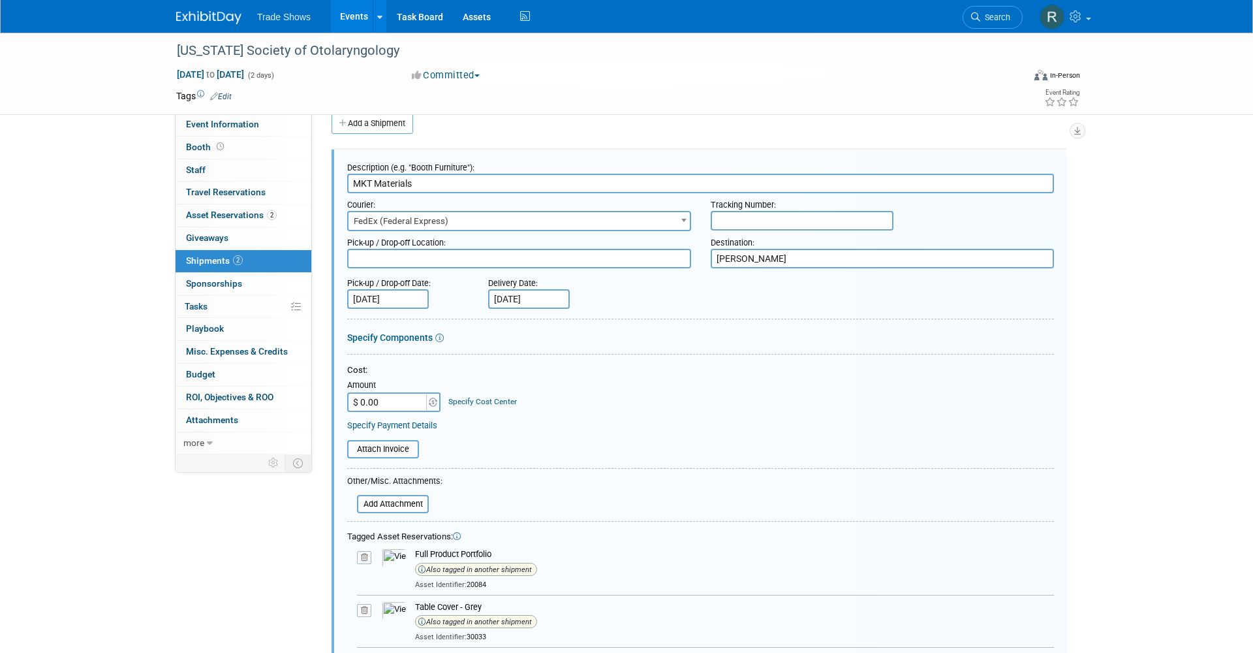
scroll to position [19, 0]
click at [382, 401] on input "$ 0.00" at bounding box center [388, 402] width 82 height 20
drag, startPoint x: 383, startPoint y: 400, endPoint x: 324, endPoint y: 400, distance: 58.8
click at [324, 400] on div "Description (e.g. "Booth Furniture"): MKT Materials Courier: 007EX 17 Post Serv…" at bounding box center [699, 548] width 755 height 824
type input "$ 19.29"
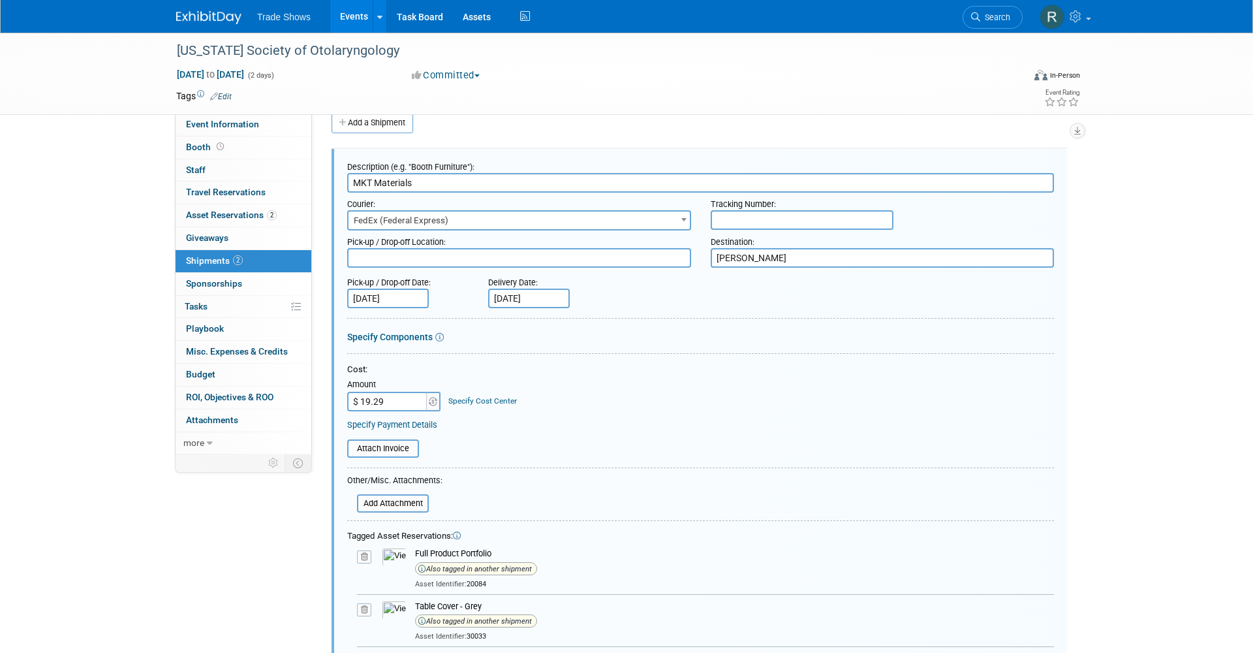
click at [529, 386] on div "Cost: Amount $ 19.29 Specify Cost Center Cost Center -- Not Specified --" at bounding box center [700, 388] width 707 height 48
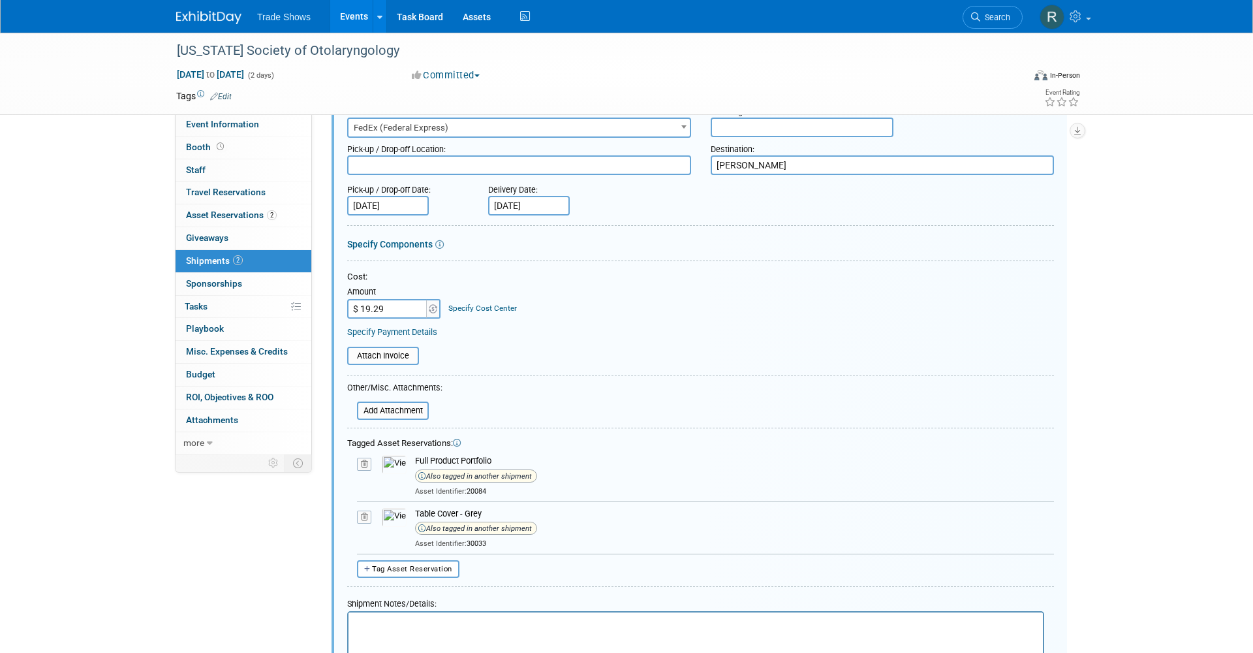
scroll to position [0, 0]
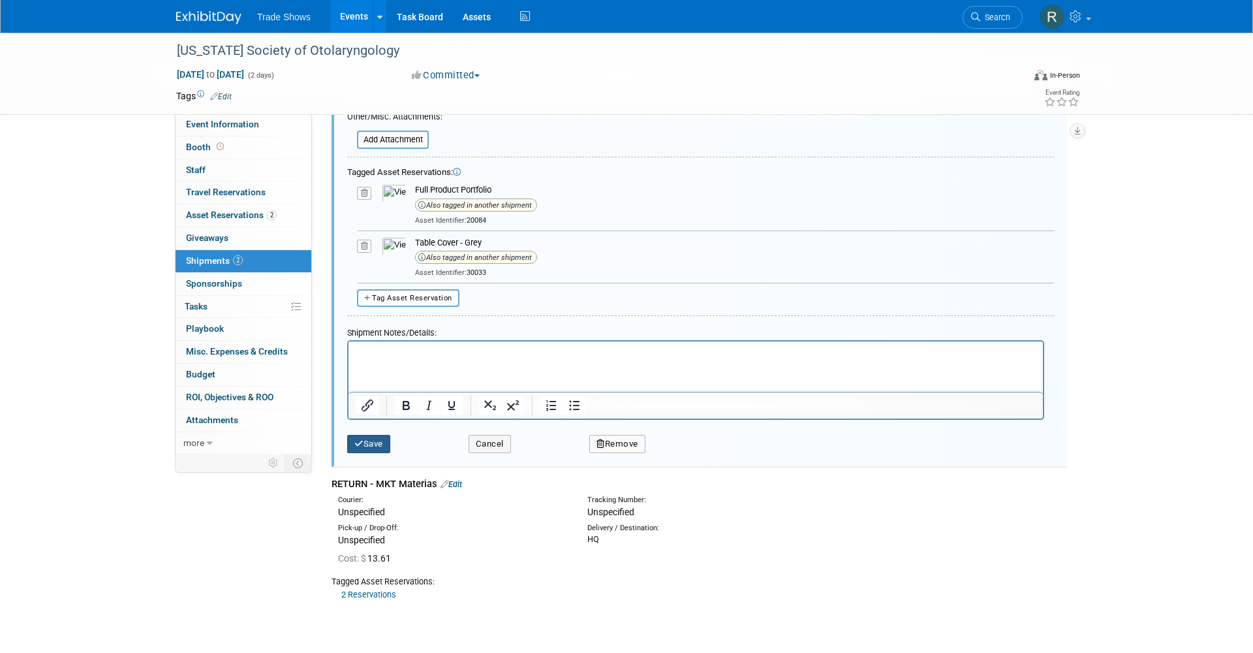
click at [368, 435] on button "Save" at bounding box center [368, 444] width 43 height 18
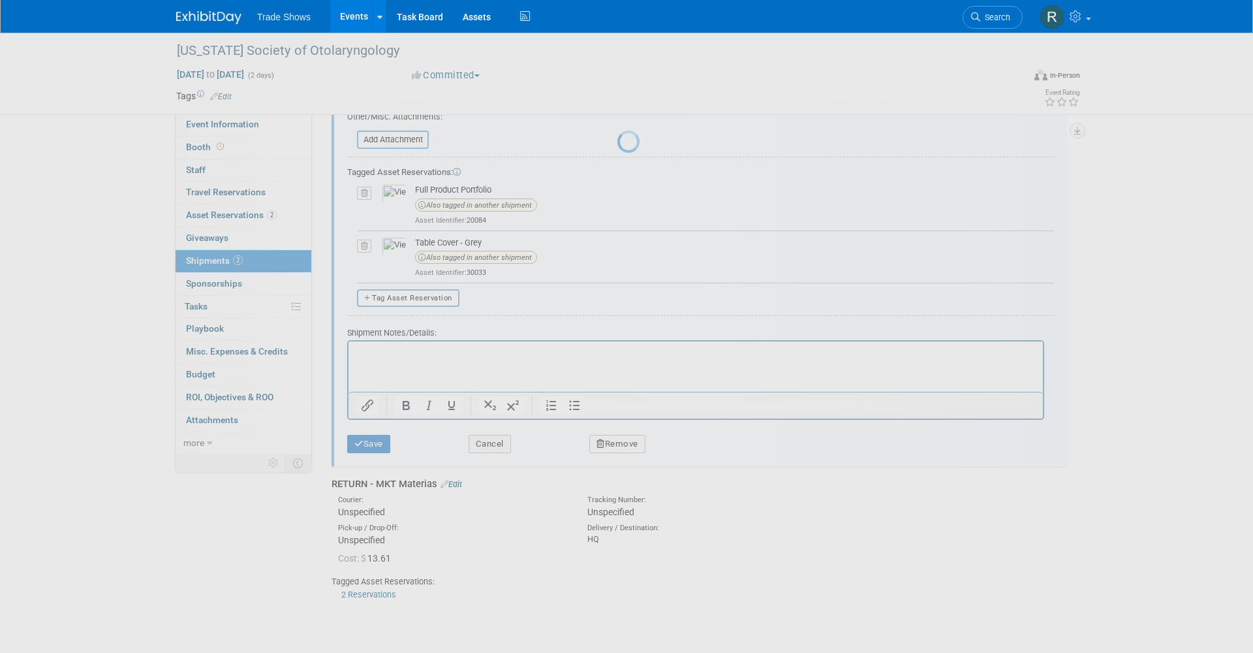
scroll to position [7, 0]
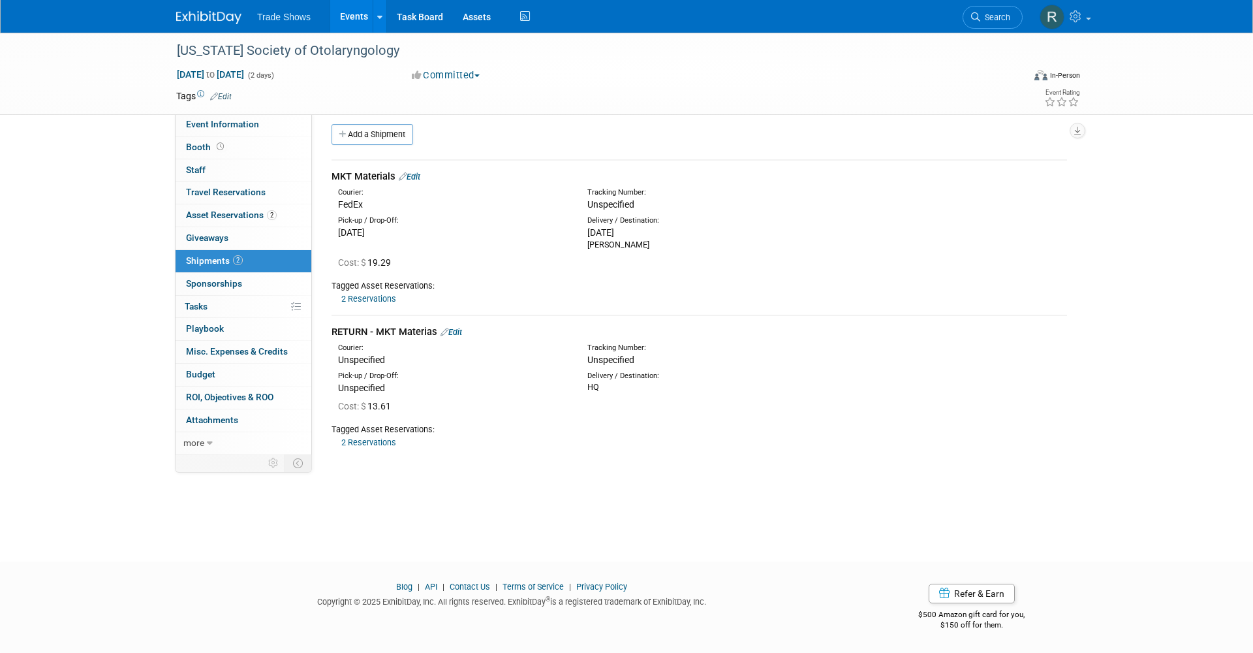
click at [419, 173] on link "Edit" at bounding box center [410, 177] width 22 height 10
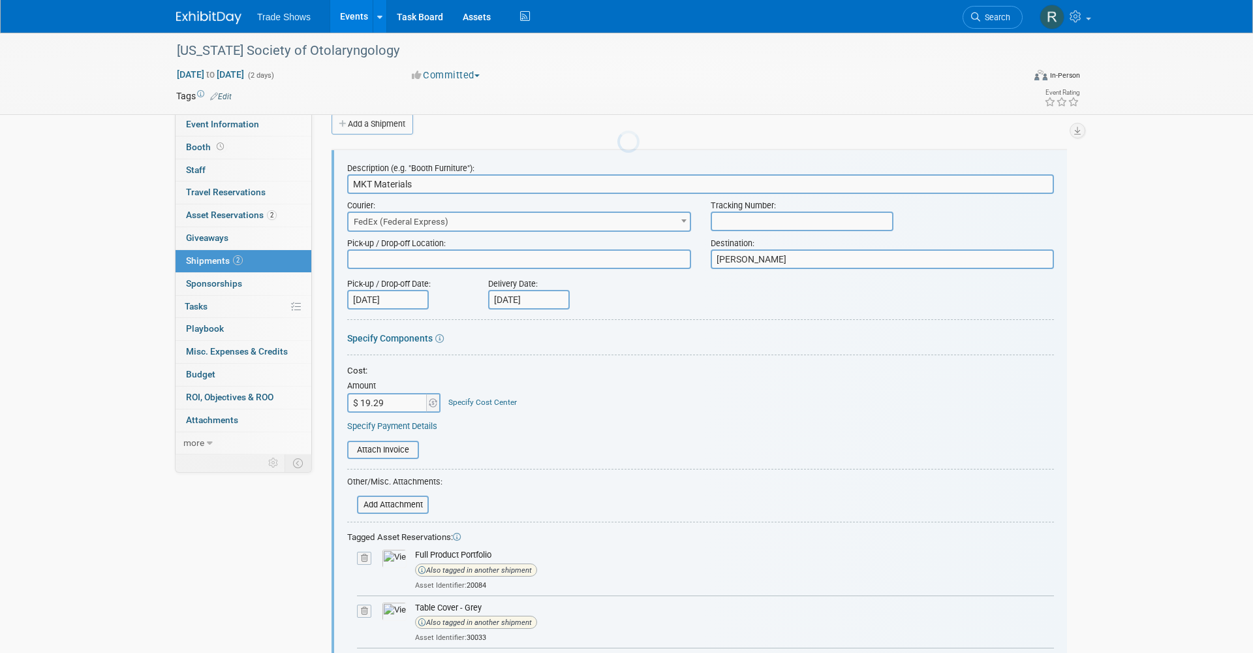
scroll to position [19, 0]
click at [749, 203] on div "Tracking Number:" at bounding box center [883, 202] width 344 height 18
click at [747, 219] on input "text" at bounding box center [802, 220] width 183 height 20
paste input "884048576773"
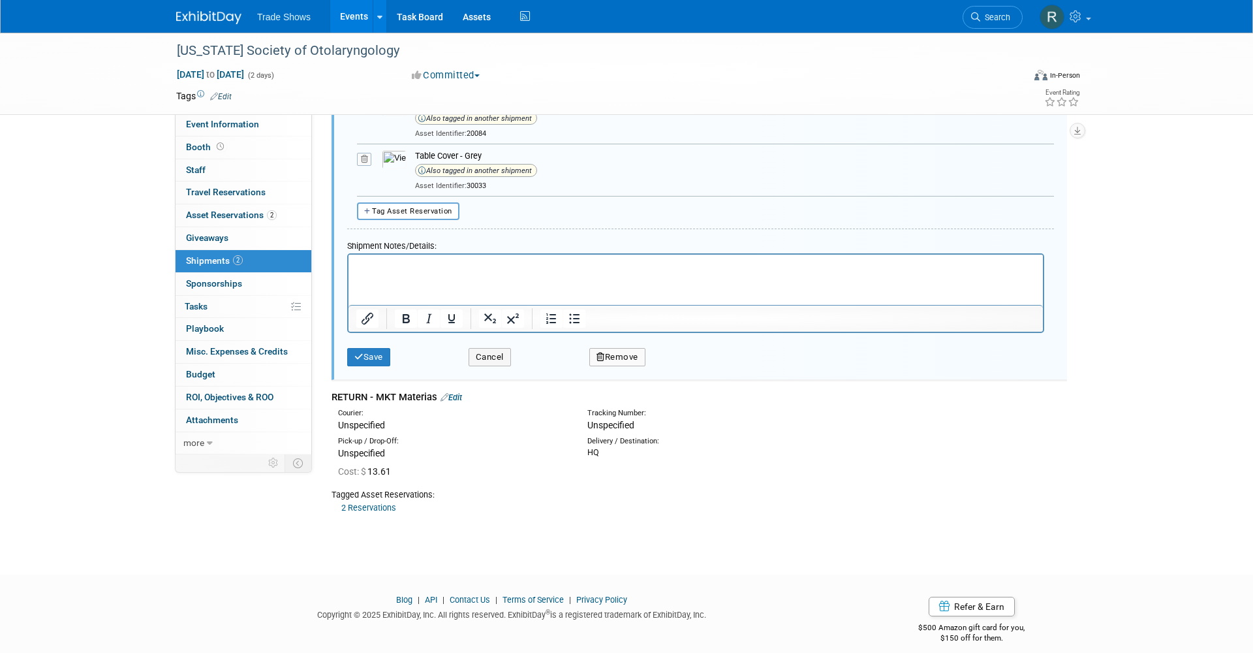
scroll to position [469, 0]
type input "884048576773"
click at [369, 357] on div "Save Cancel Remove" at bounding box center [700, 354] width 707 height 40
click at [371, 349] on button "Save" at bounding box center [368, 358] width 43 height 18
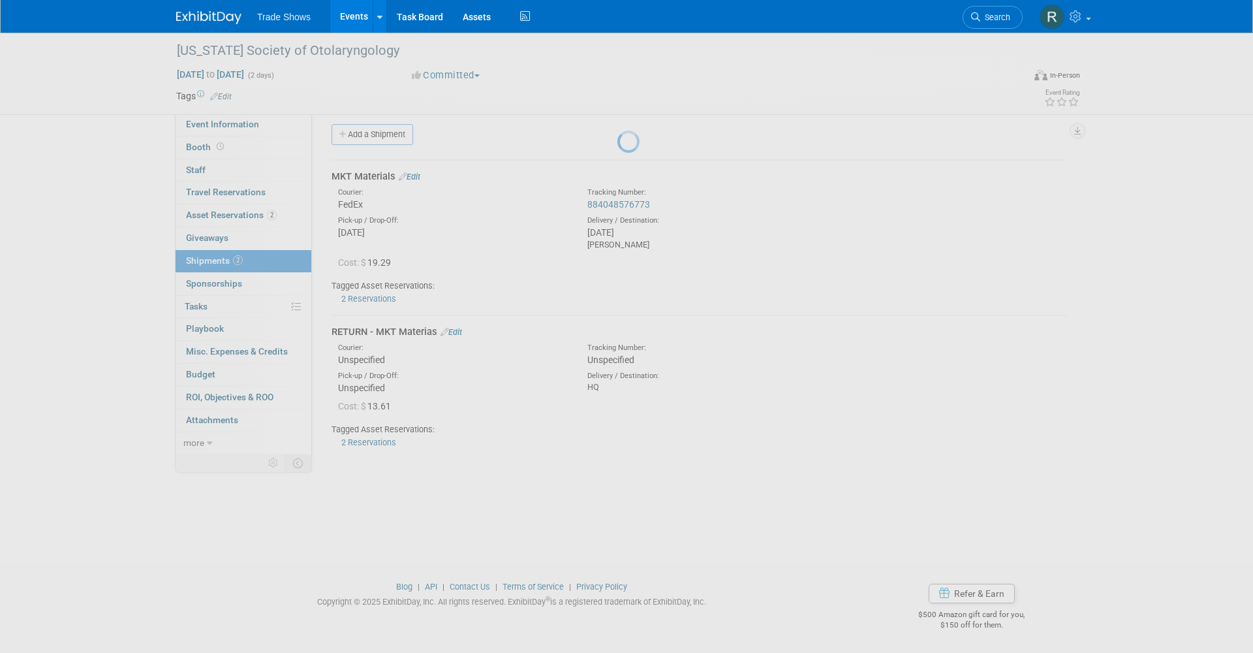
scroll to position [7, 0]
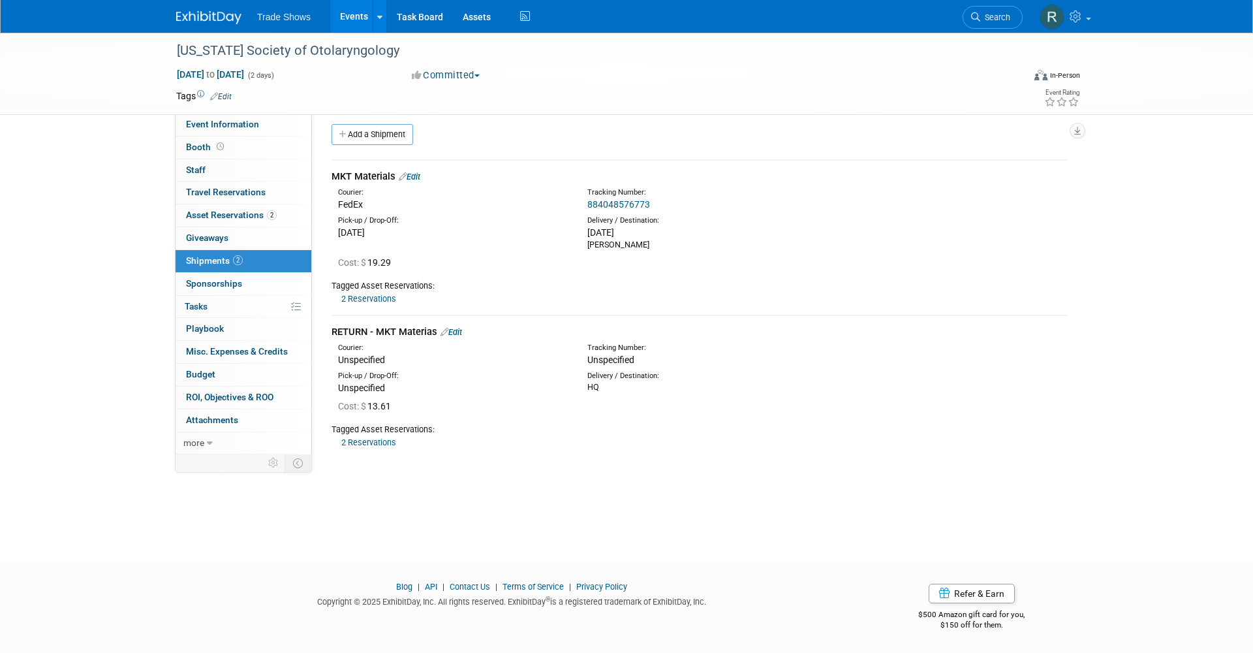
click at [451, 328] on link "Edit" at bounding box center [452, 332] width 22 height 10
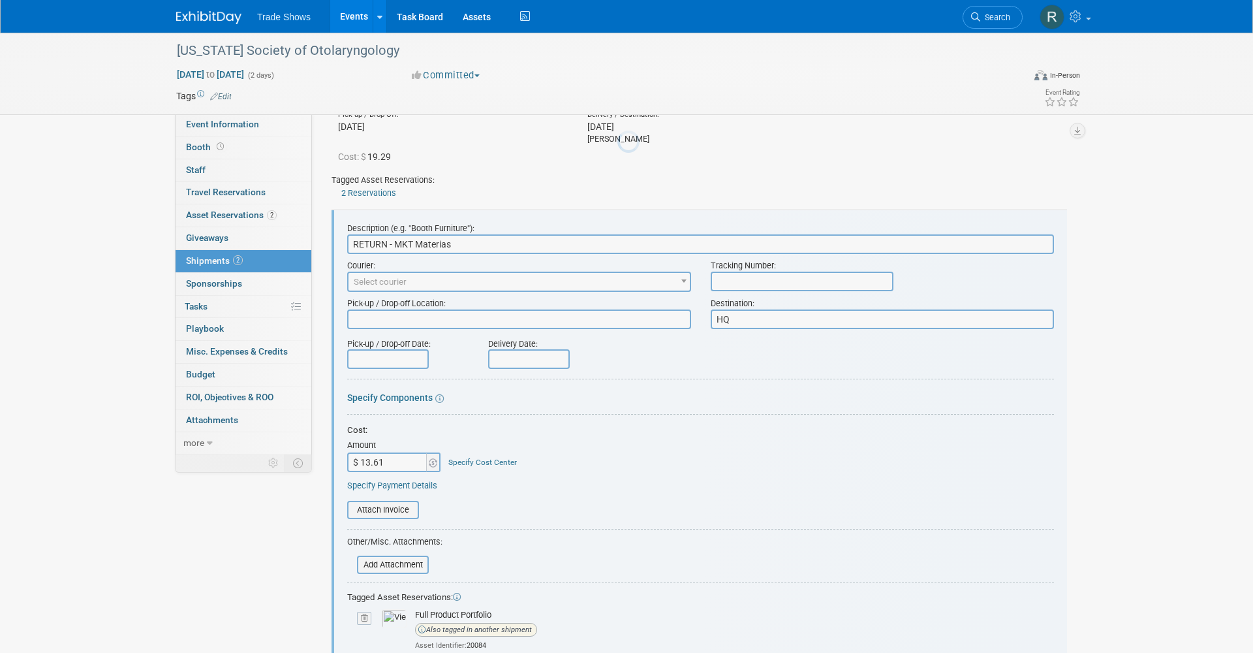
scroll to position [170, 0]
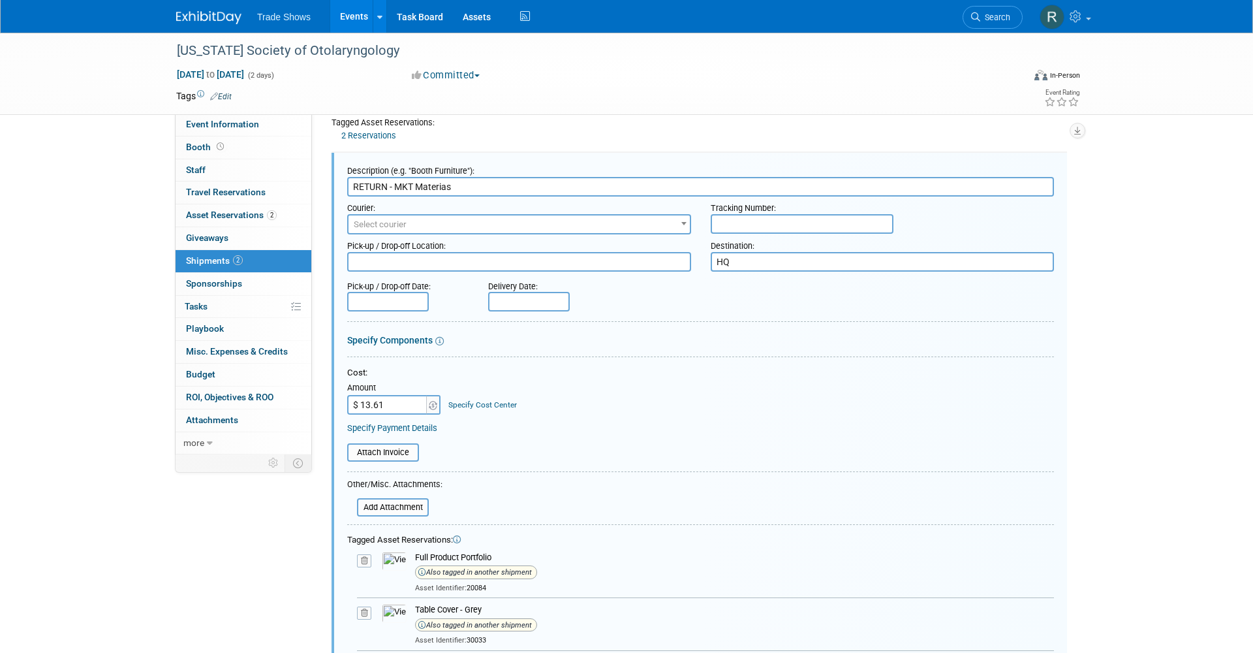
click at [655, 264] on textarea at bounding box center [519, 262] width 344 height 20
click at [723, 240] on div "Destination:" at bounding box center [883, 243] width 344 height 18
click at [724, 215] on input "text" at bounding box center [802, 224] width 183 height 20
paste input "791920997236"
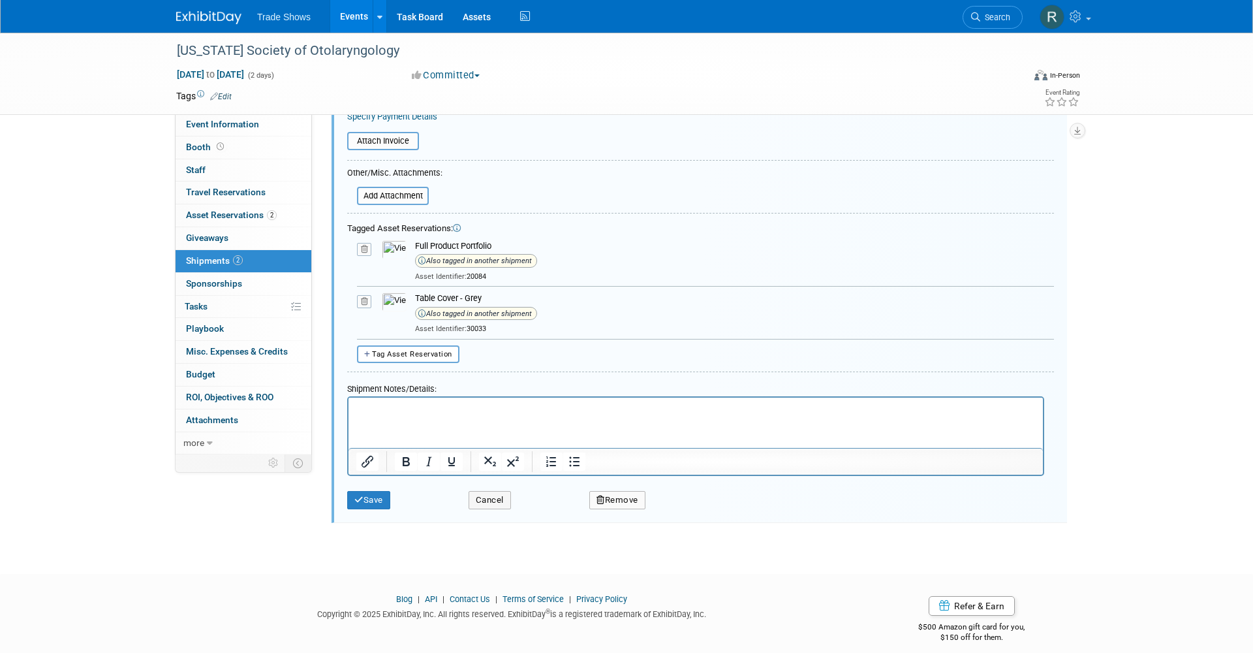
scroll to position [500, 0]
type input "791920997236"
click at [374, 492] on button "Save" at bounding box center [368, 501] width 43 height 18
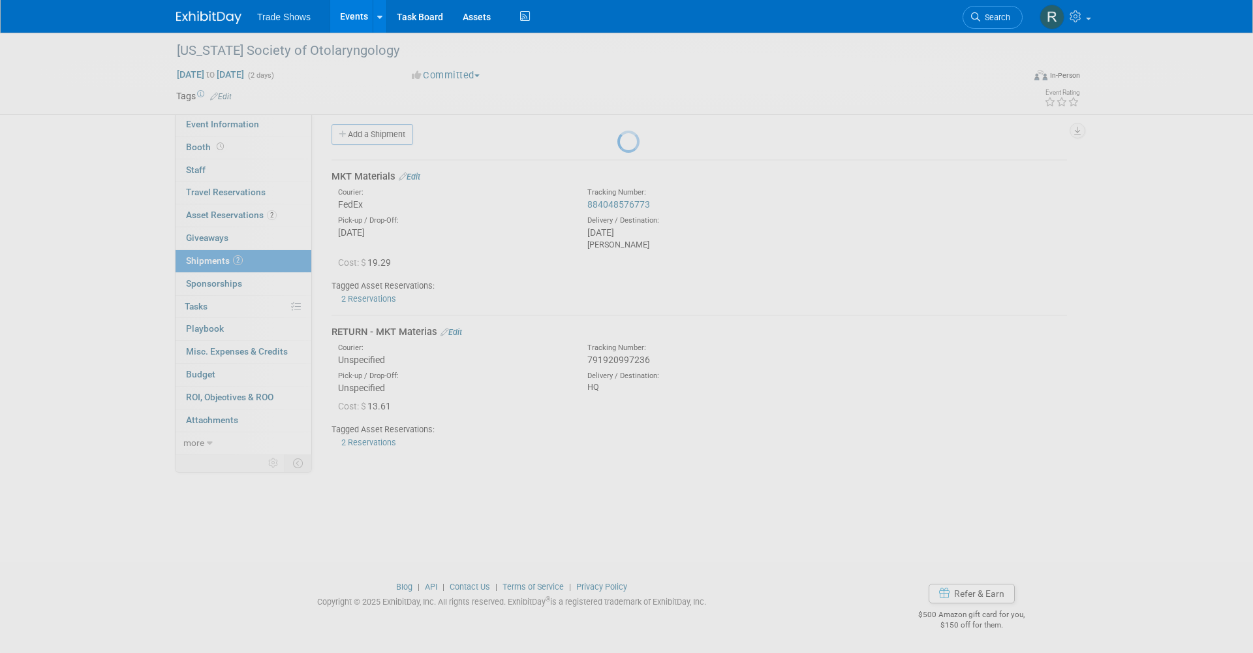
scroll to position [7, 0]
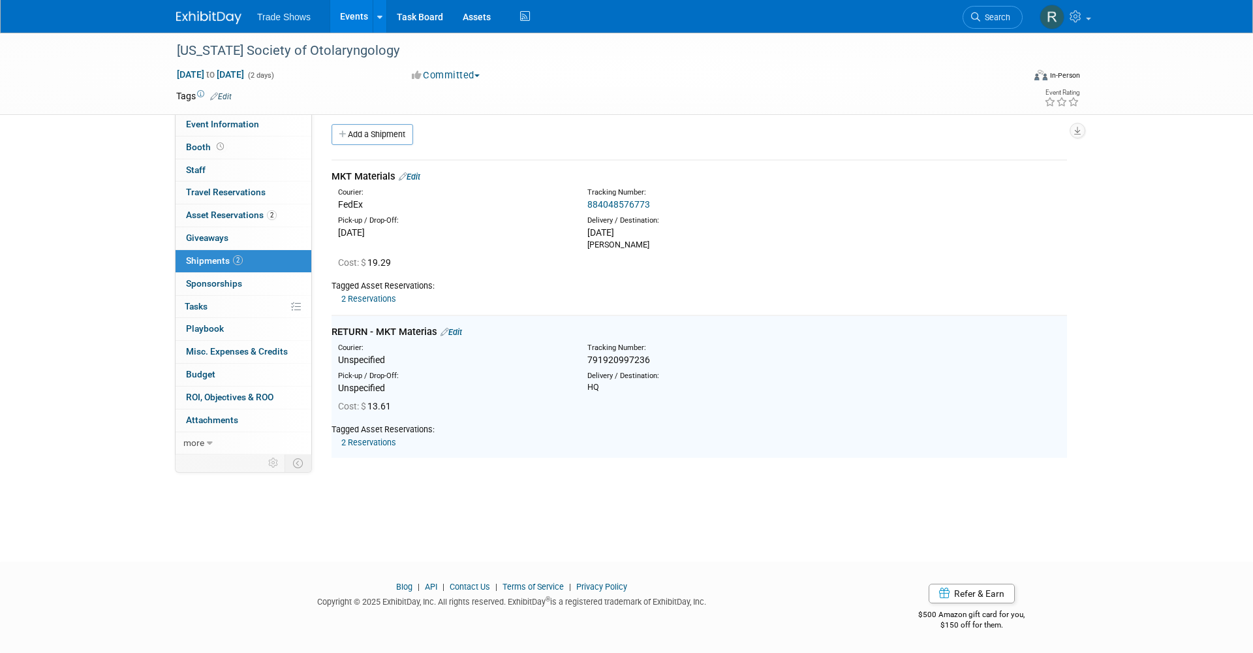
click at [599, 473] on div "[US_STATE] Society of Otolaryngology [DATE] to [DATE] (2 days) [DATE] to [DATE]…" at bounding box center [626, 281] width 1253 height 512
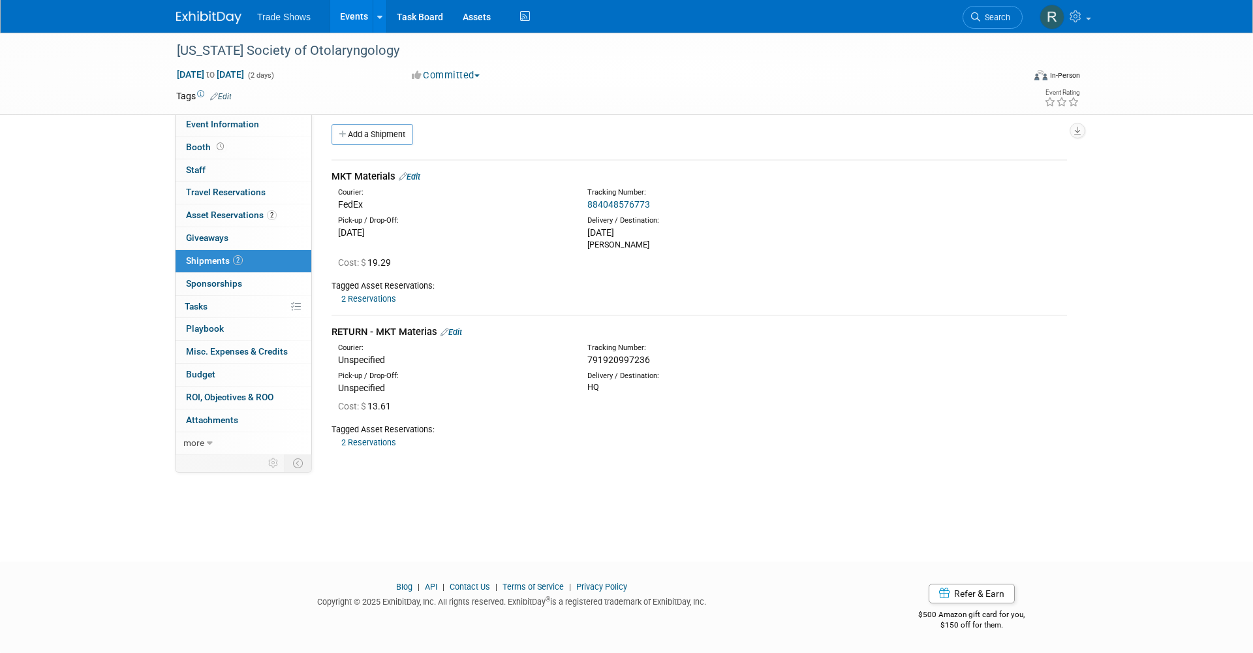
click at [453, 264] on div "Cost: $ 19.29" at bounding box center [702, 262] width 729 height 13
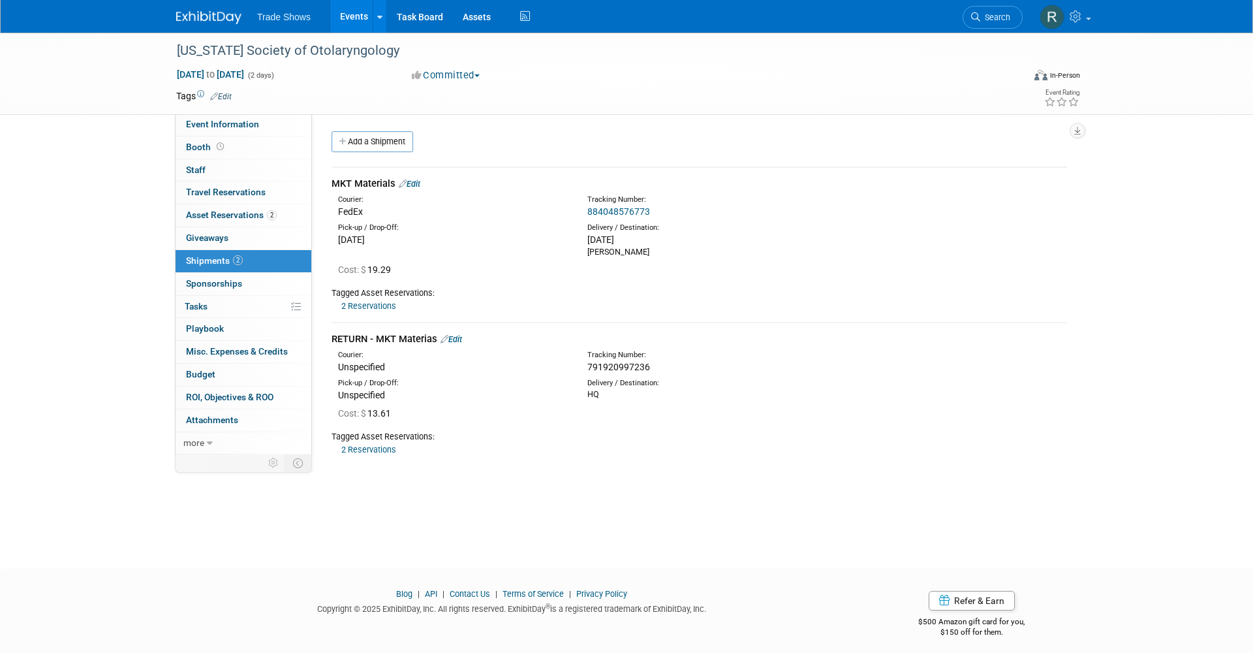
scroll to position [0, 0]
click at [1071, 118] on div "Event Information Tab: Export tab to PDF Booth Tab: Export tab to PDF Staff Tab…" at bounding box center [1083, 124] width 27 height 29
